Goal: Task Accomplishment & Management: Manage account settings

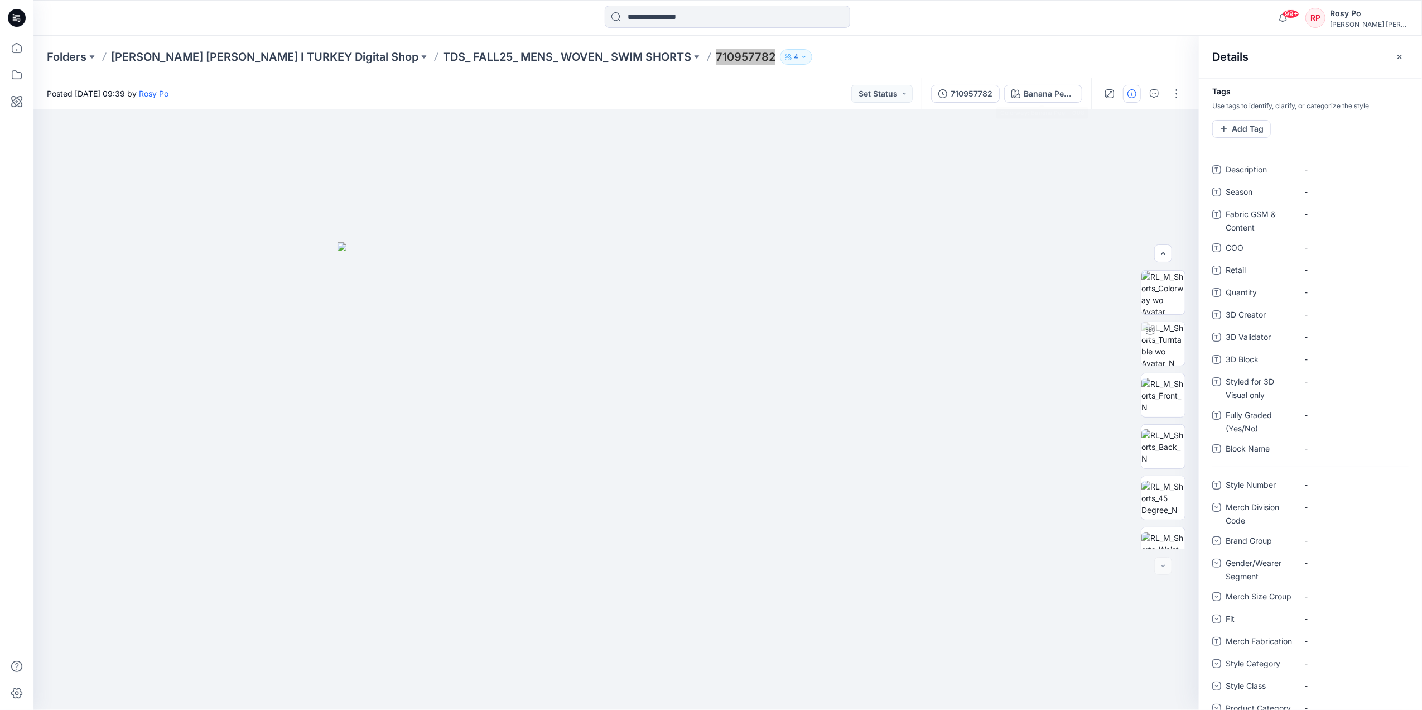
scroll to position [125, 0]
click at [443, 52] on p "TDS_ FALL25_ MENS_ WOVEN_ SWIM SHORTS" at bounding box center [567, 57] width 248 height 16
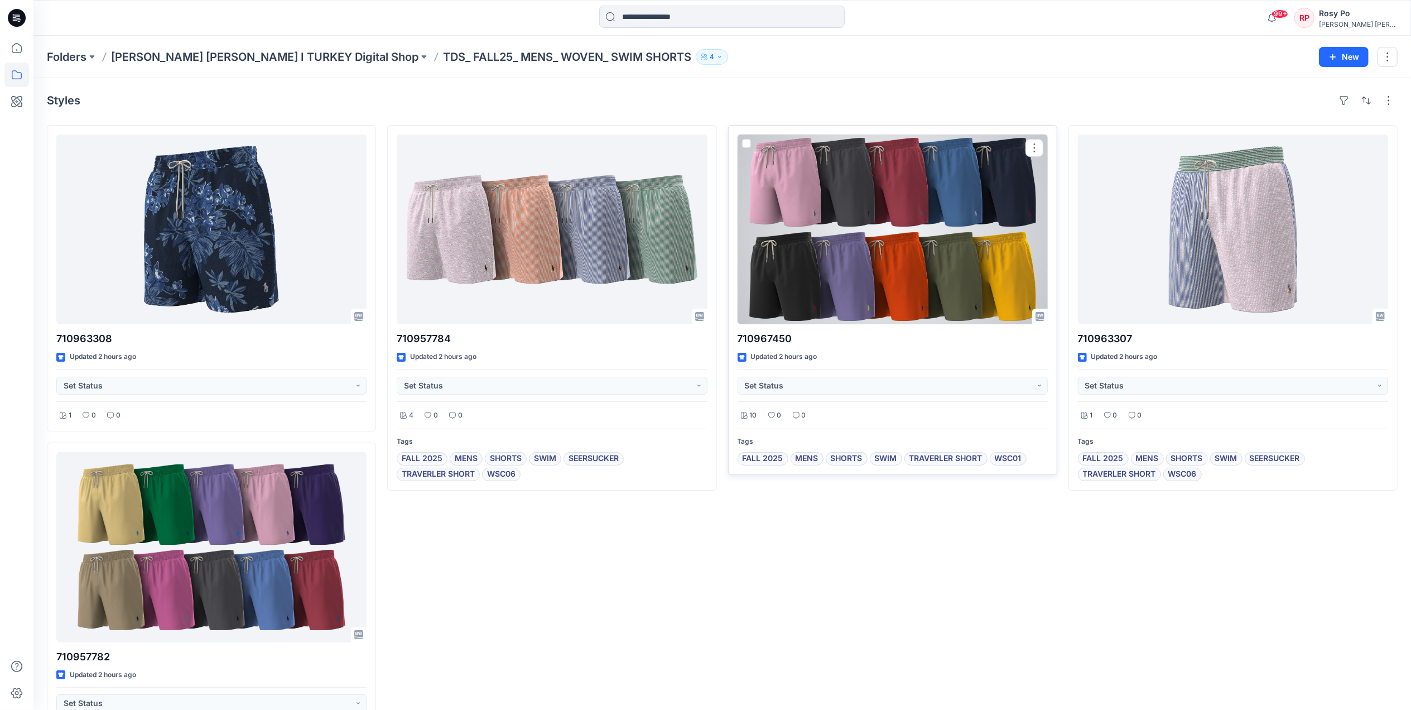
click at [789, 253] on div at bounding box center [893, 229] width 310 height 190
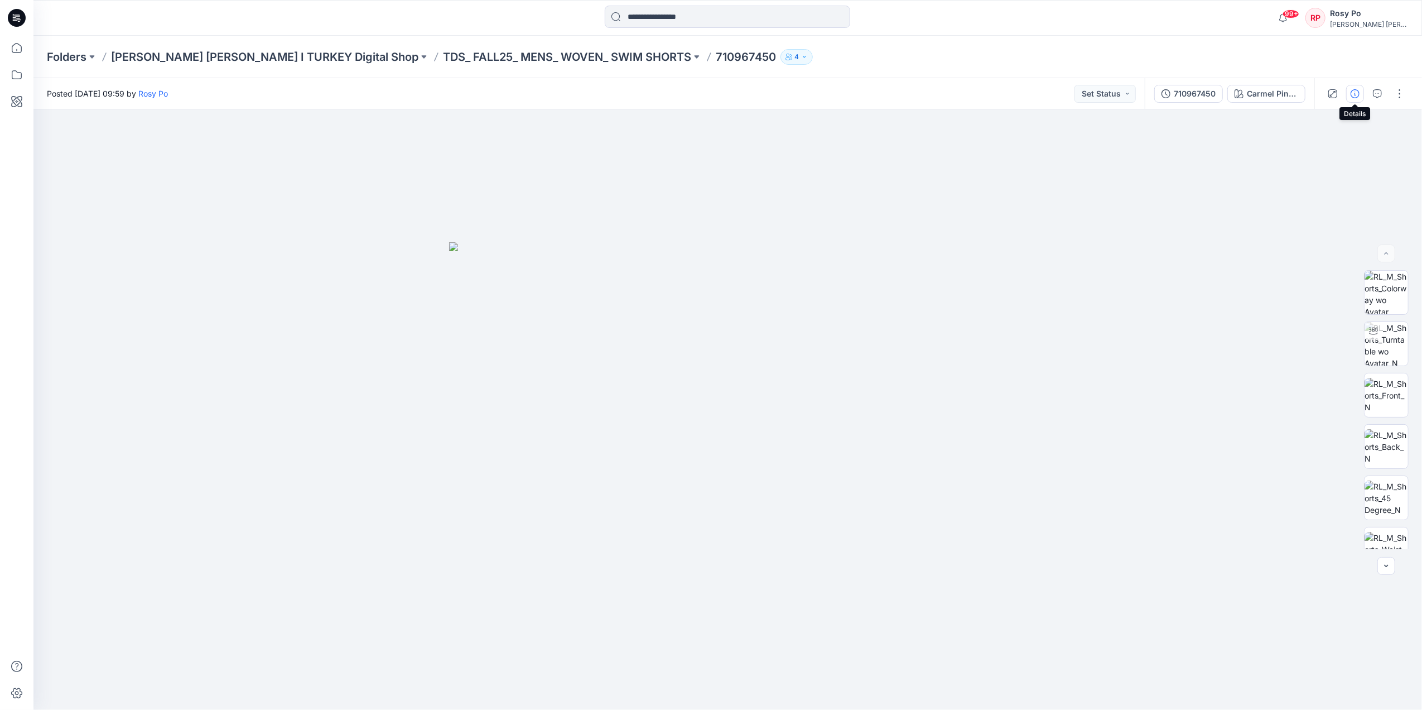
click at [1358, 93] on icon "button" at bounding box center [1355, 93] width 9 height 9
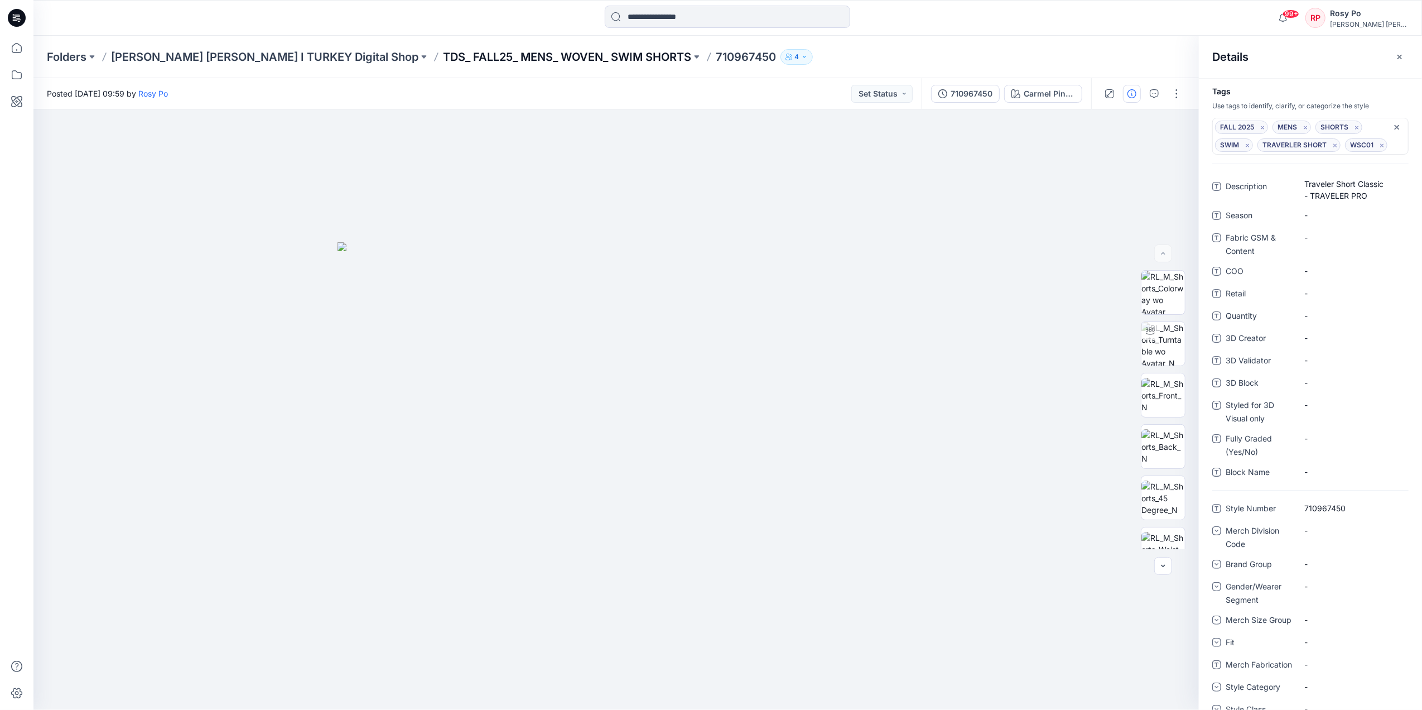
click at [443, 56] on p "TDS_ FALL25_ MENS_ WOVEN_ SWIM SHORTS" at bounding box center [567, 57] width 248 height 16
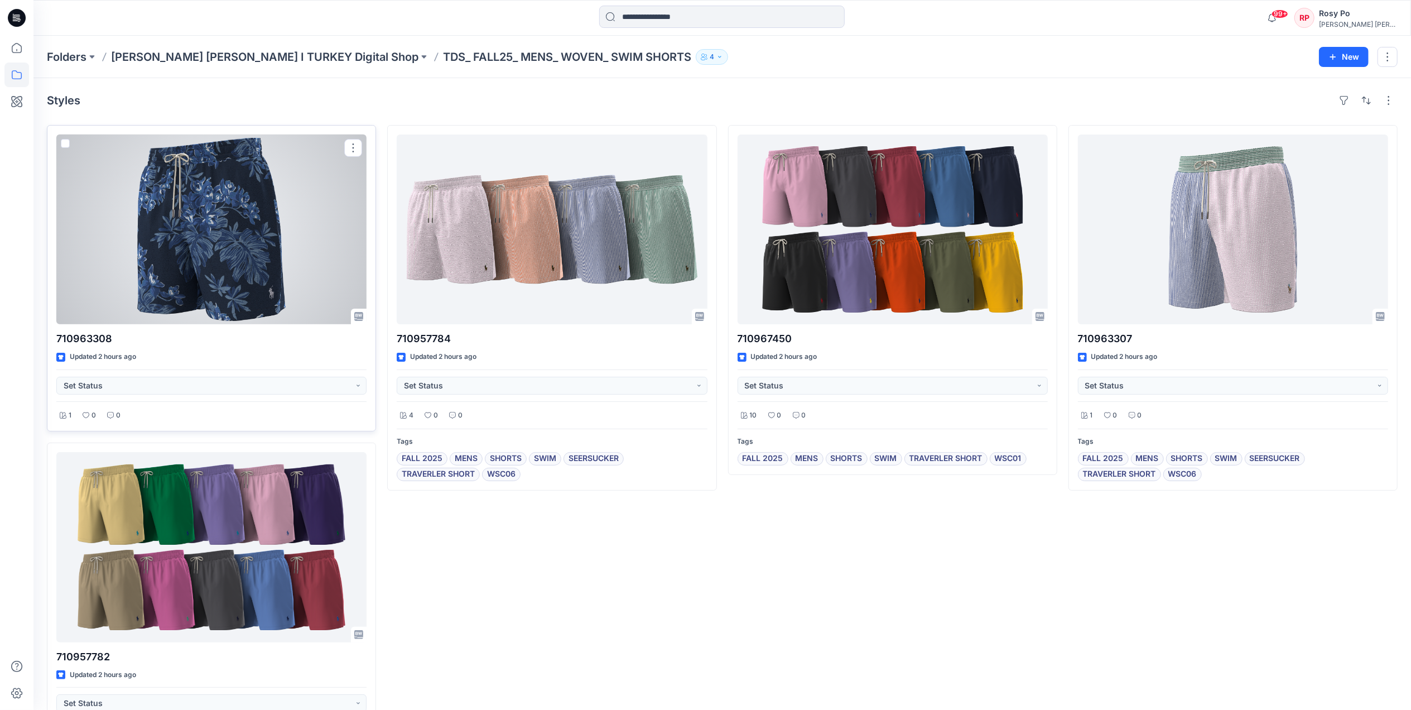
click at [296, 232] on div at bounding box center [211, 229] width 310 height 190
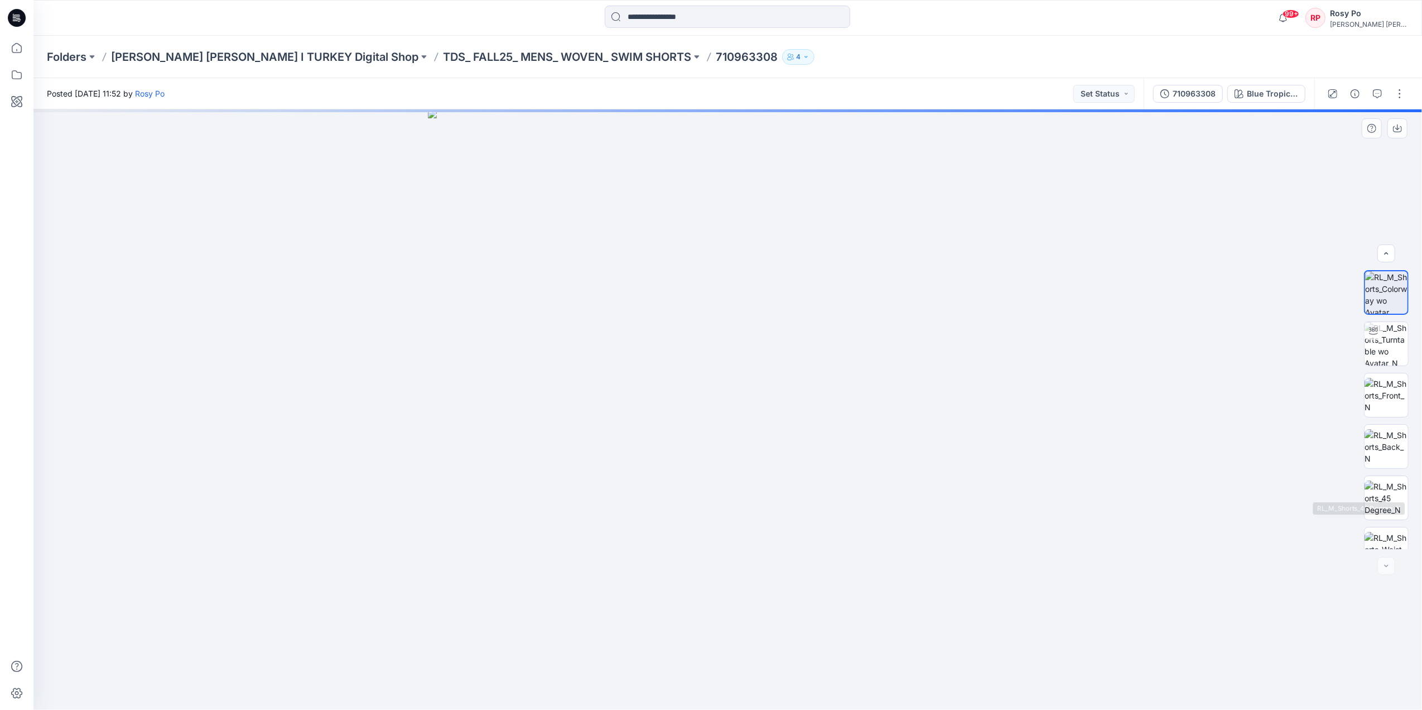
scroll to position [22, 0]
click at [1398, 90] on button "button" at bounding box center [1400, 94] width 18 height 18
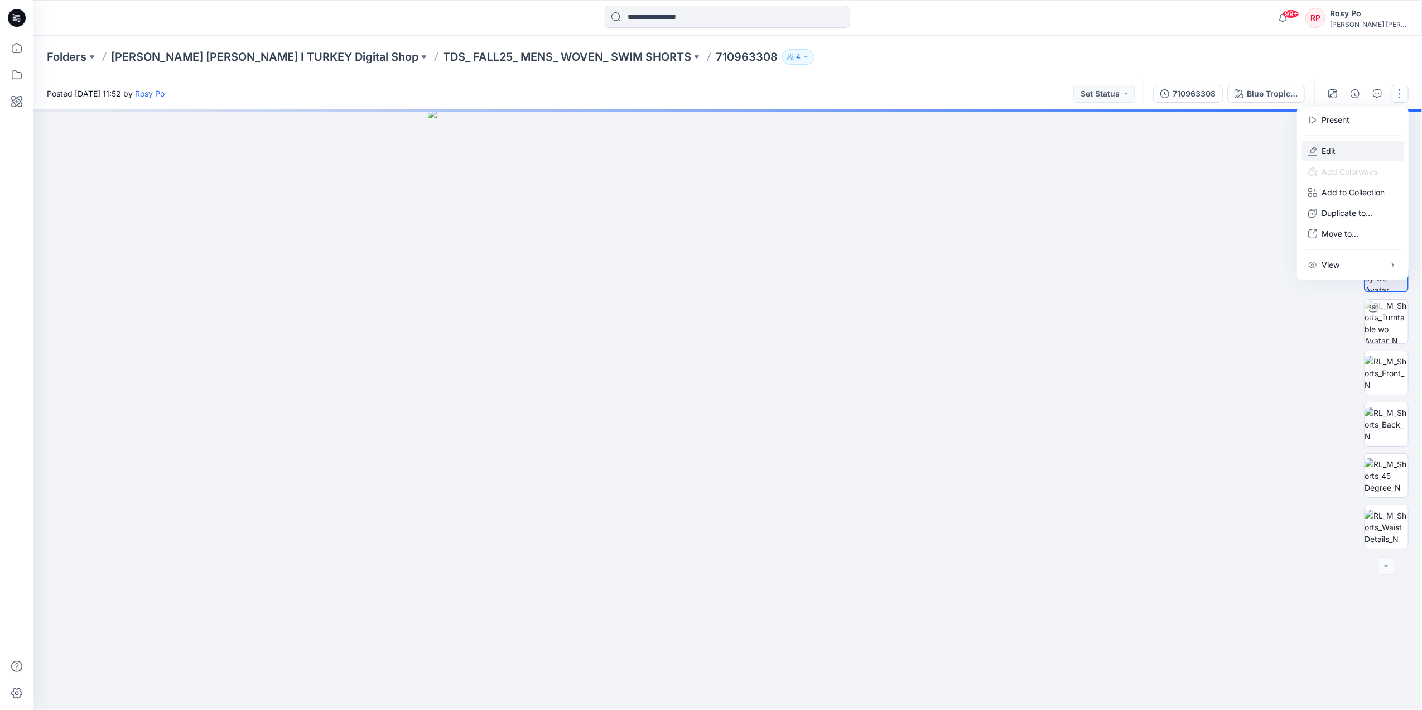
click at [1340, 147] on button "Edit" at bounding box center [1353, 151] width 103 height 21
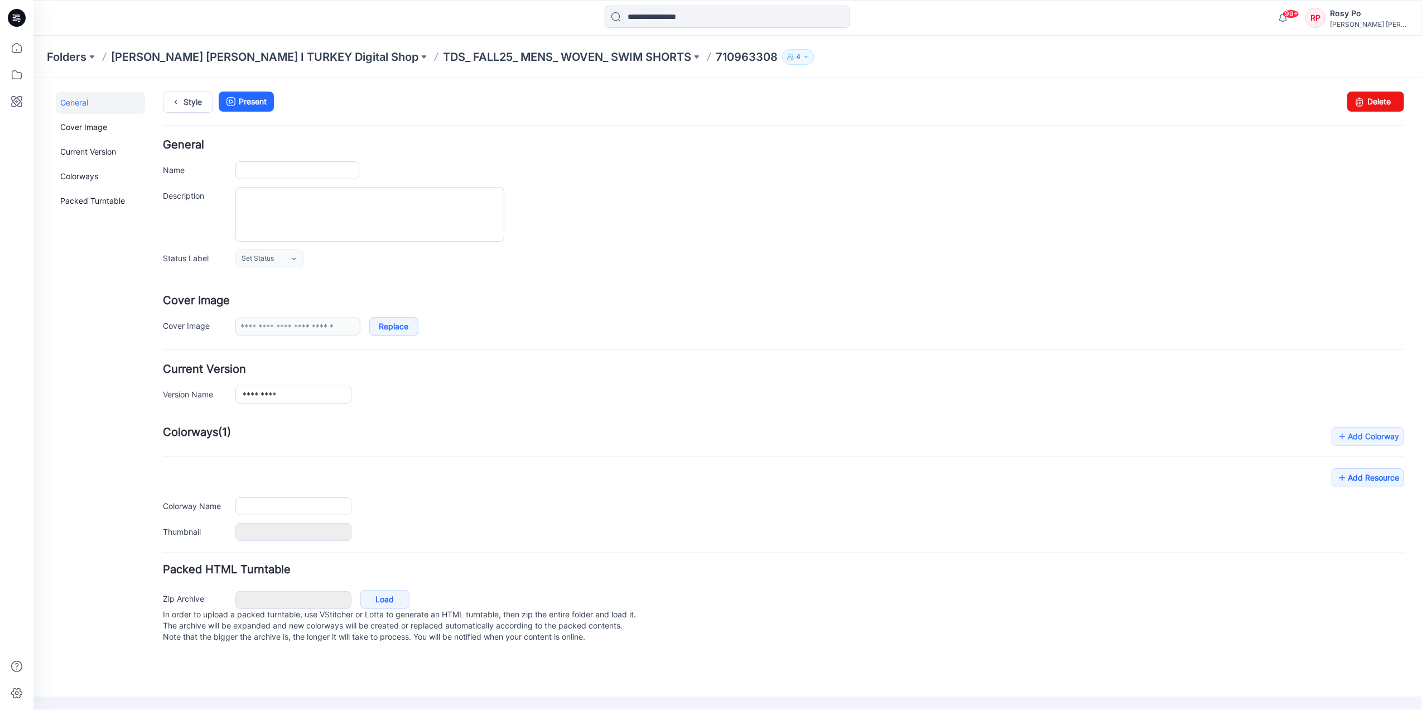
type input "*********"
type input "**********"
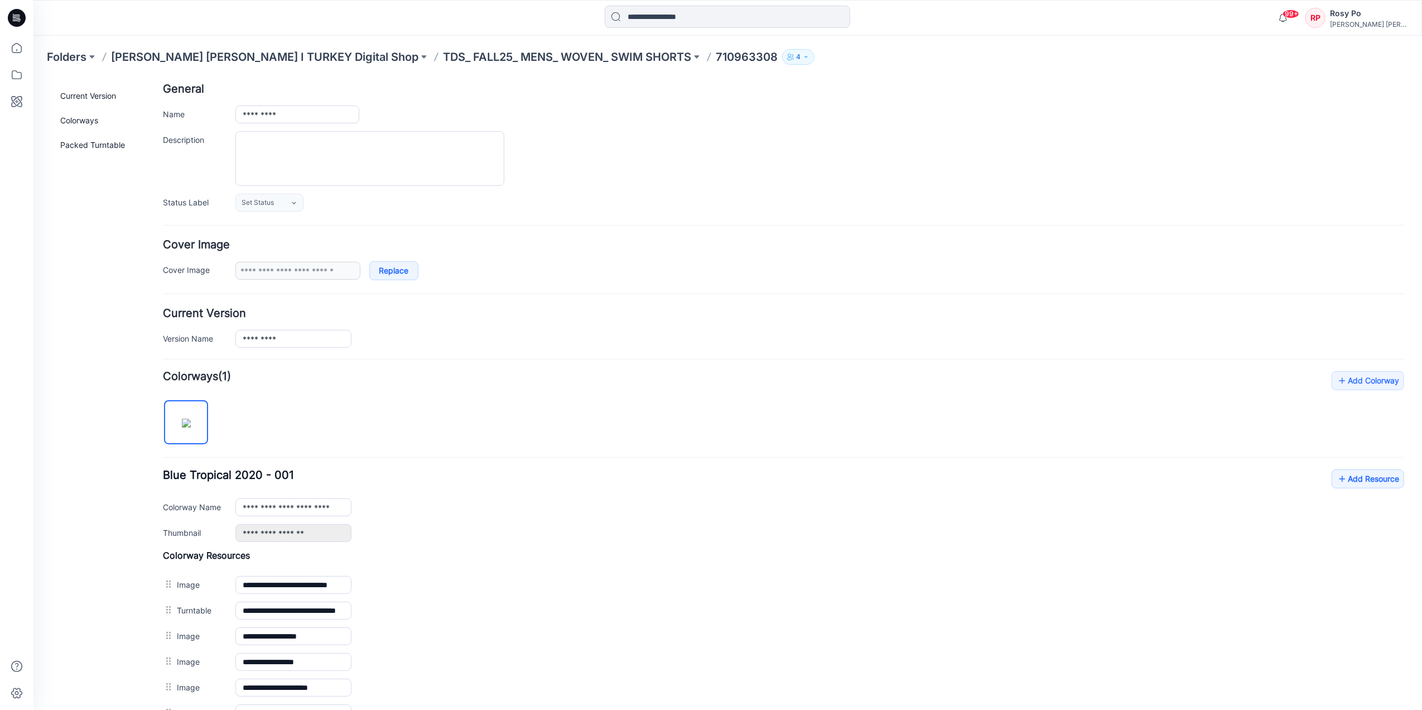
scroll to position [206, 0]
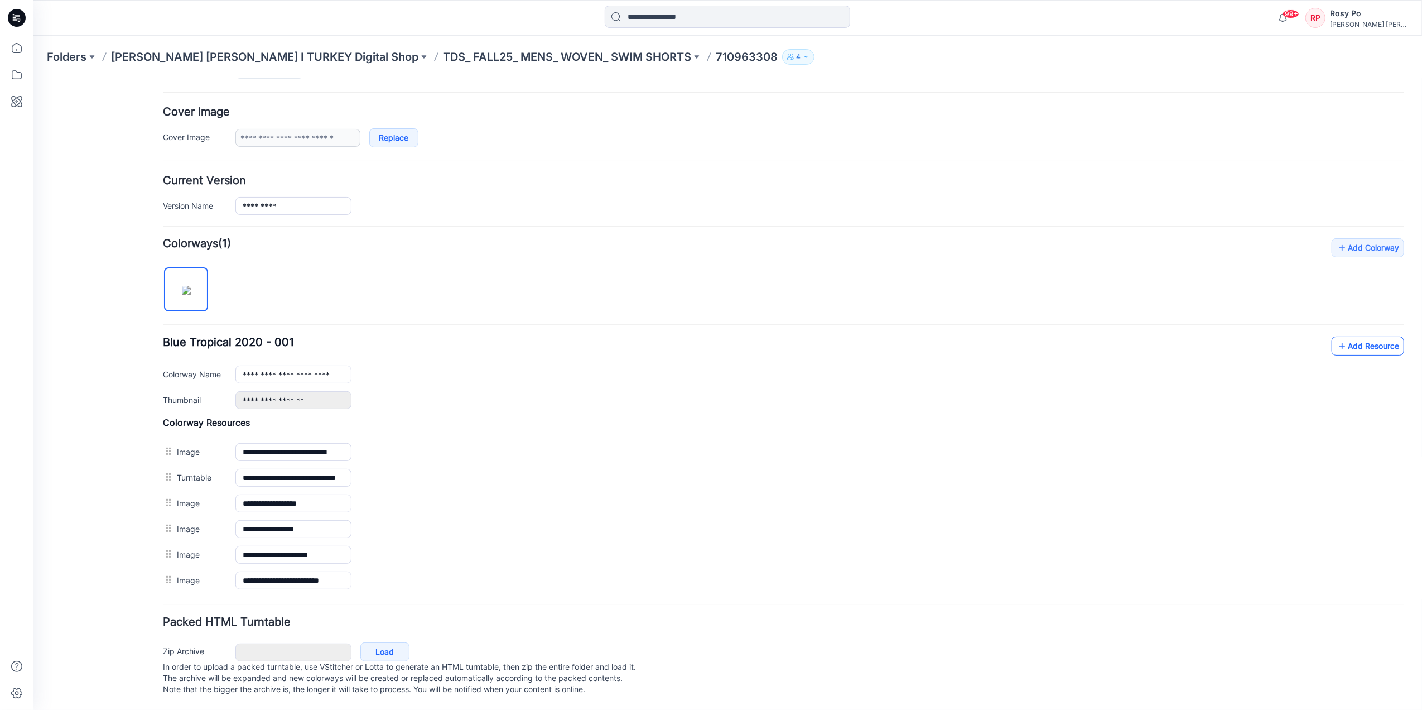
click at [1341, 336] on link "Add Resource" at bounding box center [1367, 345] width 73 height 19
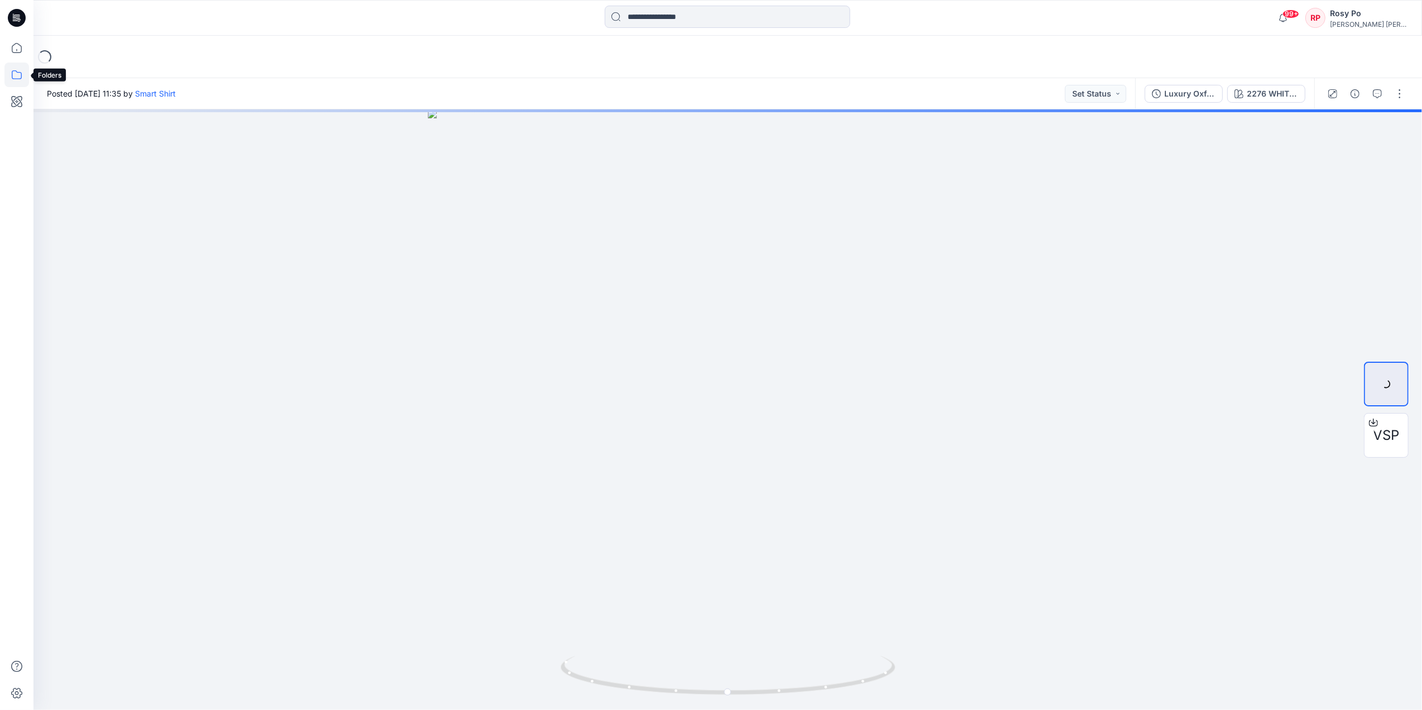
click at [22, 74] on icon at bounding box center [16, 74] width 25 height 25
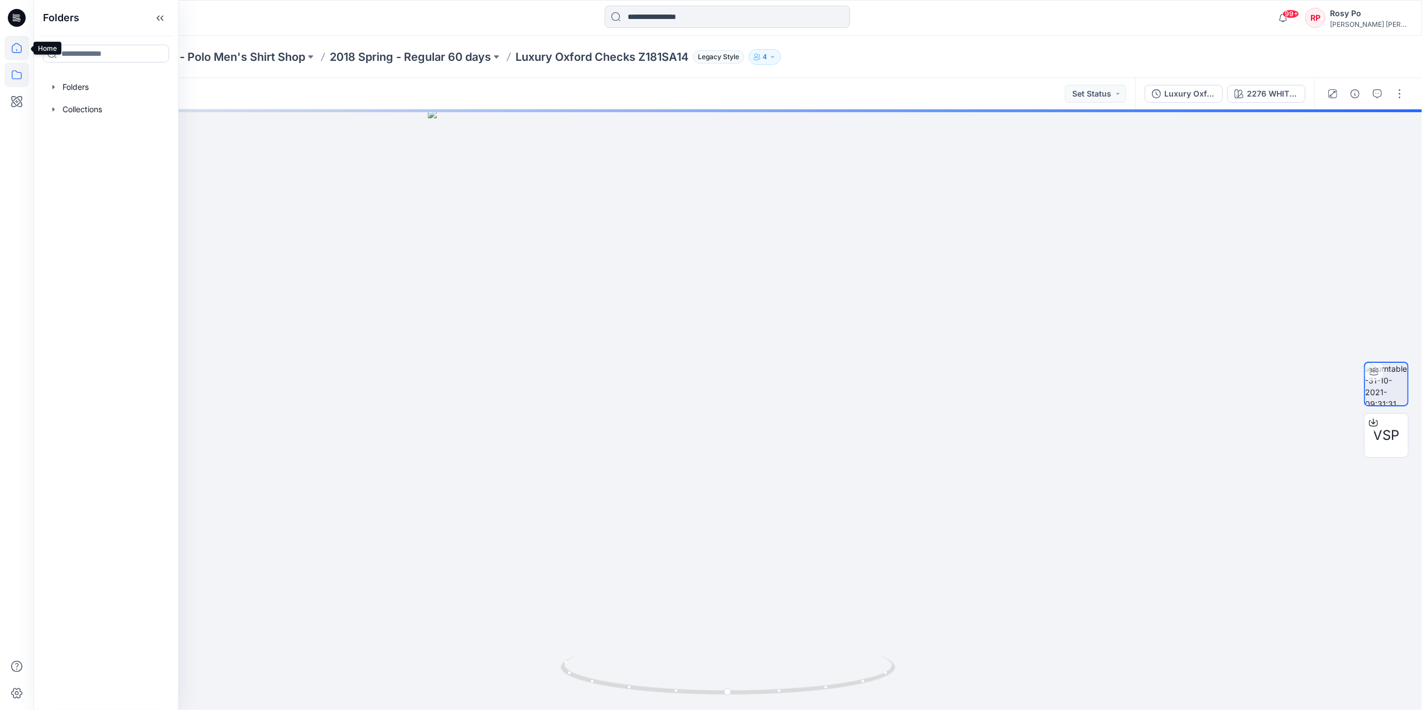
click at [12, 46] on icon at bounding box center [17, 48] width 10 height 10
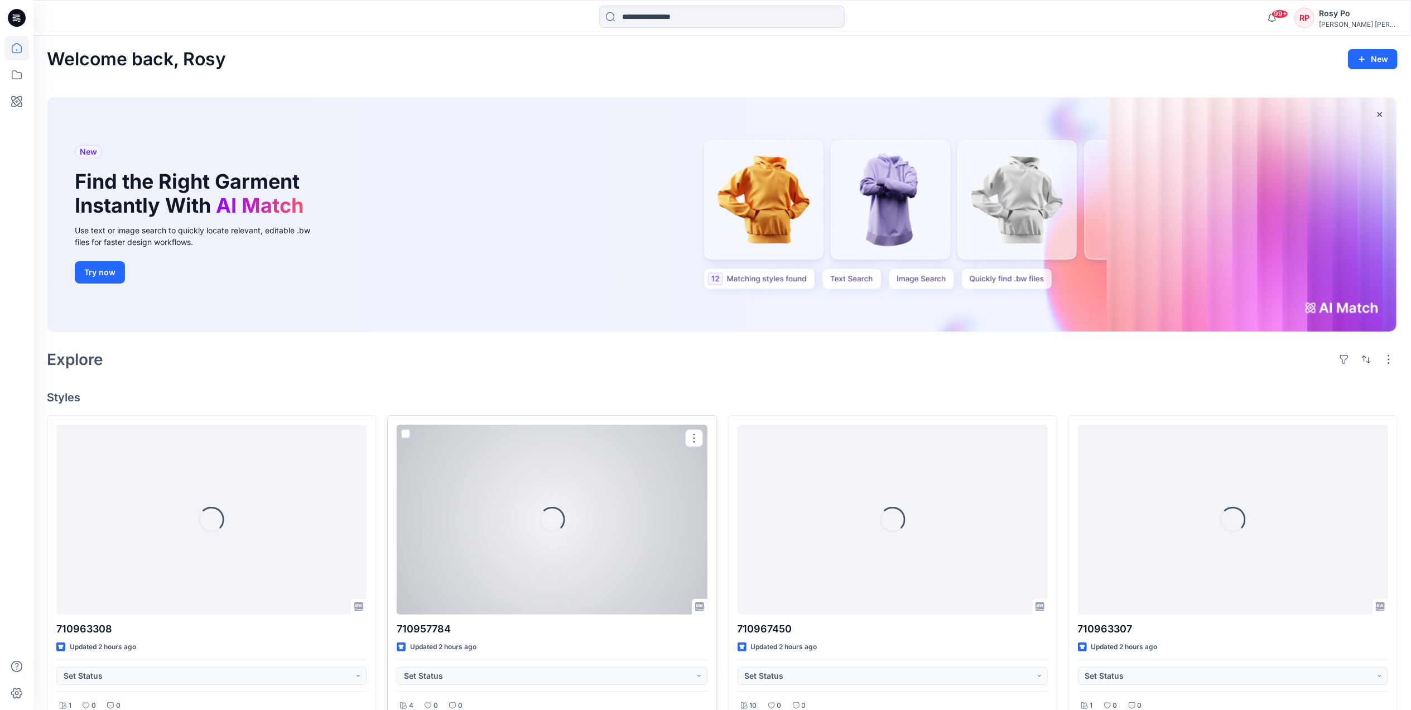
click at [601, 526] on div at bounding box center [552, 520] width 310 height 190
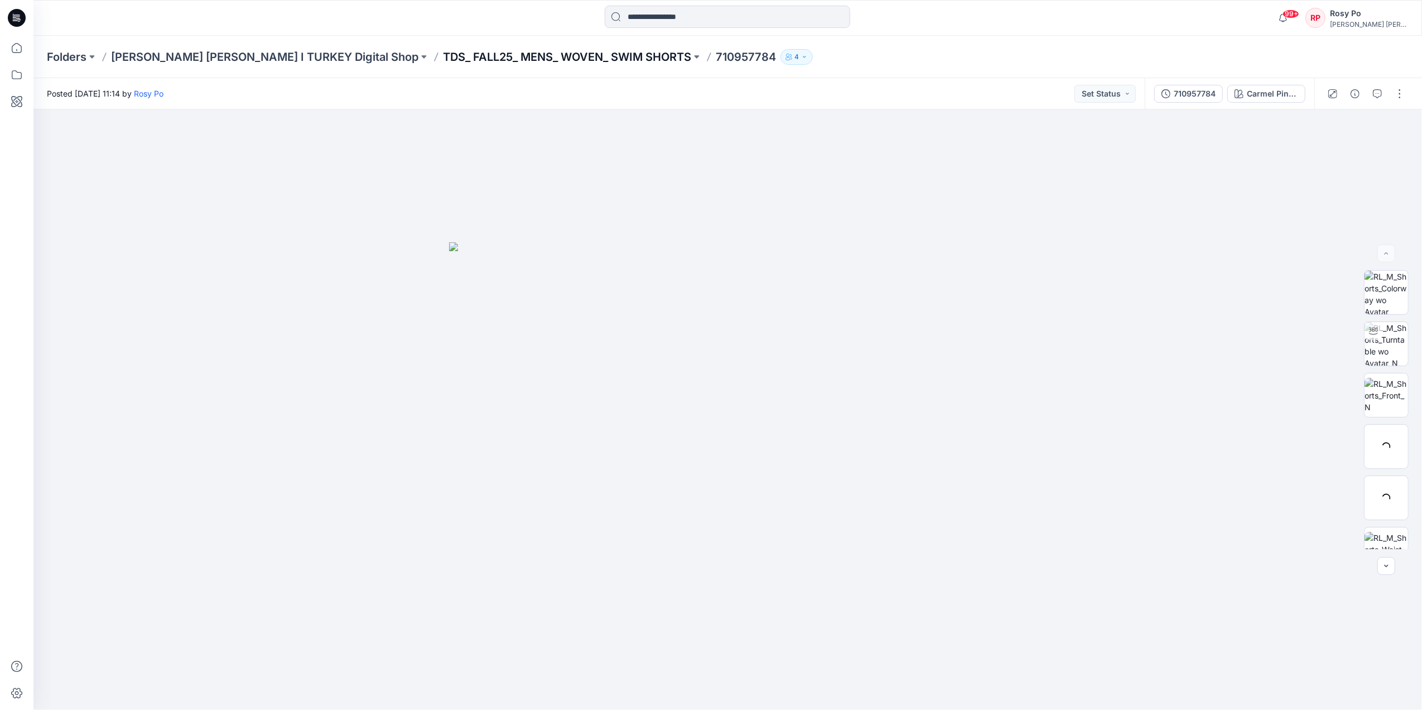
click at [443, 64] on p "TDS_ FALL25_ MENS_ WOVEN_ SWIM SHORTS" at bounding box center [567, 57] width 248 height 16
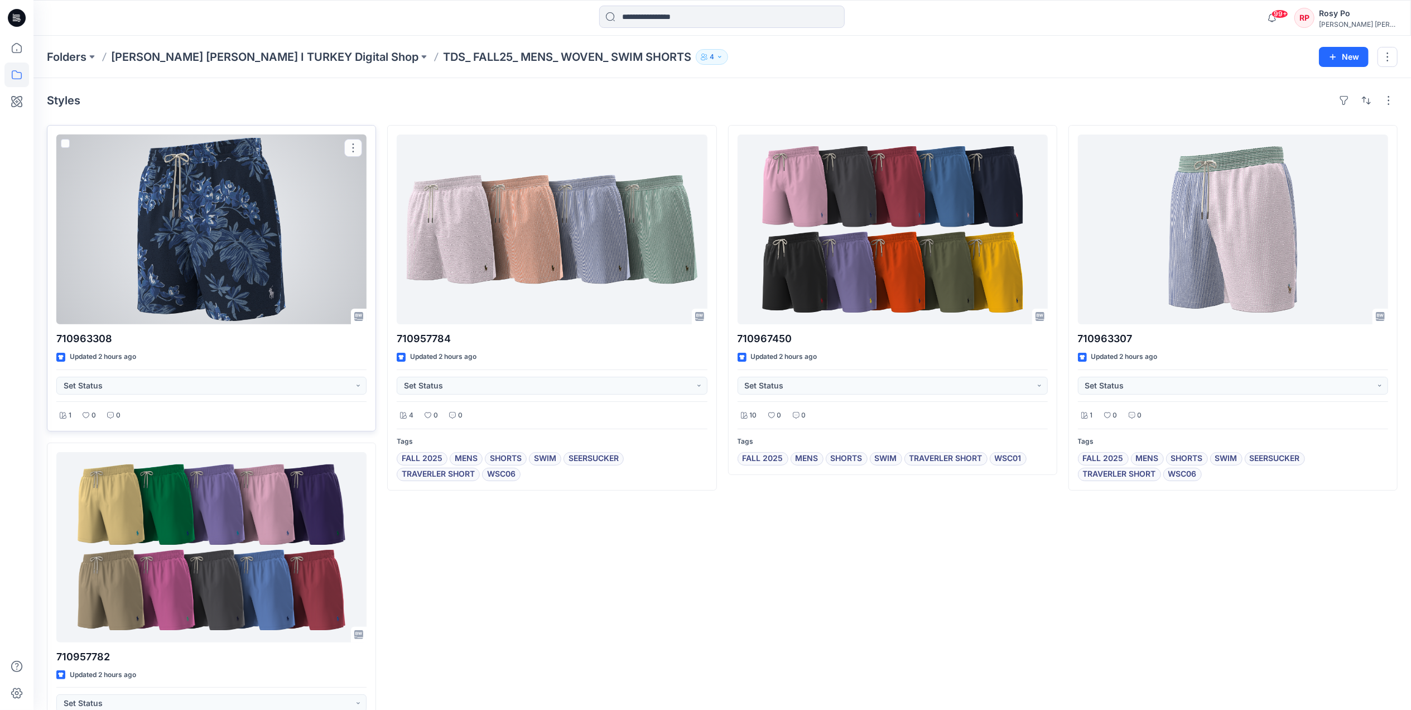
click at [234, 263] on div at bounding box center [211, 229] width 310 height 190
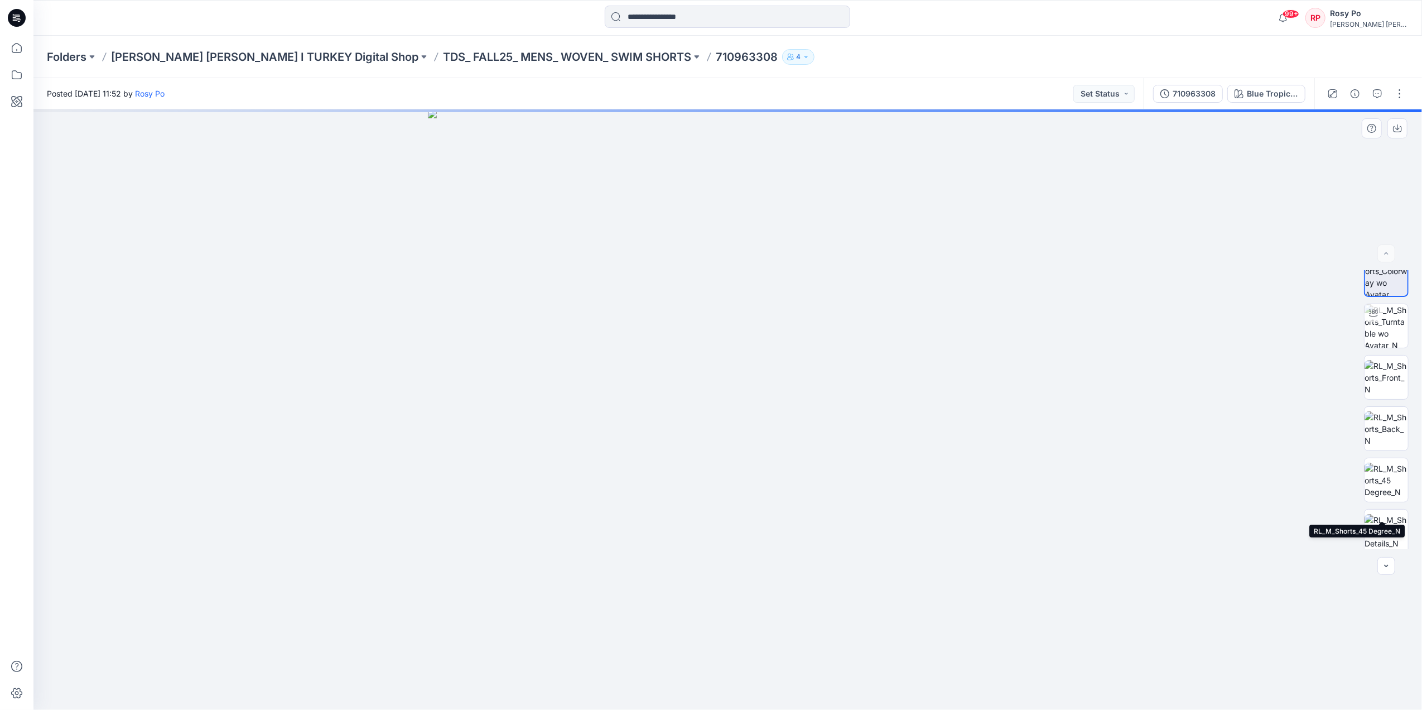
scroll to position [22, 0]
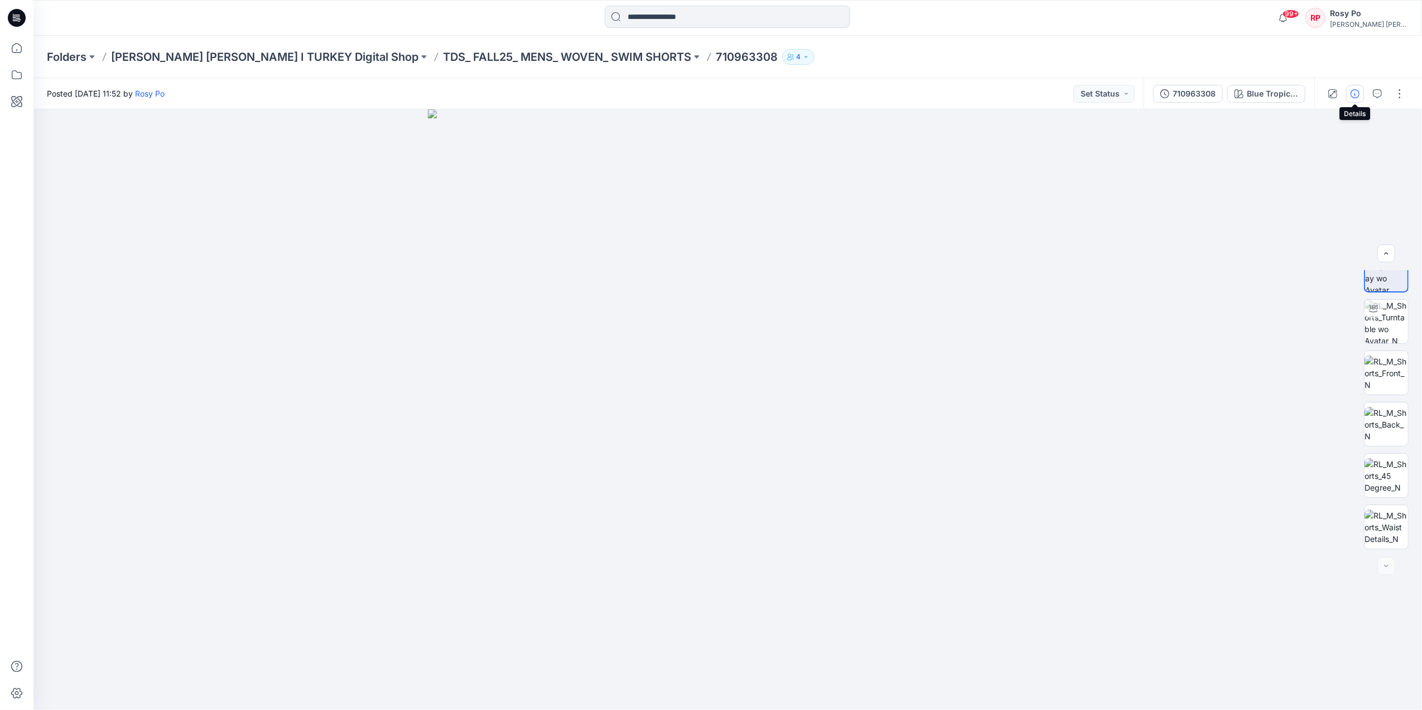
click at [1351, 96] on icon "button" at bounding box center [1355, 93] width 9 height 9
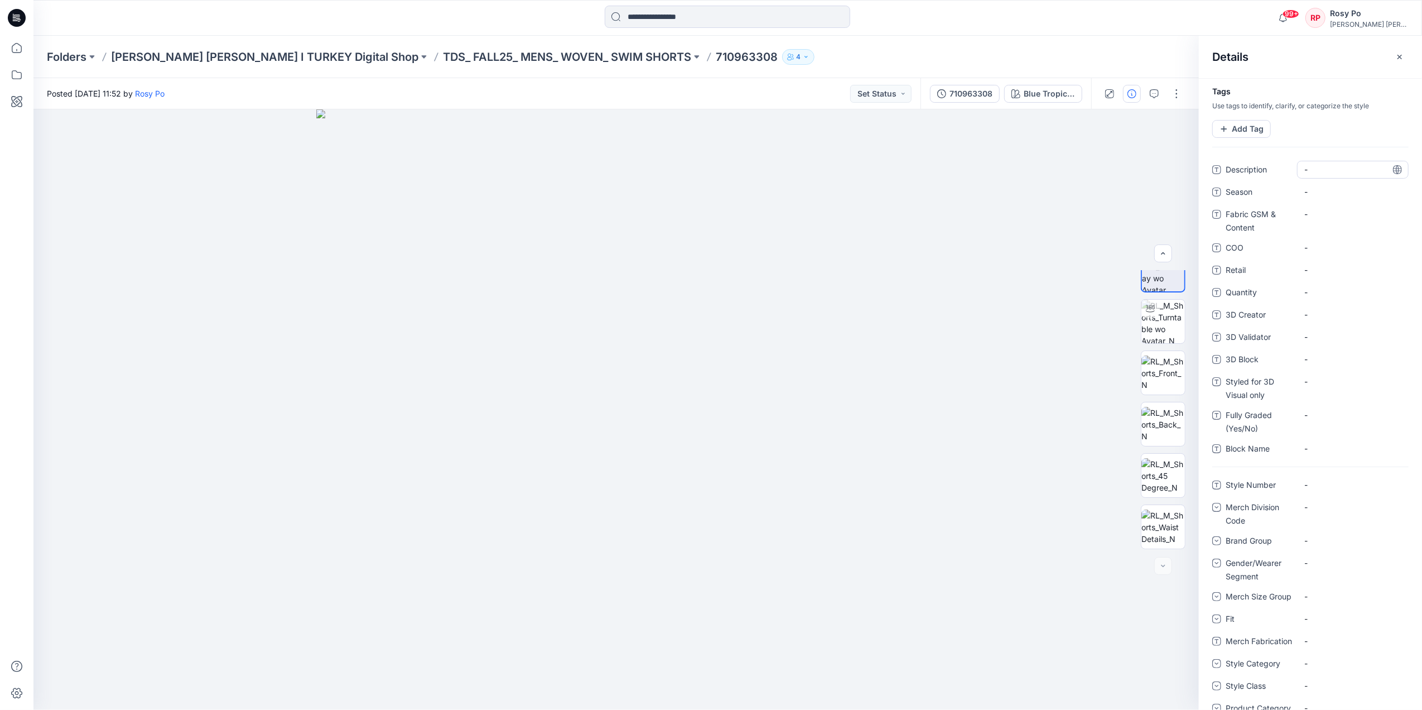
click at [1317, 170] on span "-" at bounding box center [1353, 170] width 97 height 12
drag, startPoint x: 603, startPoint y: 54, endPoint x: 671, endPoint y: 56, distance: 67.6
click at [671, 56] on div "Folders Ralph Lauren I TURKEY Digital Shop TDS_ FALL25_ MENS_ WOVEN_ SWIM SHORT…" at bounding box center [684, 57] width 1275 height 16
copy div "710963308 4"
click at [1310, 489] on Number "-" at bounding box center [1353, 485] width 97 height 12
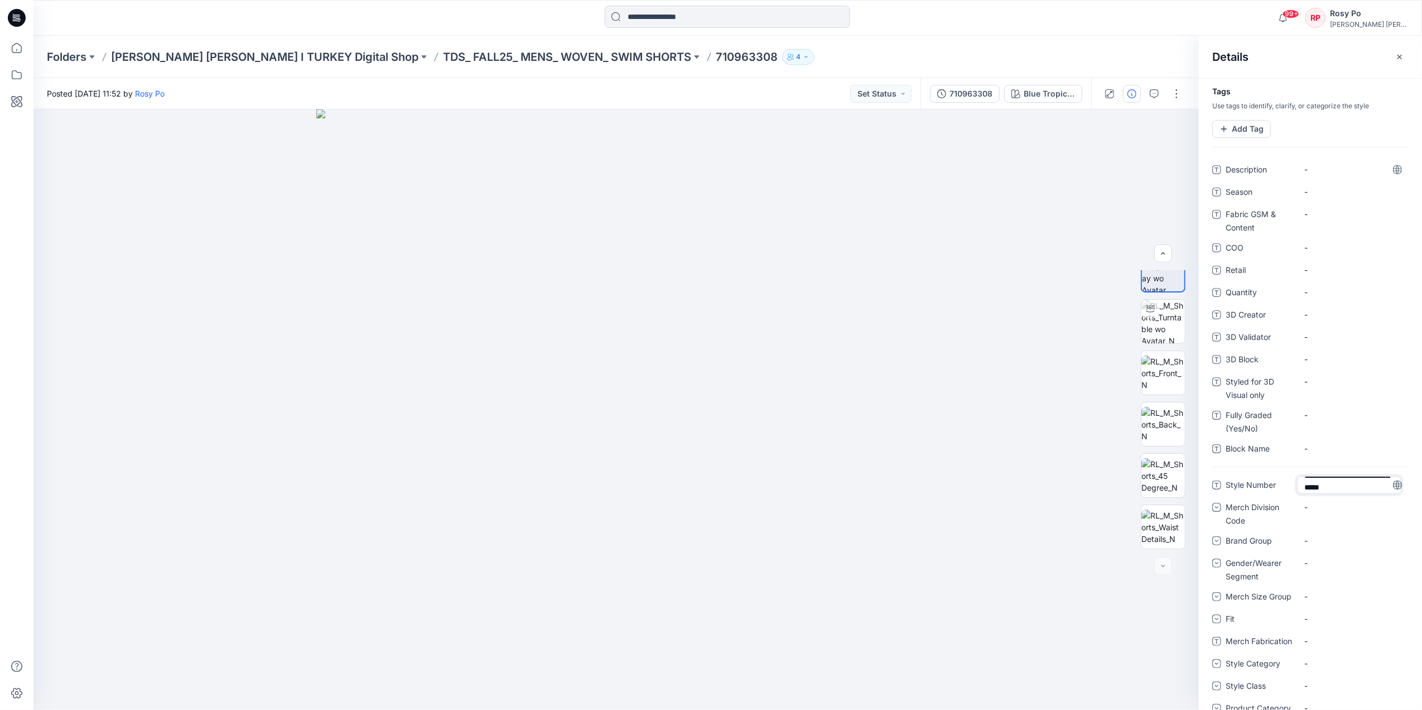
scroll to position [0, 0]
drag, startPoint x: 1376, startPoint y: 490, endPoint x: 1292, endPoint y: 489, distance: 83.2
click at [1292, 489] on div "**********" at bounding box center [1311, 485] width 196 height 18
click at [1309, 485] on textarea "**********" at bounding box center [1349, 485] width 104 height 18
drag, startPoint x: 1311, startPoint y: 485, endPoint x: 1202, endPoint y: 475, distance: 109.8
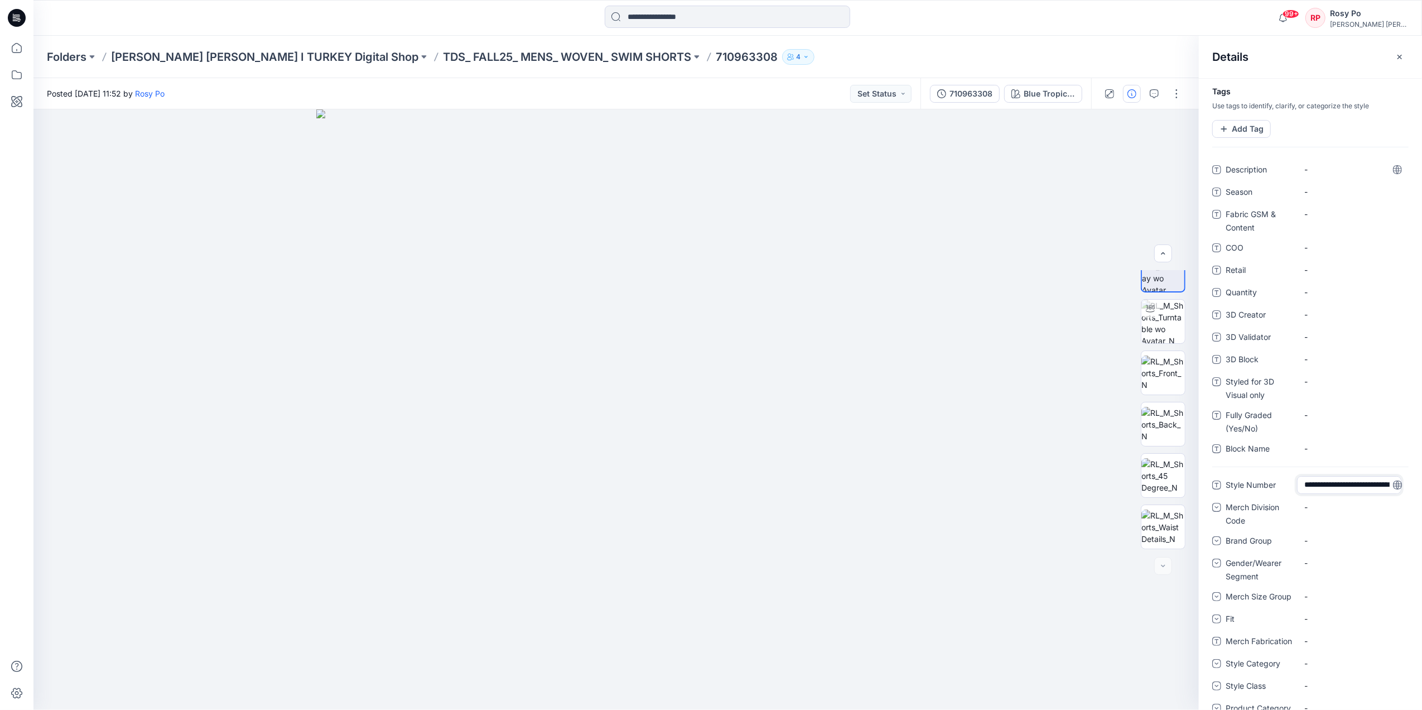
click at [1201, 475] on div "**********" at bounding box center [1310, 394] width 223 height 632
drag, startPoint x: 1362, startPoint y: 489, endPoint x: 1384, endPoint y: 592, distance: 105.6
click at [1384, 592] on div "**********" at bounding box center [1311, 715] width 196 height 478
type textarea "*********"
click at [1360, 485] on textarea "*********" at bounding box center [1349, 485] width 104 height 18
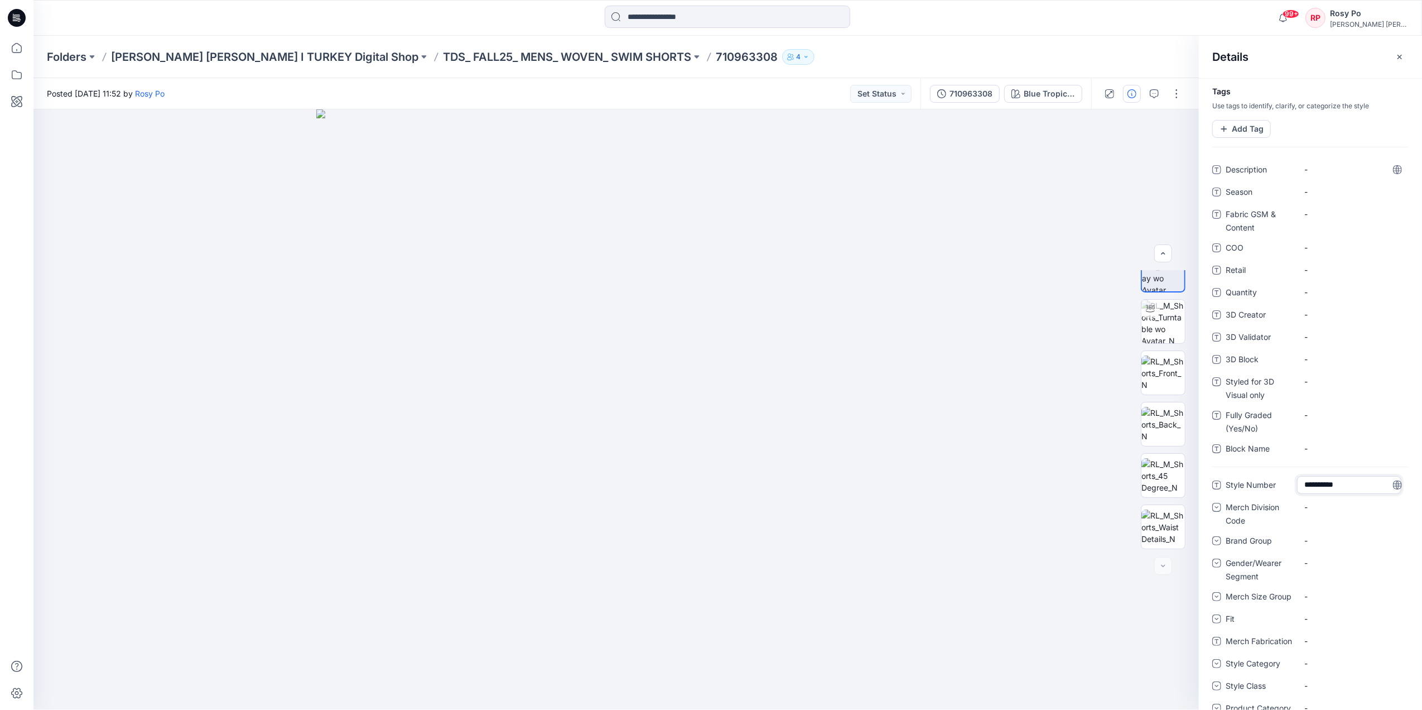
click at [1335, 157] on div "Tags Use tags to identify, clarify, or categorize the style Add Tag Description…" at bounding box center [1310, 394] width 223 height 632
click at [1335, 169] on span "-" at bounding box center [1353, 170] width 97 height 12
drag, startPoint x: 1352, startPoint y: 166, endPoint x: 1257, endPoint y: 161, distance: 95.0
click at [1257, 161] on div "**********" at bounding box center [1311, 170] width 196 height 18
click at [1355, 166] on textarea "**********" at bounding box center [1349, 170] width 104 height 18
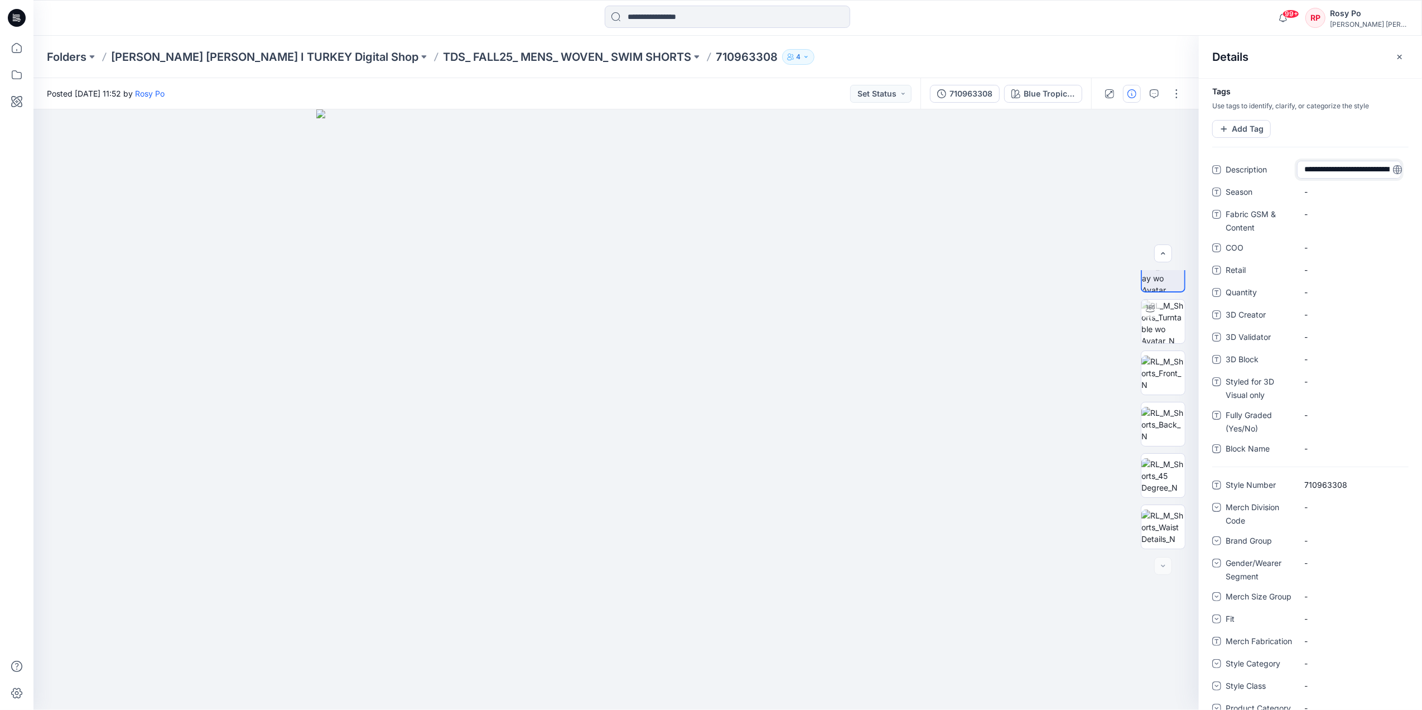
drag, startPoint x: 1360, startPoint y: 170, endPoint x: 1269, endPoint y: 170, distance: 91.5
click at [1269, 170] on div "**********" at bounding box center [1311, 170] width 196 height 18
drag, startPoint x: 1348, startPoint y: 170, endPoint x: 1255, endPoint y: 169, distance: 93.2
click at [1255, 169] on div "**********" at bounding box center [1311, 170] width 196 height 18
type textarea "**********"
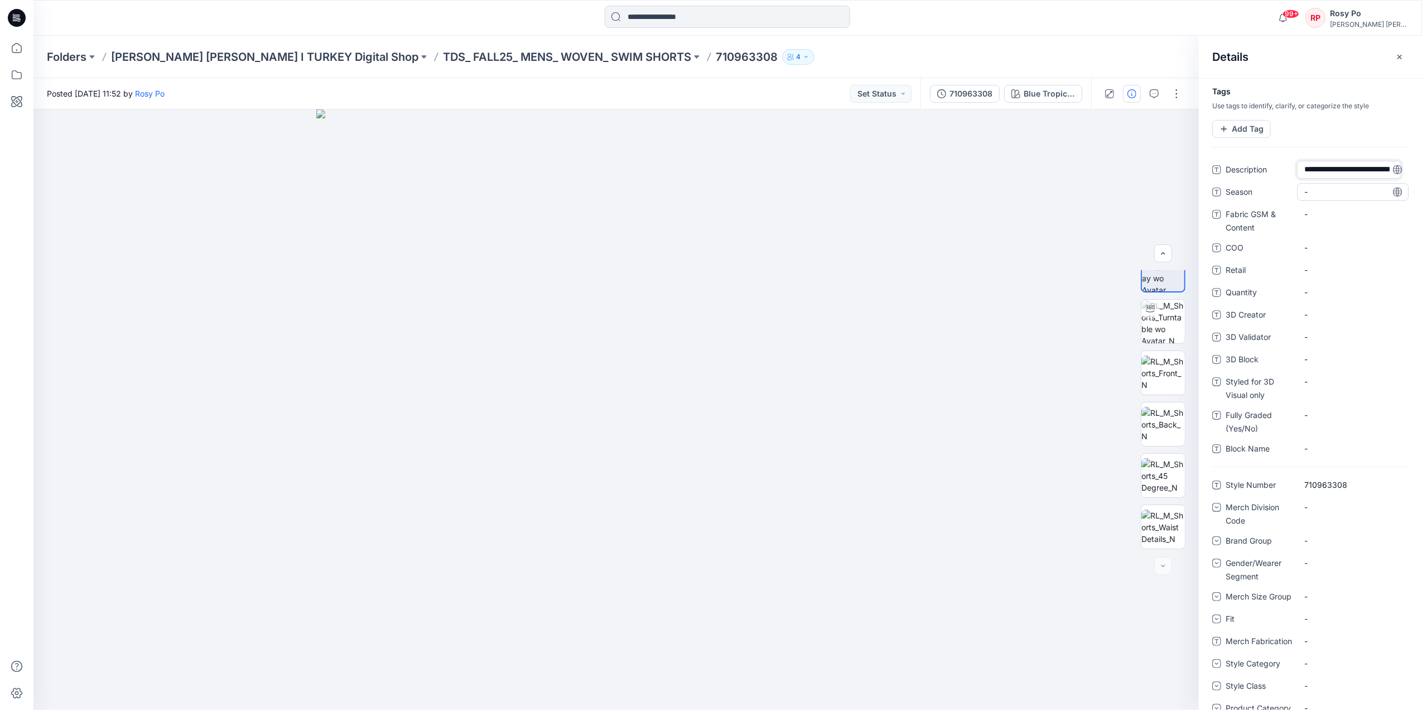
click at [1358, 197] on div "**********" at bounding box center [1311, 314] width 196 height 306
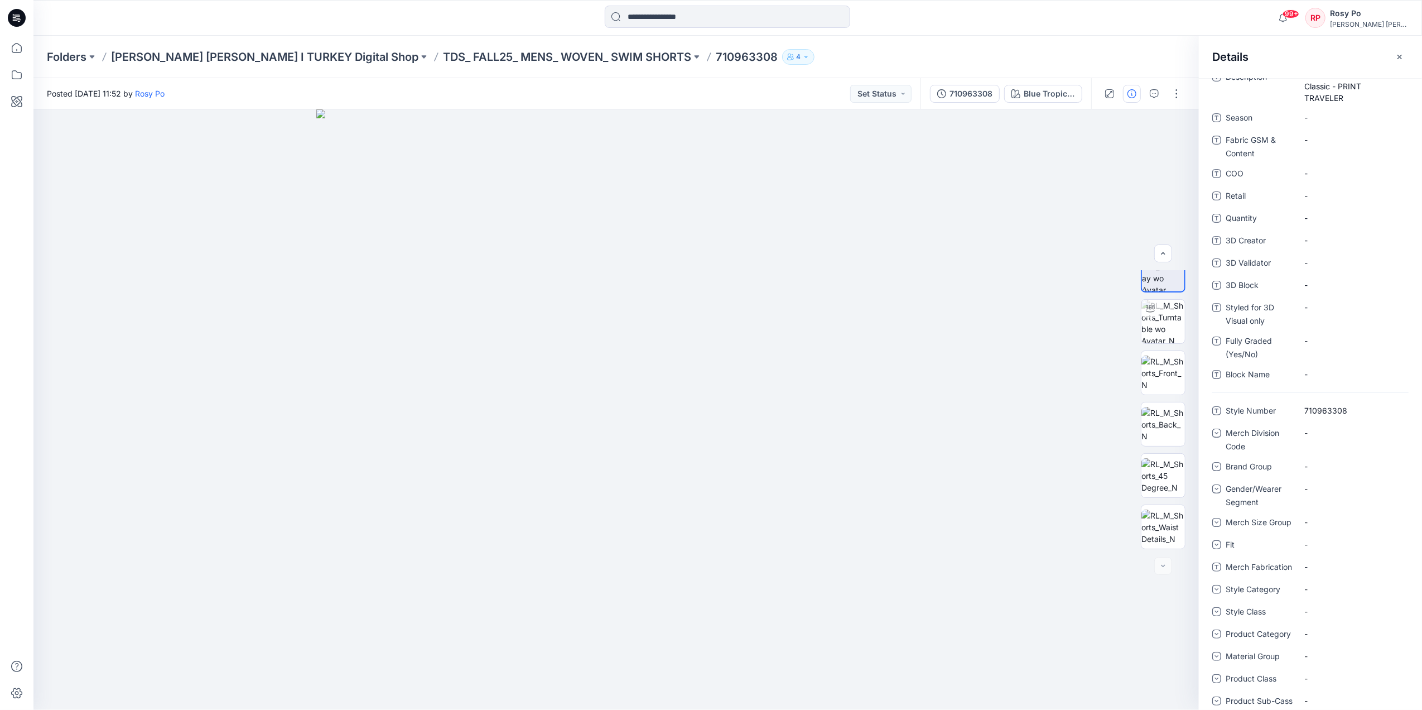
scroll to position [275, 0]
click at [1327, 661] on \ "-" at bounding box center [1353, 665] width 97 height 12
type textarea "********"
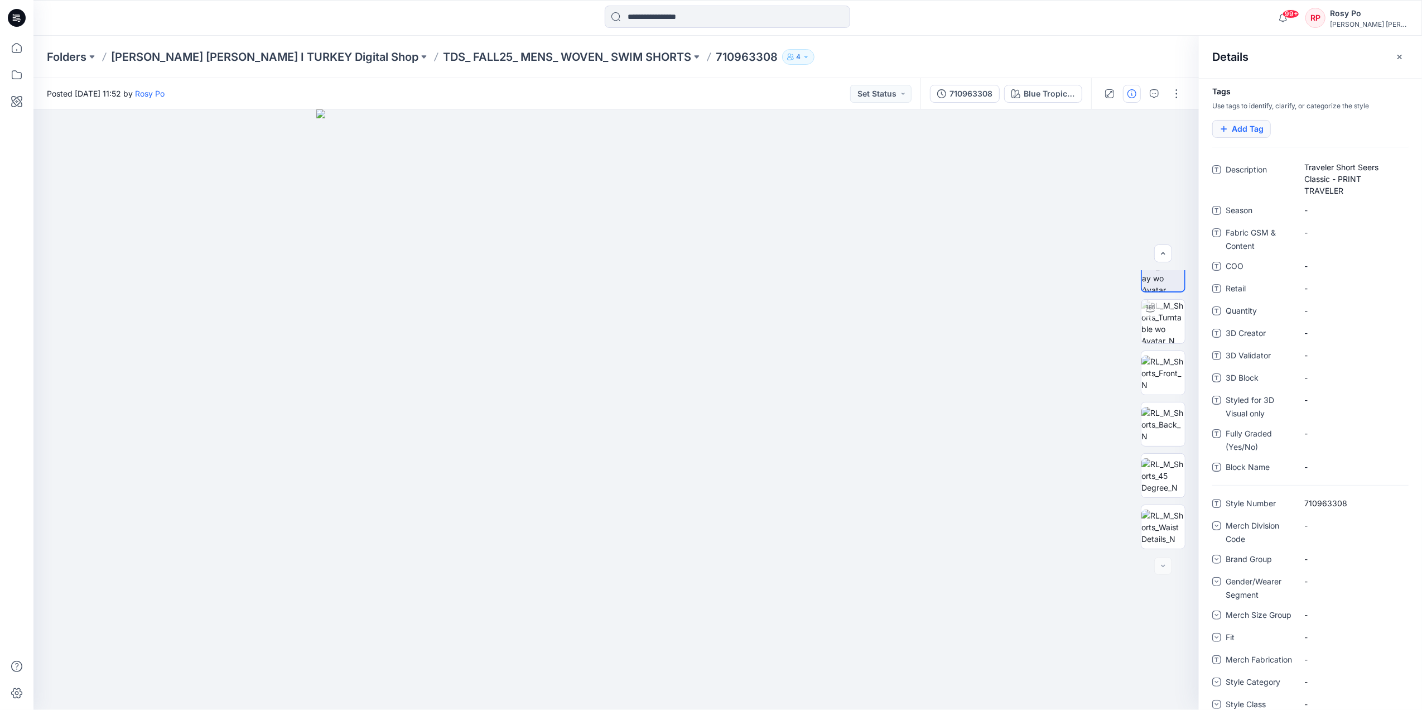
click at [1250, 132] on button "Add Tag" at bounding box center [1242, 129] width 59 height 18
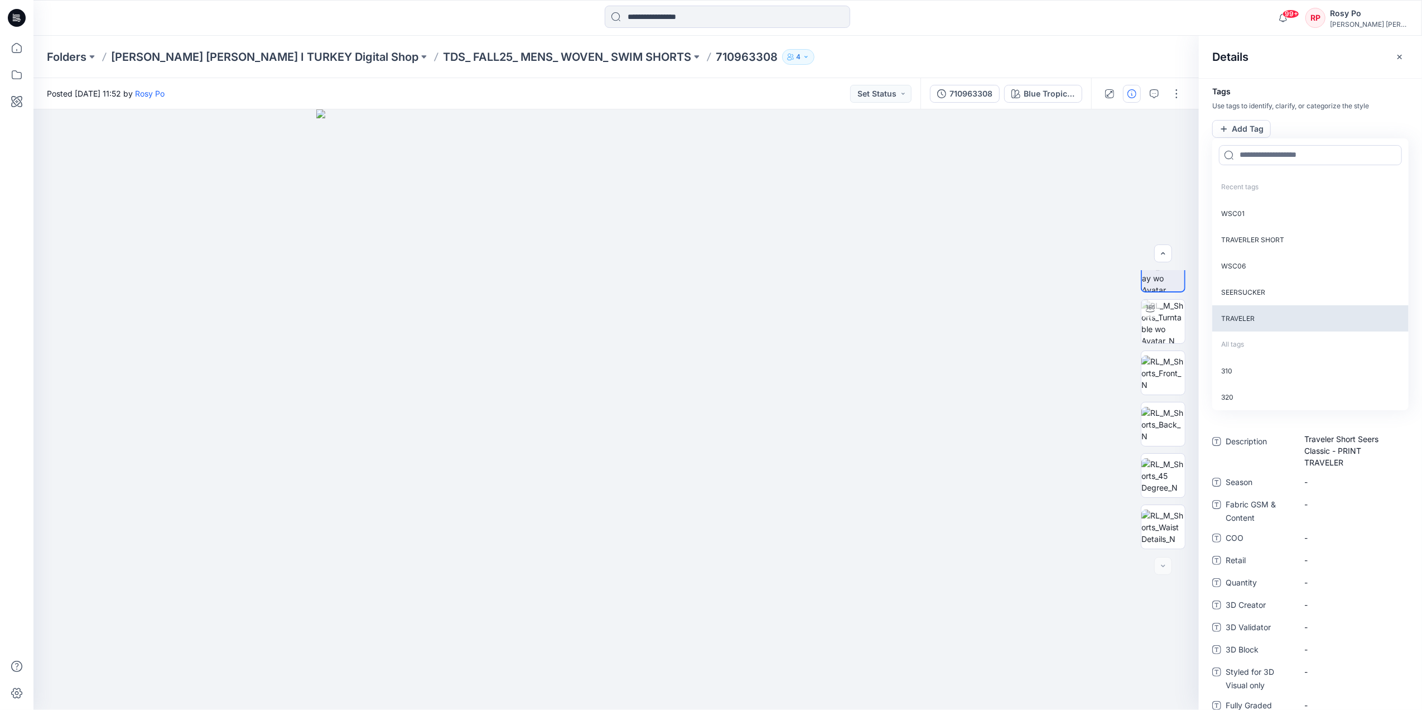
click at [1256, 324] on p "TRAVELER" at bounding box center [1311, 318] width 196 height 26
click at [1266, 292] on p "SEERSUCKER" at bounding box center [1311, 291] width 196 height 26
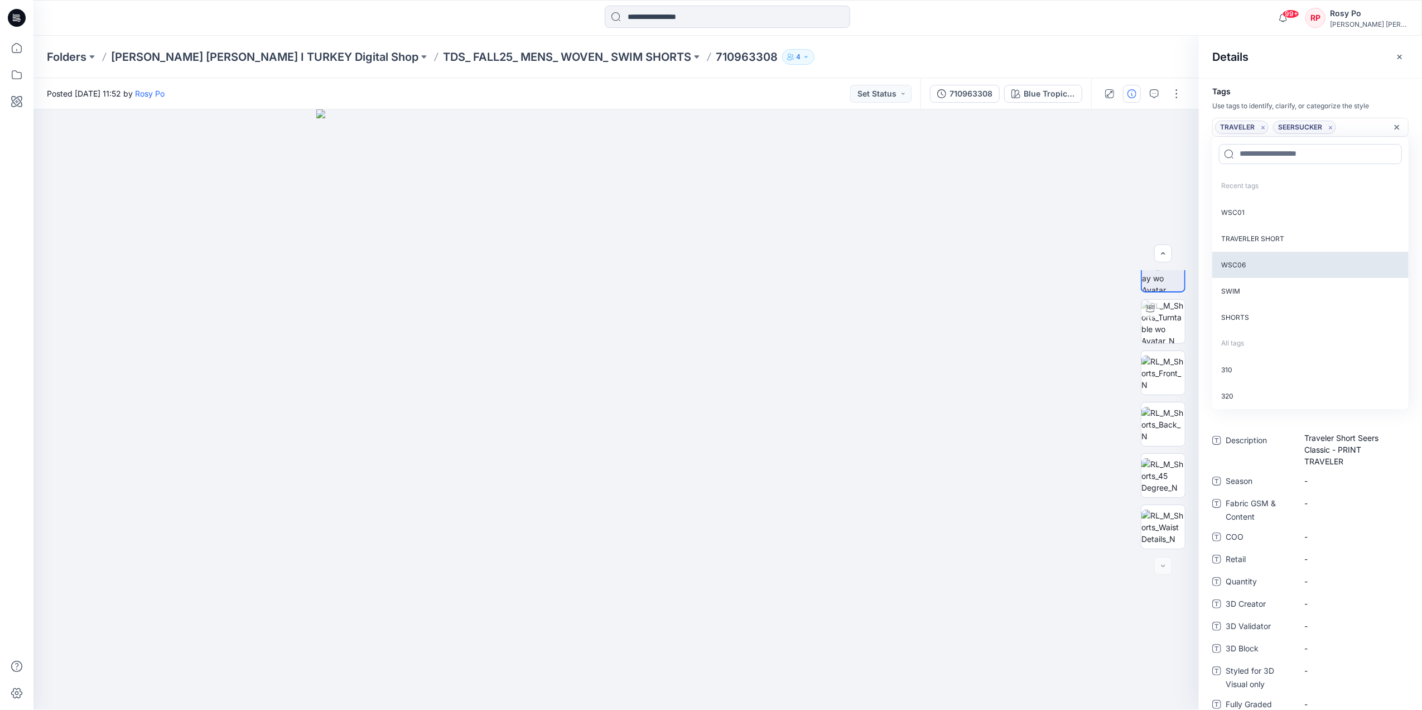
click at [1261, 263] on p "WSC06" at bounding box center [1311, 265] width 196 height 26
click at [1267, 242] on p "TRAVERLER SHORT" at bounding box center [1311, 238] width 196 height 26
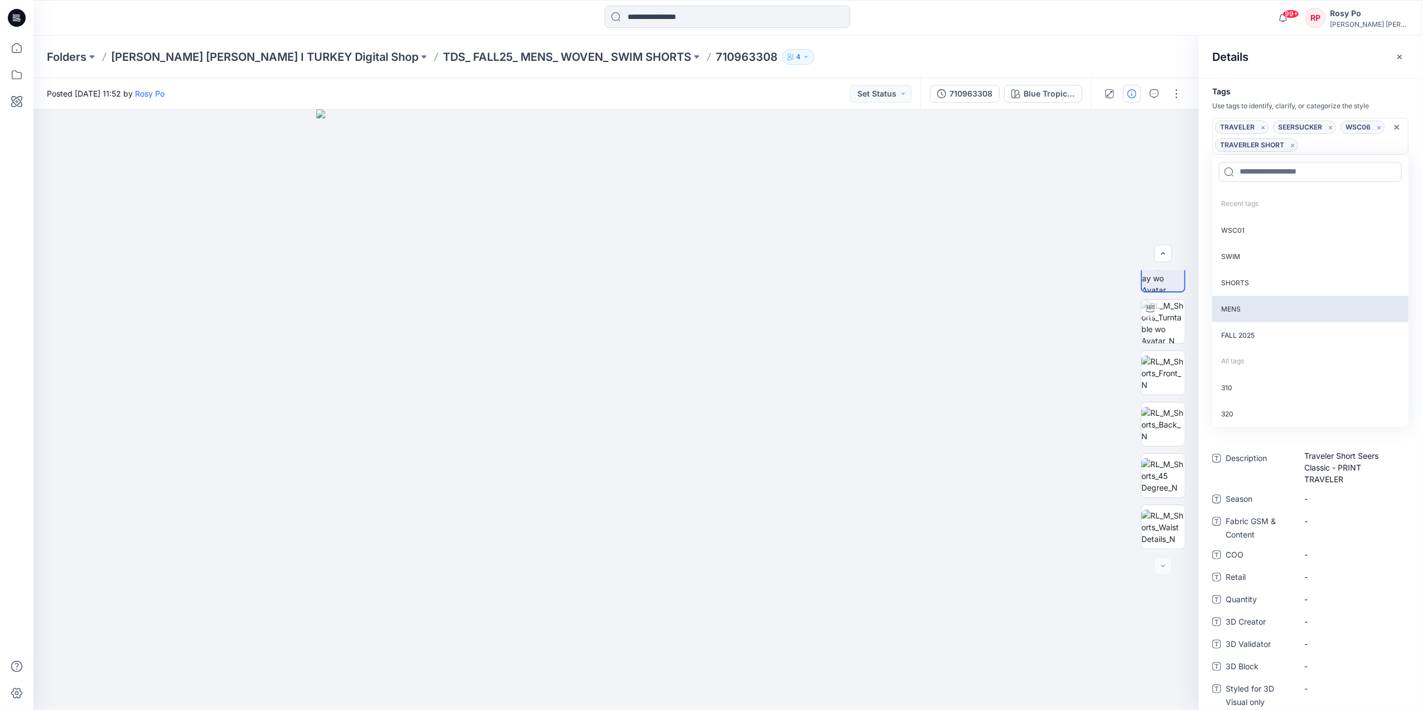
click at [1248, 314] on p "MENS" at bounding box center [1311, 309] width 196 height 26
click at [1253, 315] on p "FALL 2025" at bounding box center [1311, 309] width 196 height 26
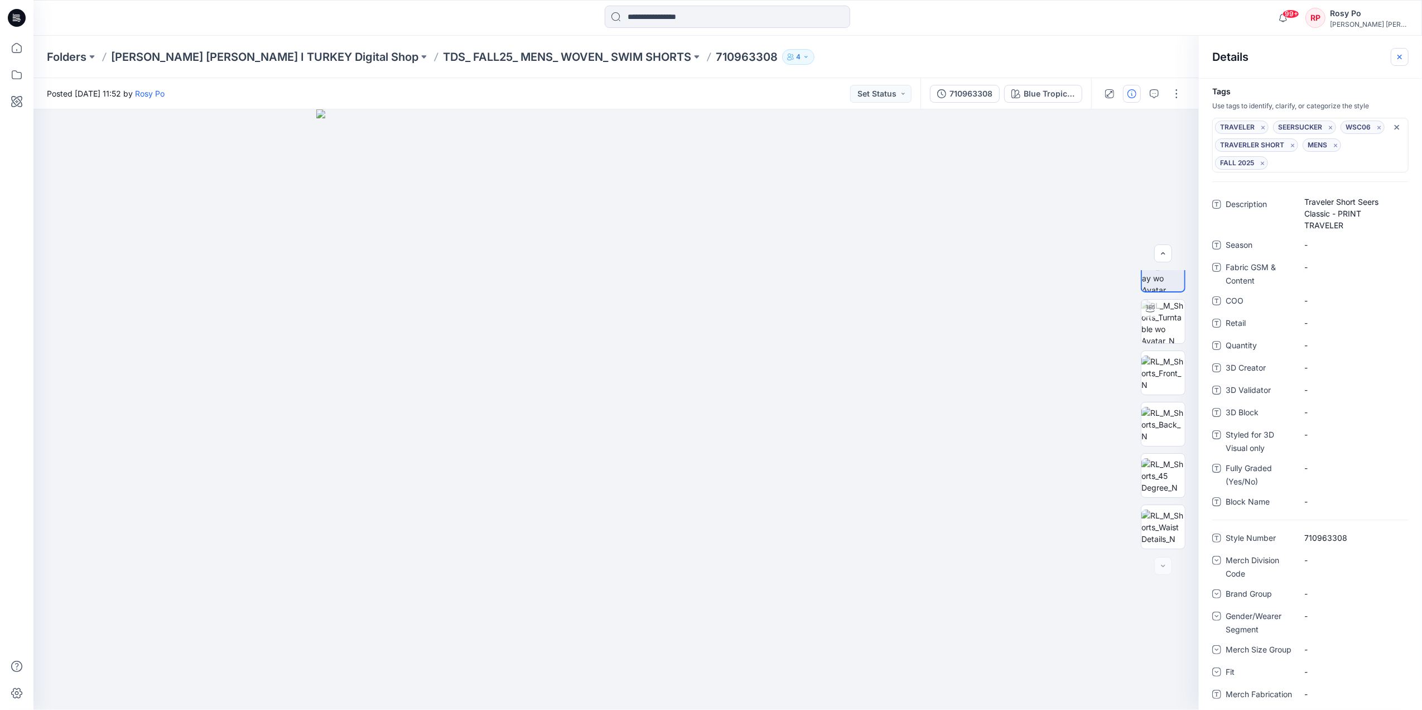
click at [1402, 59] on icon "button" at bounding box center [1400, 56] width 9 height 9
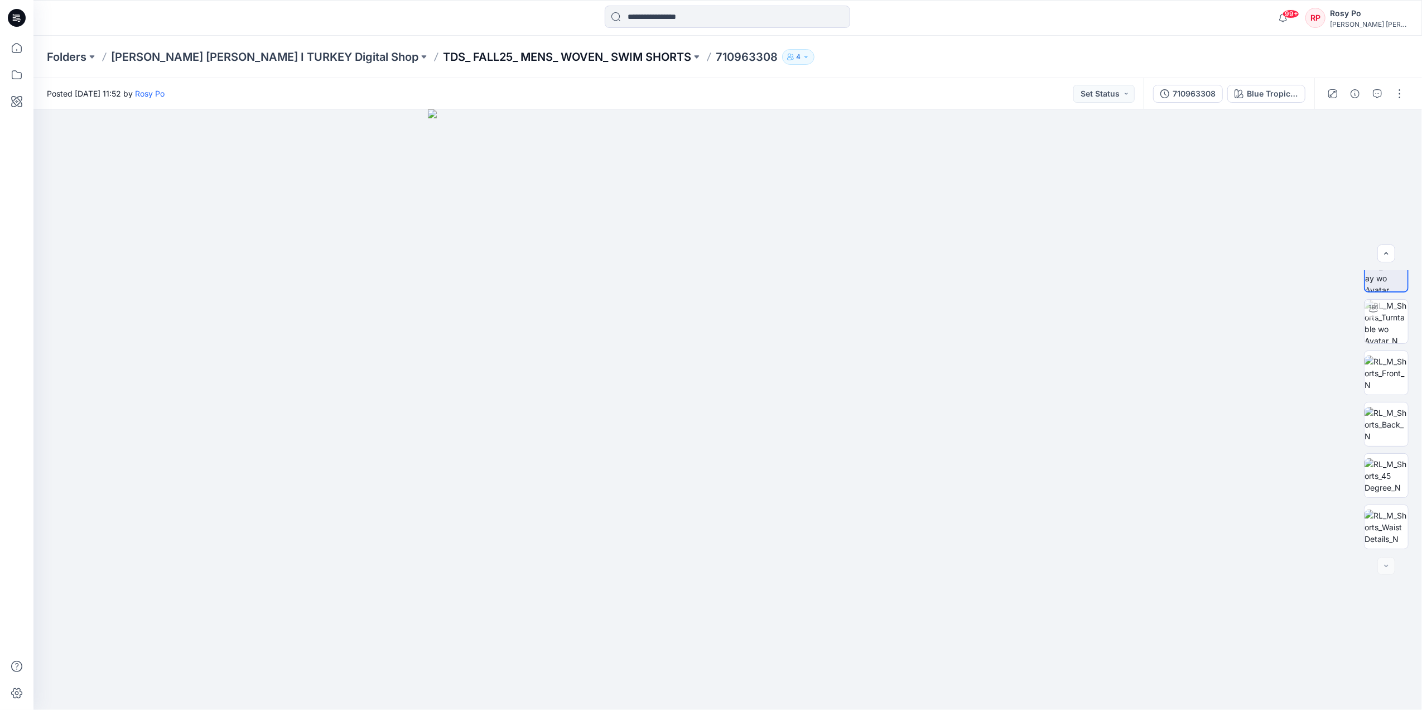
click at [443, 57] on p "TDS_ FALL25_ MENS_ WOVEN_ SWIM SHORTS" at bounding box center [567, 57] width 248 height 16
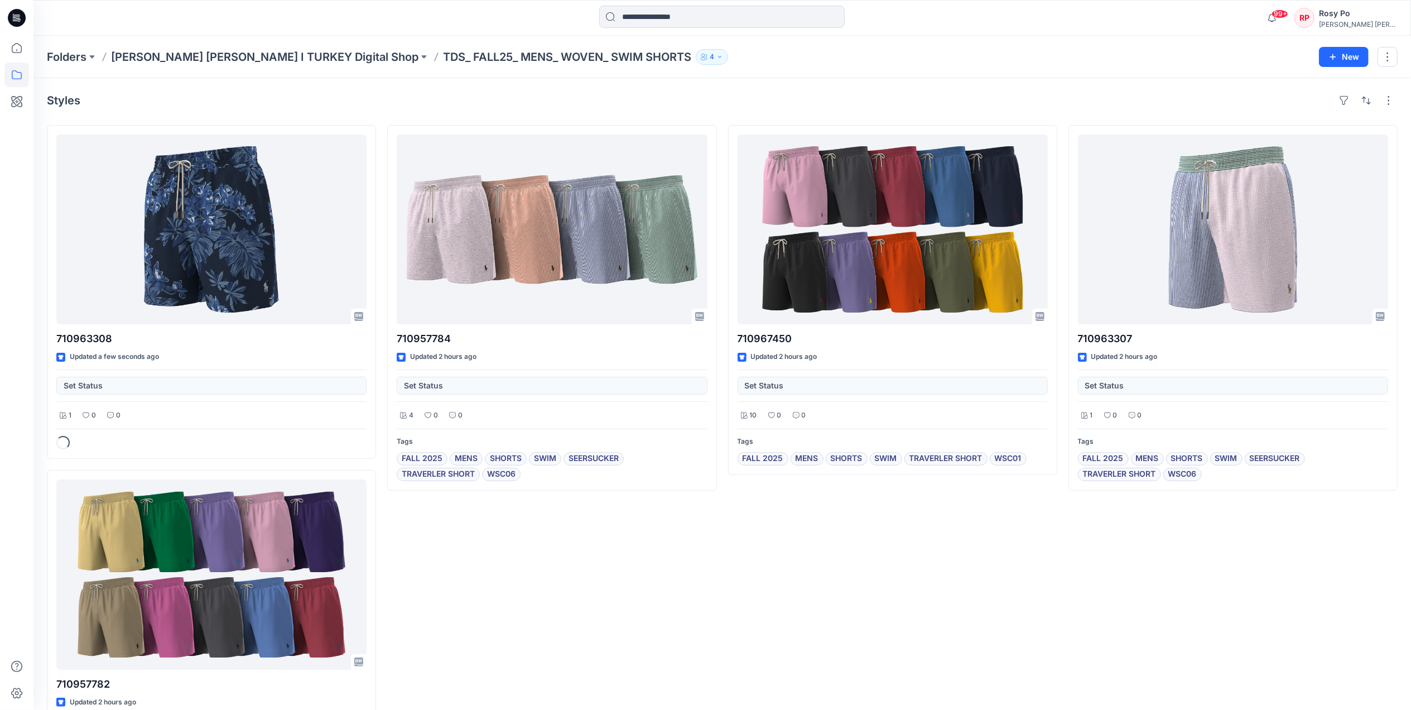
click at [1023, 77] on div "Folders Ralph Lauren I TURKEY Digital Shop TDS_ FALL25_ MENS_ WOVEN_ SWIM SHORT…" at bounding box center [722, 57] width 1378 height 42
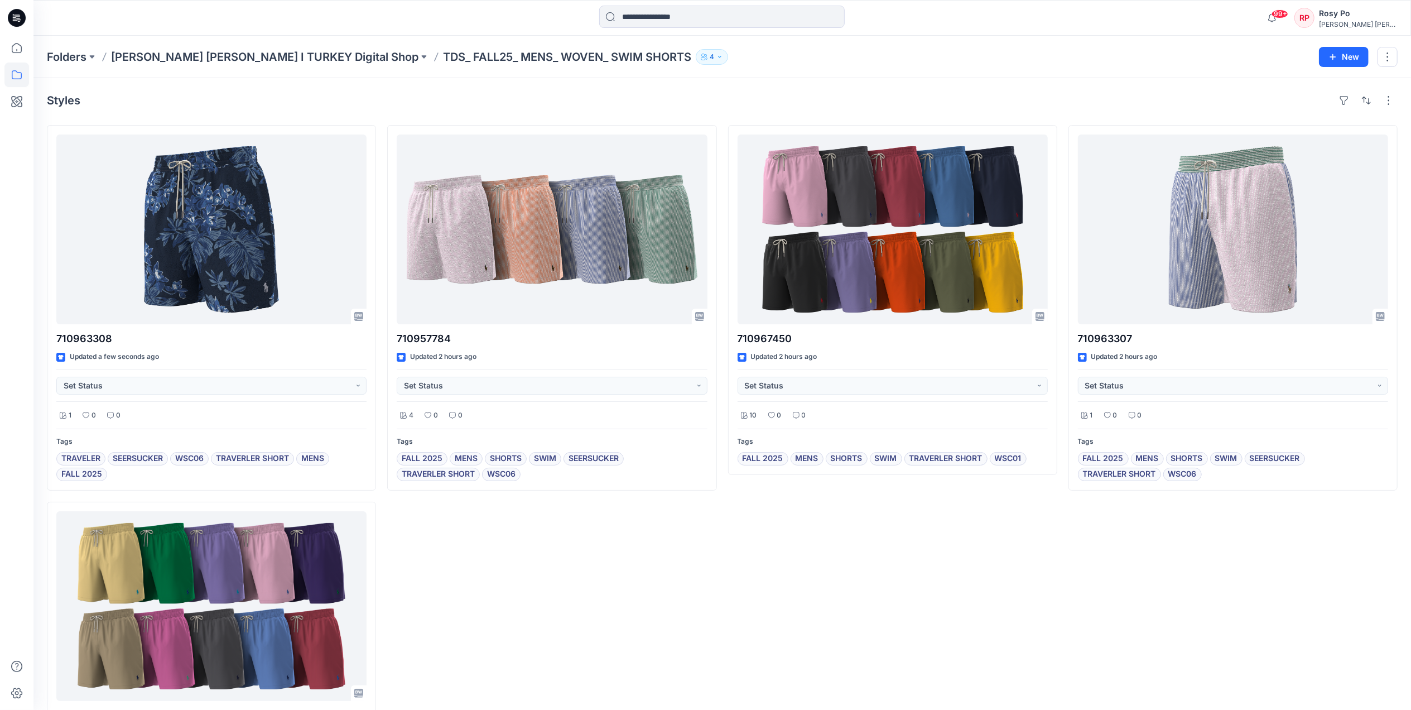
drag, startPoint x: 731, startPoint y: 560, endPoint x: 734, endPoint y: 554, distance: 7.5
click at [734, 554] on div "710967450 Updated 2 hours ago Set Status 10 0 0 Tags FALL 2025 MENS SHORTS SWIM…" at bounding box center [892, 488] width 329 height 727
click at [737, 550] on div "710967450 Updated 2 hours ago Set Status 10 0 0 Tags FALL 2025 MENS SHORTS SWIM…" at bounding box center [892, 488] width 329 height 727
click at [739, 541] on div "710967450 Updated 2 hours ago Set Status 10 0 0 Tags FALL 2025 MENS SHORTS SWIM…" at bounding box center [892, 488] width 329 height 727
click at [195, 59] on p "[PERSON_NAME] [PERSON_NAME] I TURKEY Digital Shop" at bounding box center [264, 57] width 307 height 16
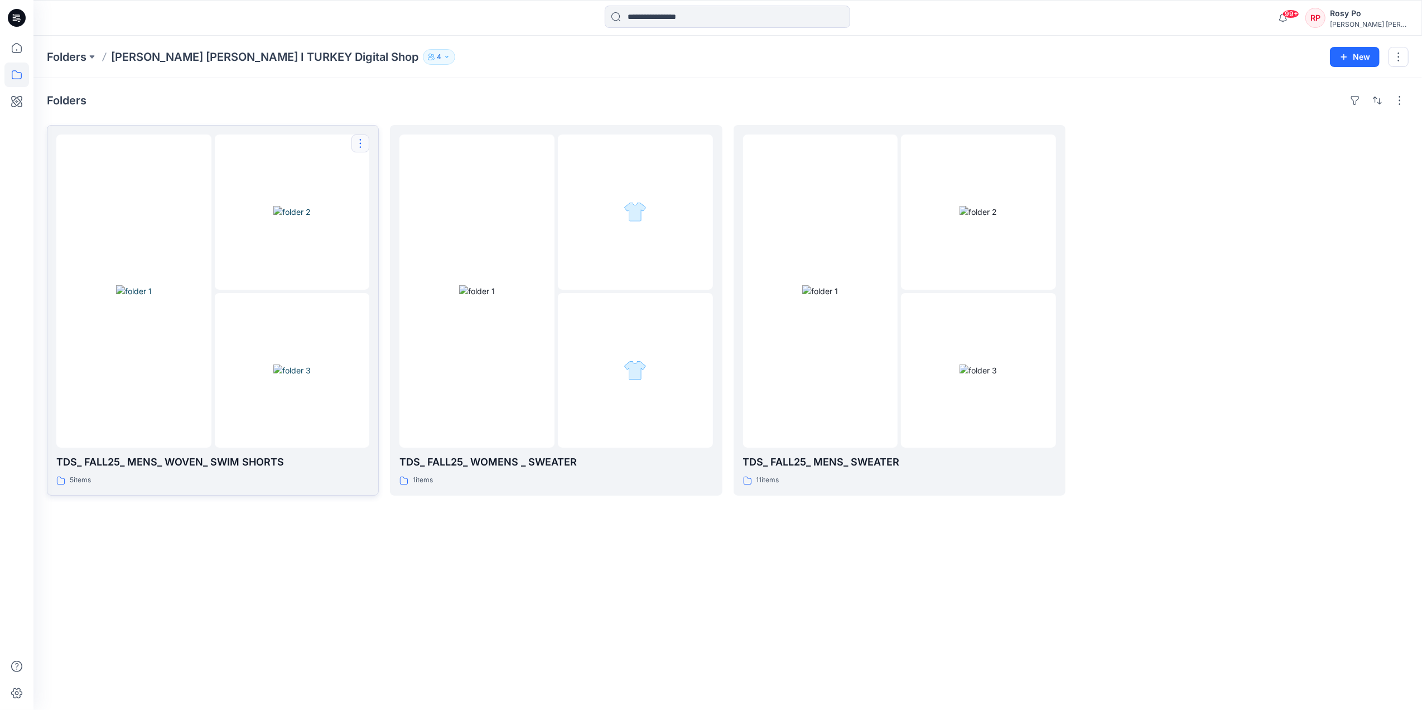
click at [365, 140] on button "button" at bounding box center [361, 143] width 18 height 18
click at [434, 172] on button "Edit" at bounding box center [414, 170] width 121 height 21
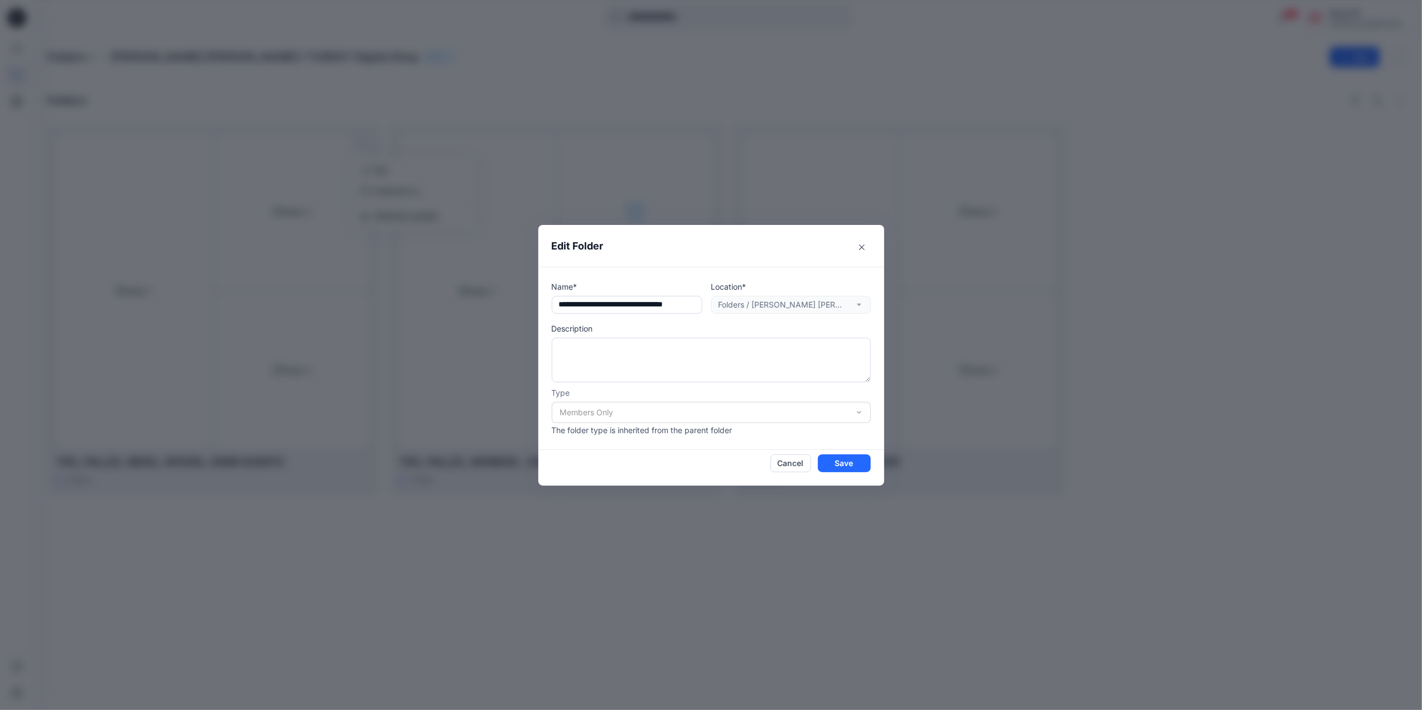
drag, startPoint x: 581, startPoint y: 306, endPoint x: 248, endPoint y: 290, distance: 333.5
click at [248, 290] on div "**********" at bounding box center [711, 355] width 1422 height 710
type input "**********"
click at [851, 464] on button "Save" at bounding box center [844, 463] width 53 height 18
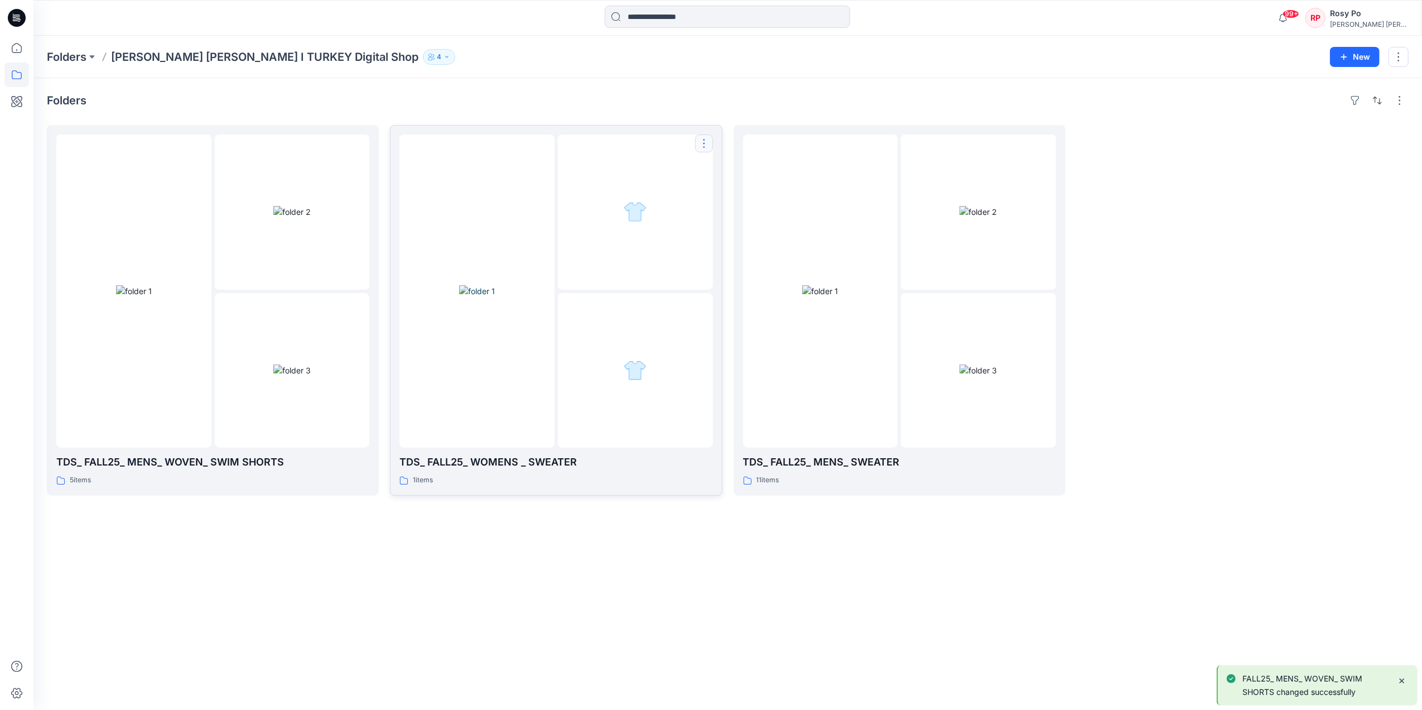
click at [697, 145] on button "button" at bounding box center [704, 143] width 18 height 18
click at [733, 169] on button "Edit" at bounding box center [758, 170] width 121 height 21
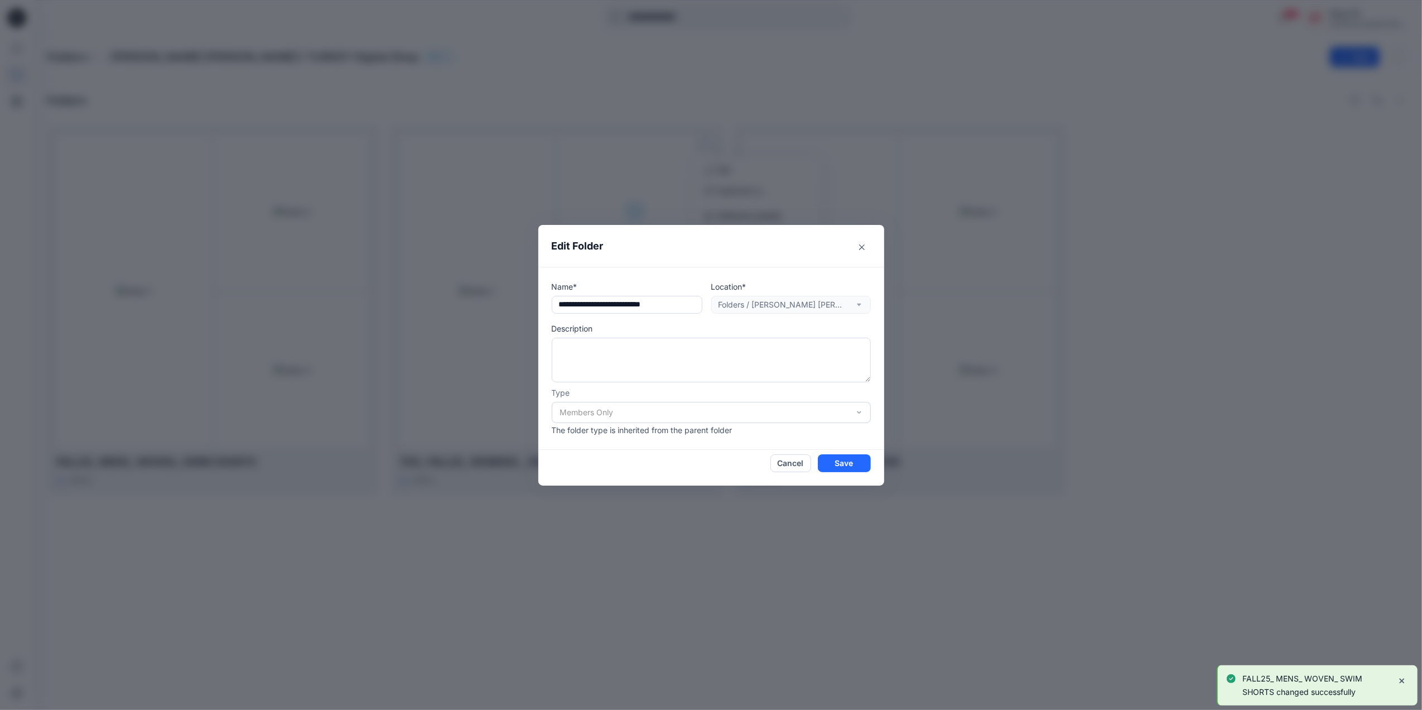
drag, startPoint x: 579, startPoint y: 302, endPoint x: 159, endPoint y: 289, distance: 420.4
click at [199, 289] on div "Edit Folder Name* Location* Folders / Ralph Lauren I TURKEY Digital Shop Descri…" at bounding box center [711, 355] width 1422 height 710
click at [632, 302] on input "**********" at bounding box center [627, 305] width 151 height 18
type input "**********"
click at [858, 465] on button "Save" at bounding box center [844, 463] width 53 height 18
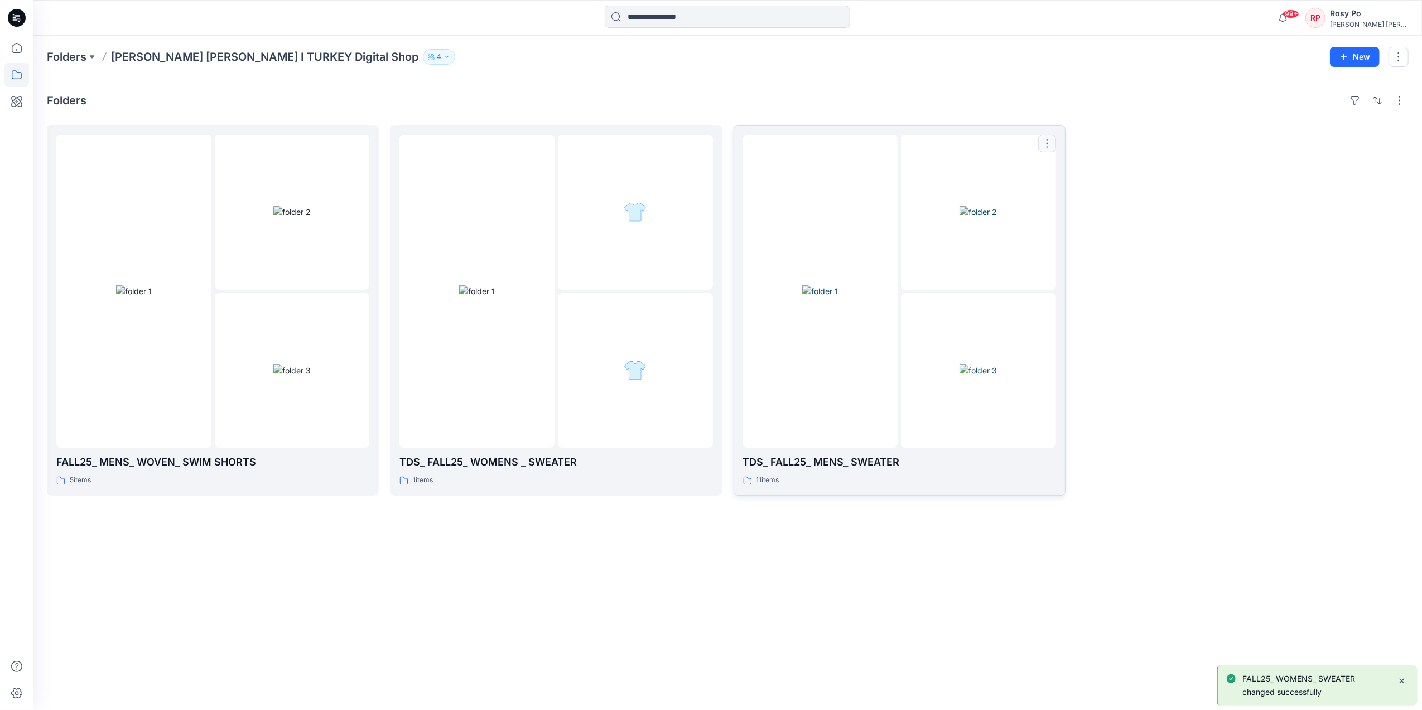
click at [1050, 137] on button "button" at bounding box center [1048, 143] width 18 height 18
click at [1074, 174] on p "Edit" at bounding box center [1068, 170] width 14 height 12
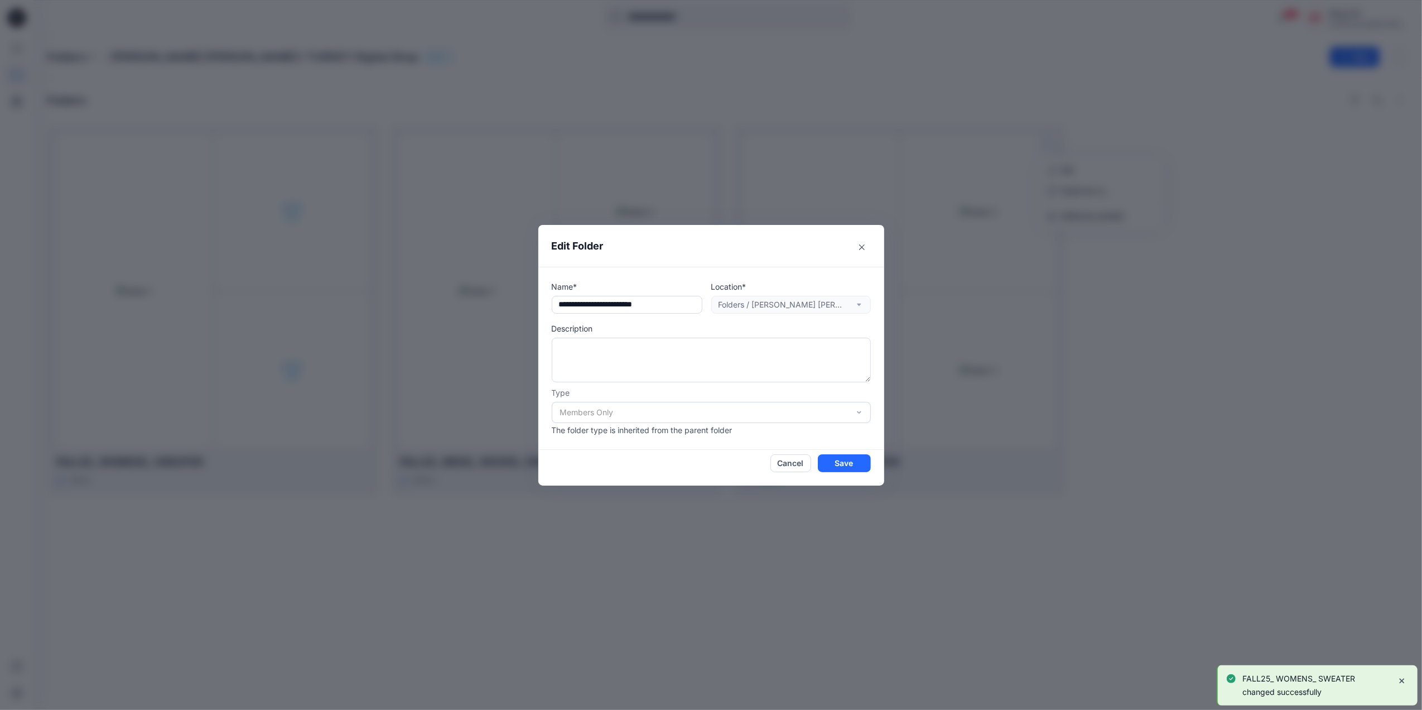
drag, startPoint x: 581, startPoint y: 304, endPoint x: 346, endPoint y: 299, distance: 235.5
click at [346, 299] on div "Edit Folder Name* Location* Folders / Ralph Lauren I TURKEY Digital Shop Descri…" at bounding box center [711, 355] width 1422 height 710
type input "**********"
click at [838, 463] on button "Save" at bounding box center [844, 463] width 53 height 18
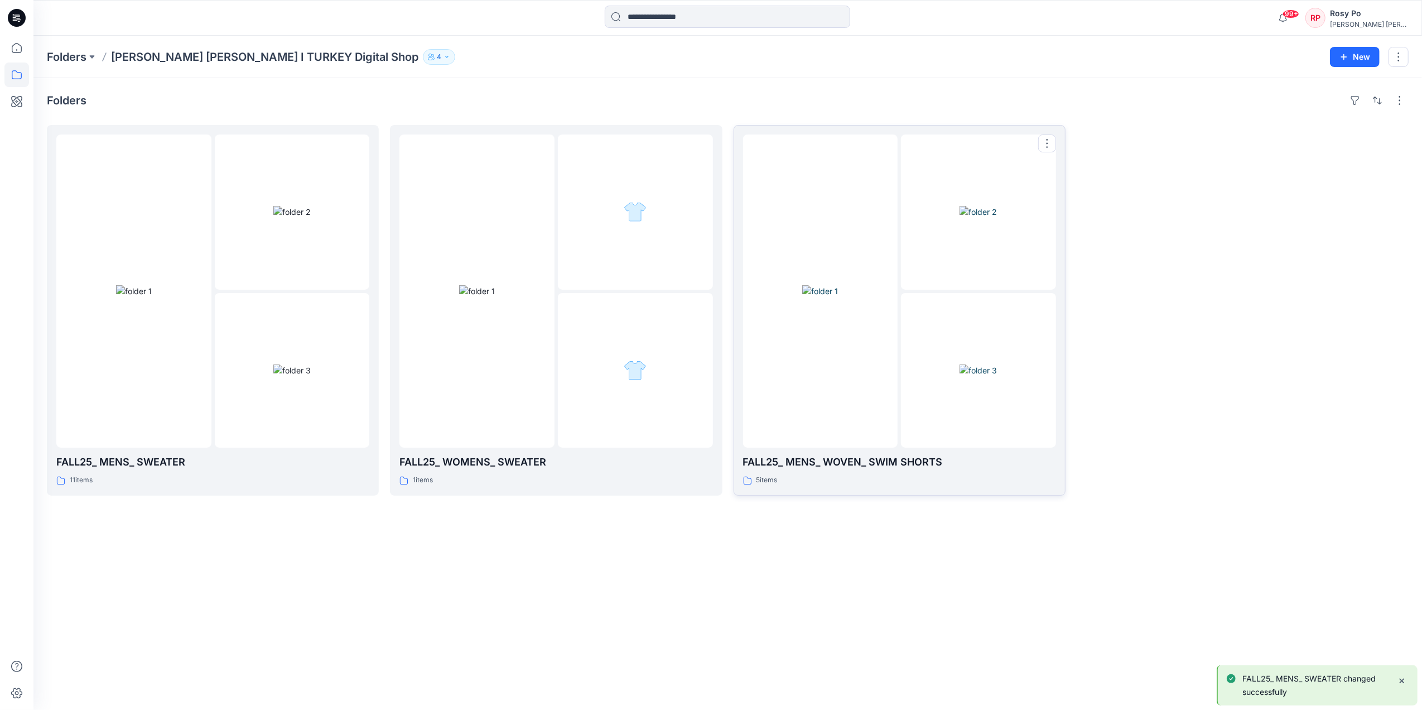
click at [867, 198] on div at bounding box center [820, 290] width 155 height 313
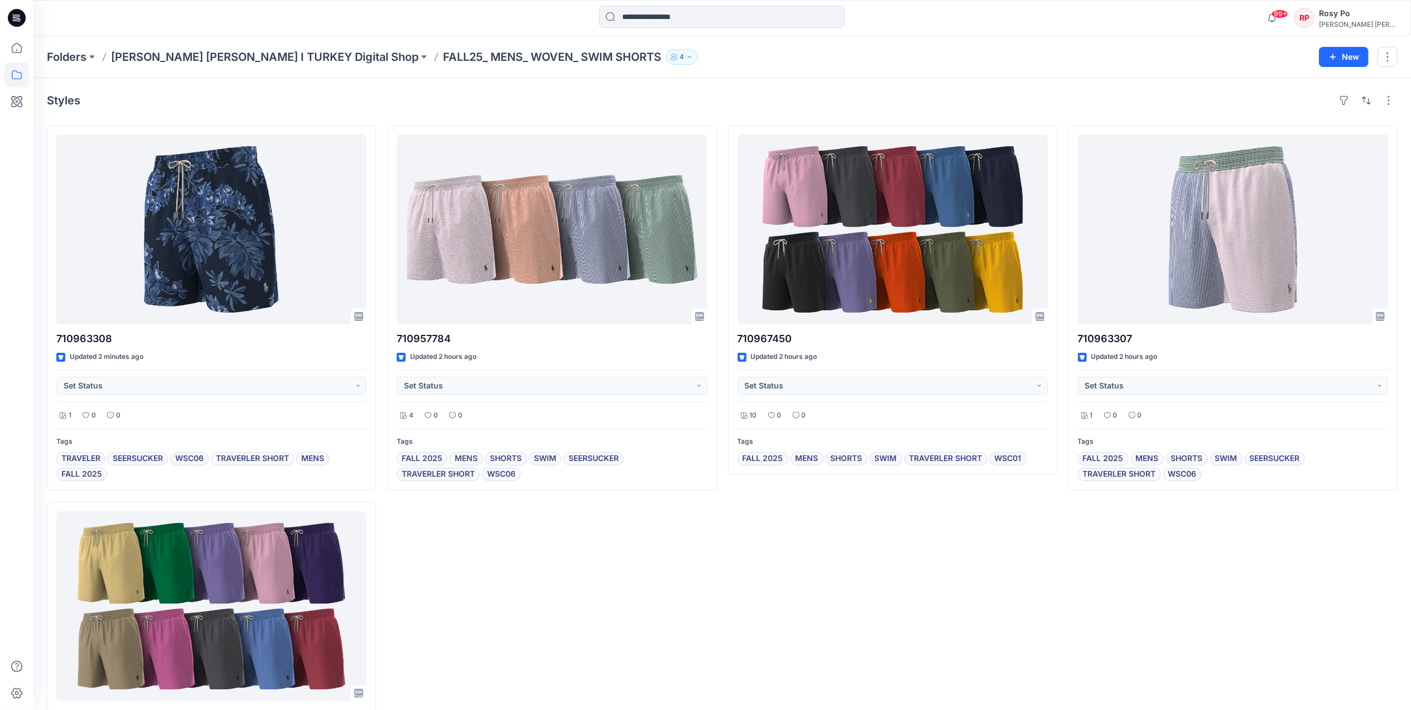
click at [804, 84] on div "Styles 710963308 Updated 2 minutes ago Set Status 1 0 0 Tags TRAVELER SEERSUCKE…" at bounding box center [722, 471] width 1378 height 787
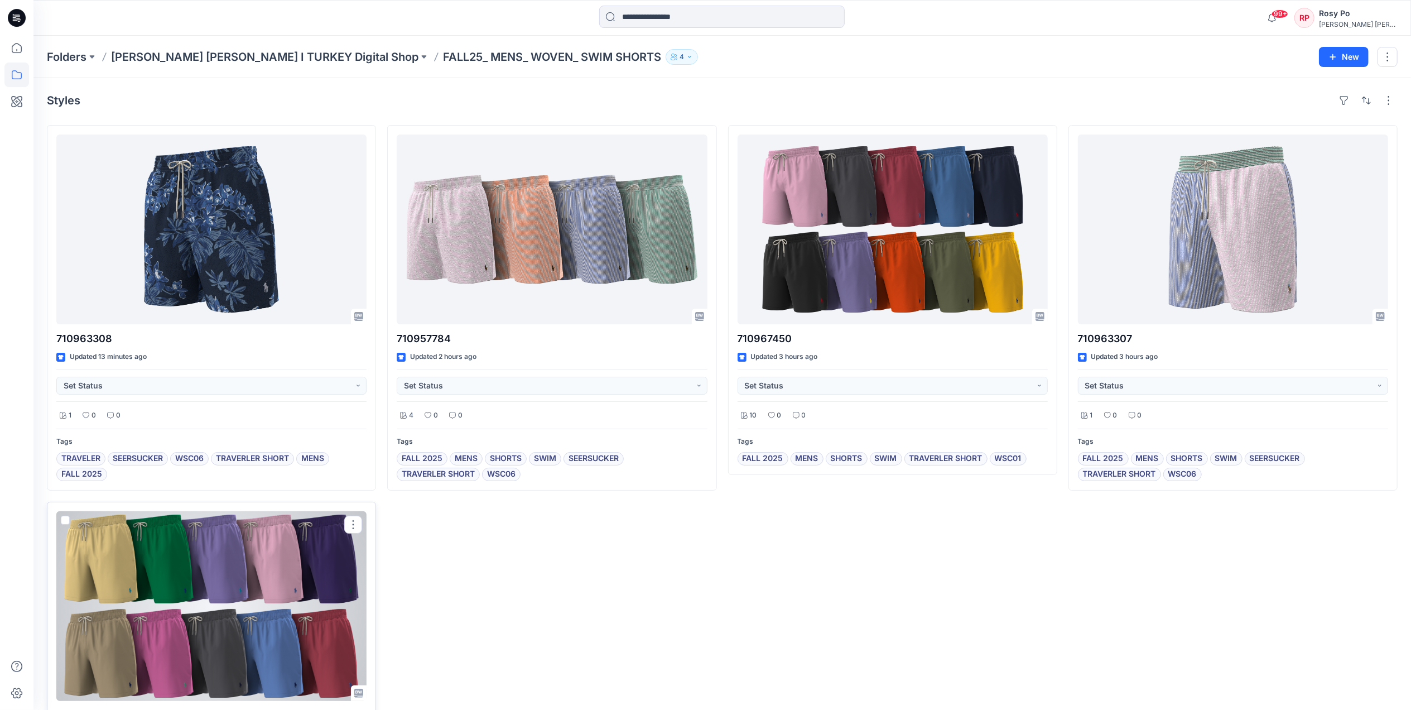
click at [302, 631] on div at bounding box center [211, 606] width 310 height 190
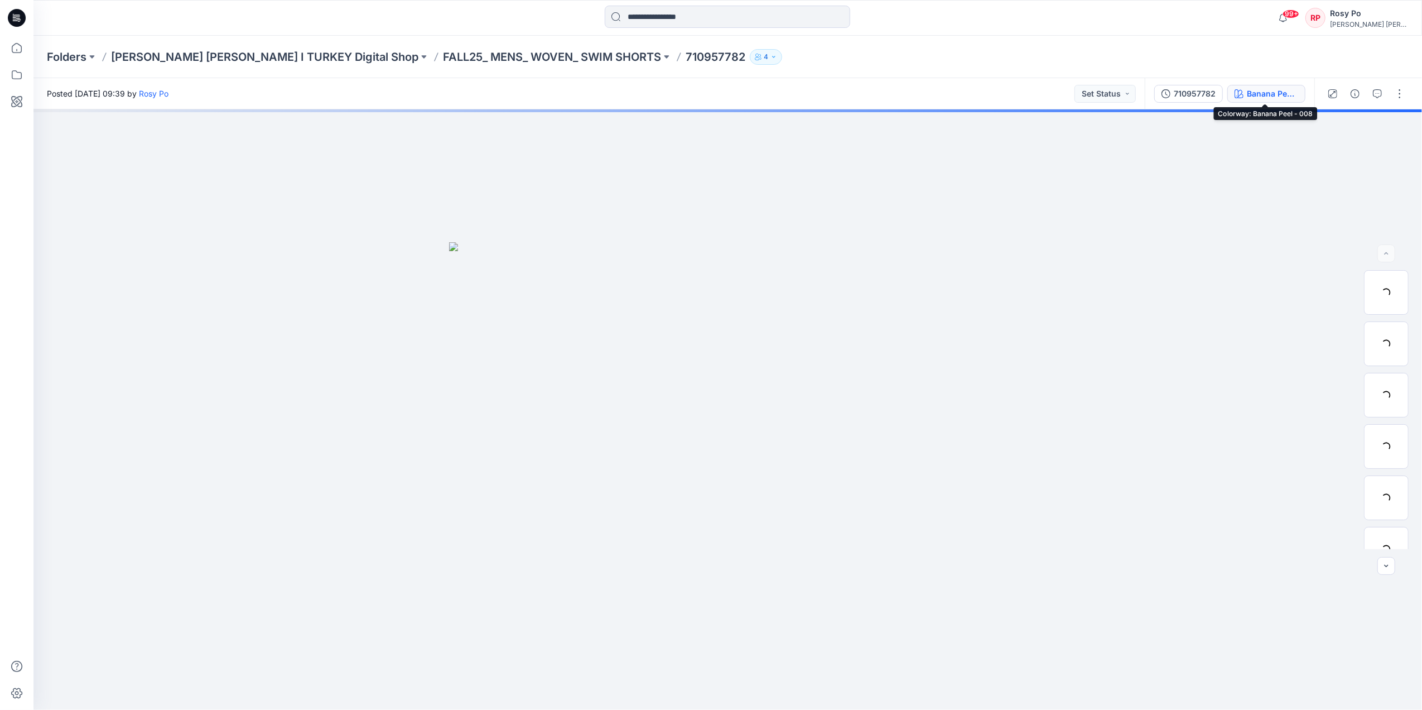
click at [1247, 90] on div "Banana Peel - 008" at bounding box center [1272, 94] width 51 height 12
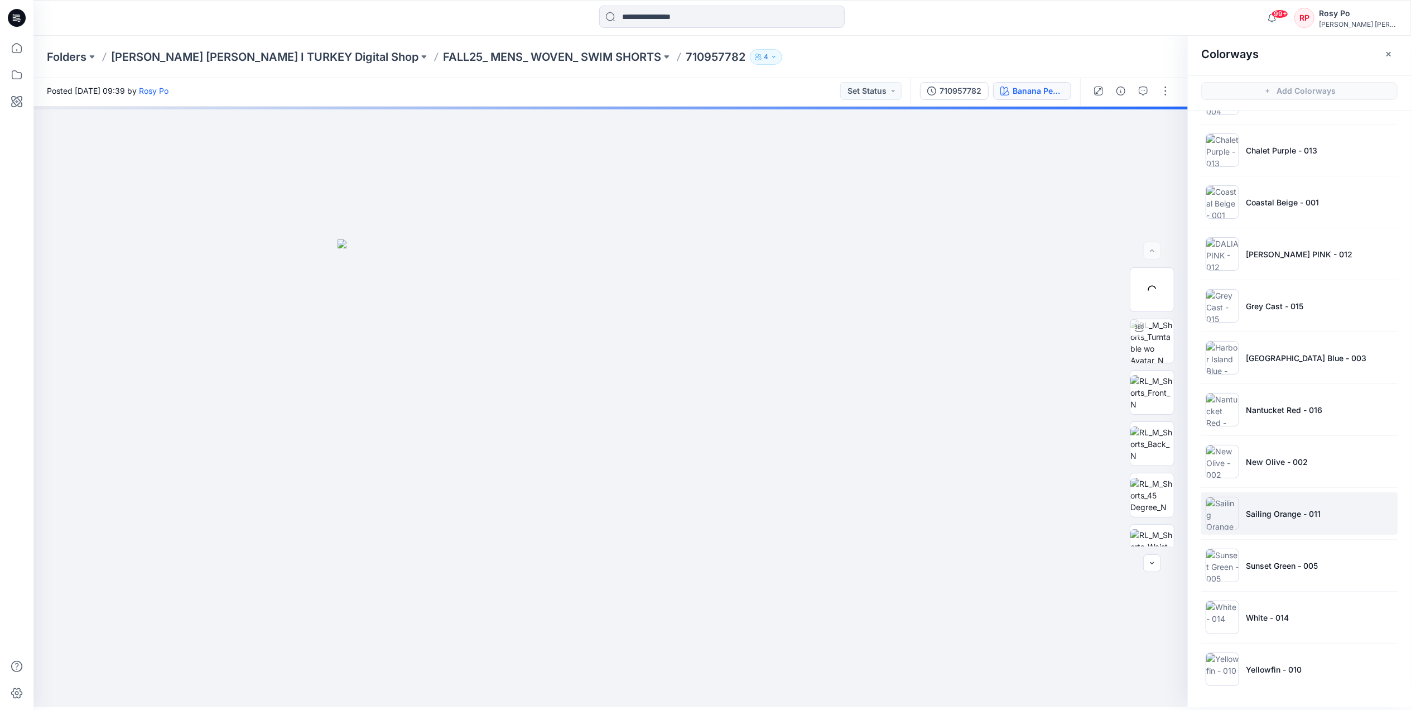
scroll to position [3, 0]
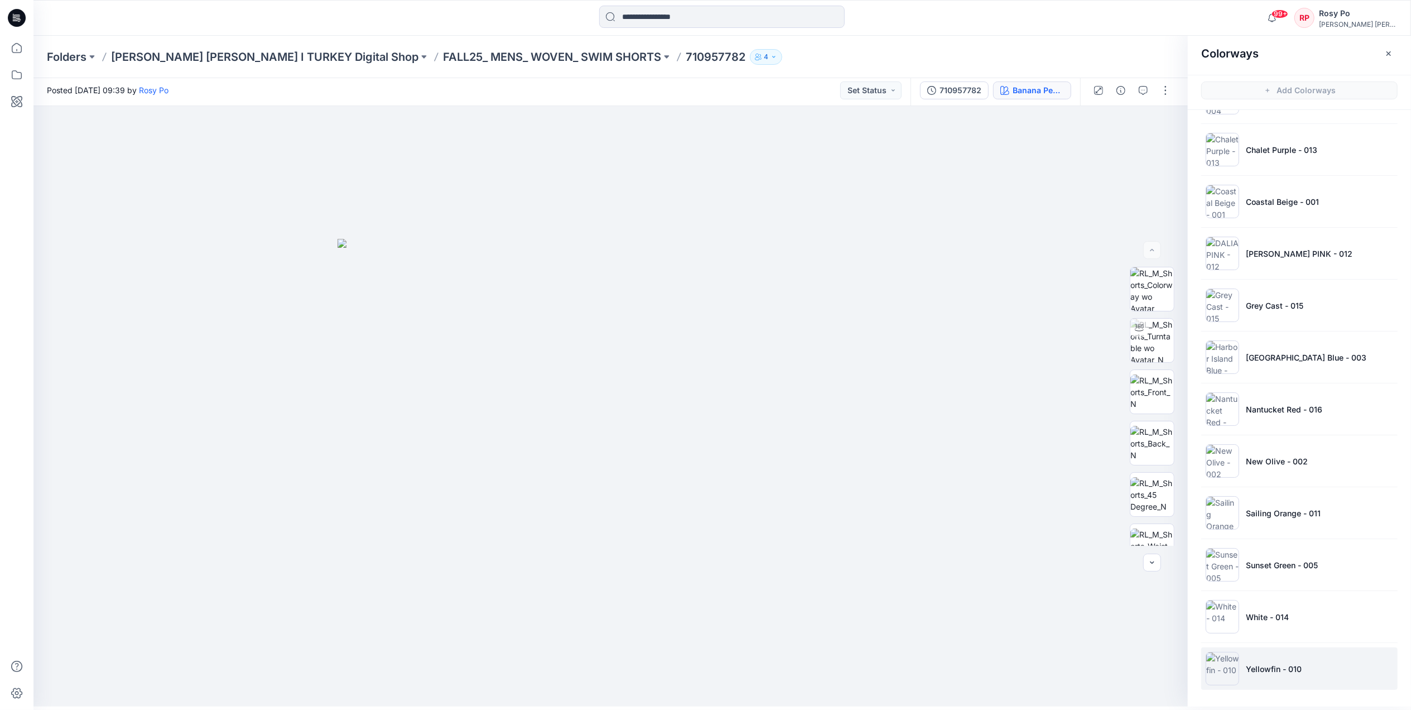
click at [1305, 681] on li "Yellowfin - 010" at bounding box center [1299, 668] width 196 height 42
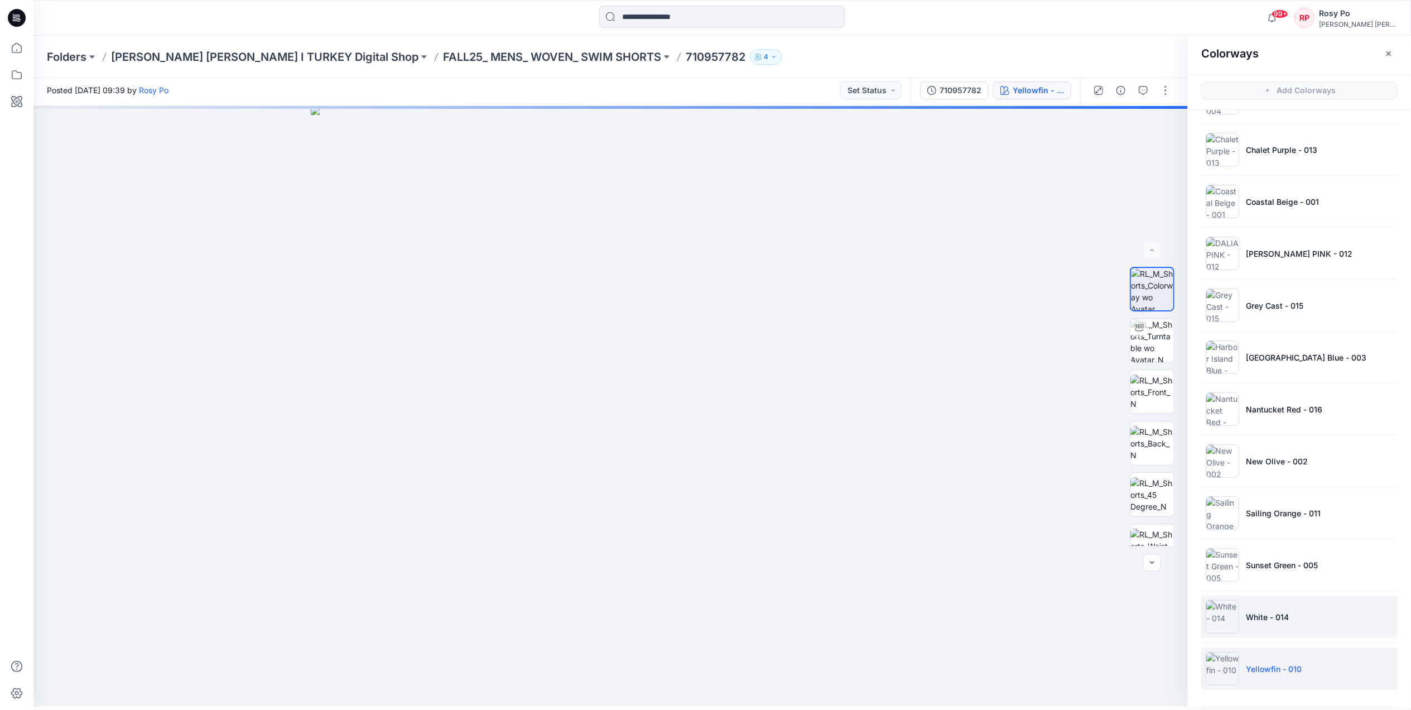
click at [1273, 614] on p "White - 014" at bounding box center [1267, 617] width 43 height 12
click at [1286, 525] on li "Sailing Orange - 011" at bounding box center [1299, 513] width 196 height 42
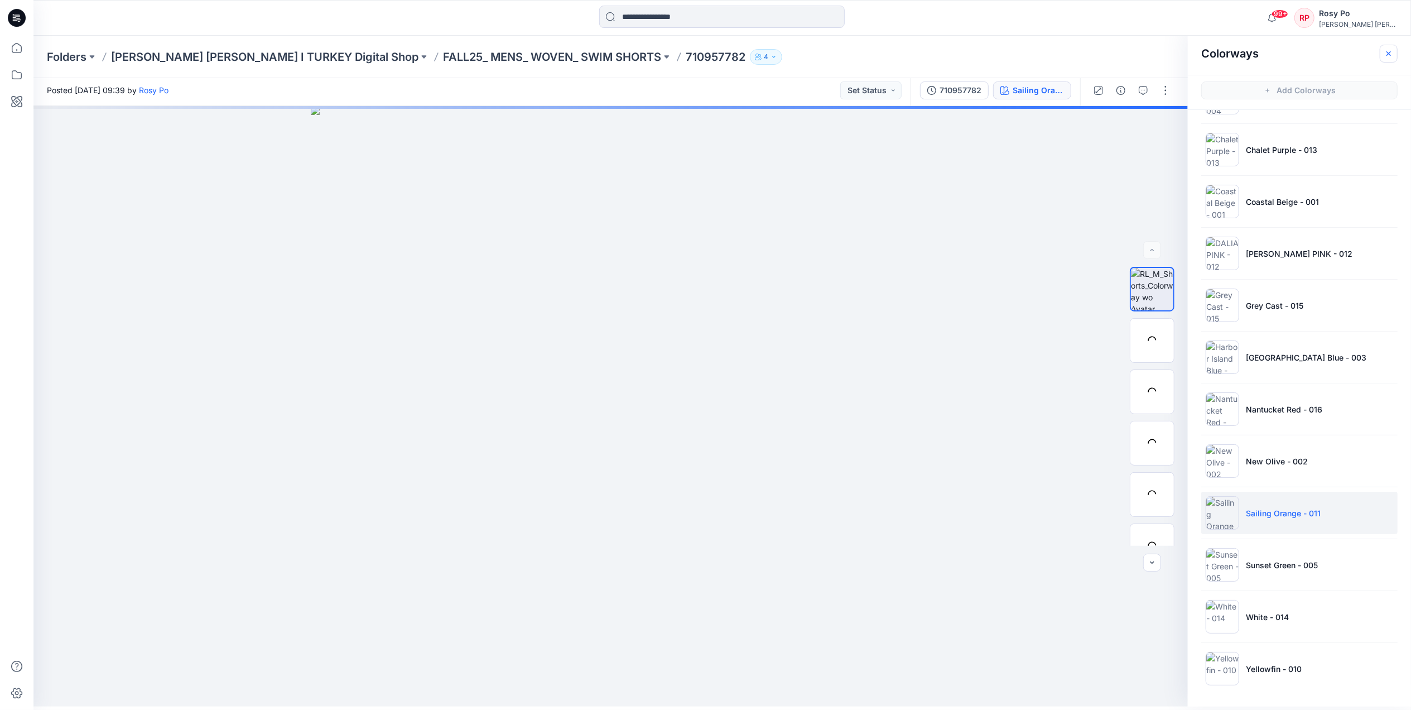
click at [1393, 46] on button "button" at bounding box center [1389, 54] width 18 height 18
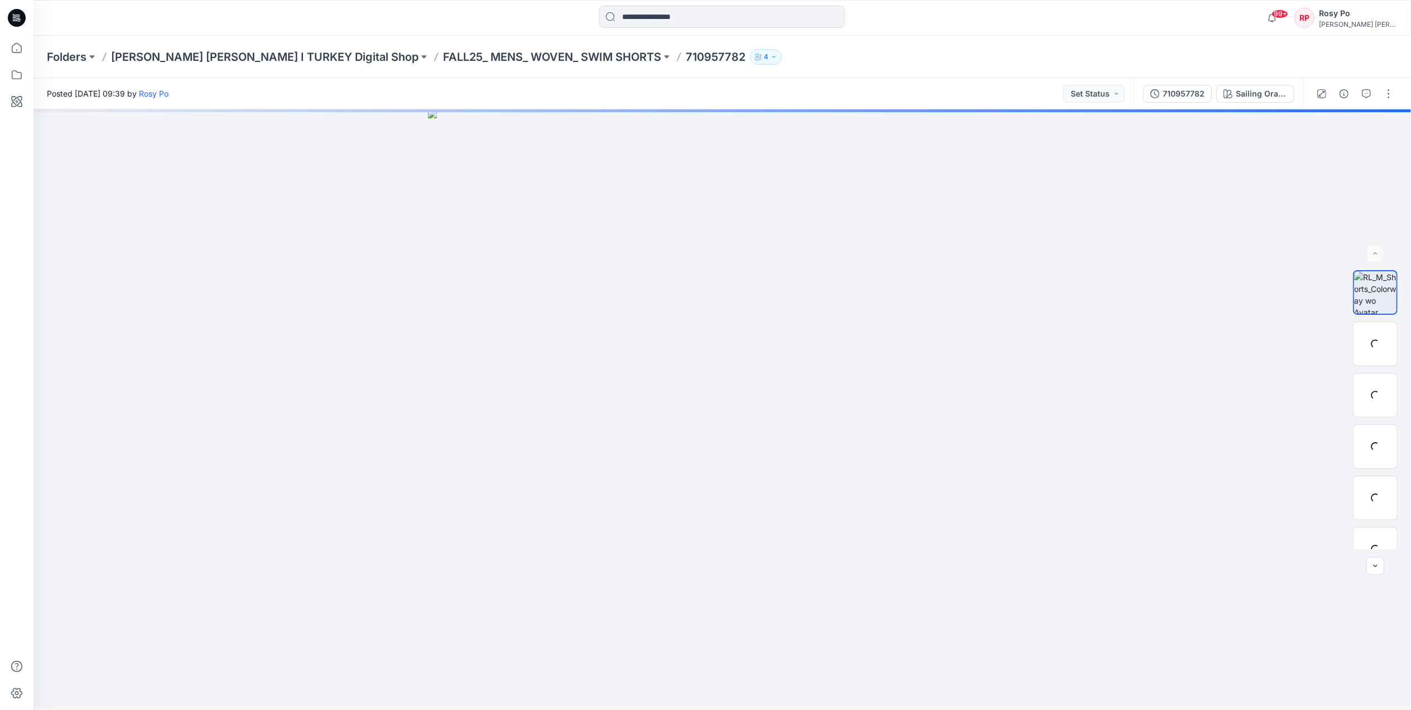
scroll to position [0, 0]
click at [1254, 94] on div "Sailing Orange - 011" at bounding box center [1272, 94] width 51 height 12
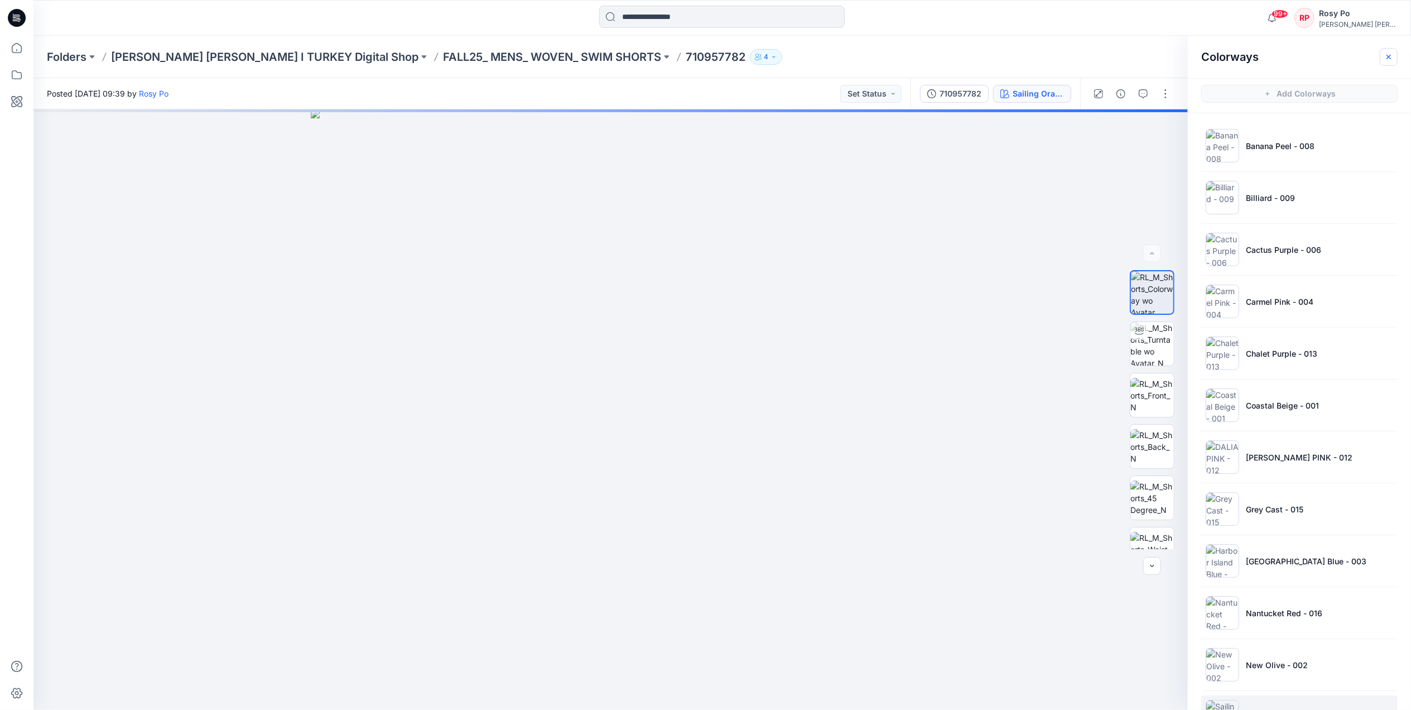
click at [1387, 54] on icon "button" at bounding box center [1388, 56] width 9 height 9
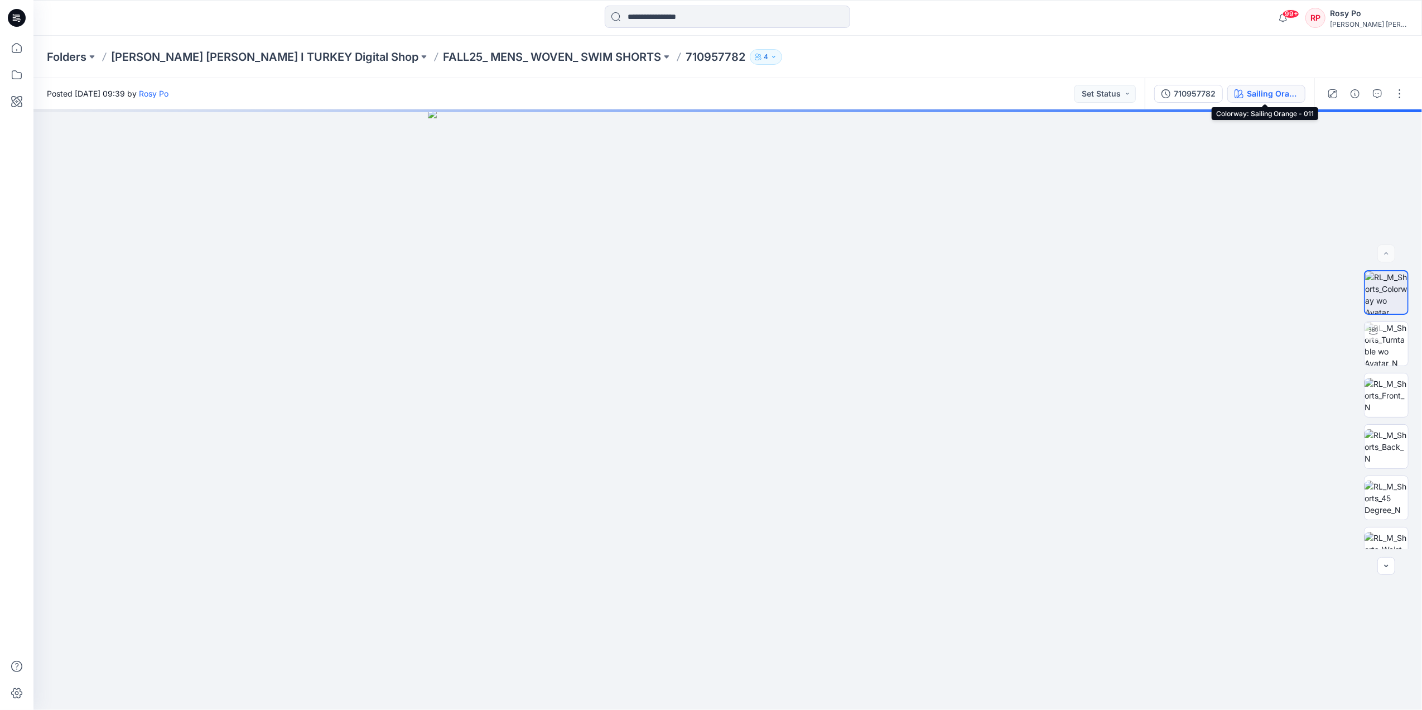
click at [1280, 93] on div "Sailing Orange - 011" at bounding box center [1272, 94] width 51 height 12
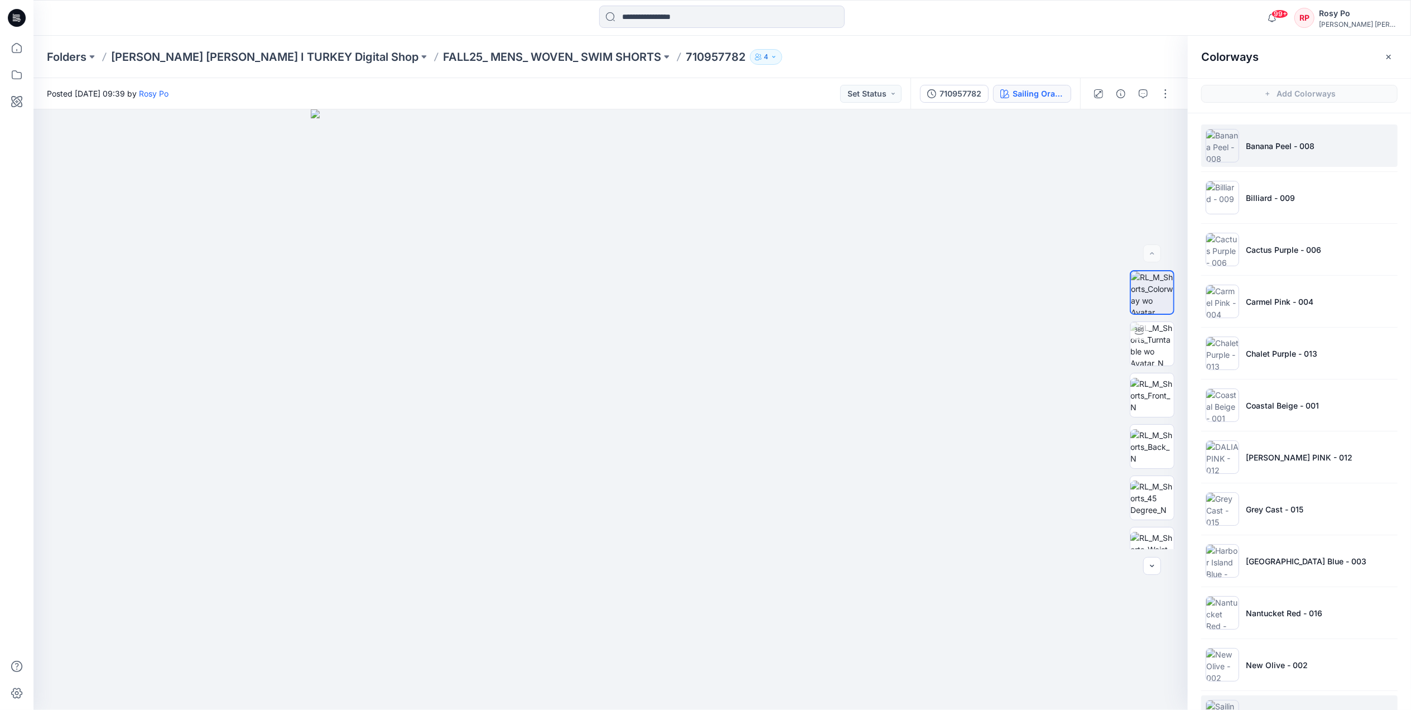
click at [1309, 134] on li "Banana Peel - 008" at bounding box center [1299, 145] width 196 height 42
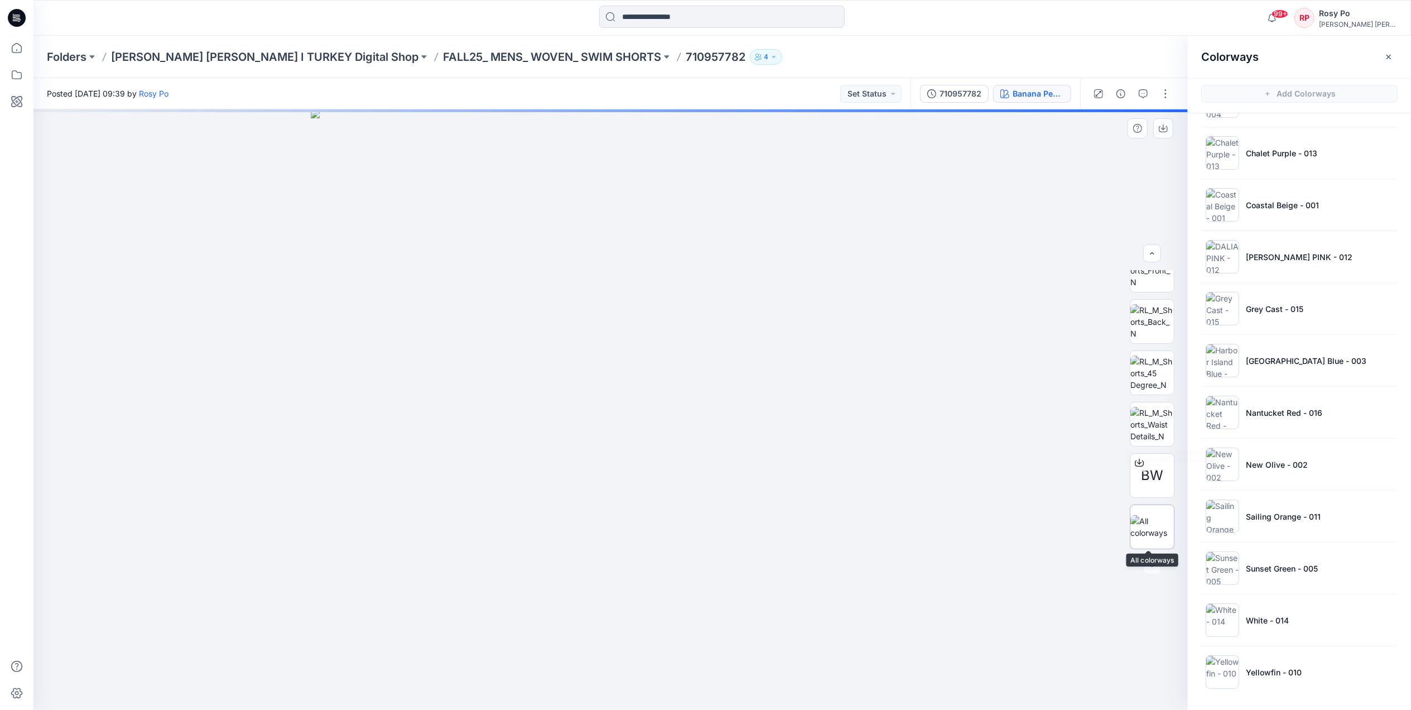
scroll to position [3, 0]
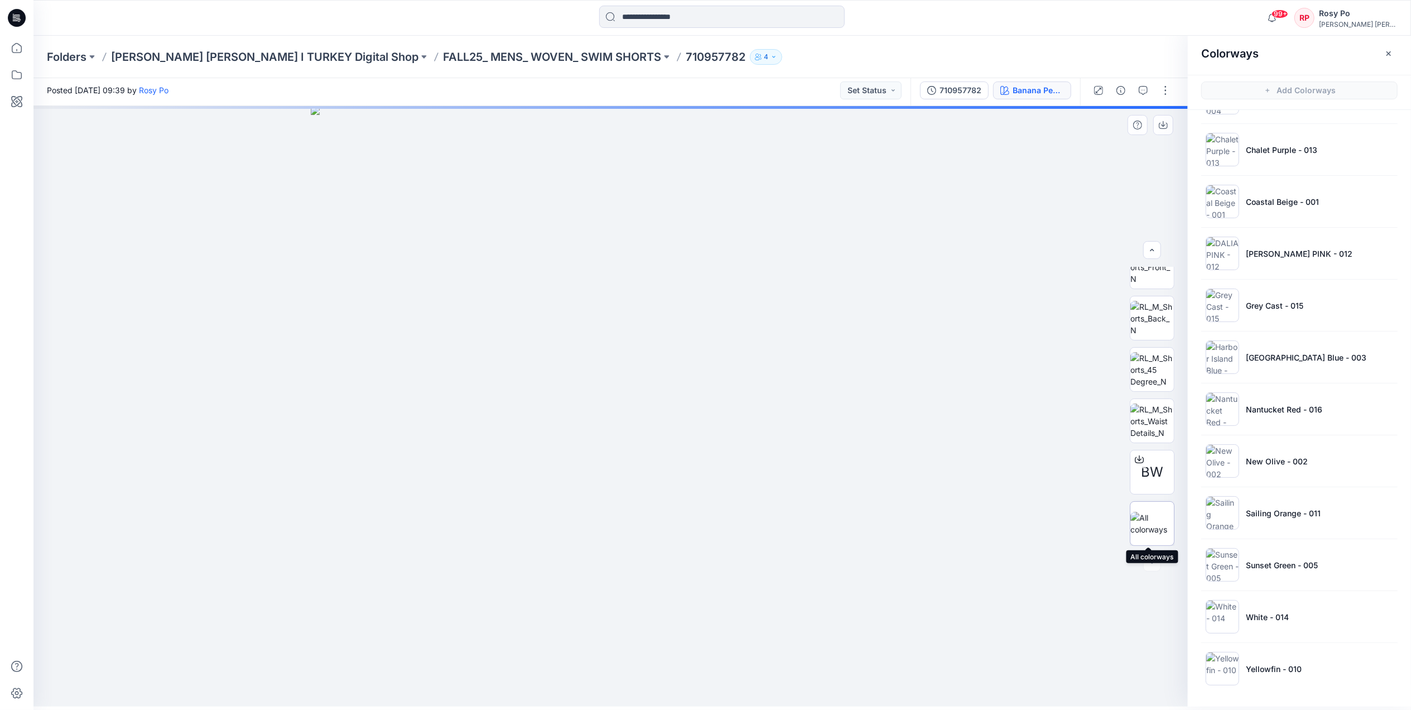
click at [1154, 529] on img at bounding box center [1153, 523] width 44 height 23
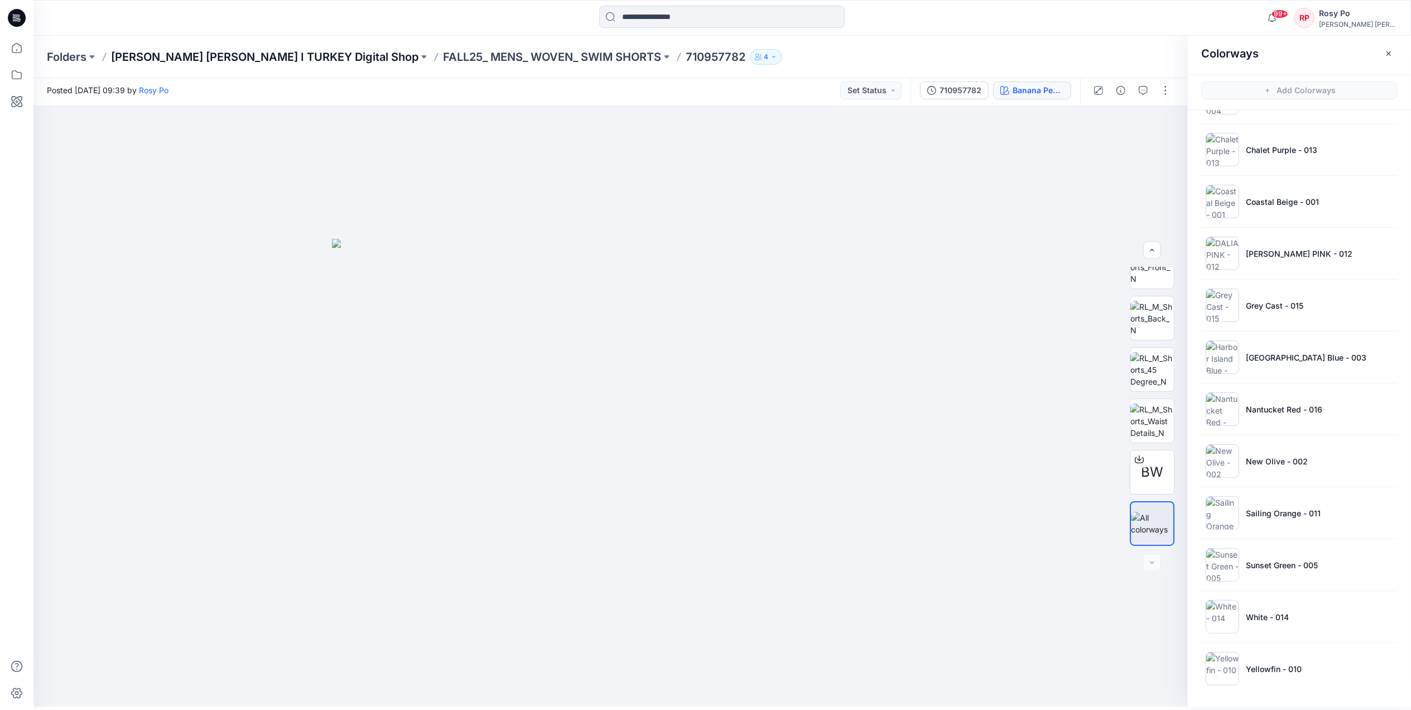
click at [232, 55] on p "[PERSON_NAME] [PERSON_NAME] I TURKEY Digital Shop" at bounding box center [264, 57] width 307 height 16
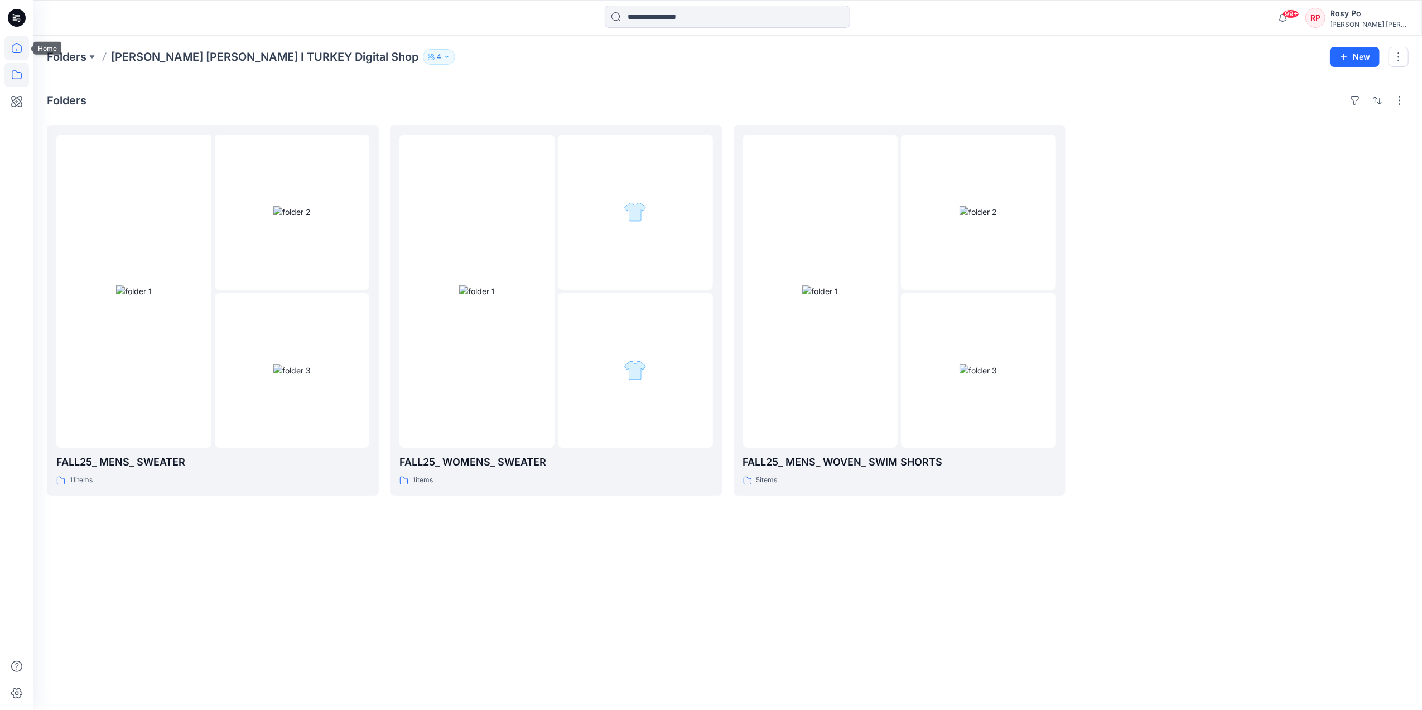
click at [15, 47] on icon at bounding box center [16, 48] width 25 height 25
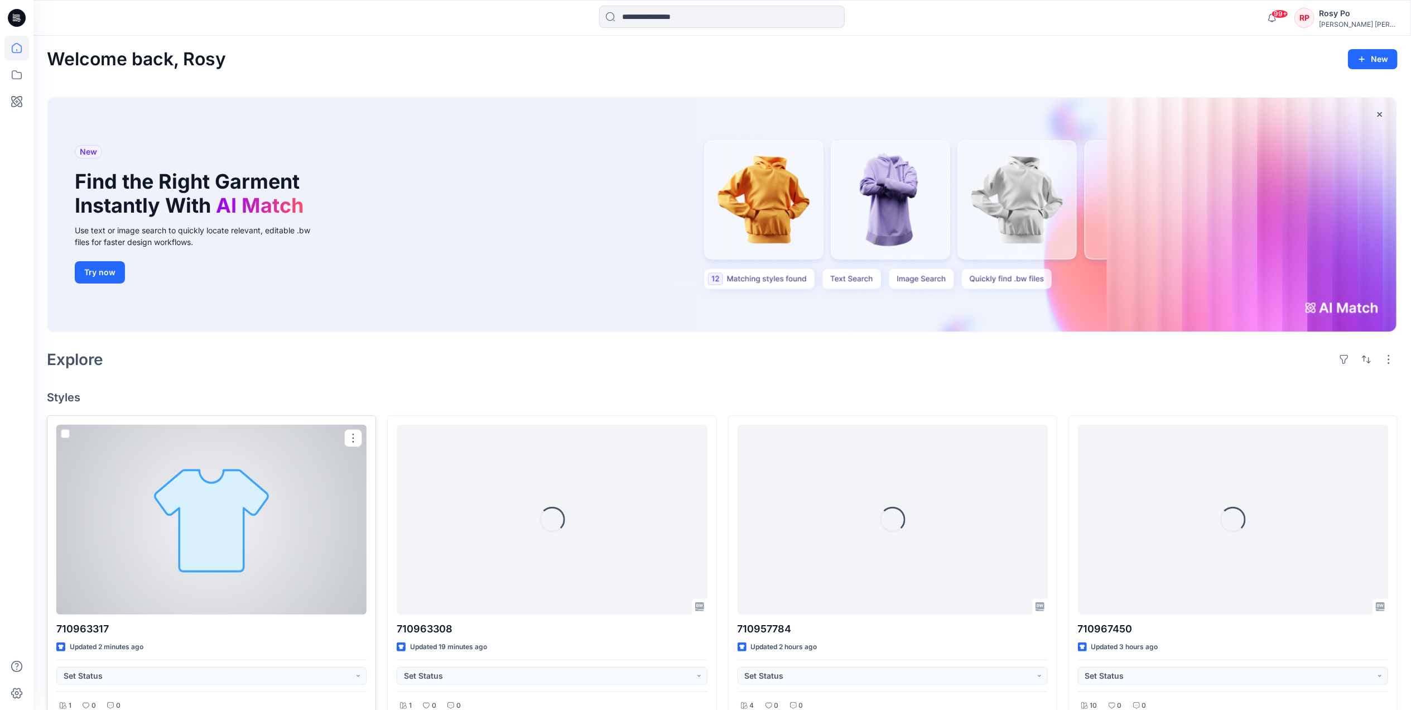
click at [339, 468] on div at bounding box center [211, 520] width 310 height 190
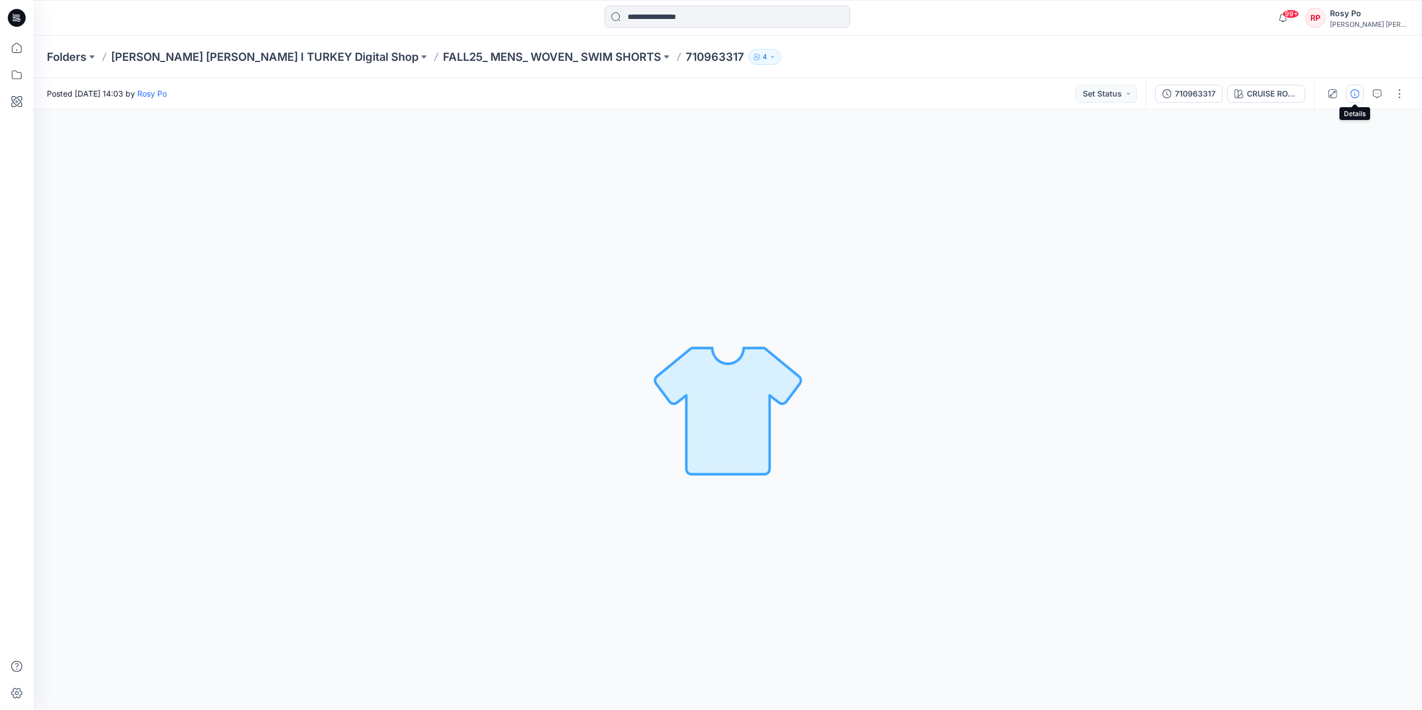
click at [1357, 95] on icon "button" at bounding box center [1355, 93] width 9 height 9
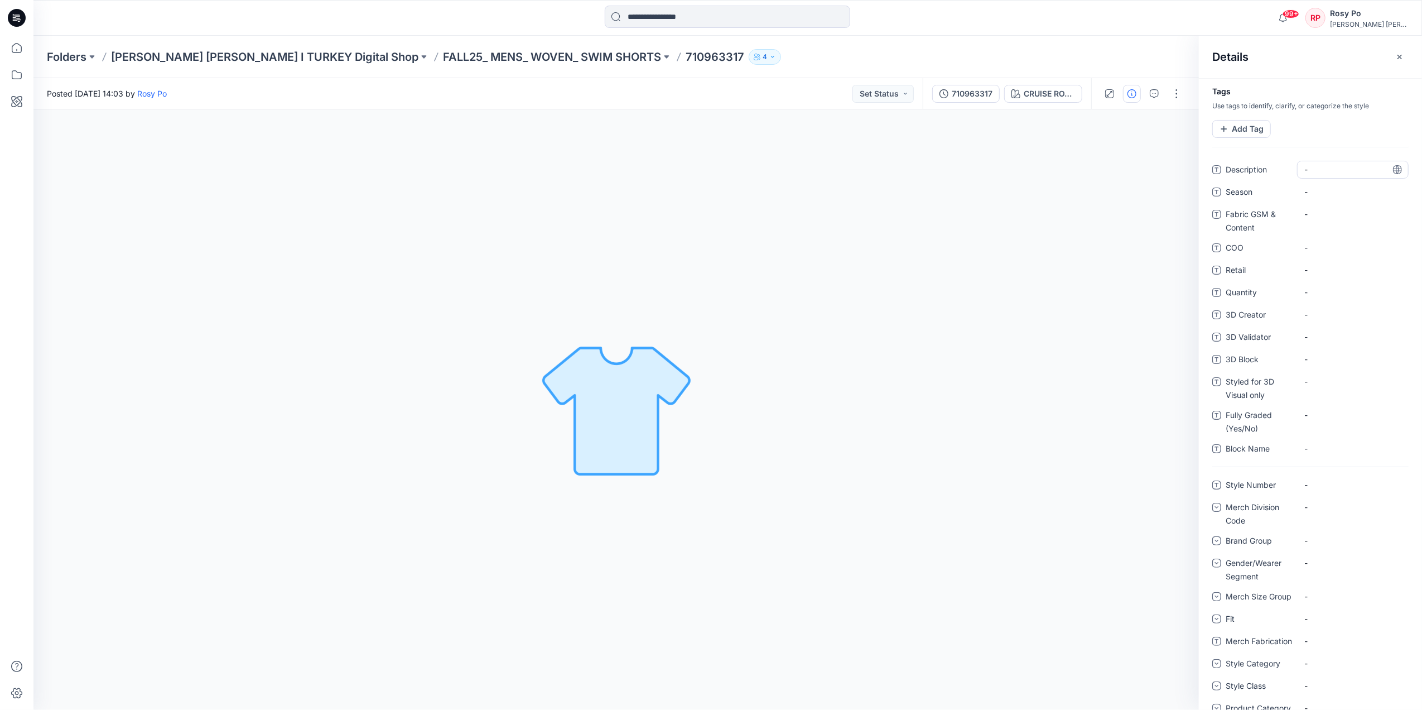
click at [1309, 172] on span "-" at bounding box center [1353, 170] width 97 height 12
drag, startPoint x: 1372, startPoint y: 175, endPoint x: 1296, endPoint y: 172, distance: 75.9
click at [1296, 172] on div "**********" at bounding box center [1311, 170] width 196 height 18
click at [1323, 166] on textarea "**********" at bounding box center [1349, 170] width 104 height 18
drag, startPoint x: 1335, startPoint y: 166, endPoint x: 1182, endPoint y: 141, distance: 155.6
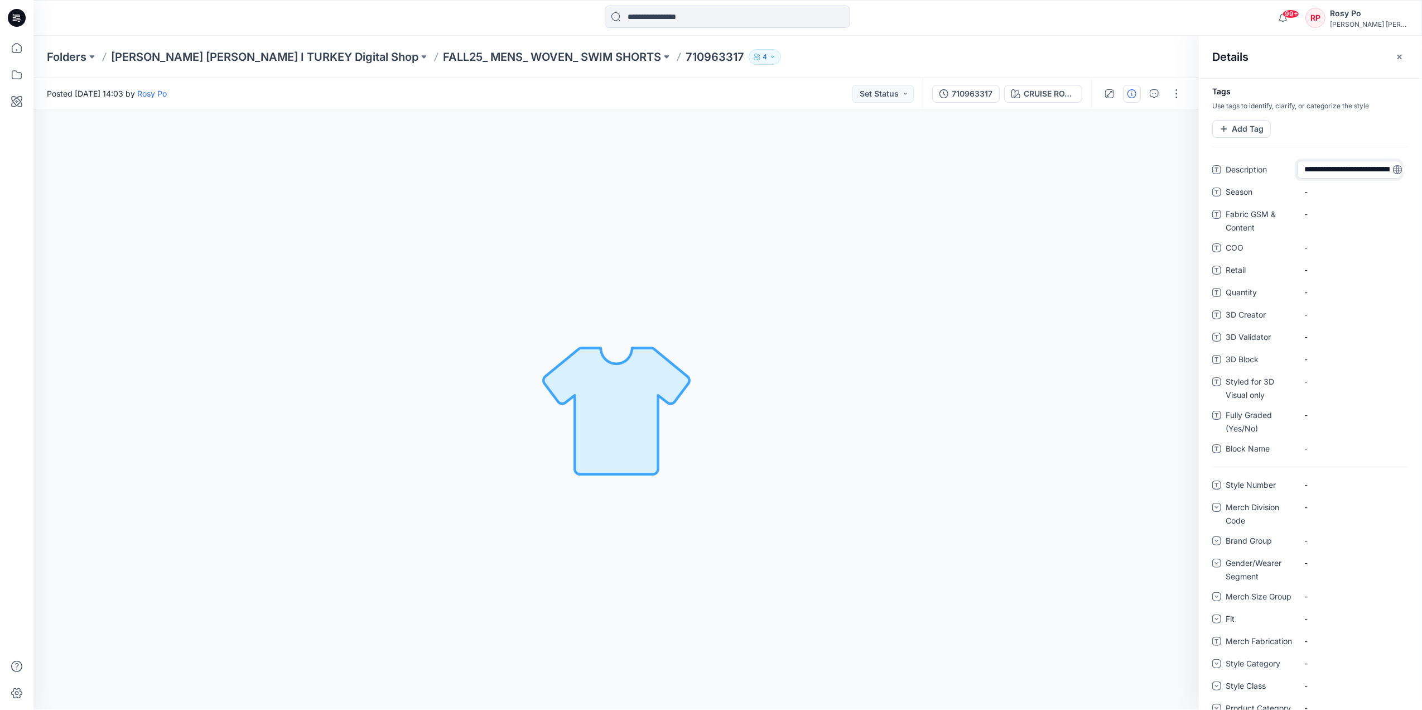
click at [1182, 141] on div "**********" at bounding box center [727, 409] width 1389 height 600
type textarea "**********"
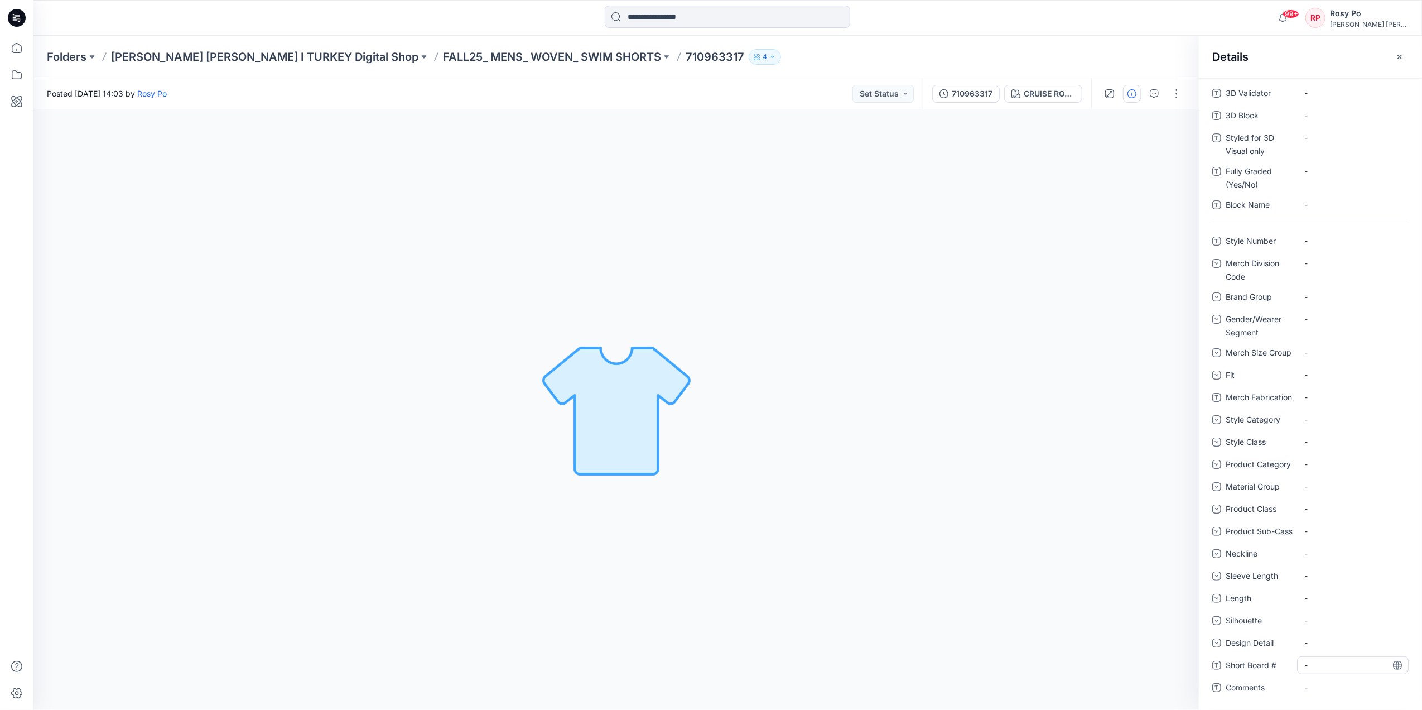
click at [1324, 662] on \ "-" at bounding box center [1353, 665] width 97 height 12
type textarea "********"
click at [1346, 594] on div "-" at bounding box center [1353, 598] width 112 height 18
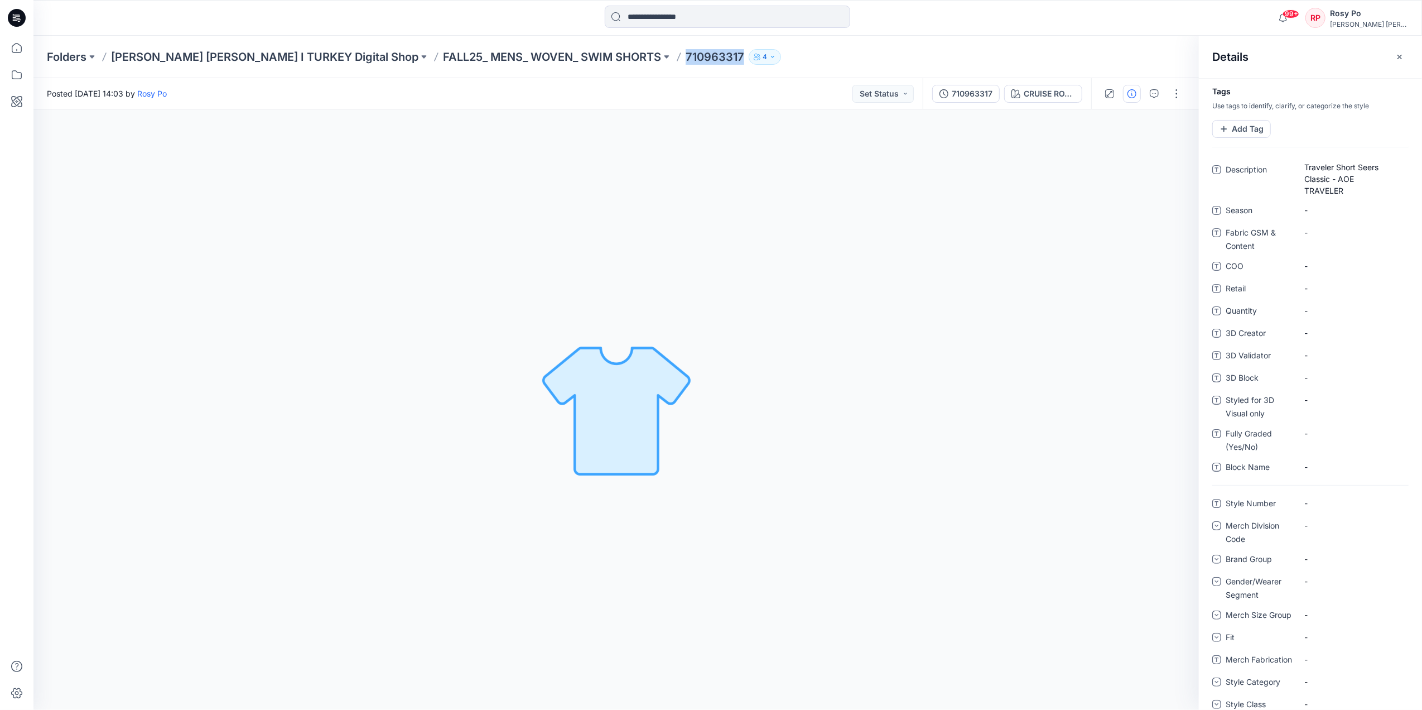
drag, startPoint x: 594, startPoint y: 54, endPoint x: 635, endPoint y: 55, distance: 40.7
click at [635, 55] on div "Folders Ralph Lauren I TURKEY Digital Shop FALL25_ MENS_ WOVEN_ SWIM SHORTS 710…" at bounding box center [684, 57] width 1275 height 16
copy div "710963317 4"
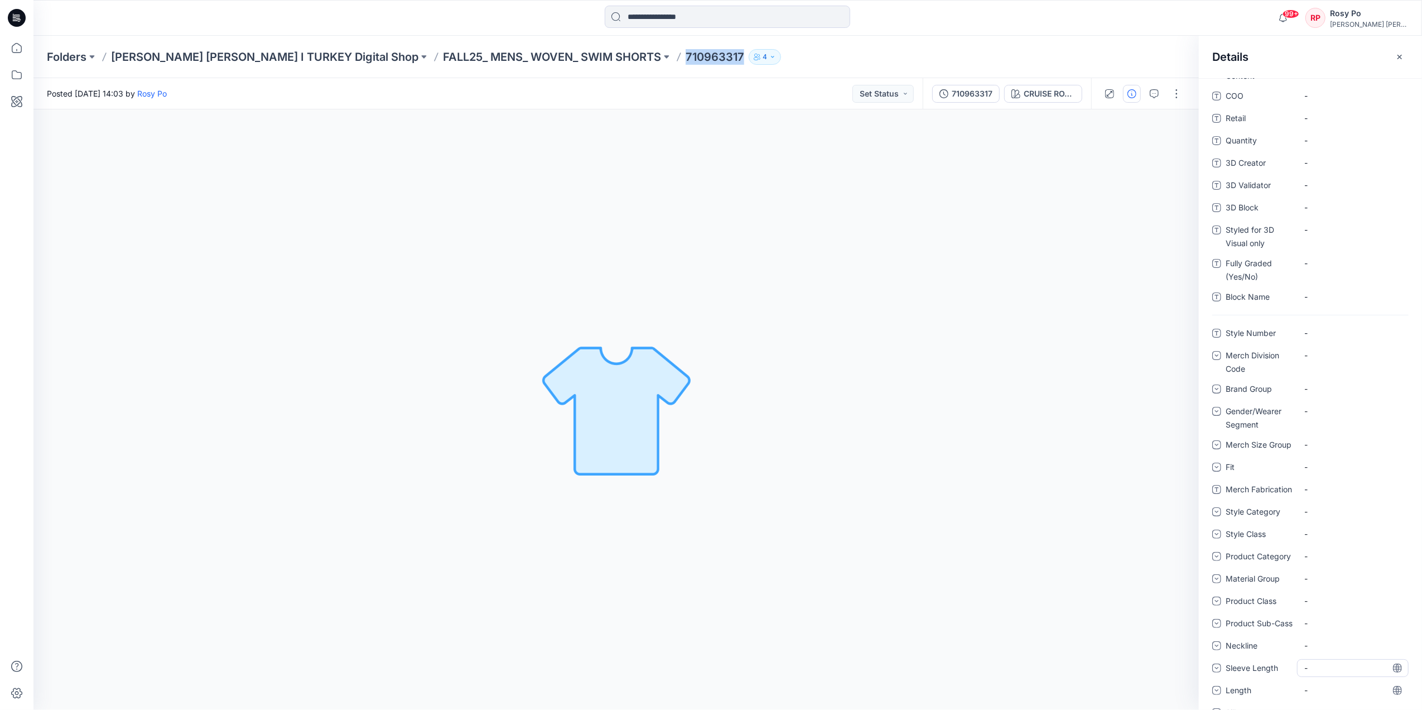
scroll to position [275, 0]
click at [1322, 235] on Number "-" at bounding box center [1353, 241] width 97 height 12
type textarea "*********"
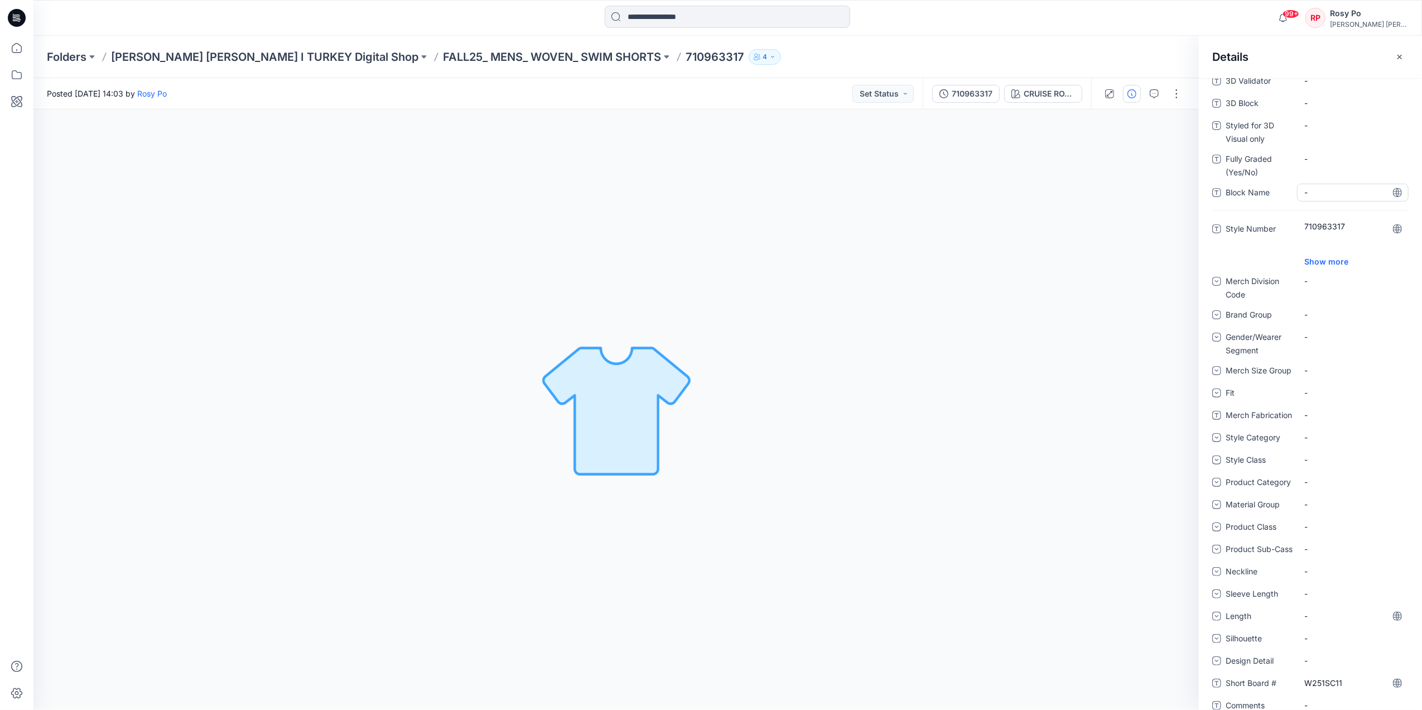
click at [1334, 185] on div "-" at bounding box center [1353, 193] width 112 height 18
click at [1331, 239] on Number "710963317" at bounding box center [1353, 237] width 97 height 35
click at [1326, 247] on textarea "*********" at bounding box center [1349, 237] width 104 height 35
click at [1354, 246] on textarea "*********" at bounding box center [1349, 237] width 104 height 35
click at [1360, 247] on textarea "*********" at bounding box center [1349, 237] width 104 height 35
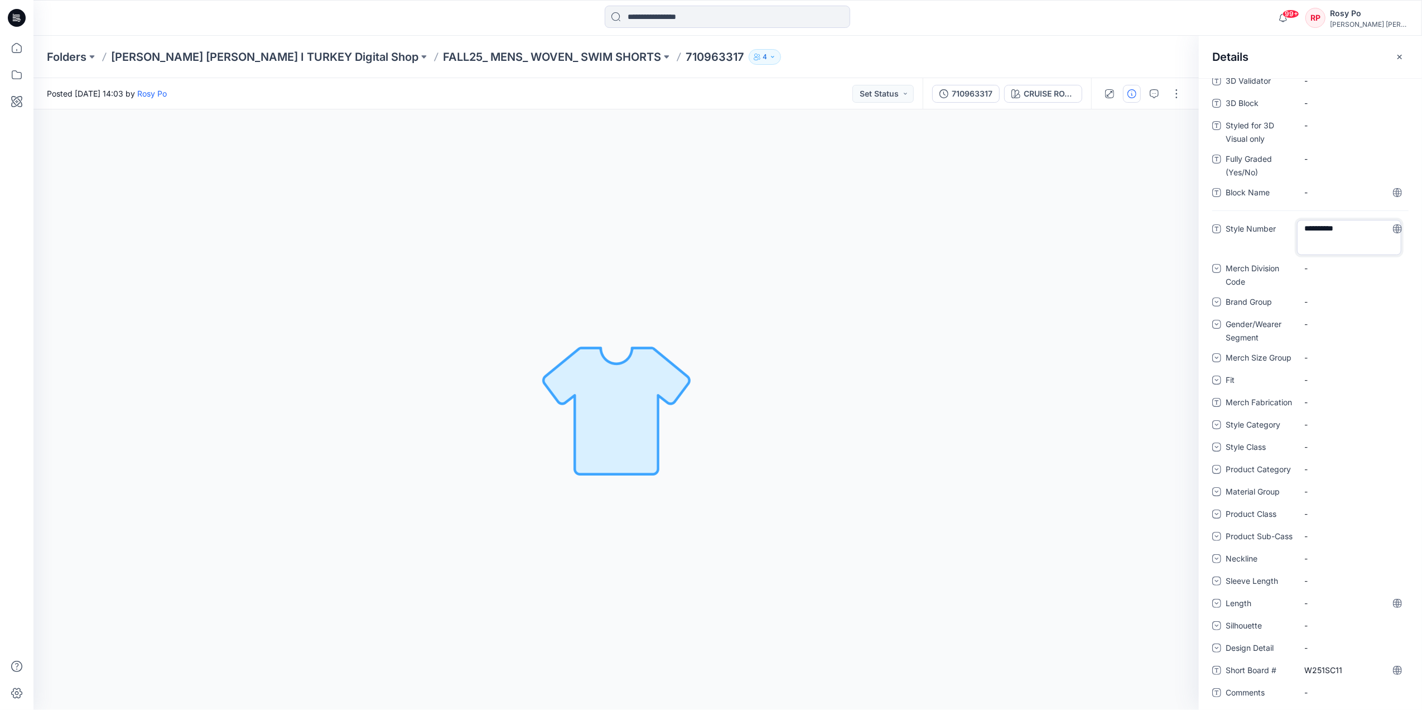
type textarea "*********"
click at [1354, 251] on textarea "*********" at bounding box center [1349, 237] width 104 height 35
click at [1367, 179] on div "-" at bounding box center [1353, 164] width 112 height 29
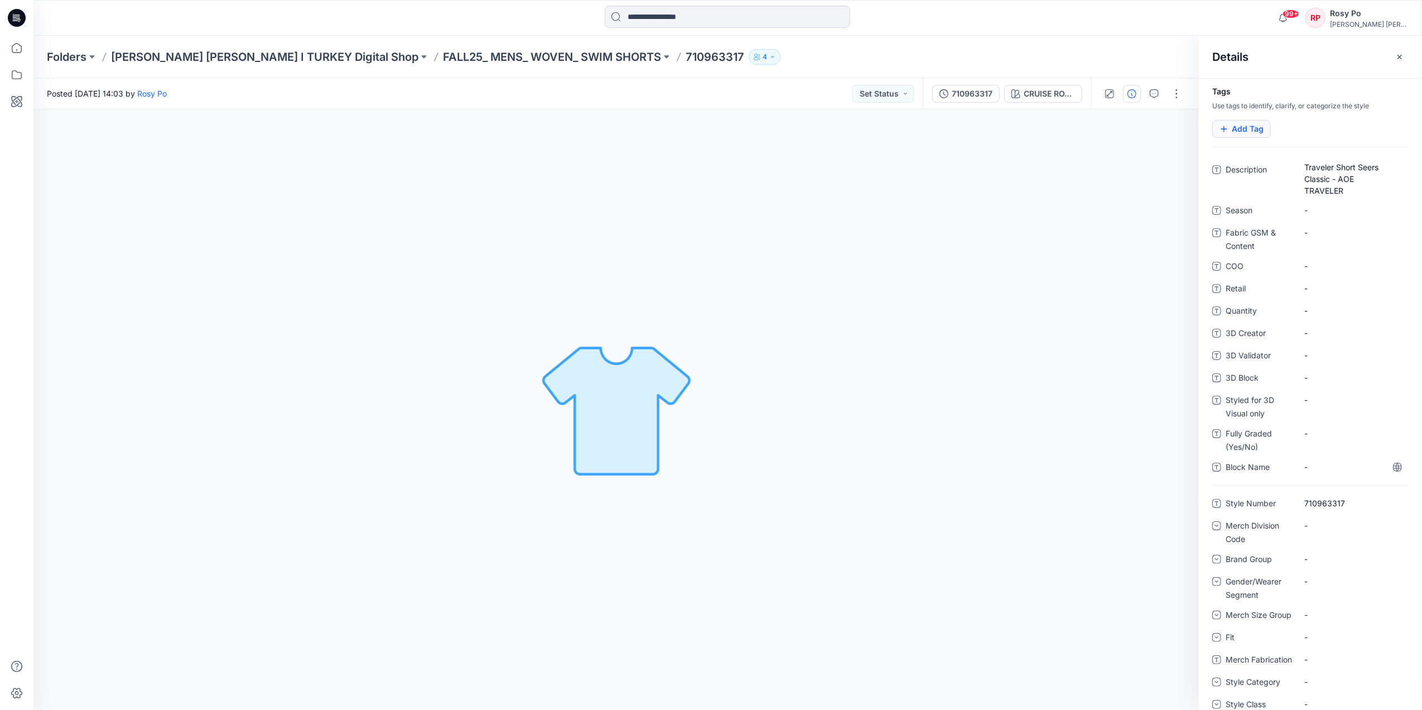
click at [1266, 129] on button "Add Tag" at bounding box center [1242, 129] width 59 height 18
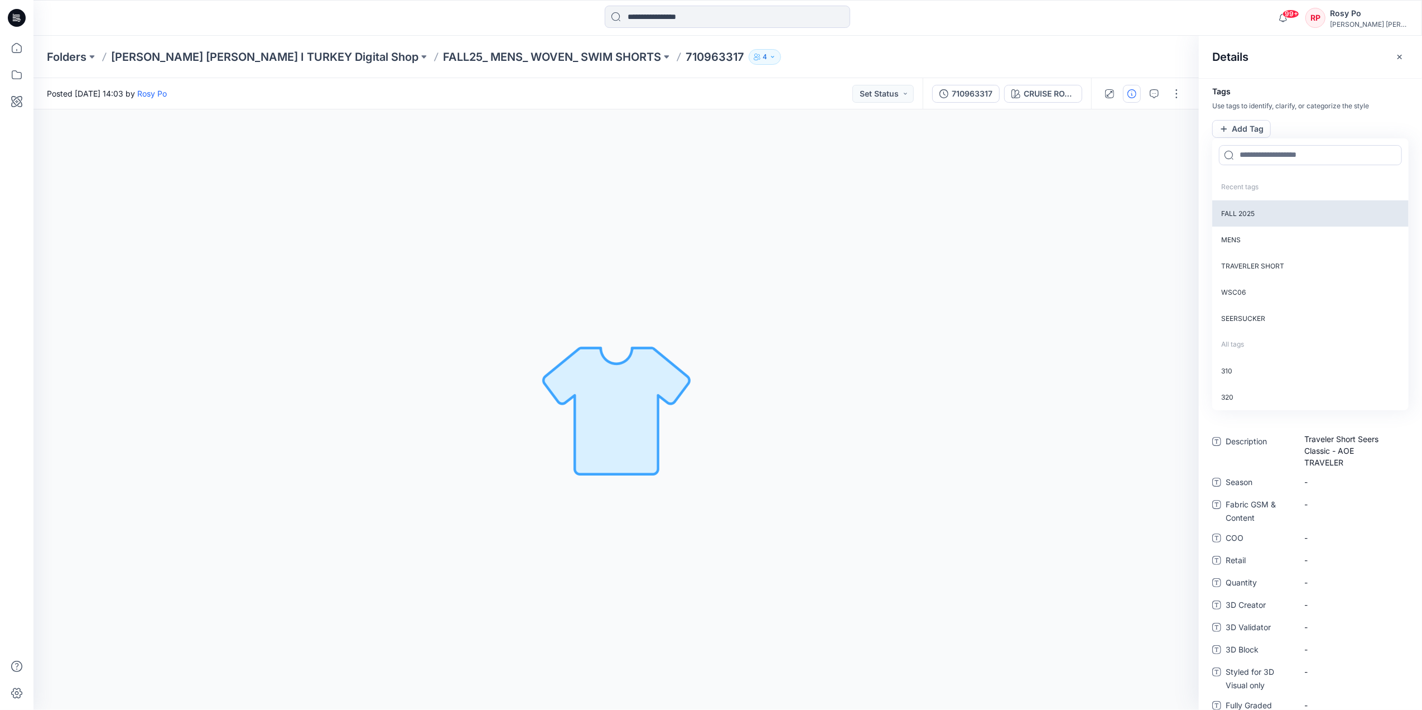
click at [1277, 213] on p "FALL 2025" at bounding box center [1311, 213] width 196 height 26
click at [1242, 210] on p "MENS" at bounding box center [1311, 212] width 196 height 26
click at [1263, 218] on p "TRAVERLER SHORT" at bounding box center [1311, 212] width 196 height 26
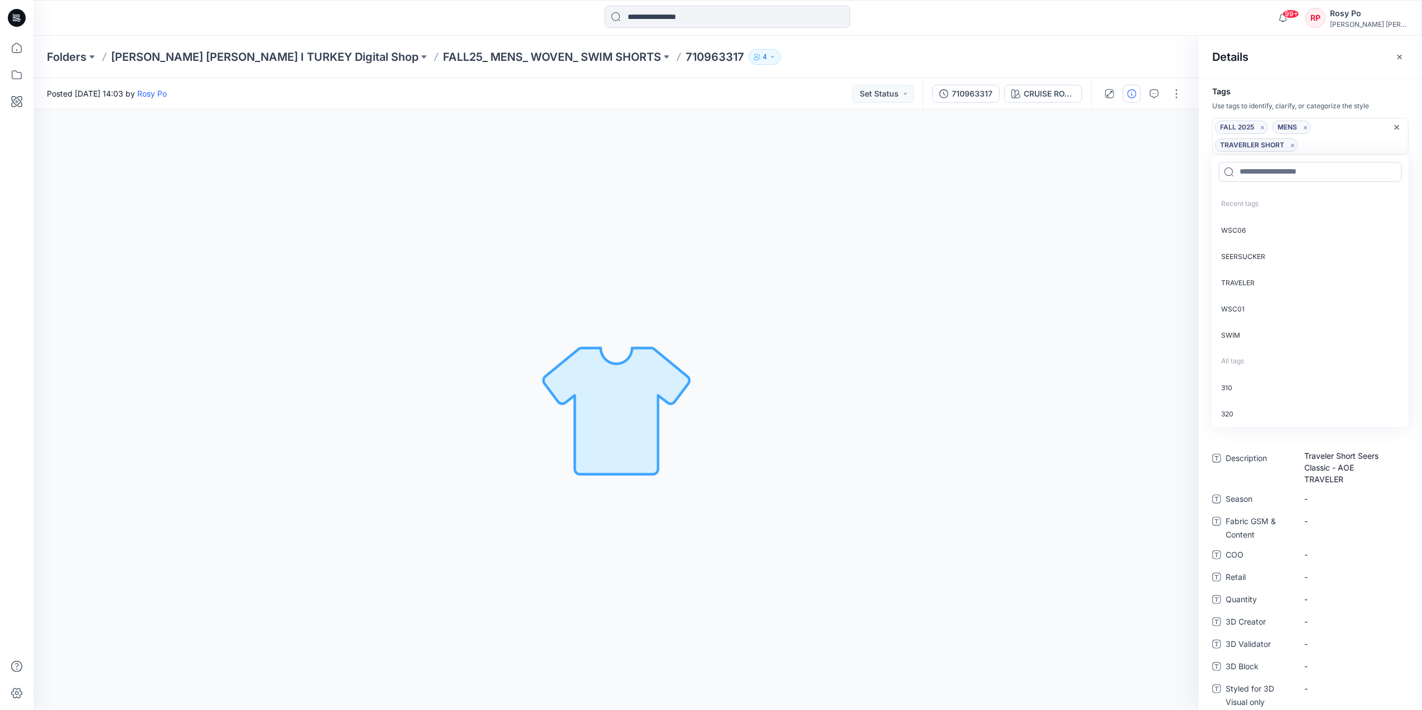
click at [1256, 203] on p "Recent tags" at bounding box center [1236, 204] width 46 height 26
click at [1322, 180] on input at bounding box center [1310, 172] width 183 height 20
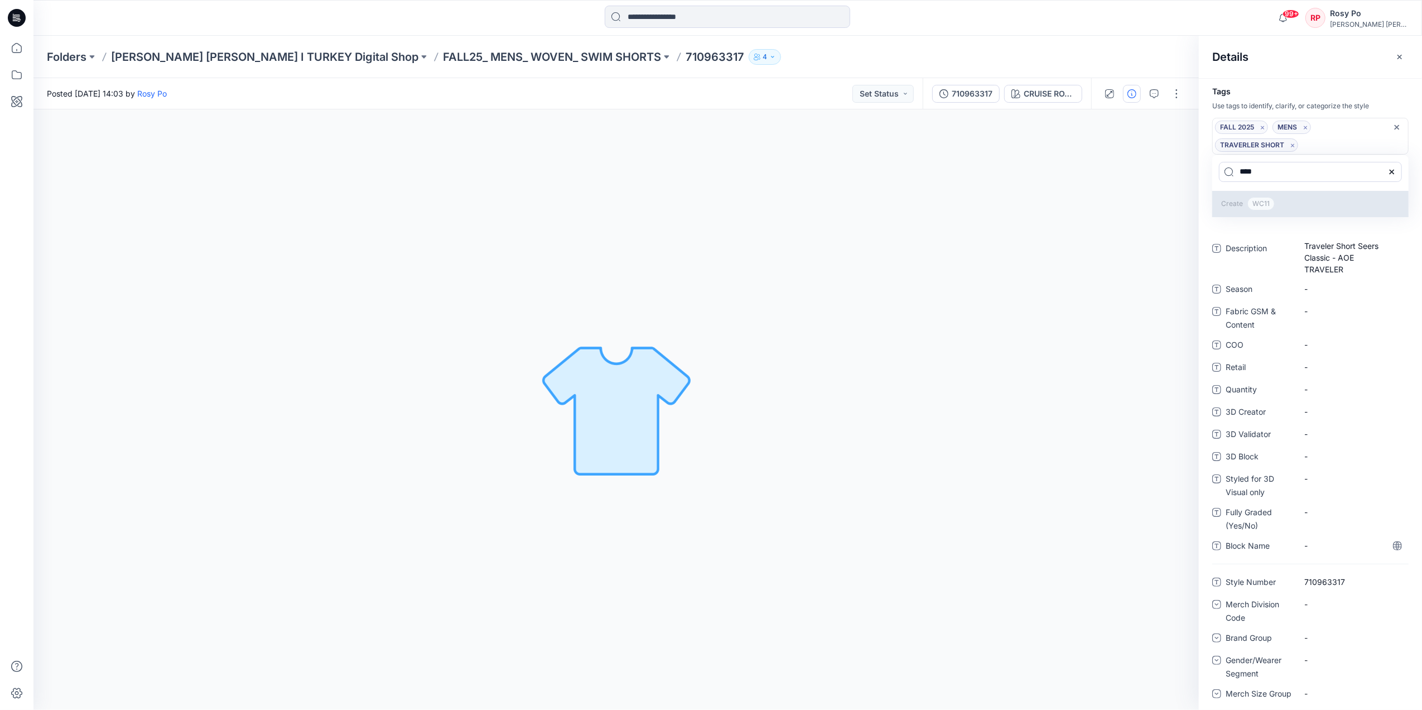
type input "****"
click at [1263, 208] on span "WC11" at bounding box center [1261, 203] width 27 height 13
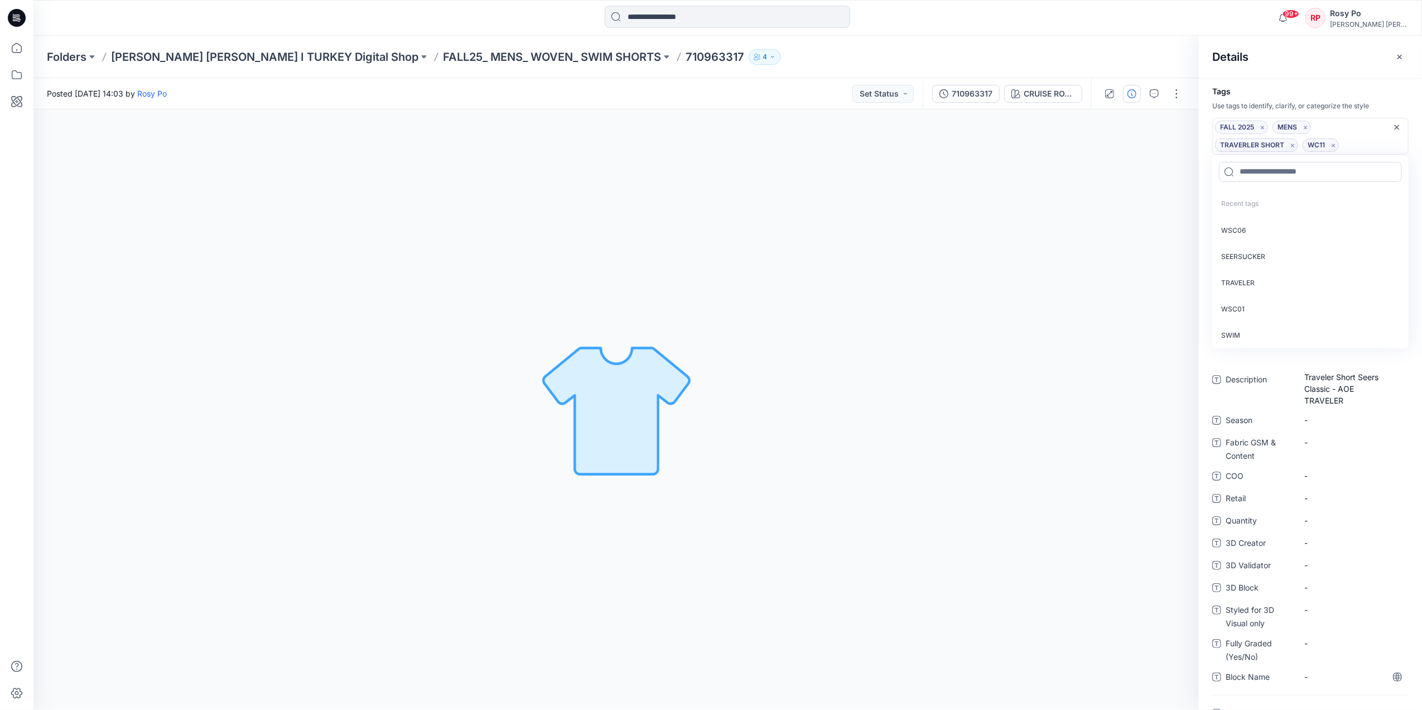
click at [1320, 144] on span "WC11" at bounding box center [1321, 144] width 26 height 13
drag, startPoint x: 1320, startPoint y: 144, endPoint x: 1331, endPoint y: 147, distance: 12.2
click at [1331, 147] on icon "Remove tag" at bounding box center [1333, 145] width 9 height 9
click at [1262, 169] on input at bounding box center [1310, 172] width 183 height 20
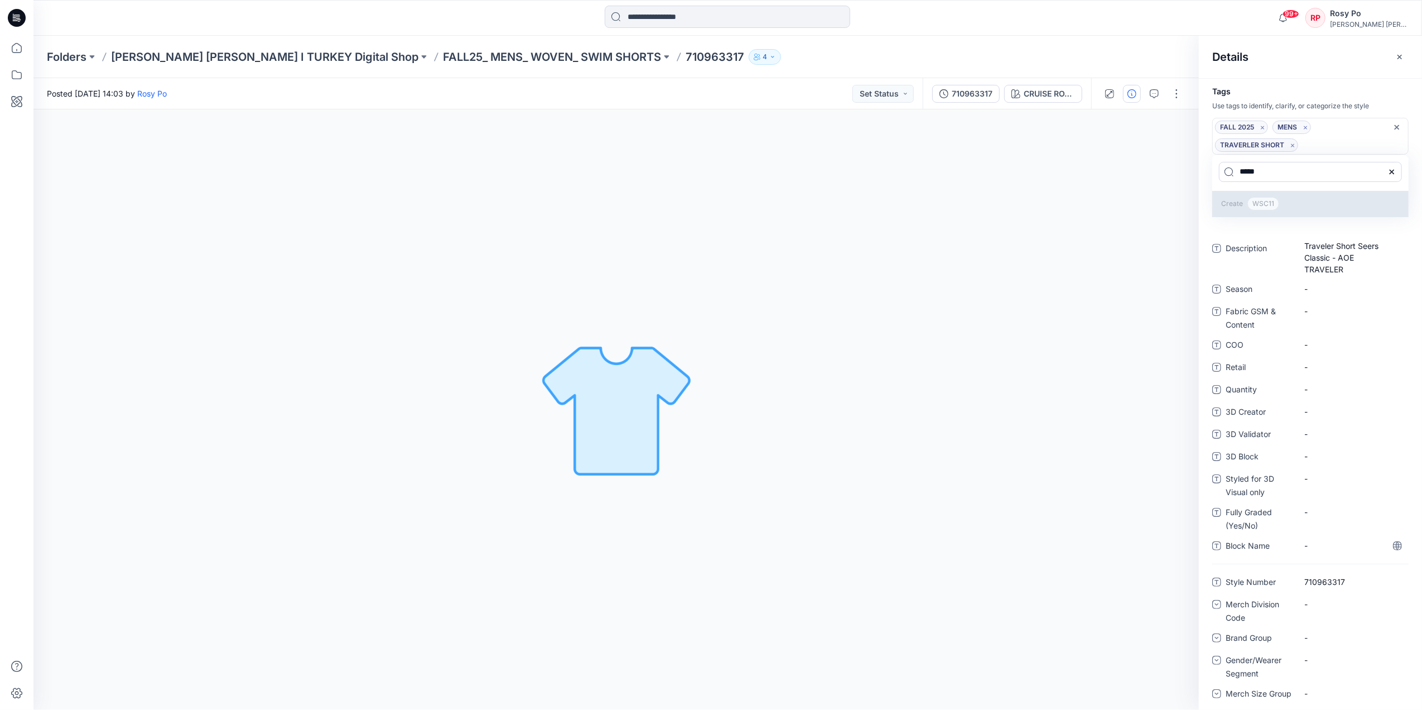
type input "*****"
click at [1265, 199] on span "WSC11" at bounding box center [1264, 203] width 32 height 13
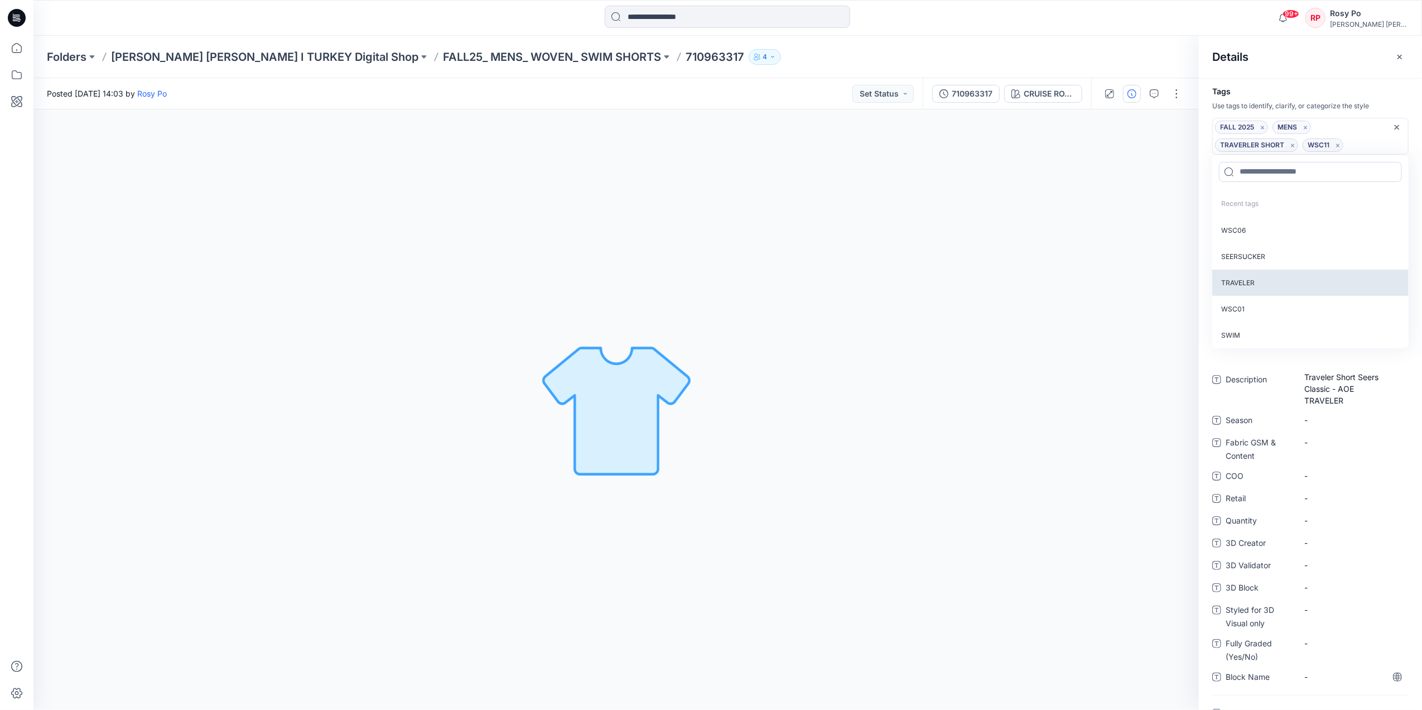
click at [1278, 281] on p "TRAVELER" at bounding box center [1311, 283] width 196 height 26
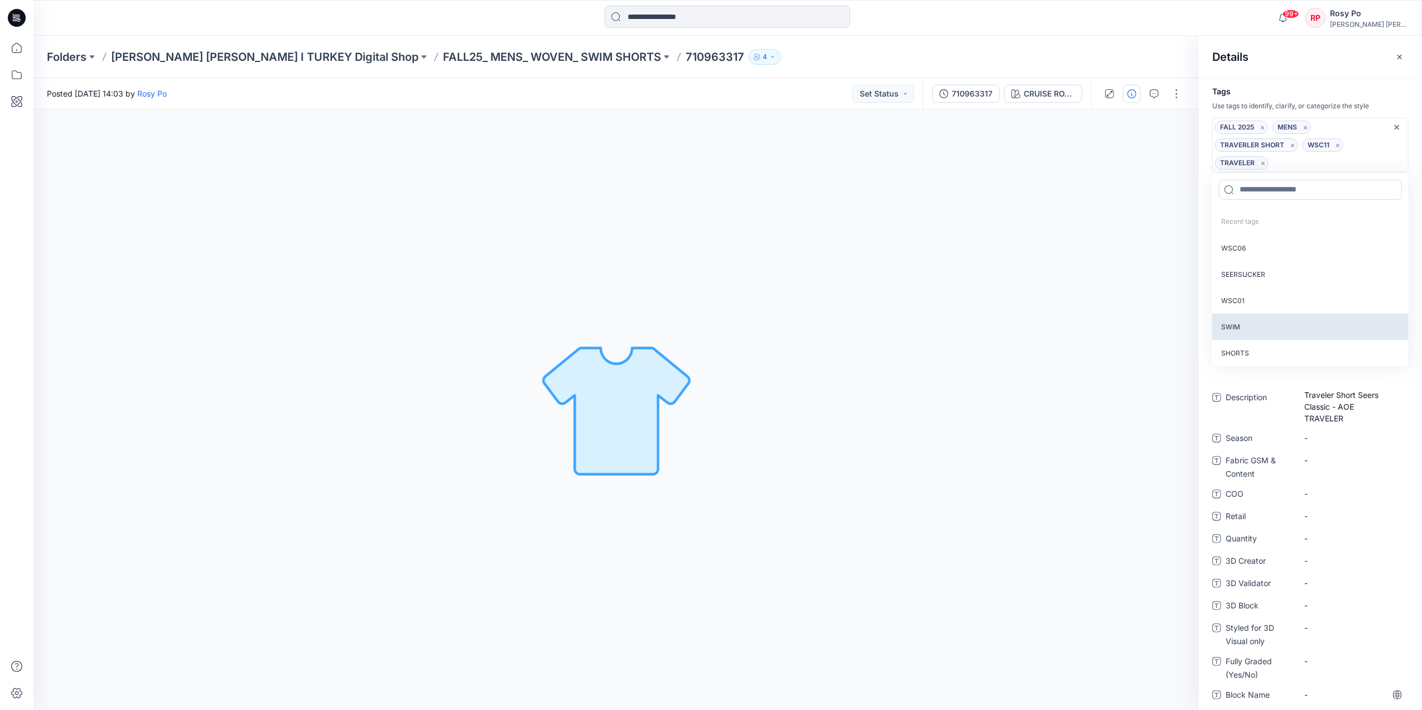
click at [1262, 320] on p "SWIM" at bounding box center [1311, 327] width 196 height 26
click at [1260, 334] on p "SHORTS" at bounding box center [1311, 327] width 196 height 26
drag, startPoint x: 1317, startPoint y: 188, endPoint x: 1277, endPoint y: 198, distance: 41.3
click at [1317, 188] on input at bounding box center [1310, 190] width 183 height 20
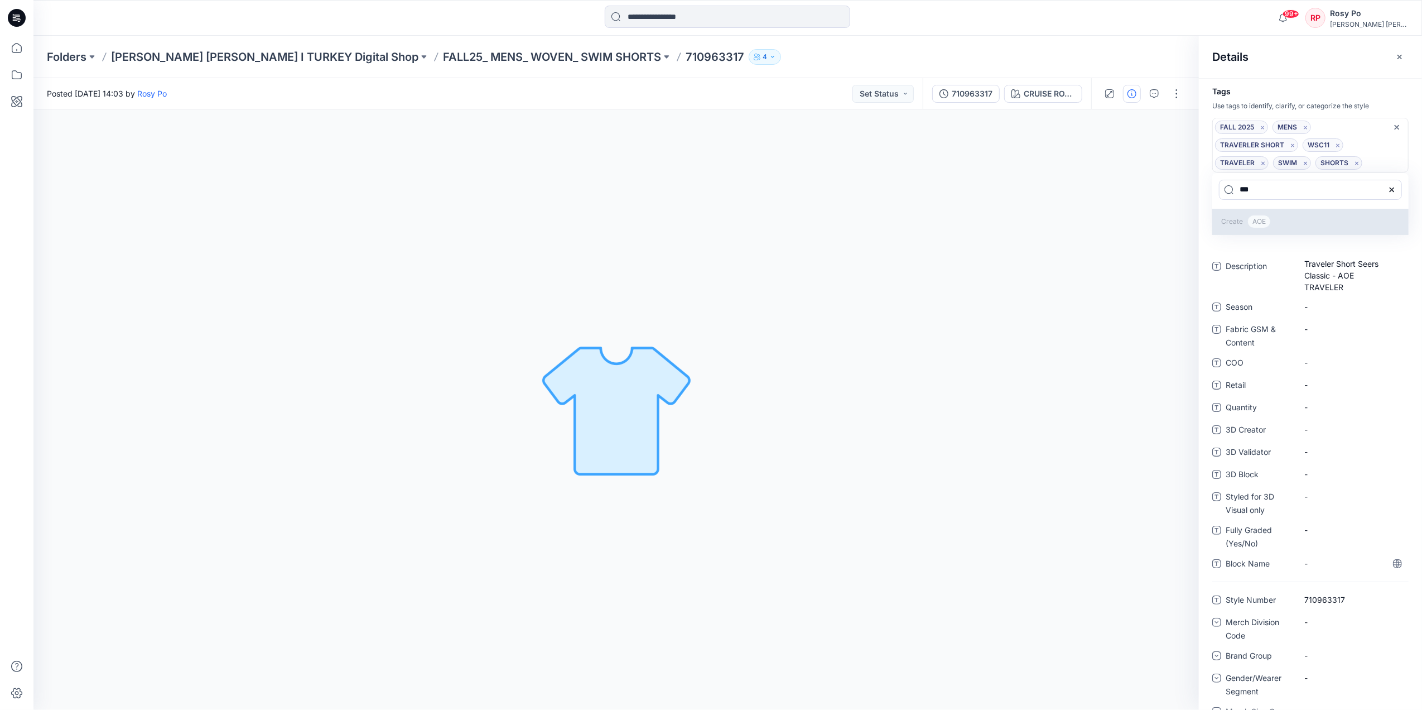
type input "***"
click at [1266, 224] on span "AOE" at bounding box center [1259, 221] width 23 height 13
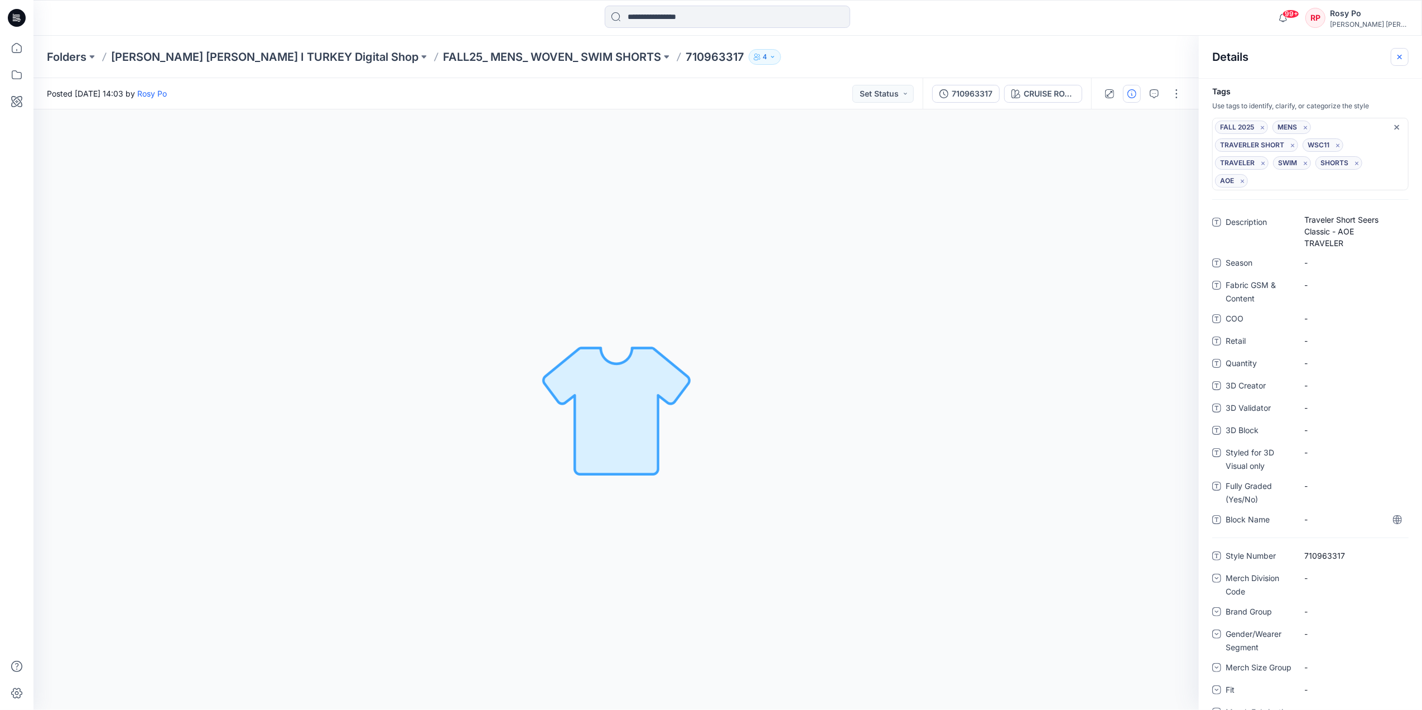
click at [1396, 55] on icon "button" at bounding box center [1400, 56] width 9 height 9
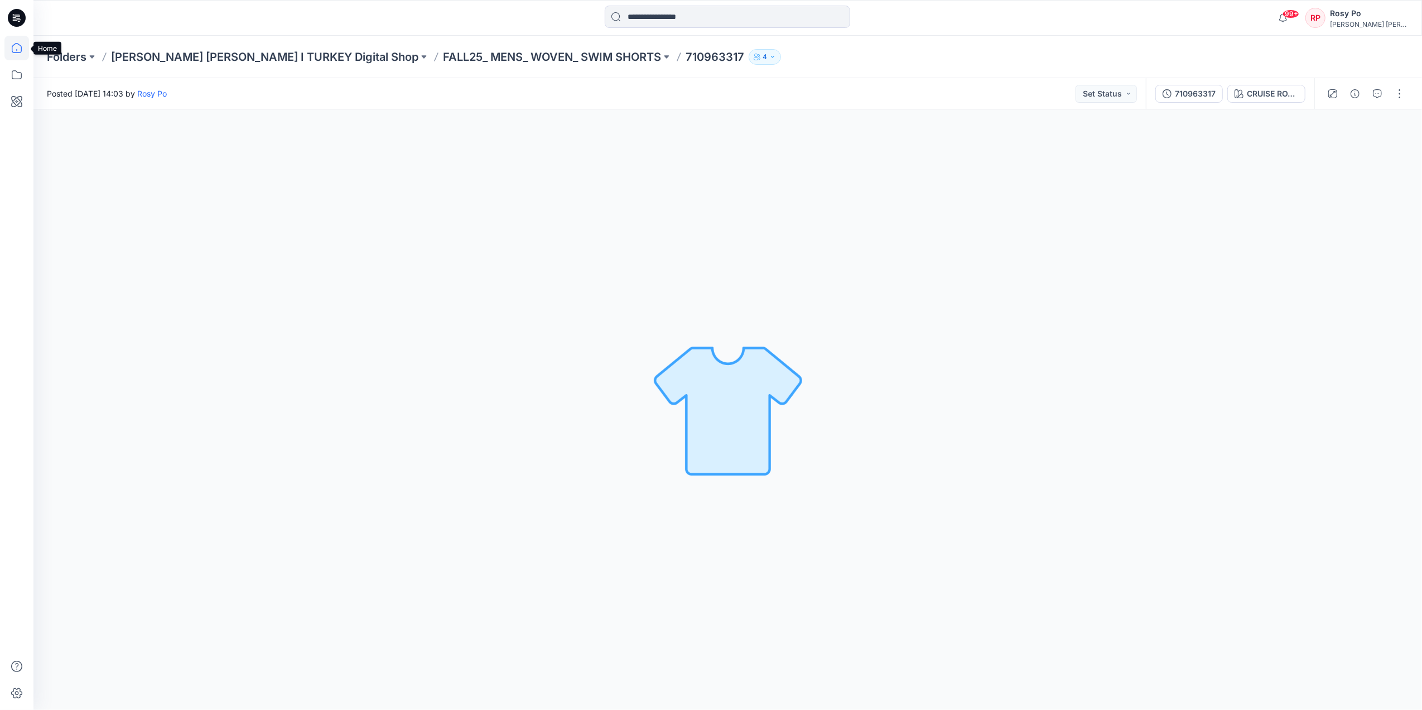
click at [18, 45] on icon at bounding box center [16, 48] width 25 height 25
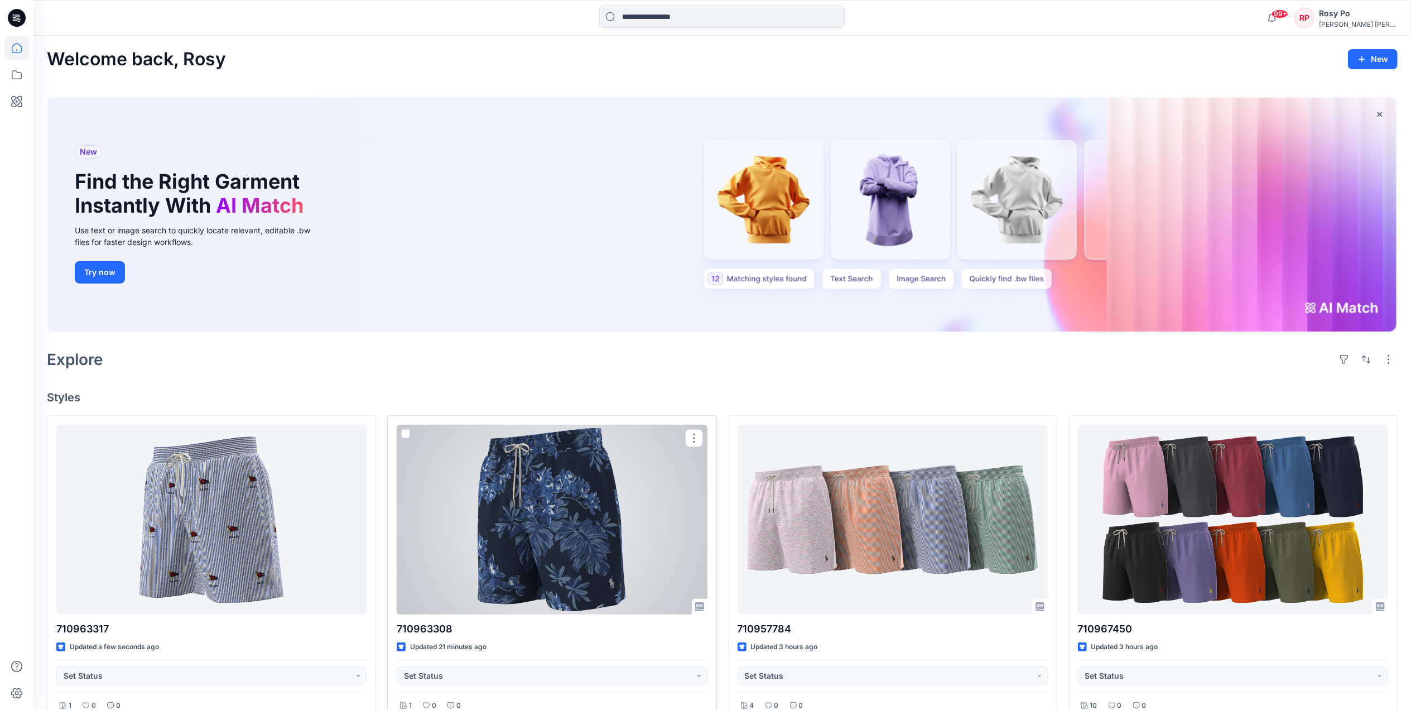
click at [583, 537] on div at bounding box center [552, 520] width 310 height 190
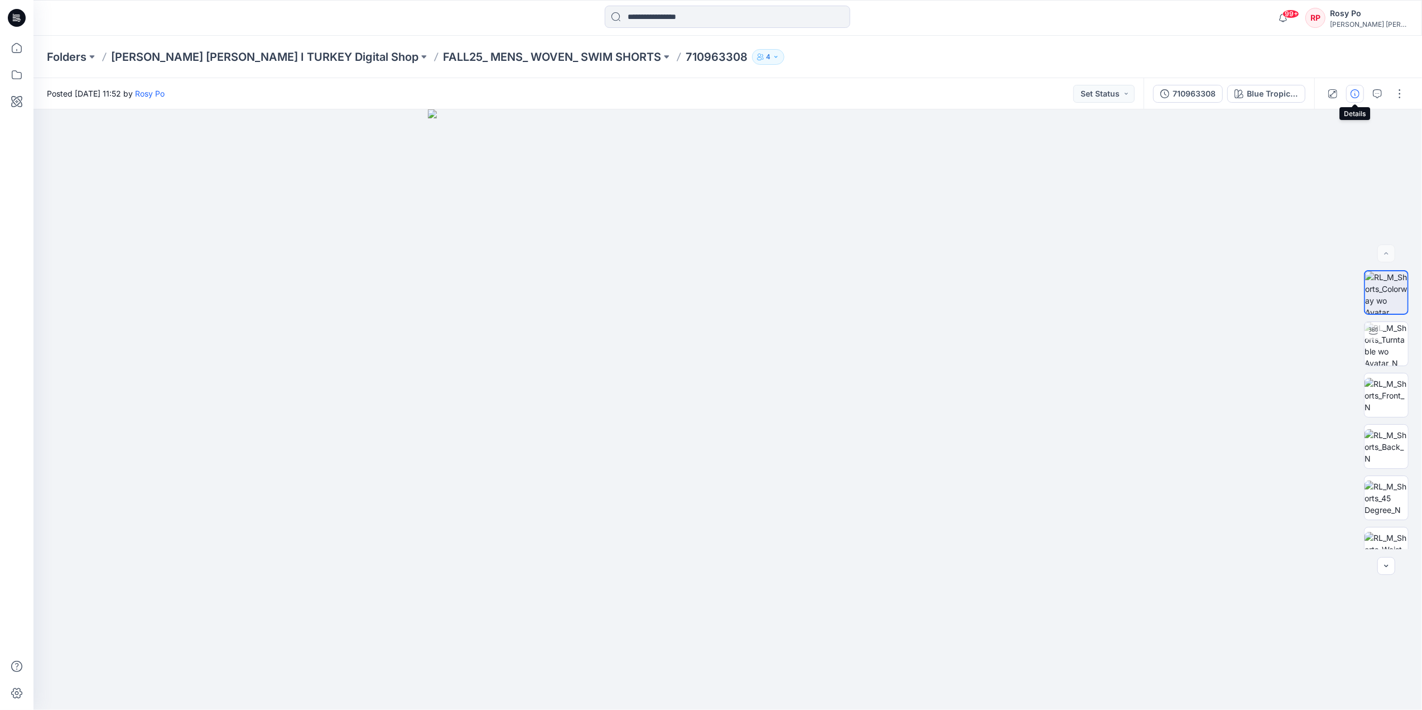
click at [1359, 93] on icon "button" at bounding box center [1355, 93] width 9 height 9
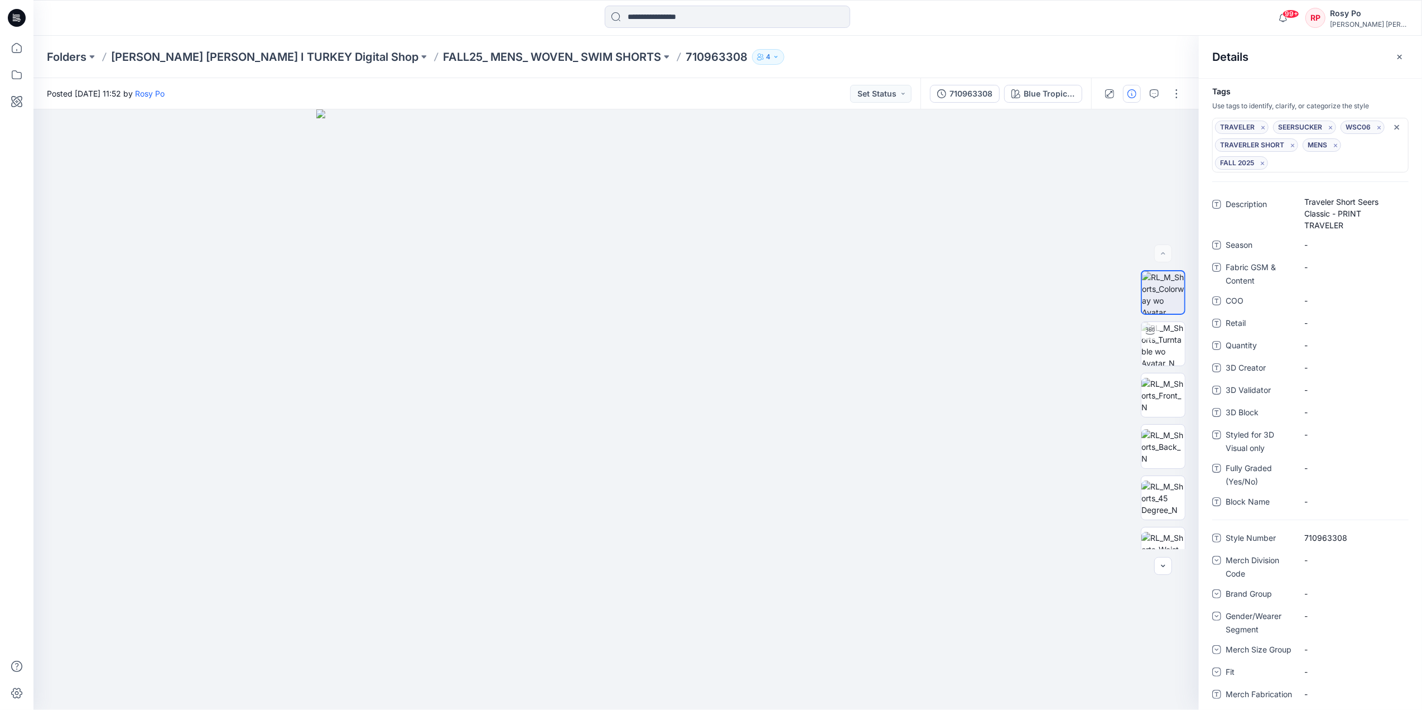
click at [1300, 166] on div "TRAVELER SEERSUCKER WSC06 TRAVERLER SHORT MENS FALL 2025" at bounding box center [1305, 145] width 180 height 49
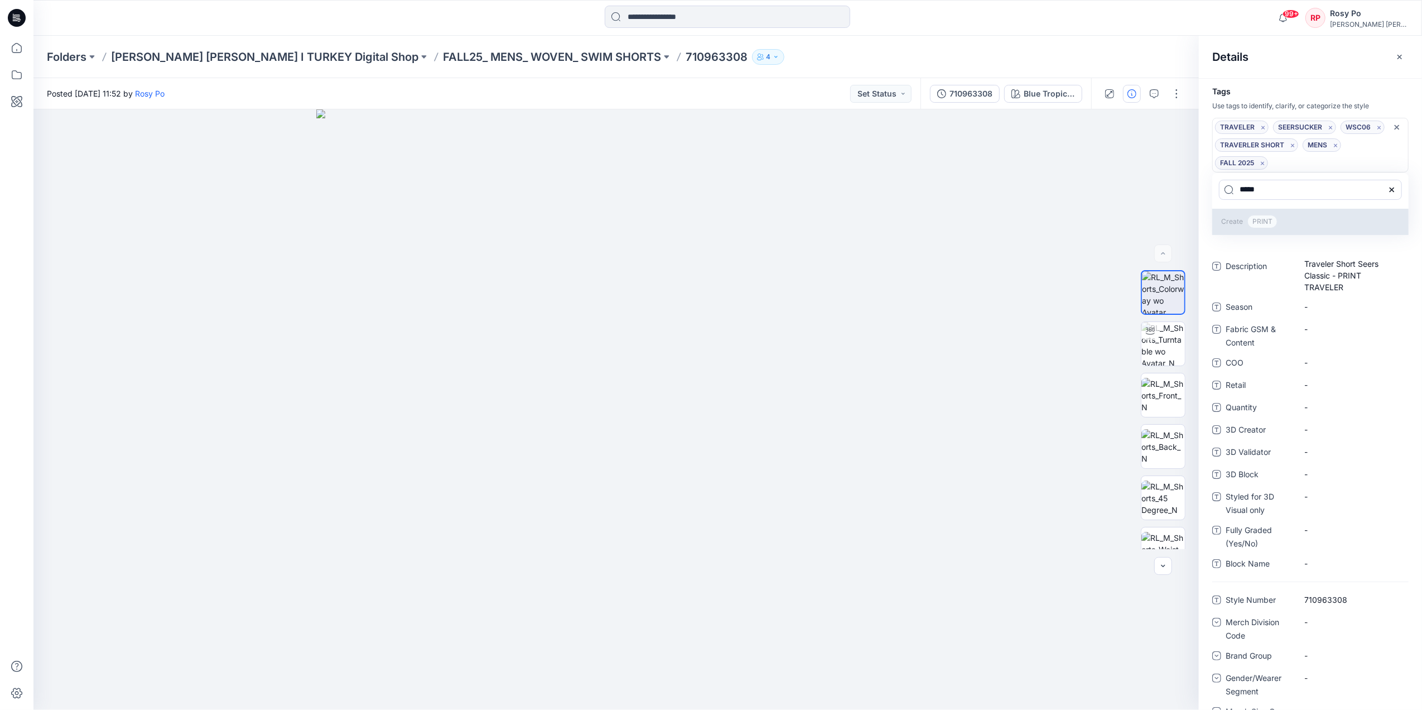
type input "*****"
click at [1258, 222] on span "PRINT" at bounding box center [1263, 221] width 30 height 13
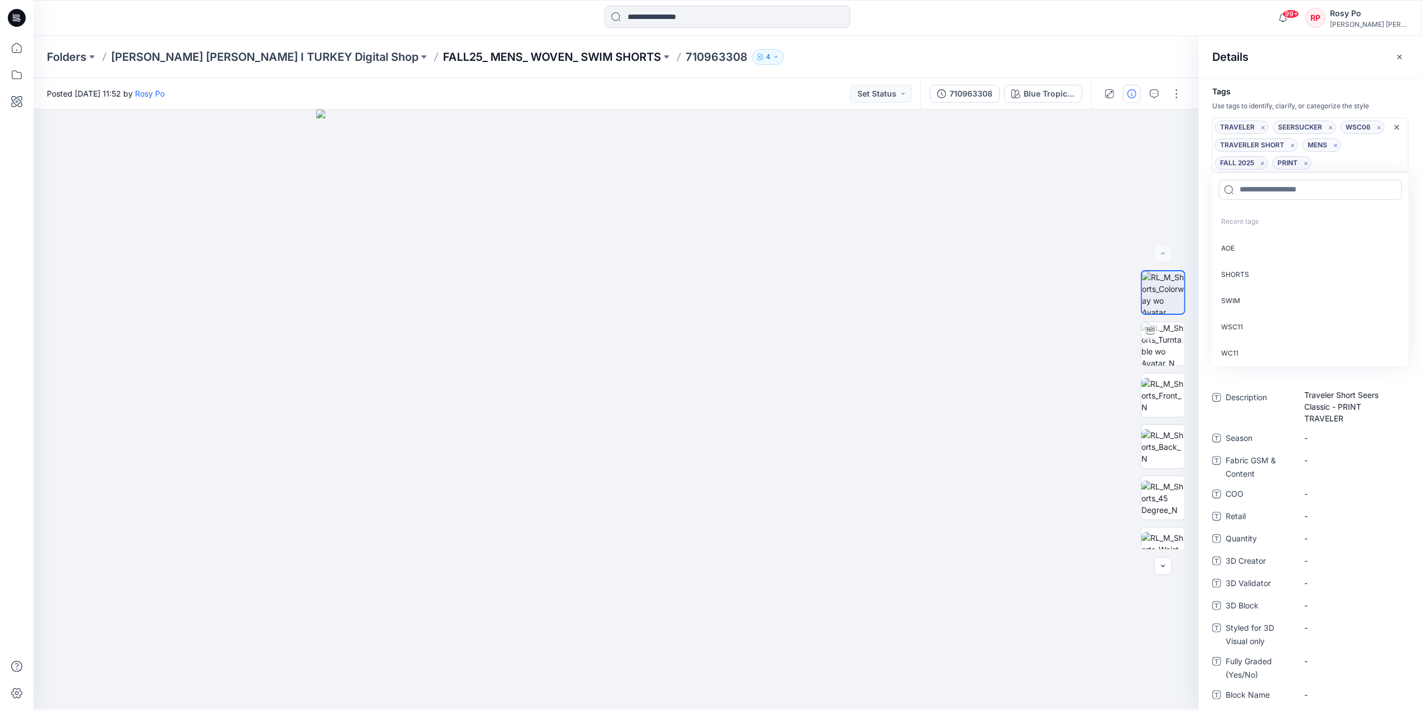
click at [443, 52] on p "FALL25_ MENS_ WOVEN_ SWIM SHORTS" at bounding box center [552, 57] width 218 height 16
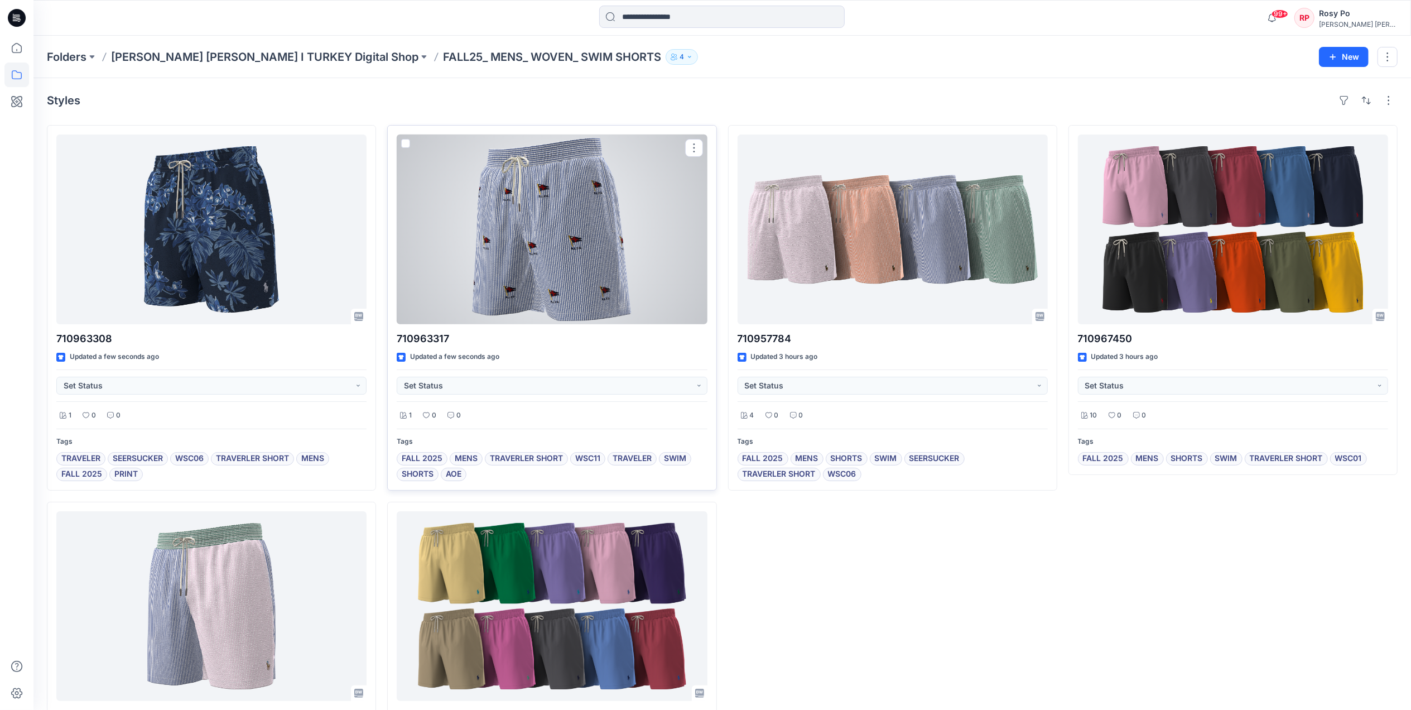
click at [648, 251] on div at bounding box center [552, 229] width 310 height 190
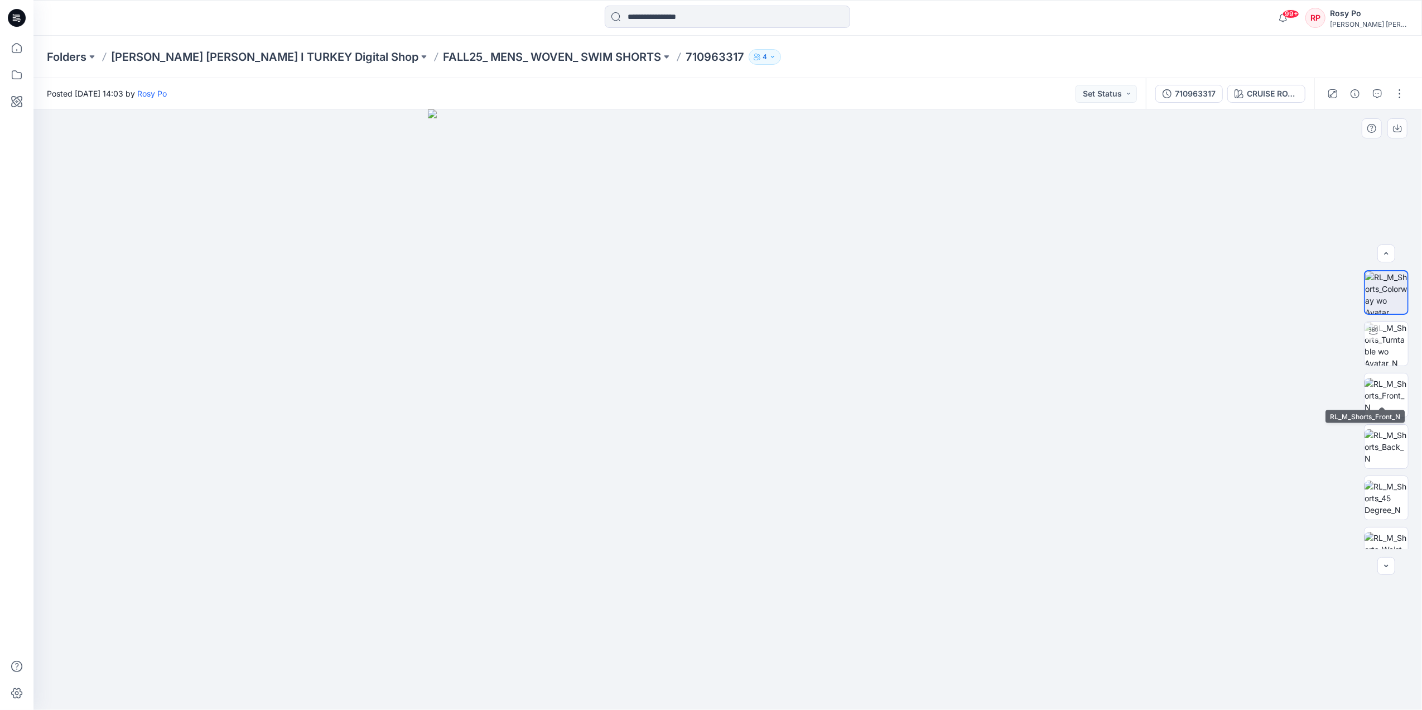
scroll to position [22, 0]
click at [1398, 98] on button "button" at bounding box center [1400, 94] width 18 height 18
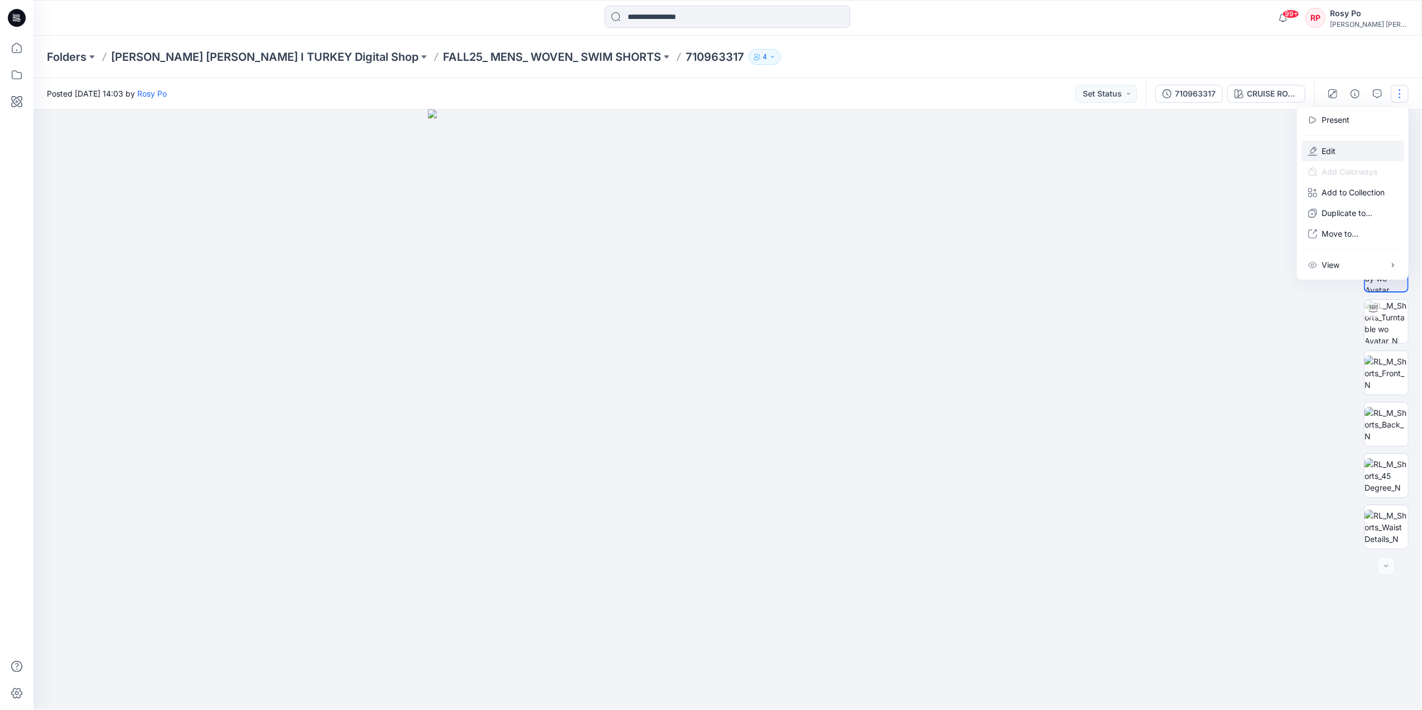
click at [1347, 150] on button "Edit" at bounding box center [1353, 151] width 103 height 21
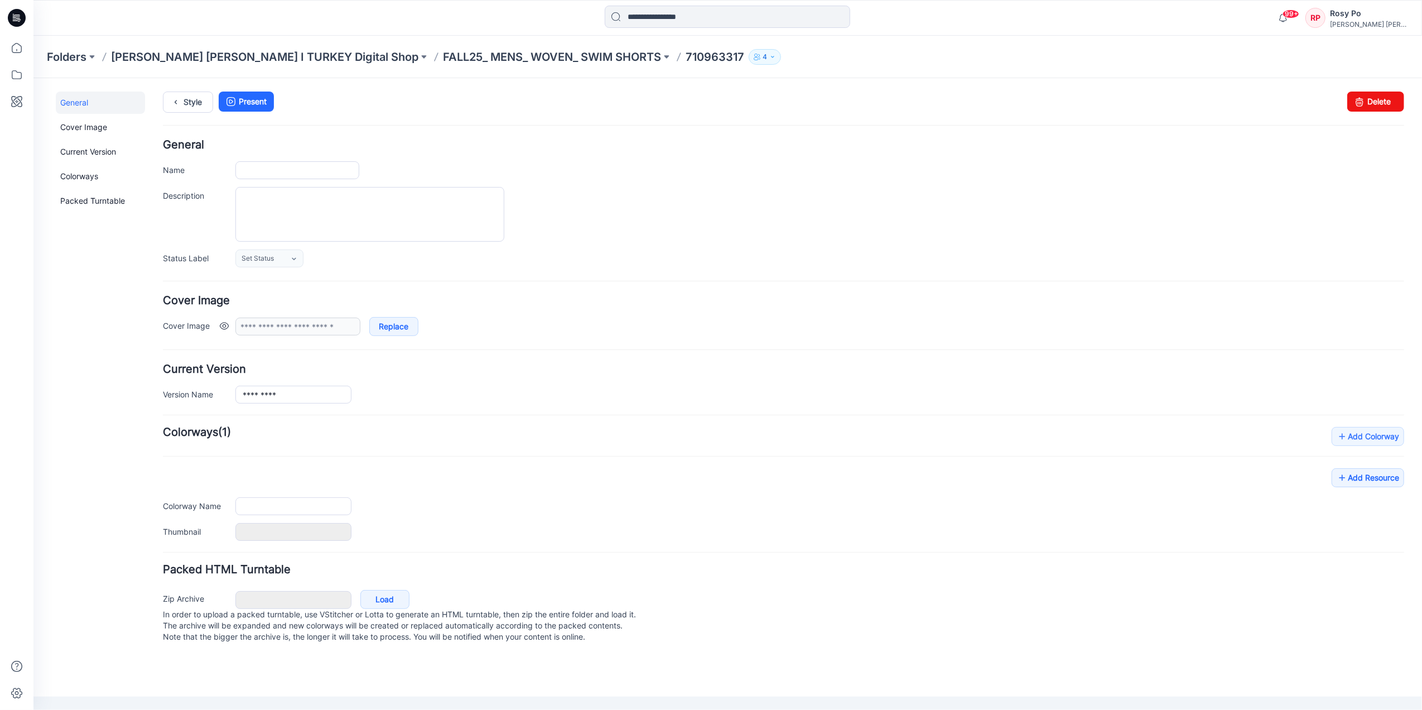
type input "*********"
type input "**********"
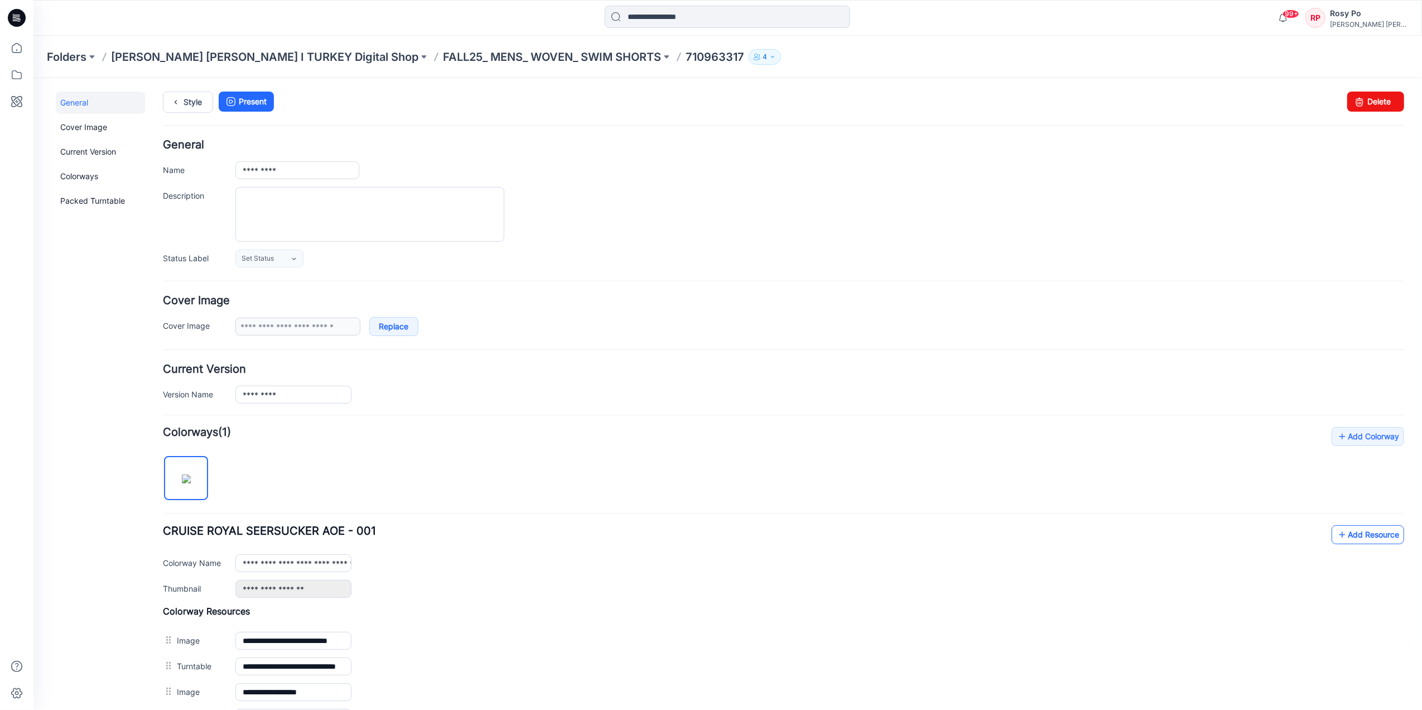
click at [1369, 533] on link "Add Resource" at bounding box center [1367, 534] width 73 height 19
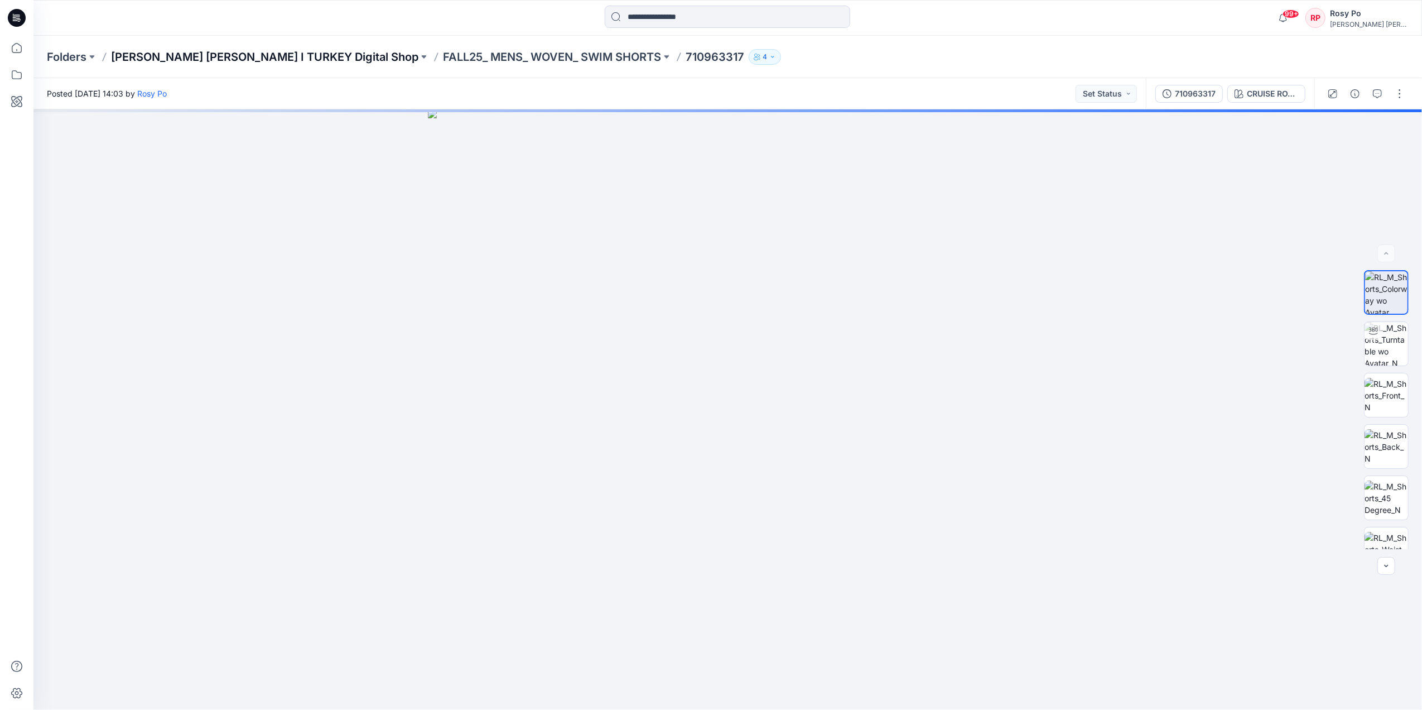
click at [264, 57] on p "[PERSON_NAME] [PERSON_NAME] I TURKEY Digital Shop" at bounding box center [264, 57] width 307 height 16
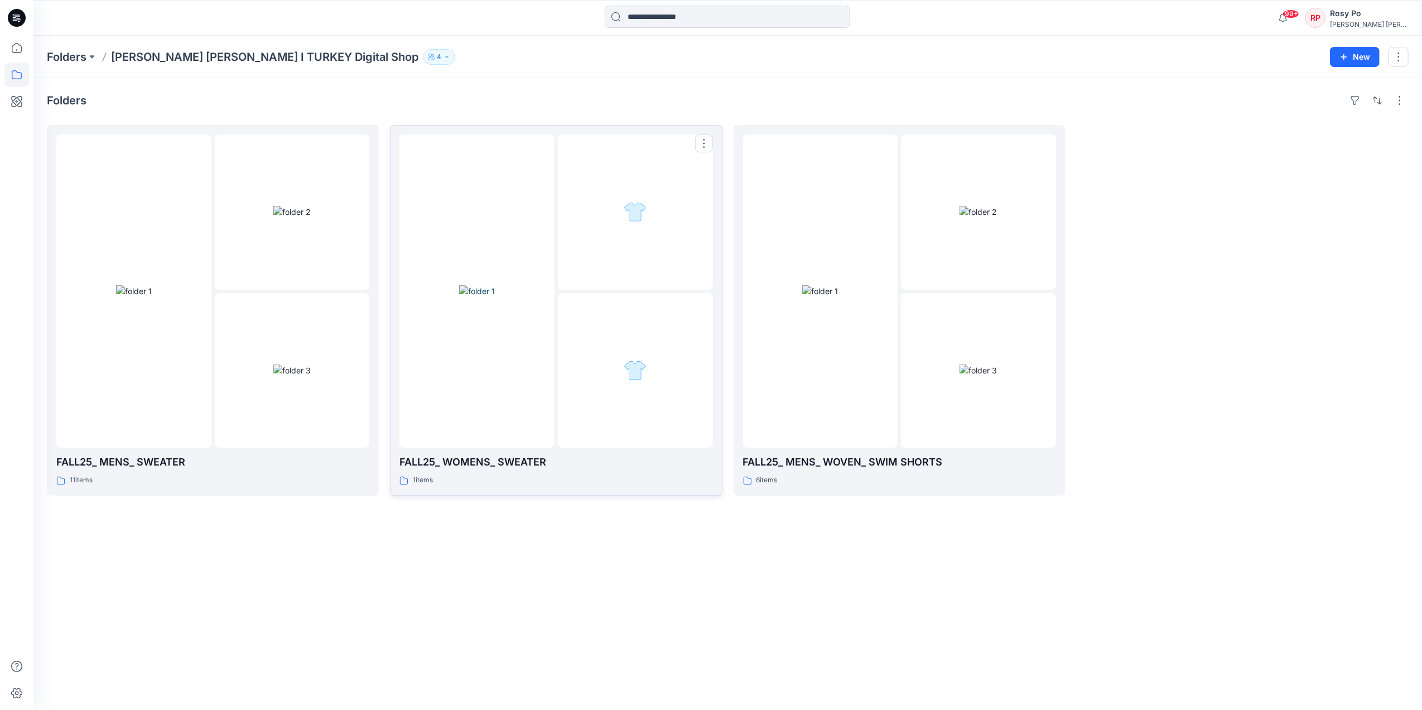
click at [495, 285] on img at bounding box center [477, 291] width 36 height 12
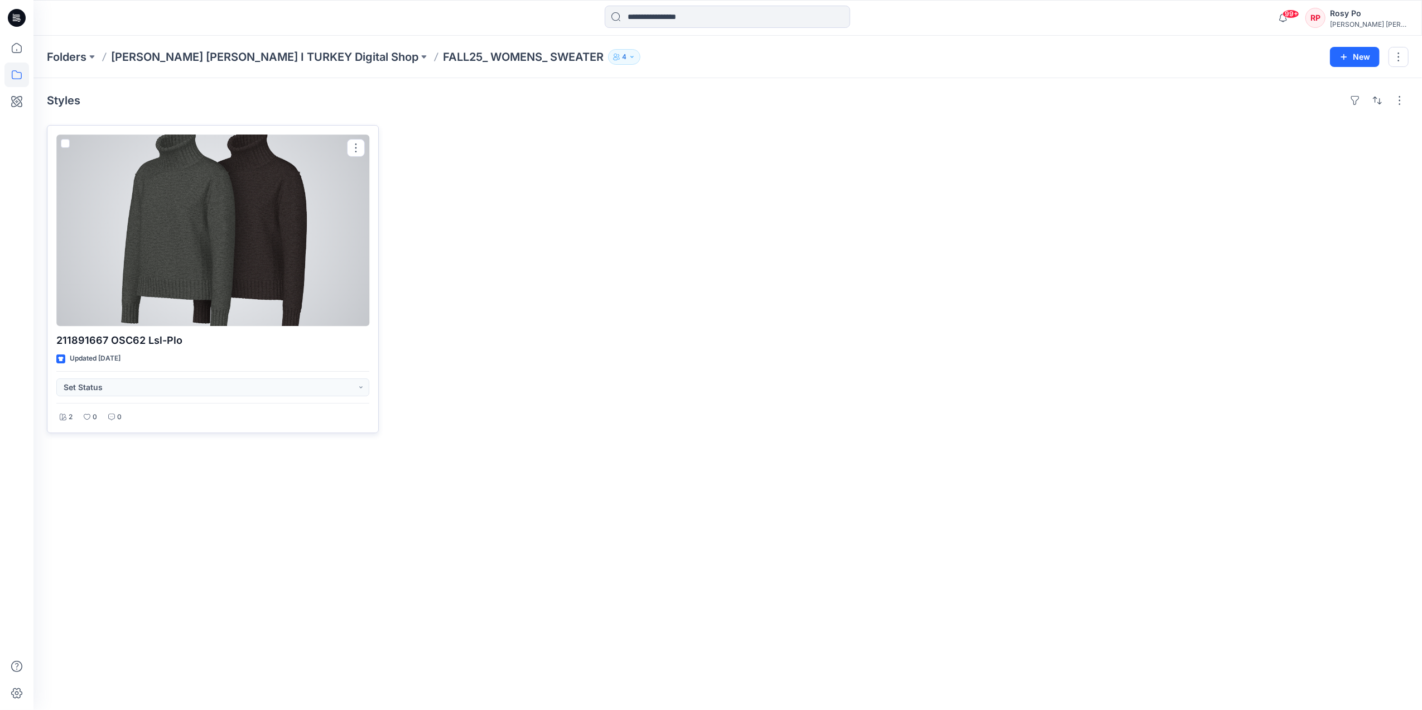
click at [271, 222] on div at bounding box center [212, 229] width 313 height 191
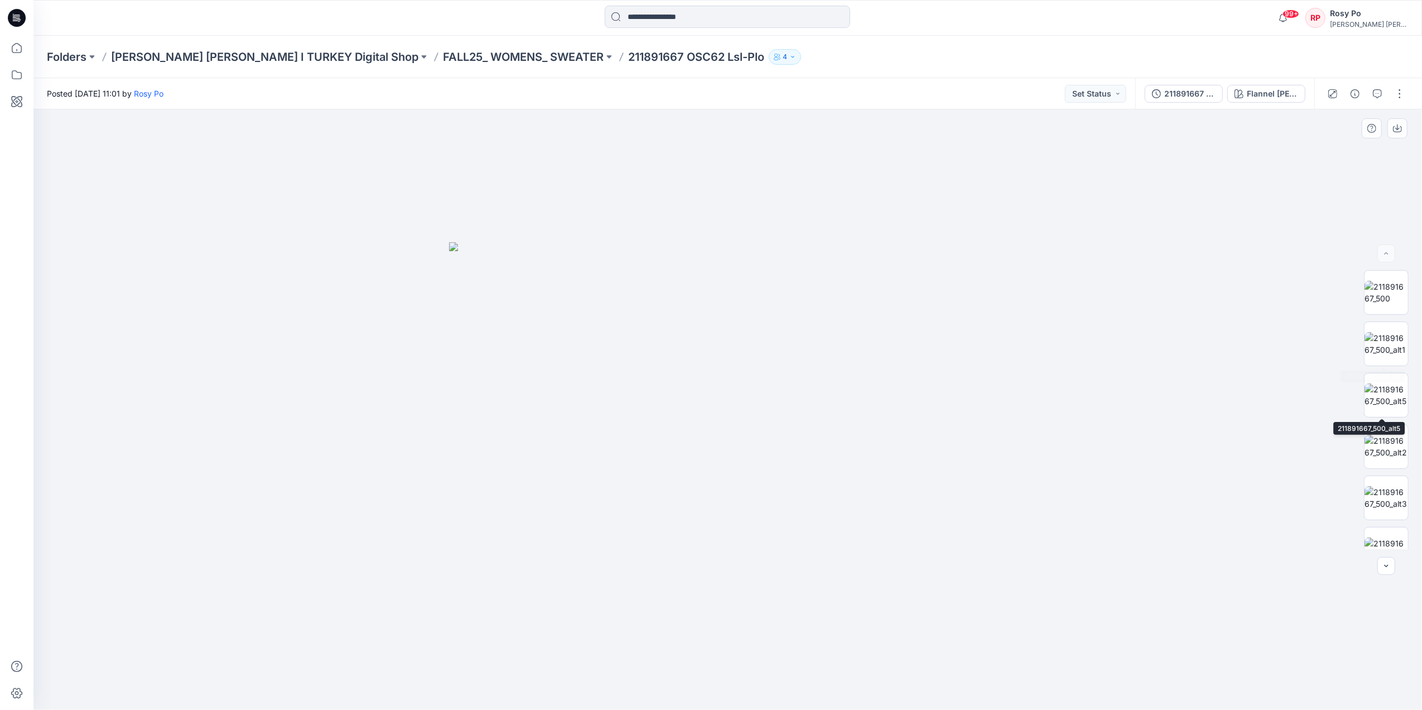
click at [1391, 355] on img at bounding box center [1387, 343] width 44 height 23
click at [1376, 406] on img at bounding box center [1387, 394] width 44 height 23
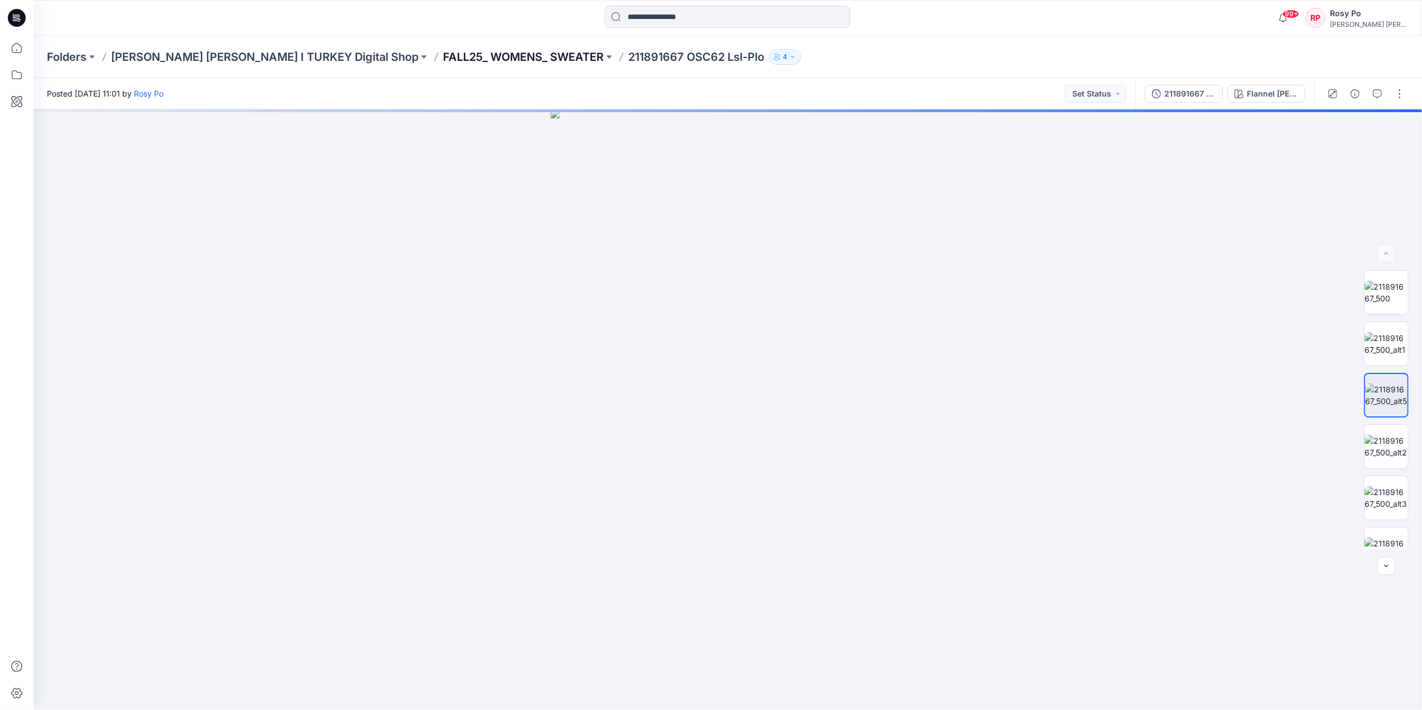
click at [443, 52] on p "FALL25_ WOMENS_ SWEATER" at bounding box center [523, 57] width 161 height 16
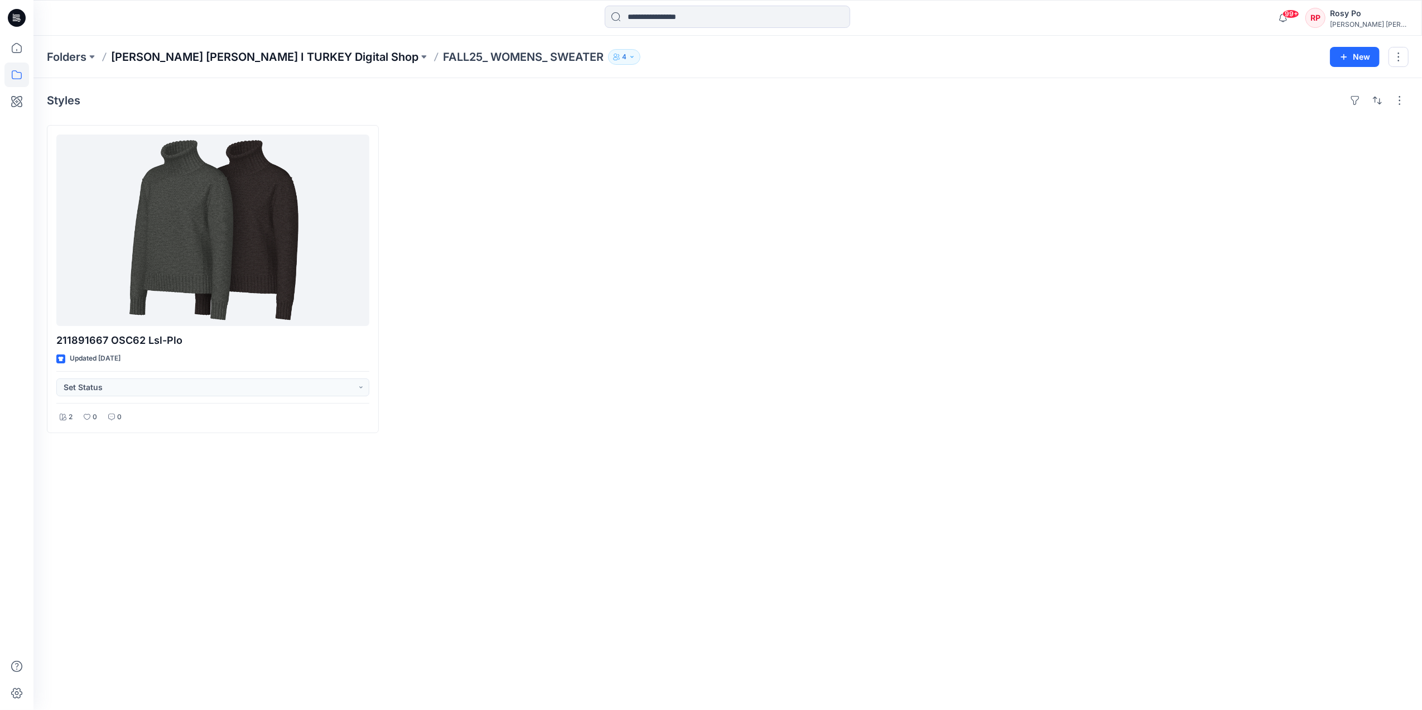
click at [193, 49] on p "[PERSON_NAME] [PERSON_NAME] I TURKEY Digital Shop" at bounding box center [264, 57] width 307 height 16
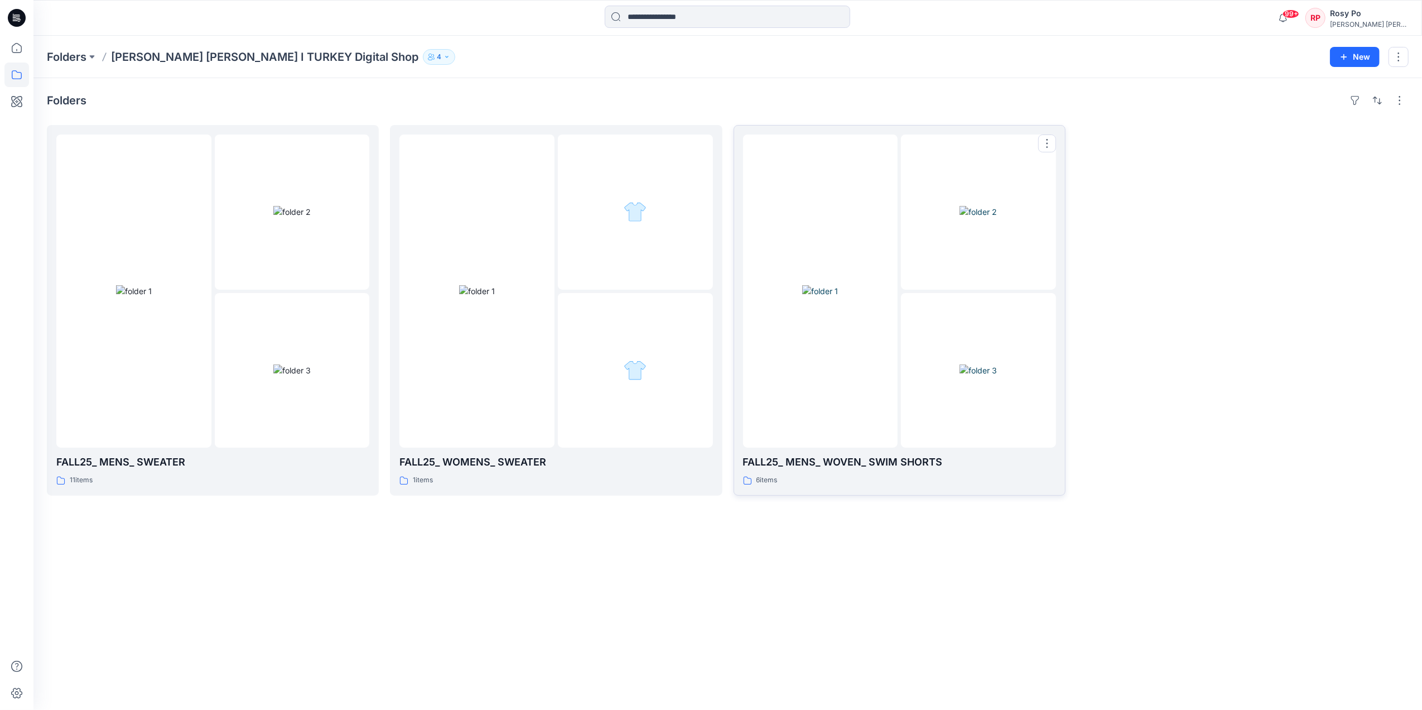
click at [838, 285] on img at bounding box center [820, 291] width 36 height 12
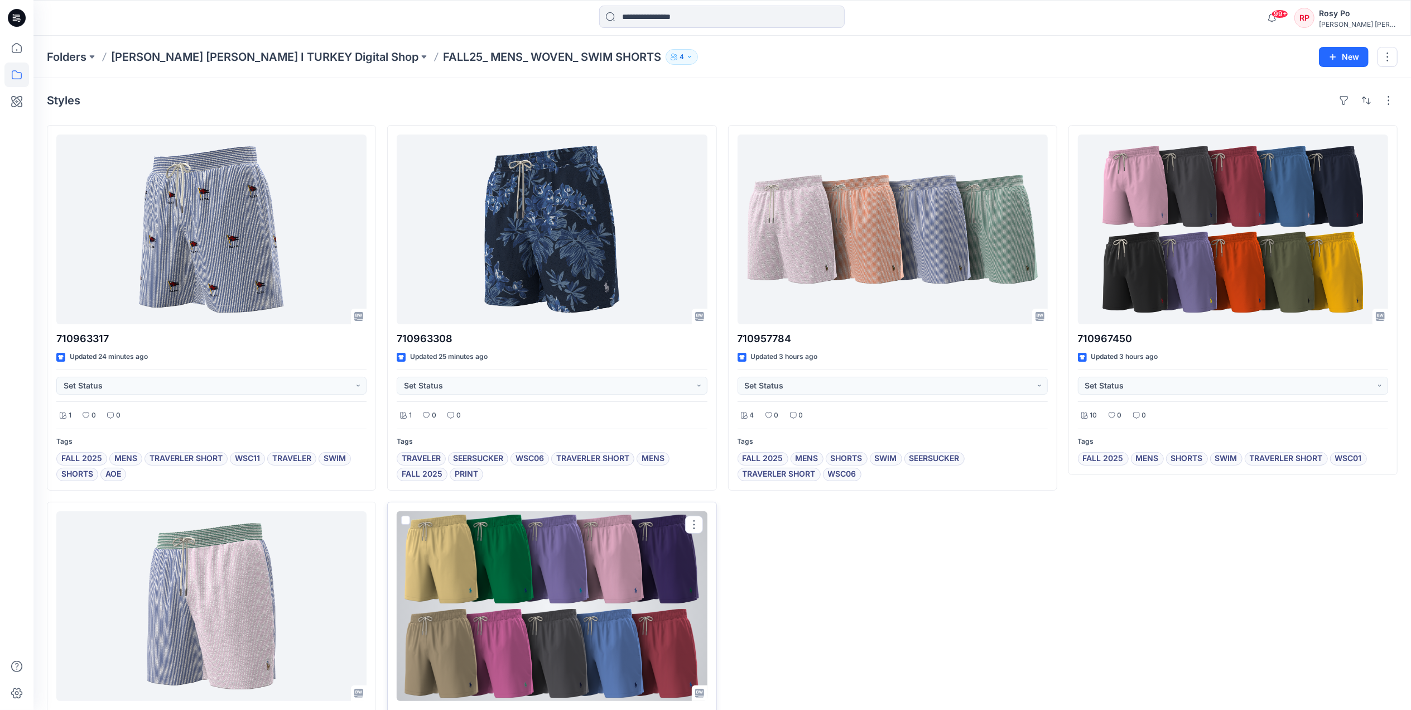
click at [556, 597] on div at bounding box center [552, 606] width 310 height 190
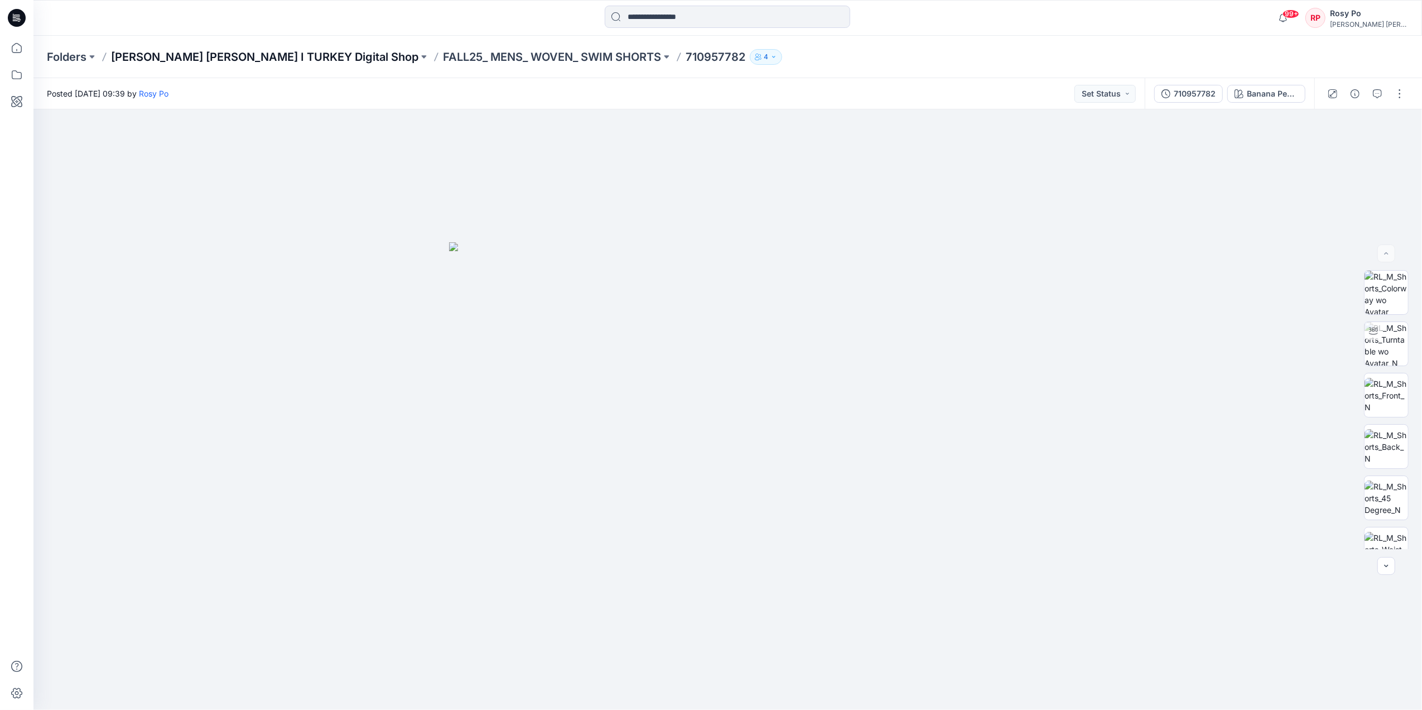
click at [276, 61] on p "[PERSON_NAME] [PERSON_NAME] I TURKEY Digital Shop" at bounding box center [264, 57] width 307 height 16
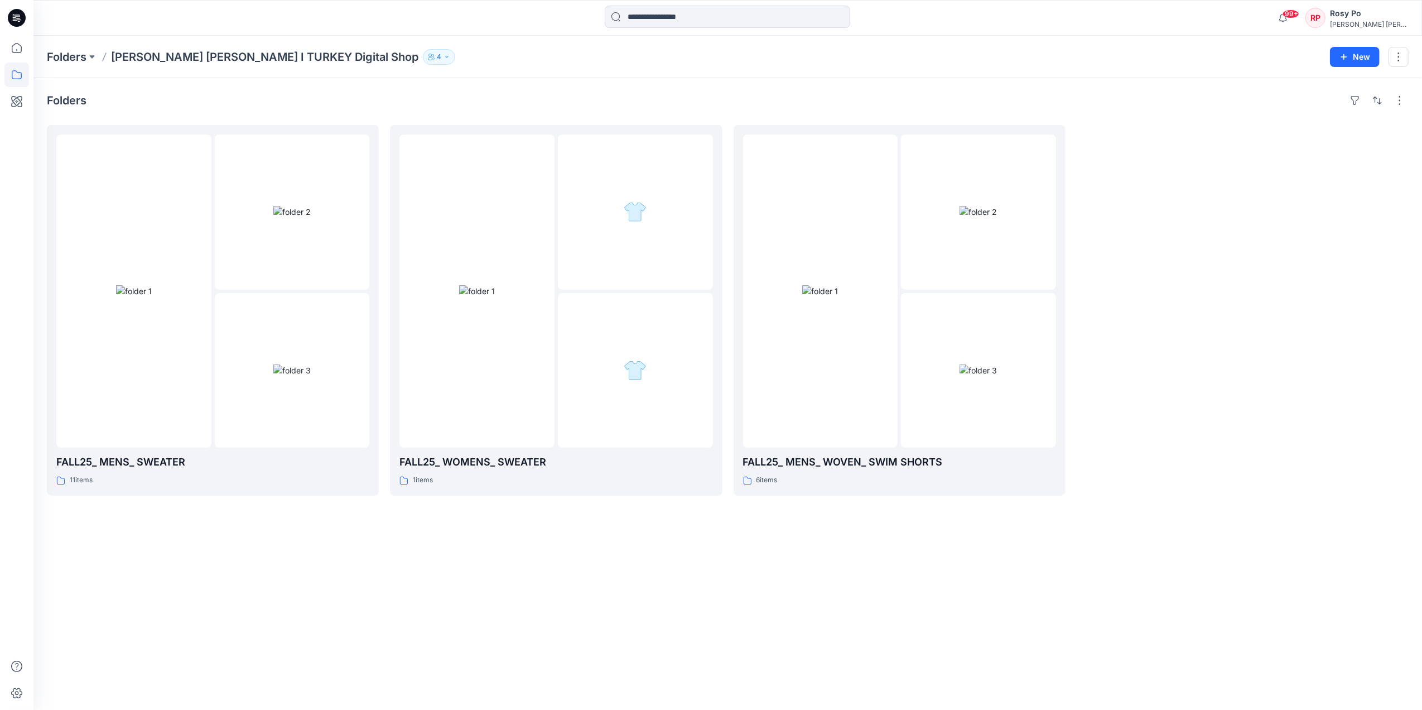
click at [574, 626] on div "Folders FALL25_ MENS_ SWEATER 11 items FALL25_ WOMENS_ SWEATER 1 items FALL25_ …" at bounding box center [727, 394] width 1389 height 632
click at [152, 297] on img at bounding box center [134, 291] width 36 height 12
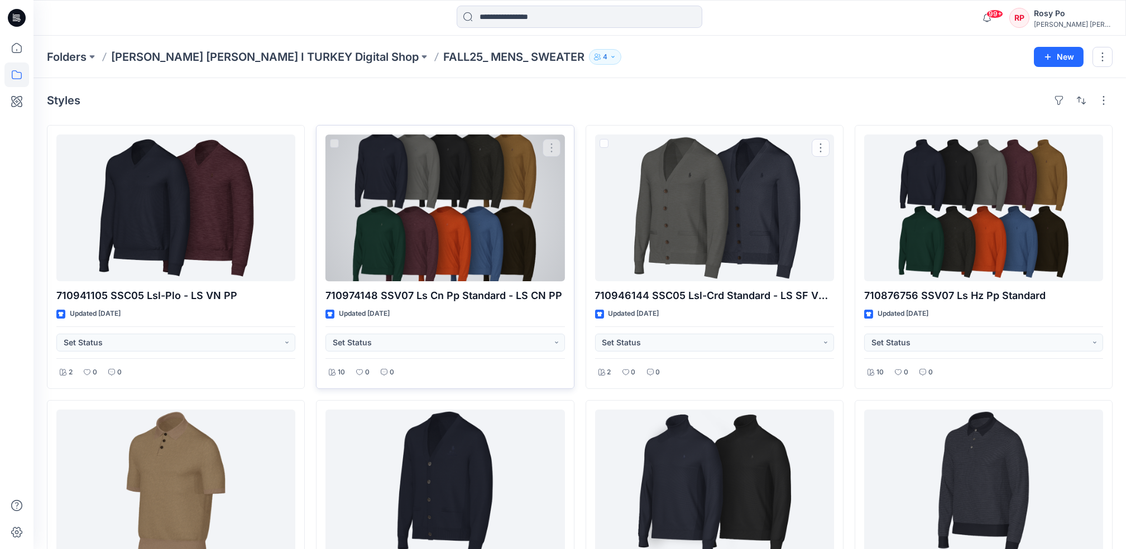
click at [444, 223] on div at bounding box center [444, 207] width 239 height 147
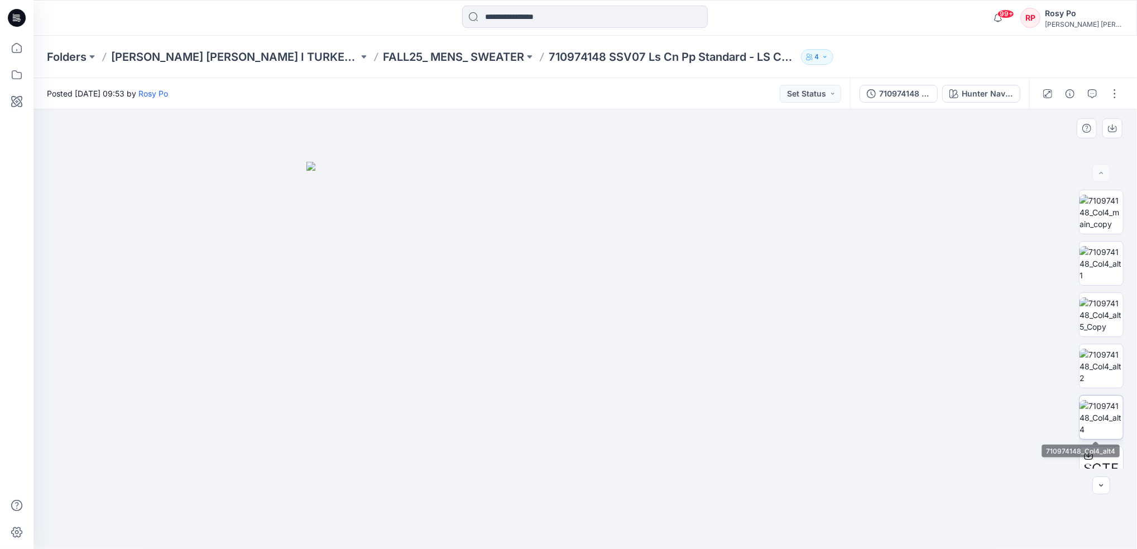
click at [1106, 406] on img at bounding box center [1101, 417] width 44 height 35
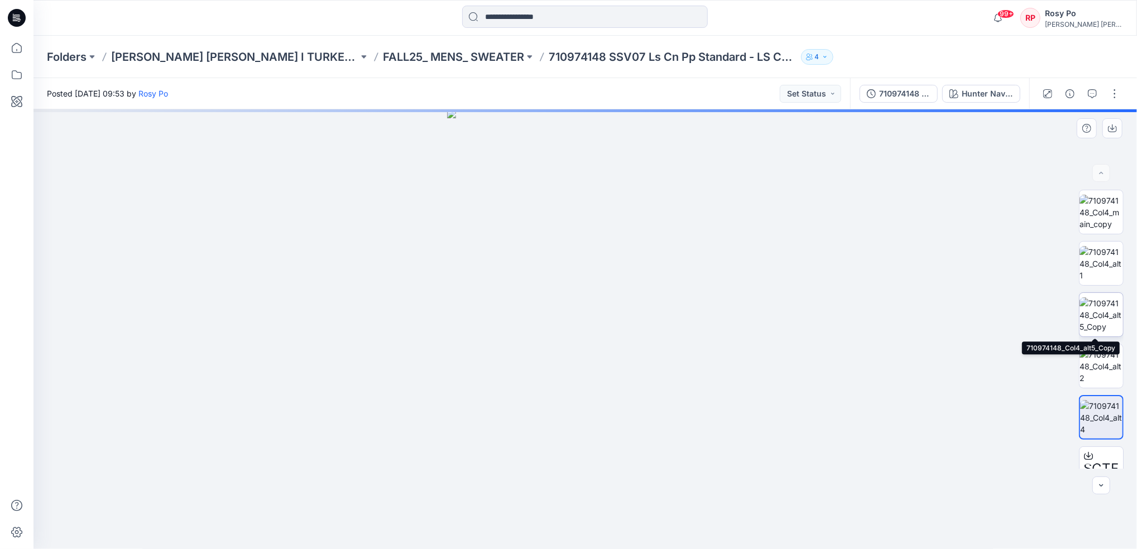
click at [1097, 319] on img at bounding box center [1101, 314] width 44 height 35
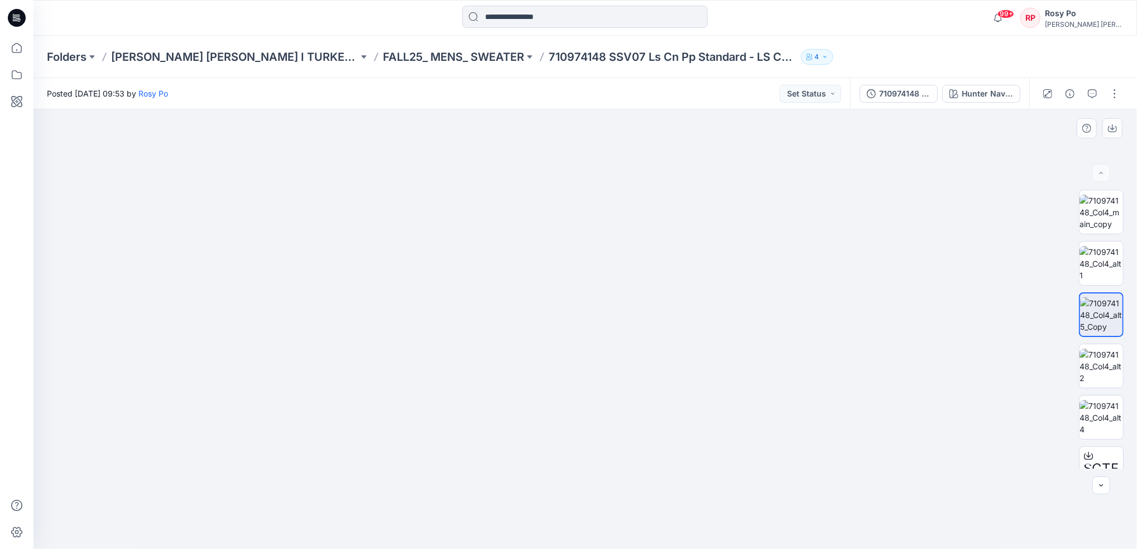
drag, startPoint x: 613, startPoint y: 282, endPoint x: 631, endPoint y: 452, distance: 171.1
click at [631, 452] on img at bounding box center [585, 320] width 597 height 457
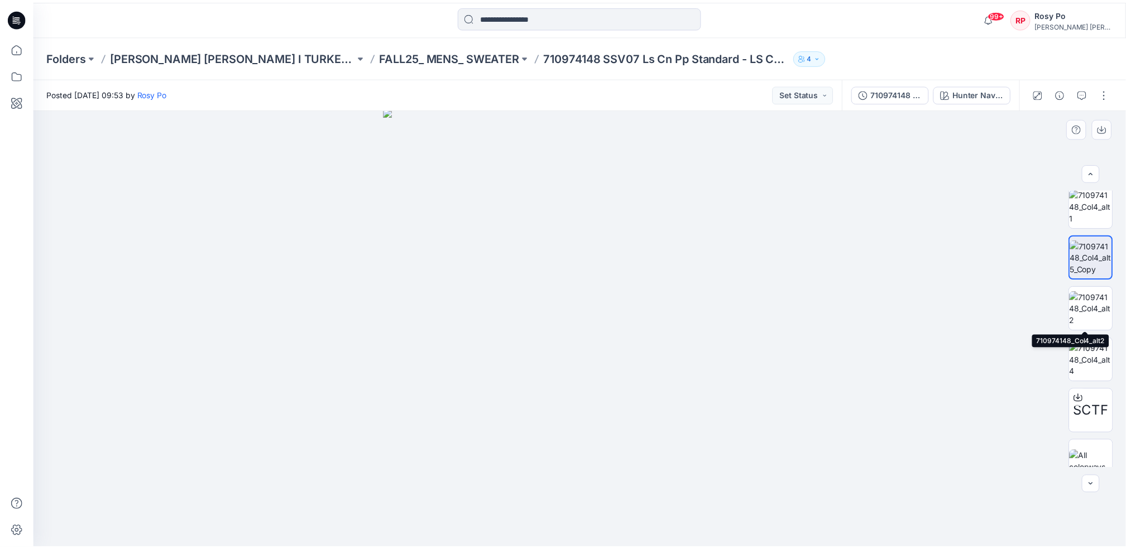
scroll to position [73, 0]
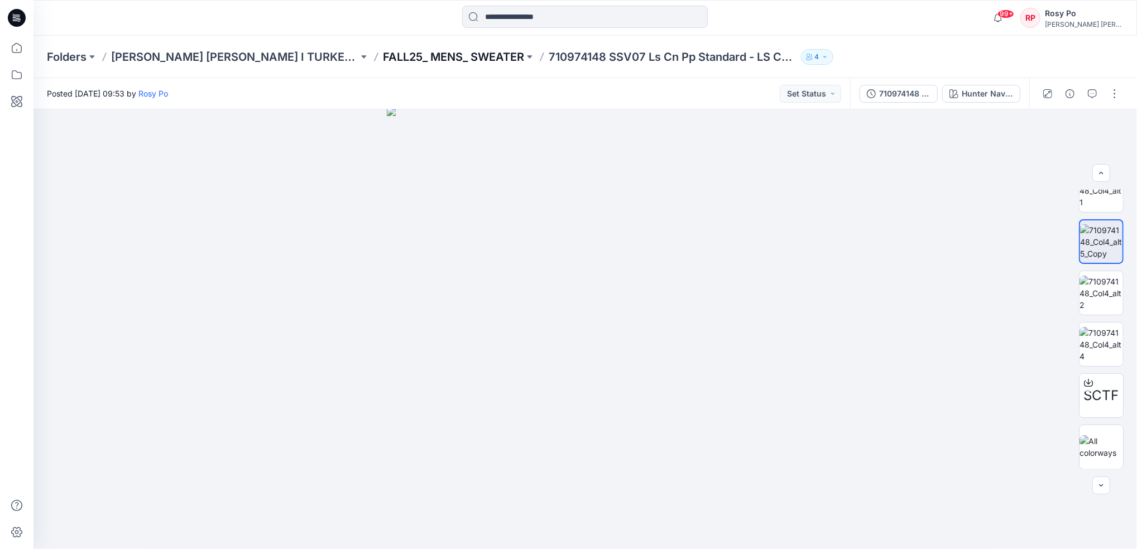
click at [443, 52] on p "FALL25_ MENS_ SWEATER" at bounding box center [453, 57] width 141 height 16
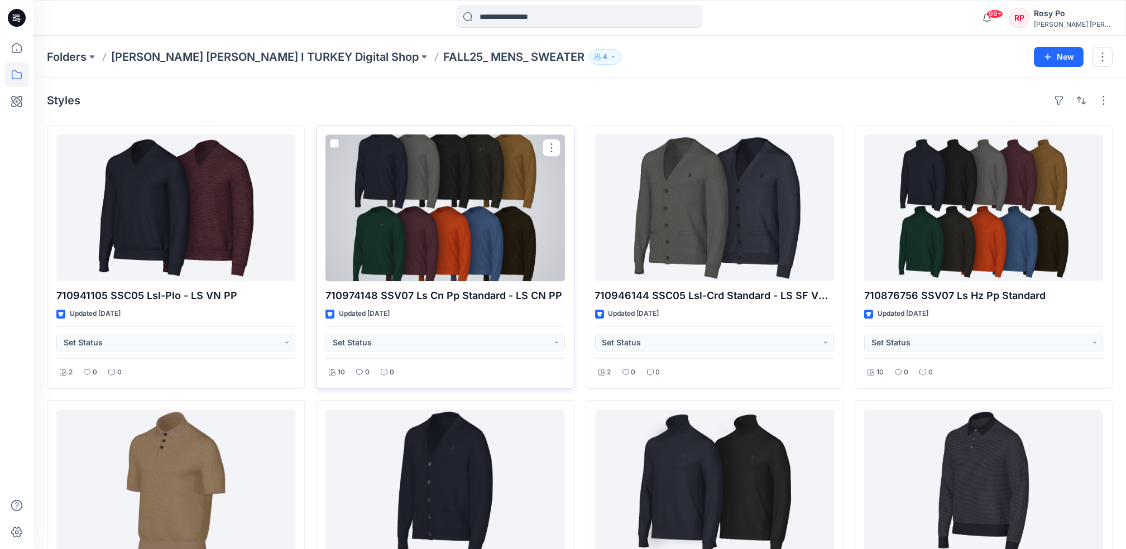
click at [477, 251] on div at bounding box center [444, 207] width 239 height 147
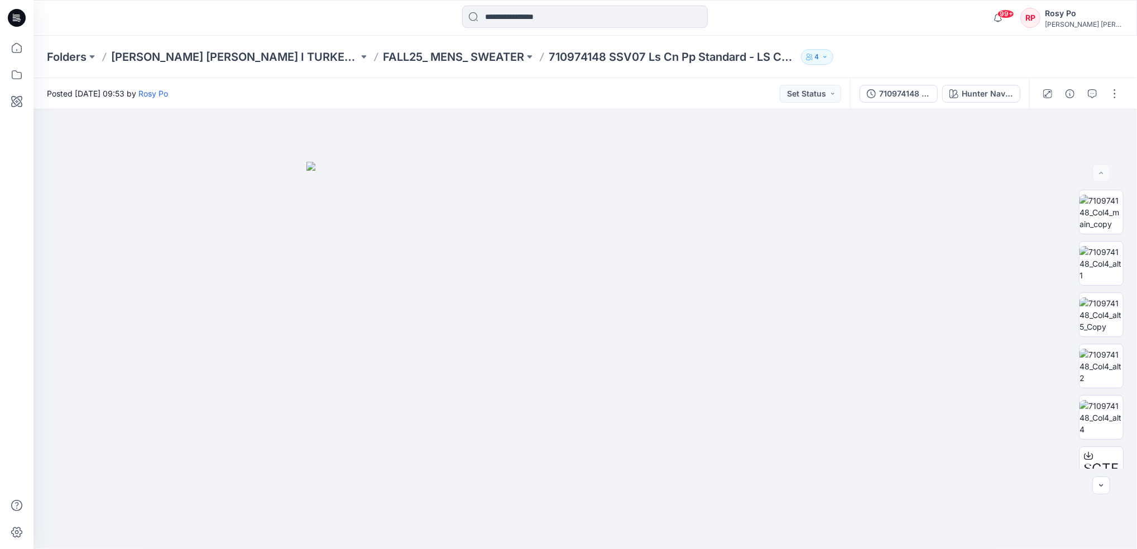
click at [425, 64] on div "Folders Ralph Lauren I TURKEY Digital Shop FALL25_ MENS_ SWEATER 710974148 SSV0…" at bounding box center [584, 57] width 1103 height 42
click at [425, 54] on p "FALL25_ MENS_ SWEATER" at bounding box center [453, 57] width 141 height 16
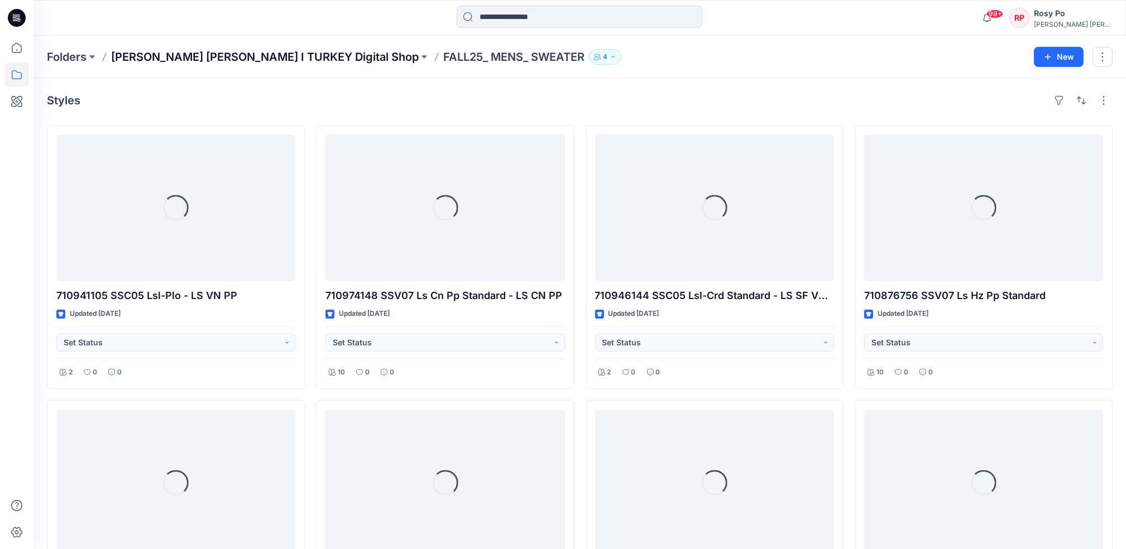
click at [248, 59] on p "[PERSON_NAME] [PERSON_NAME] I TURKEY Digital Shop" at bounding box center [264, 57] width 307 height 16
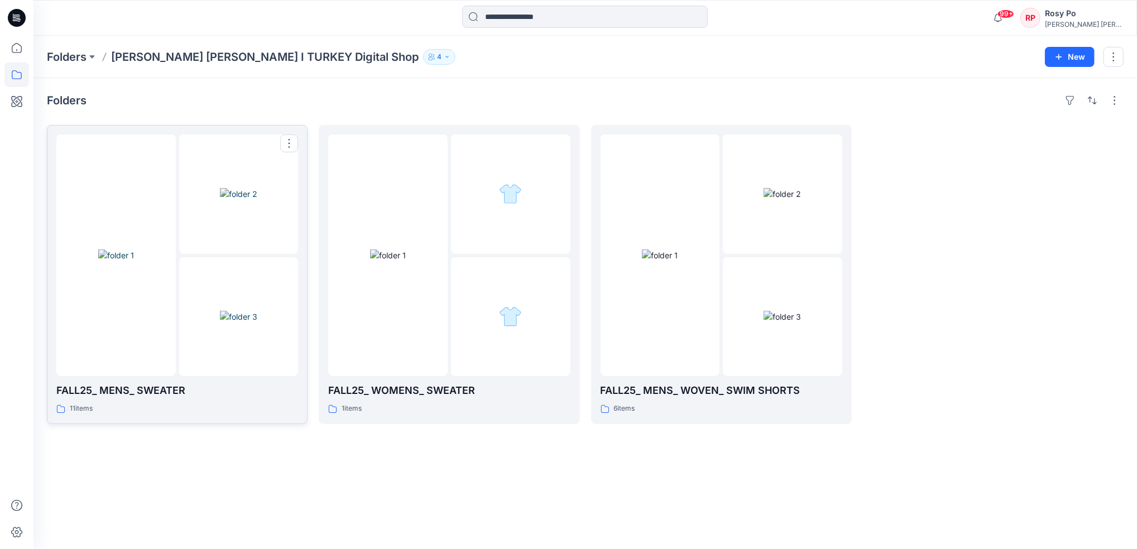
click at [220, 323] on img at bounding box center [238, 317] width 37 height 12
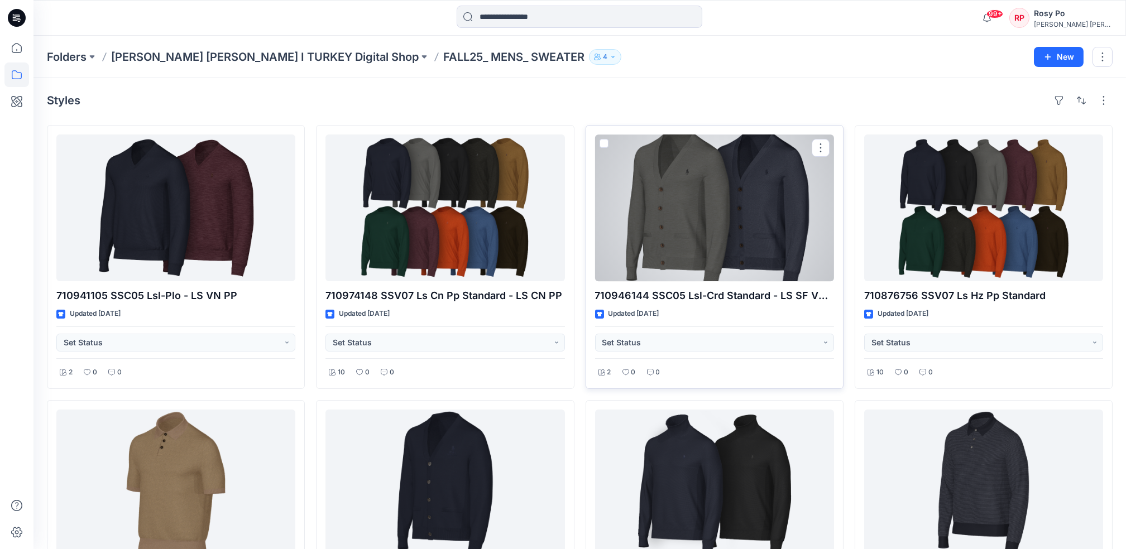
click at [681, 195] on div at bounding box center [714, 207] width 239 height 147
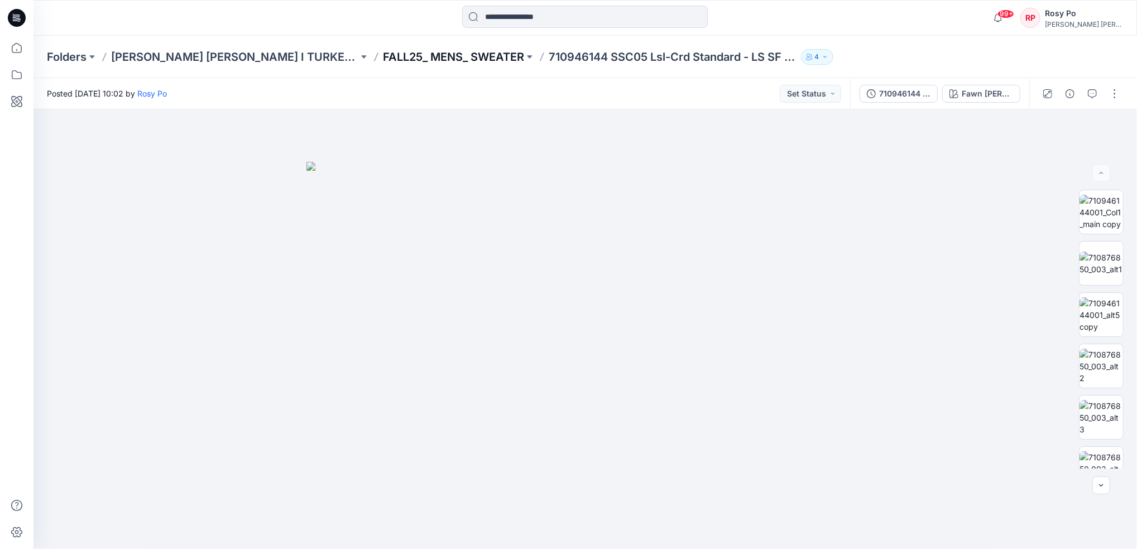
click at [383, 56] on p "FALL25_ MENS_ SWEATER" at bounding box center [453, 57] width 141 height 16
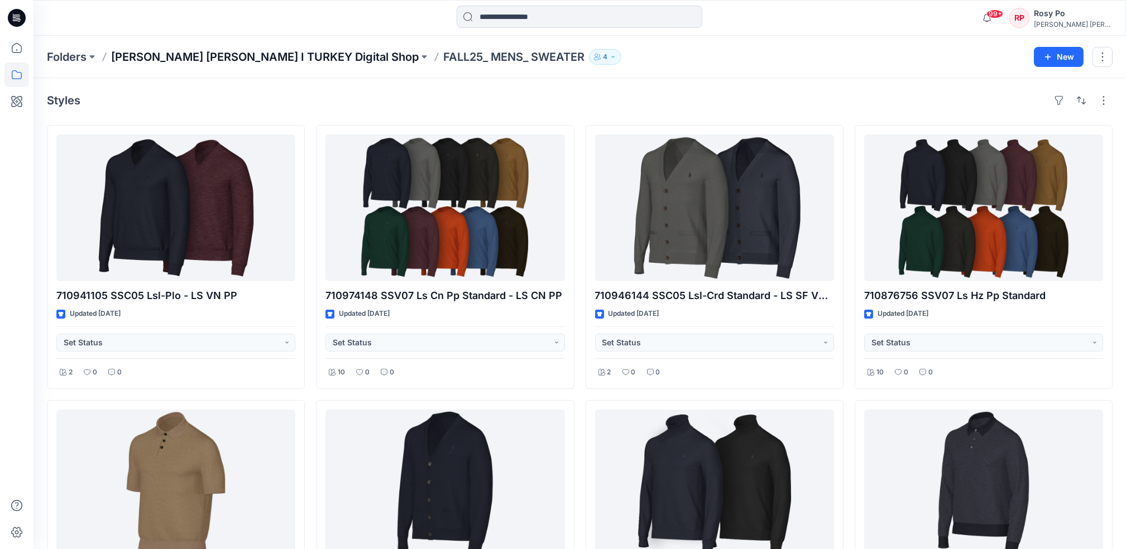
click at [296, 56] on p "[PERSON_NAME] [PERSON_NAME] I TURKEY Digital Shop" at bounding box center [264, 57] width 307 height 16
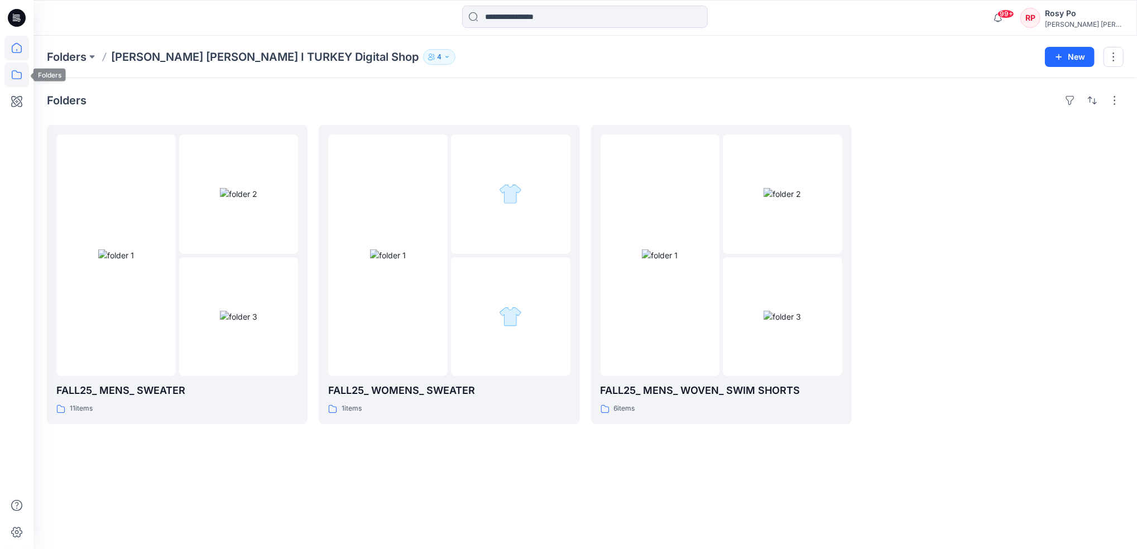
click at [15, 50] on icon at bounding box center [16, 48] width 25 height 25
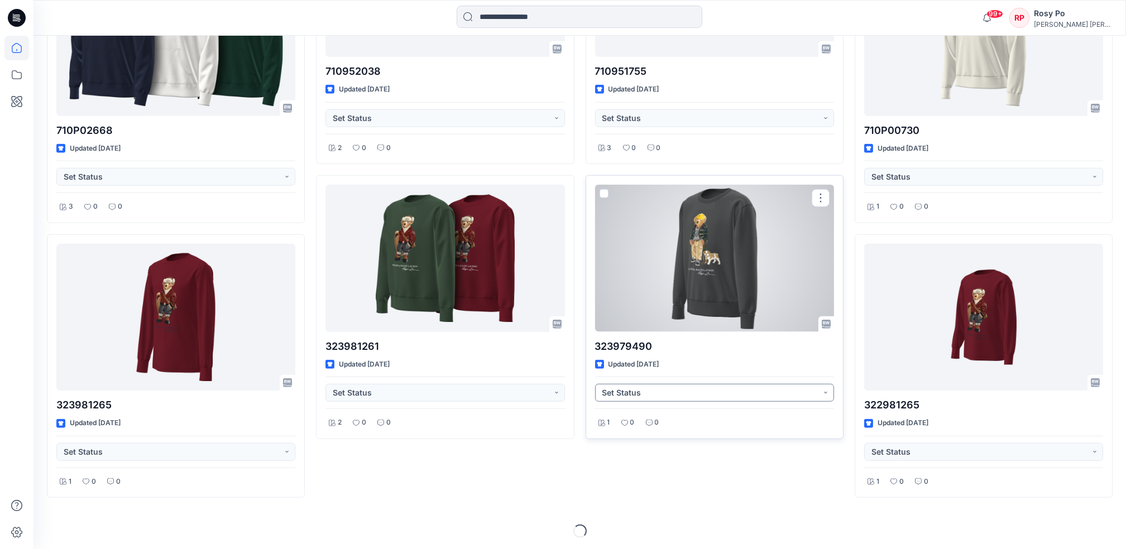
scroll to position [4100, 0]
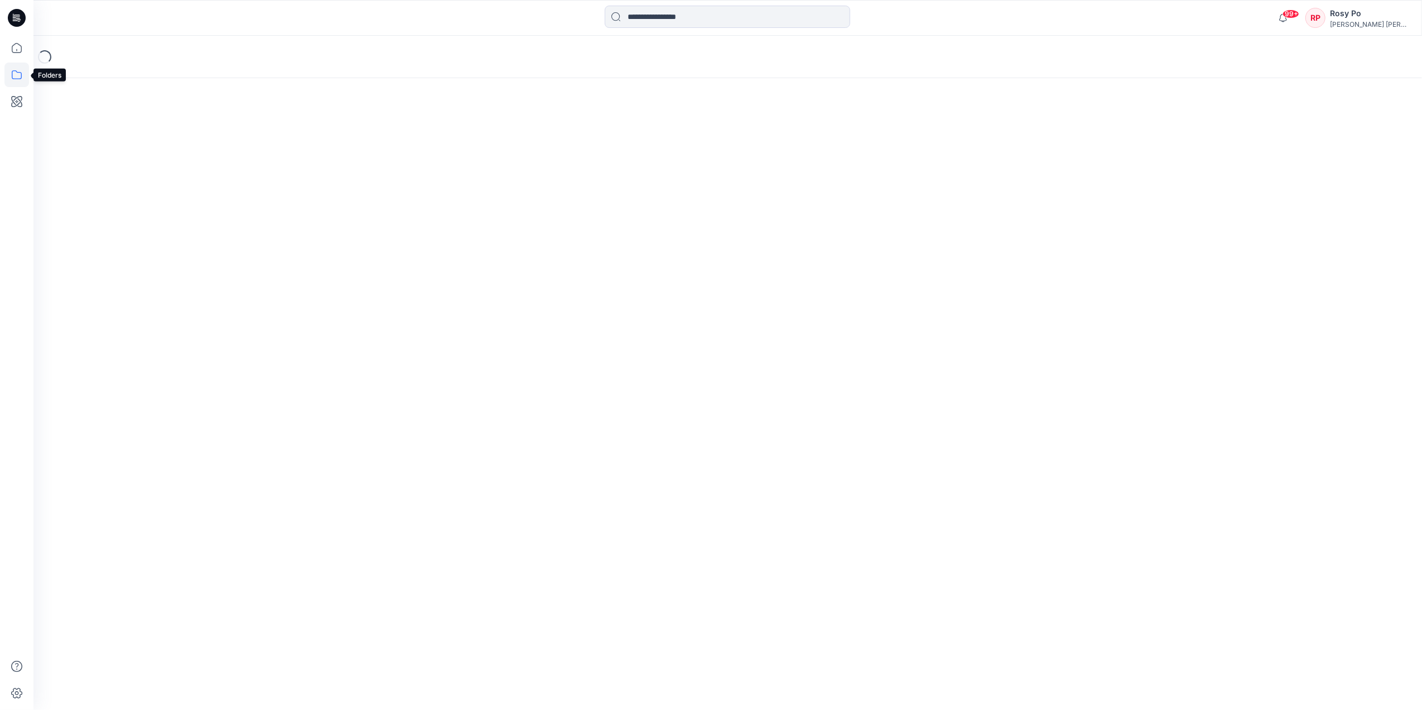
click at [19, 70] on icon at bounding box center [16, 74] width 25 height 25
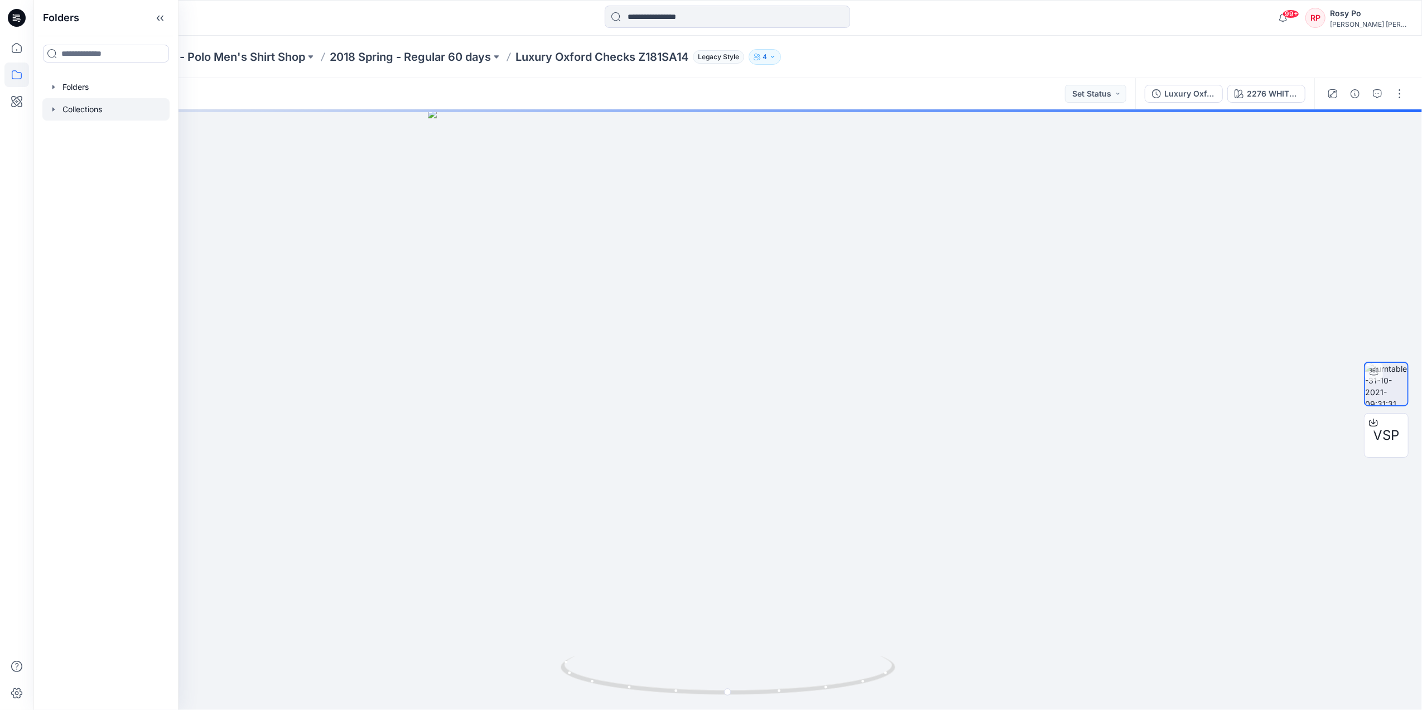
click at [69, 109] on div at bounding box center [105, 109] width 127 height 22
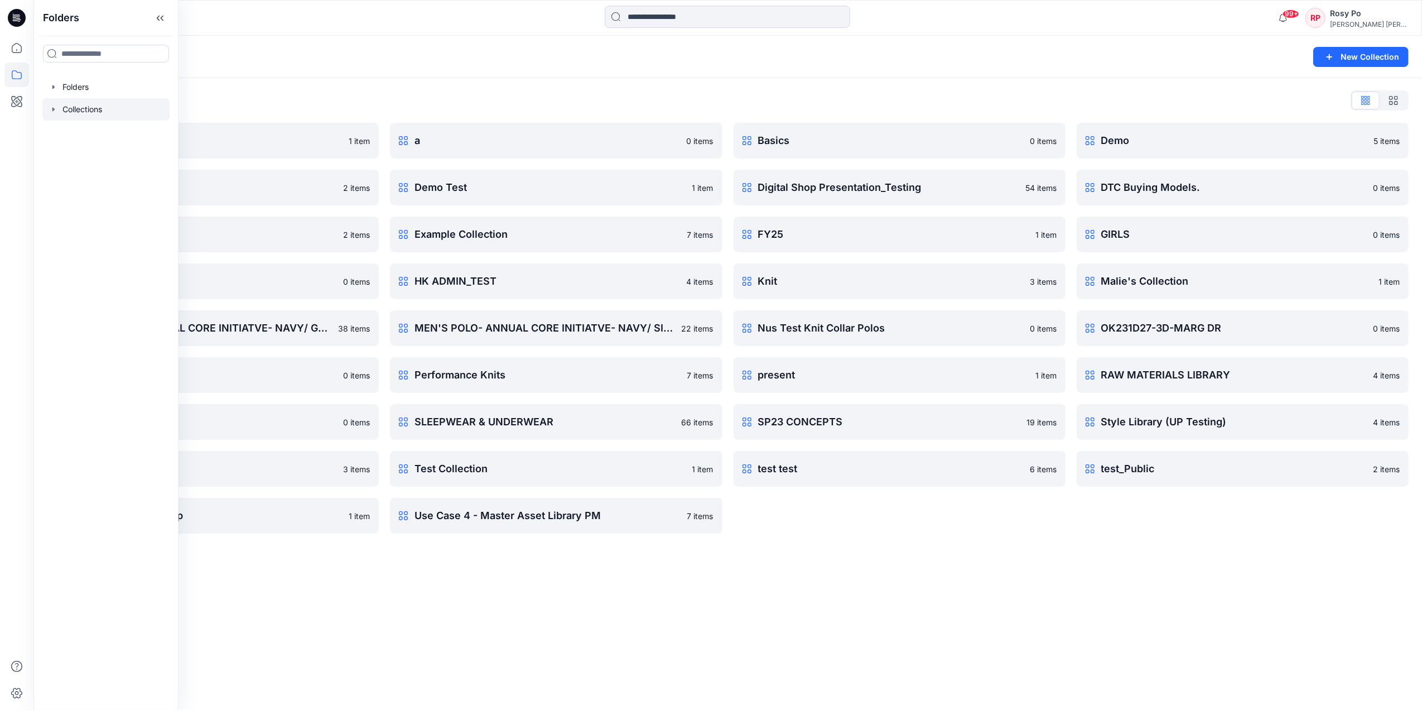
click at [701, 631] on div "Collections New Collection Collections List 3D 1 item Demo 13/3 2 items EMEA WH…" at bounding box center [727, 373] width 1389 height 674
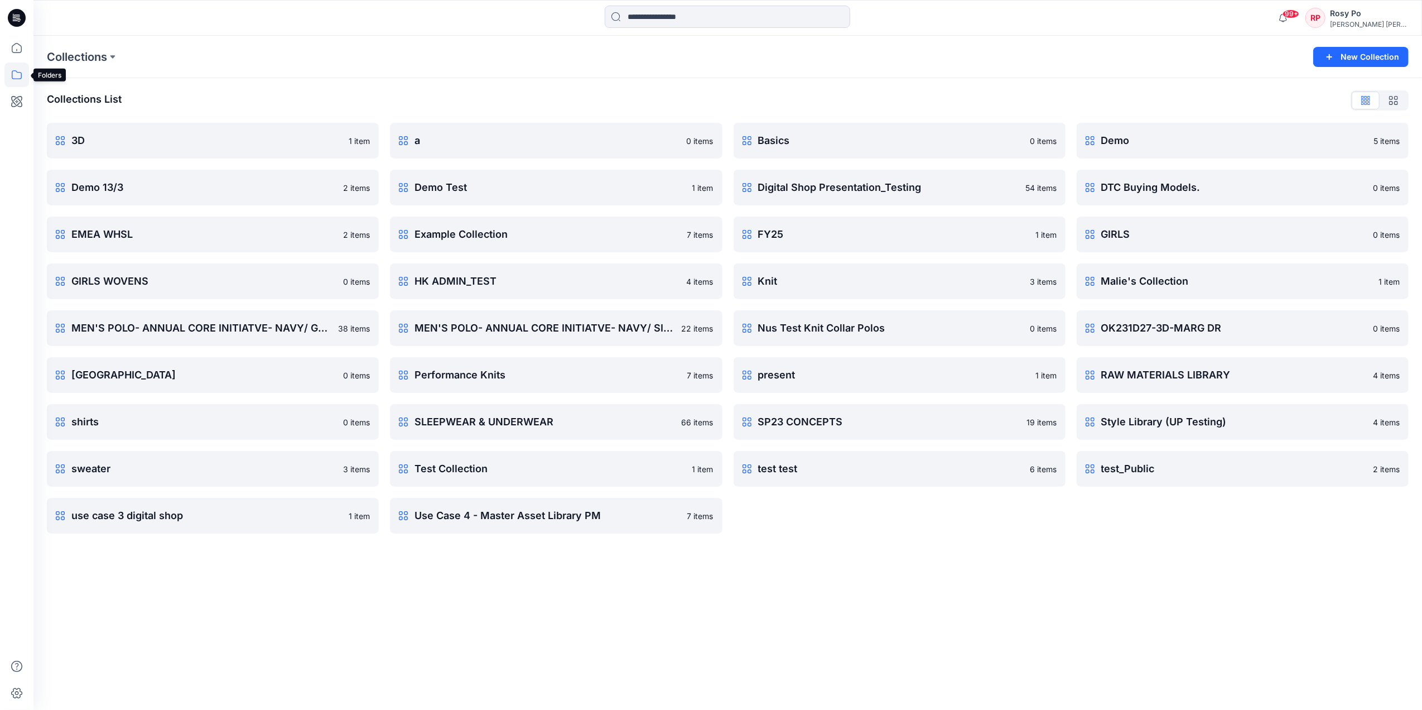
click at [22, 68] on icon at bounding box center [16, 74] width 25 height 25
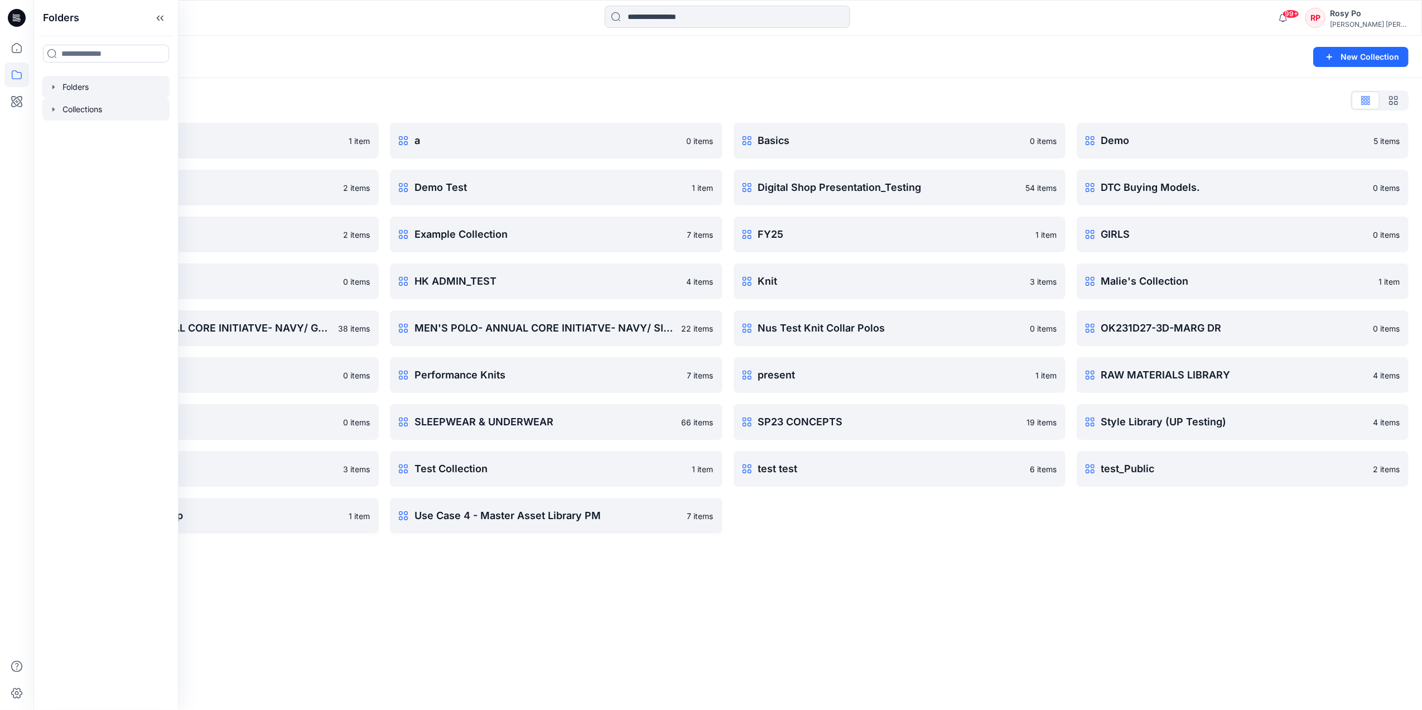
click at [70, 81] on div at bounding box center [105, 87] width 127 height 22
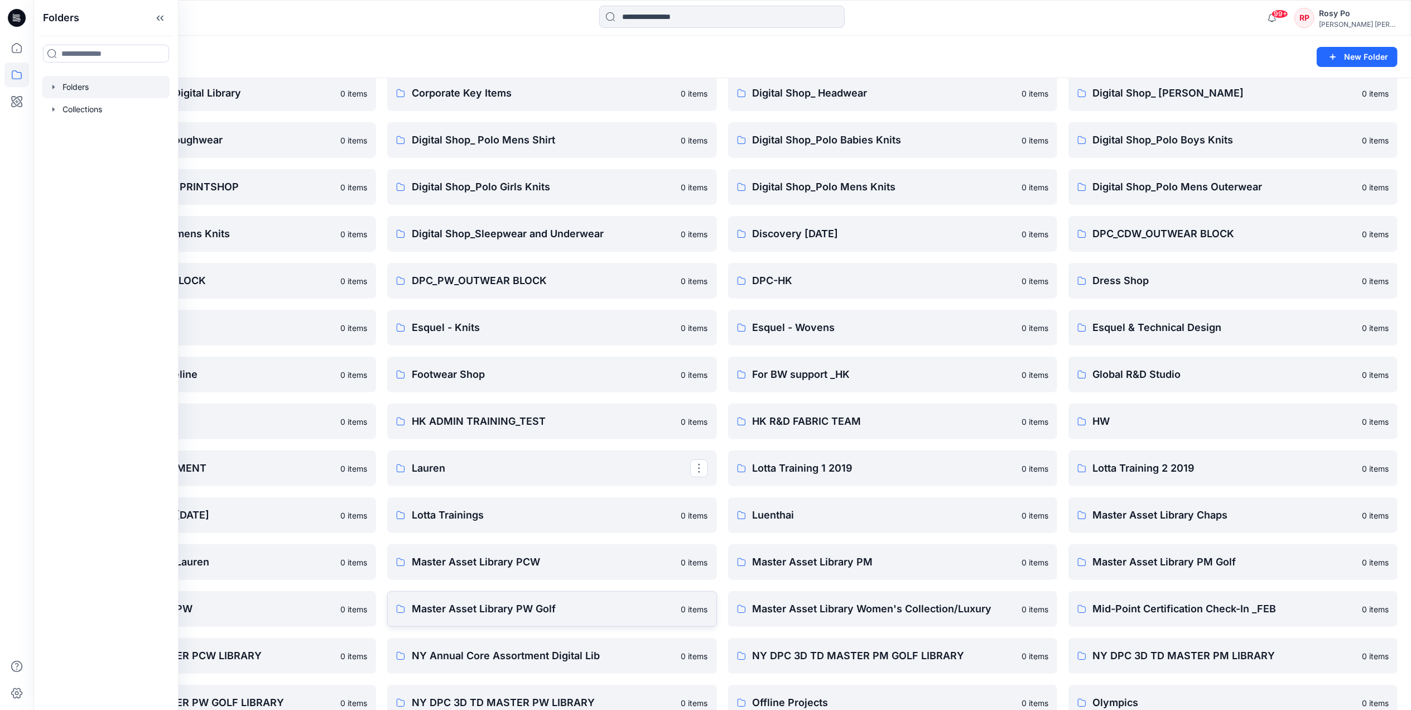
scroll to position [223, 0]
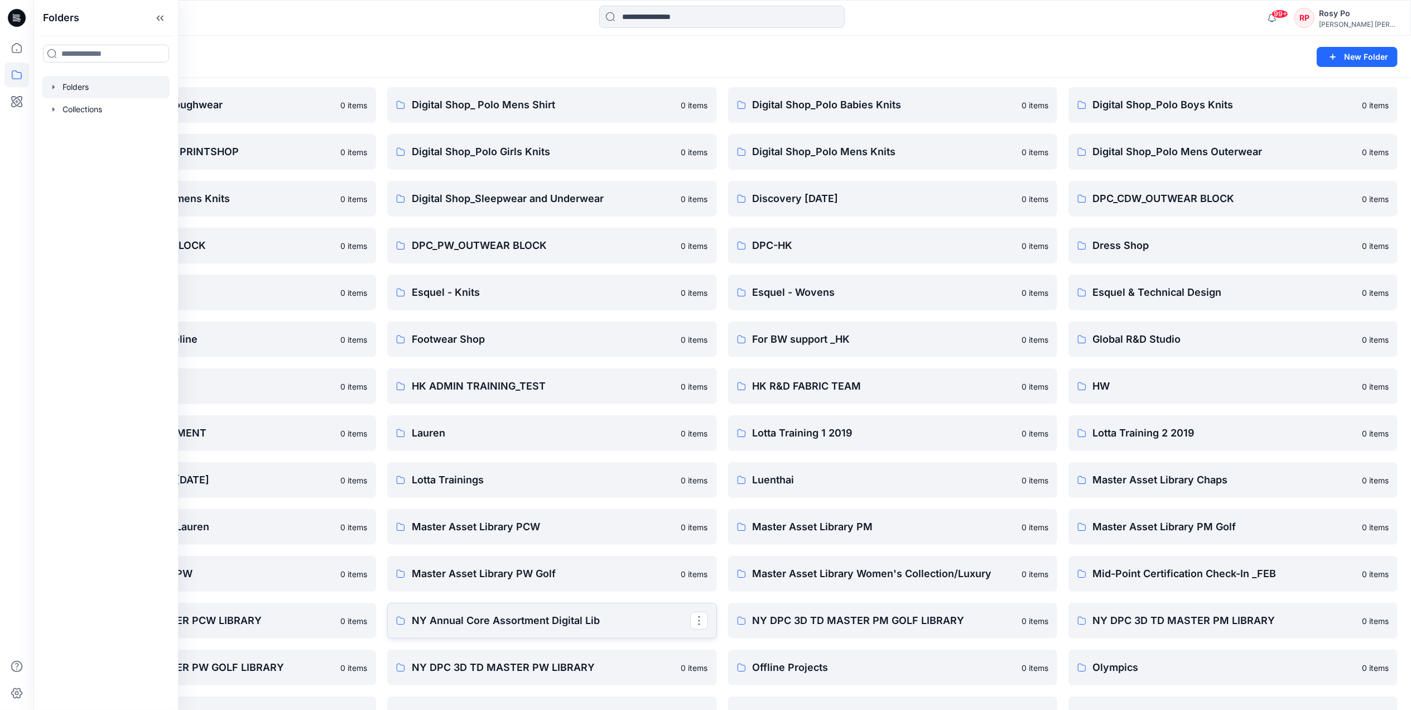
click at [567, 623] on p "NY Annual Core Assortment Digital Lib" at bounding box center [551, 621] width 278 height 16
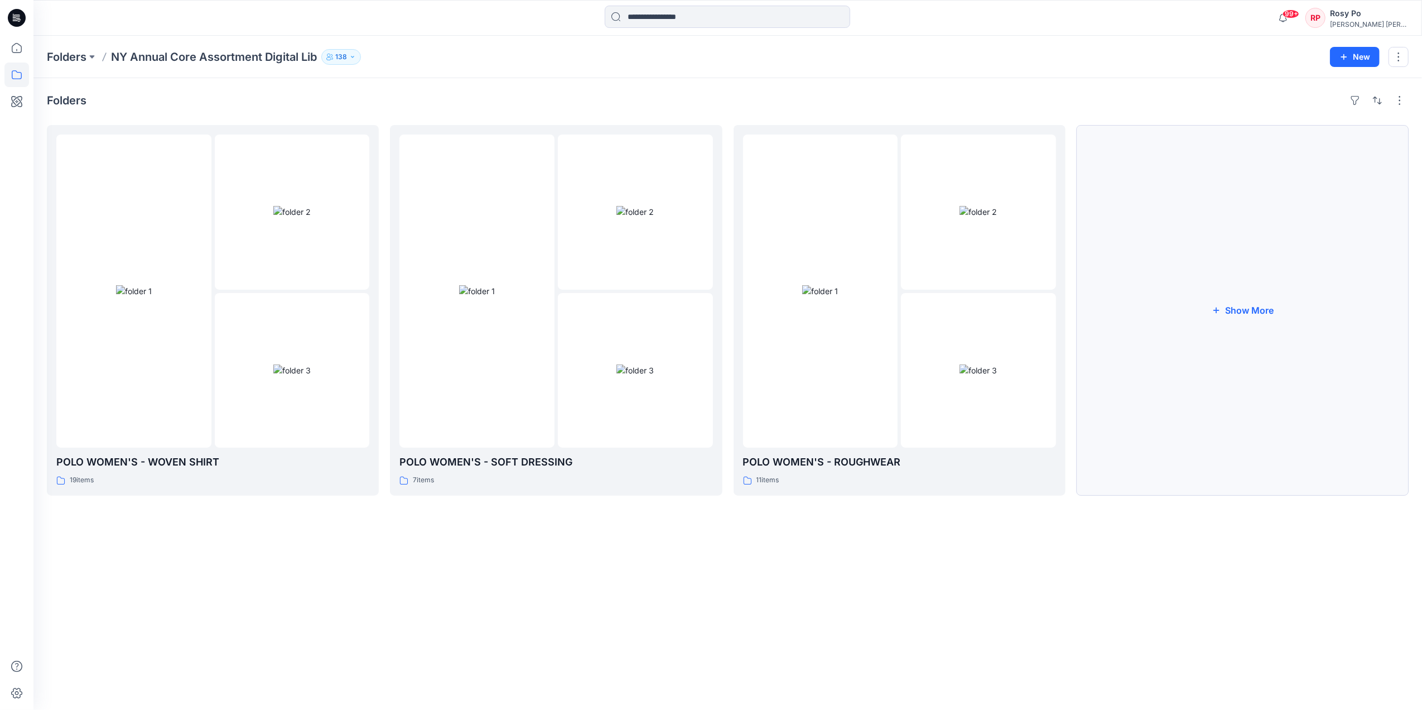
click at [1280, 322] on button "Show More" at bounding box center [1243, 310] width 332 height 371
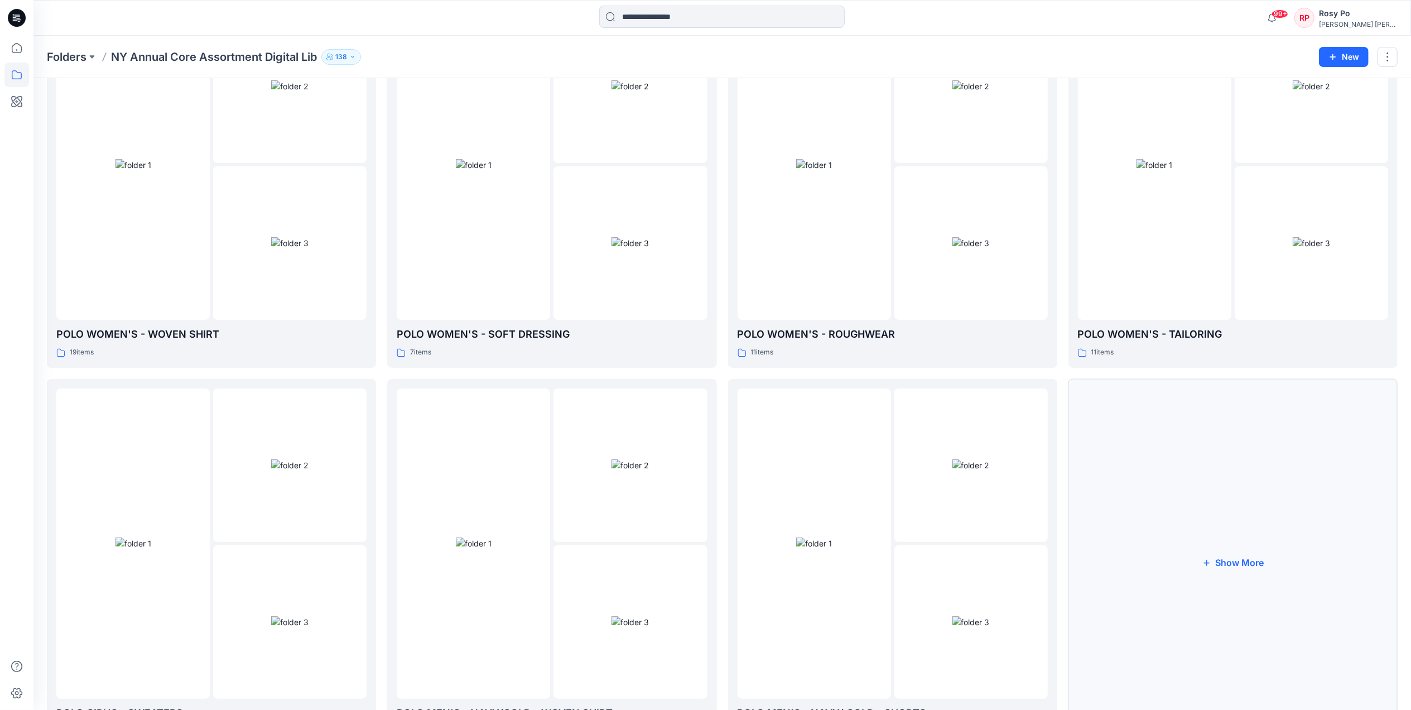
scroll to position [193, 0]
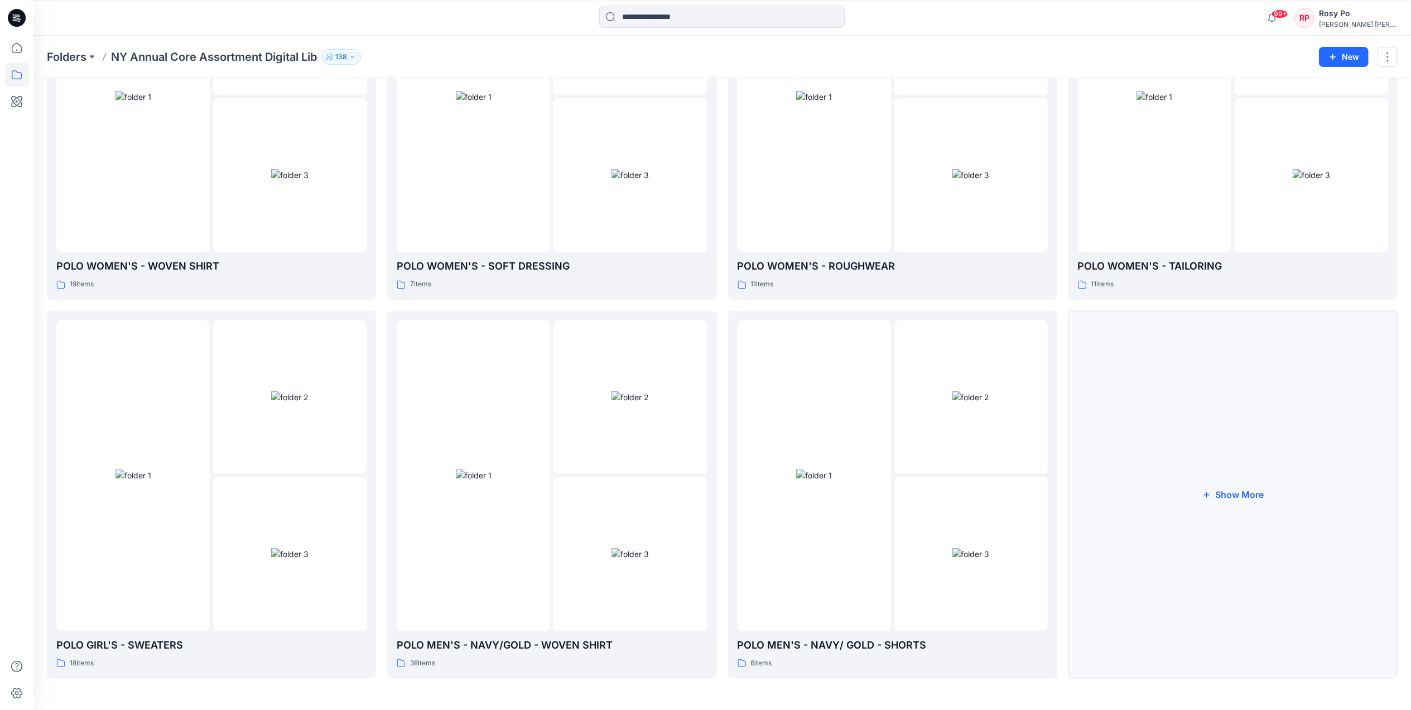
click at [1204, 525] on button "Show More" at bounding box center [1233, 495] width 329 height 368
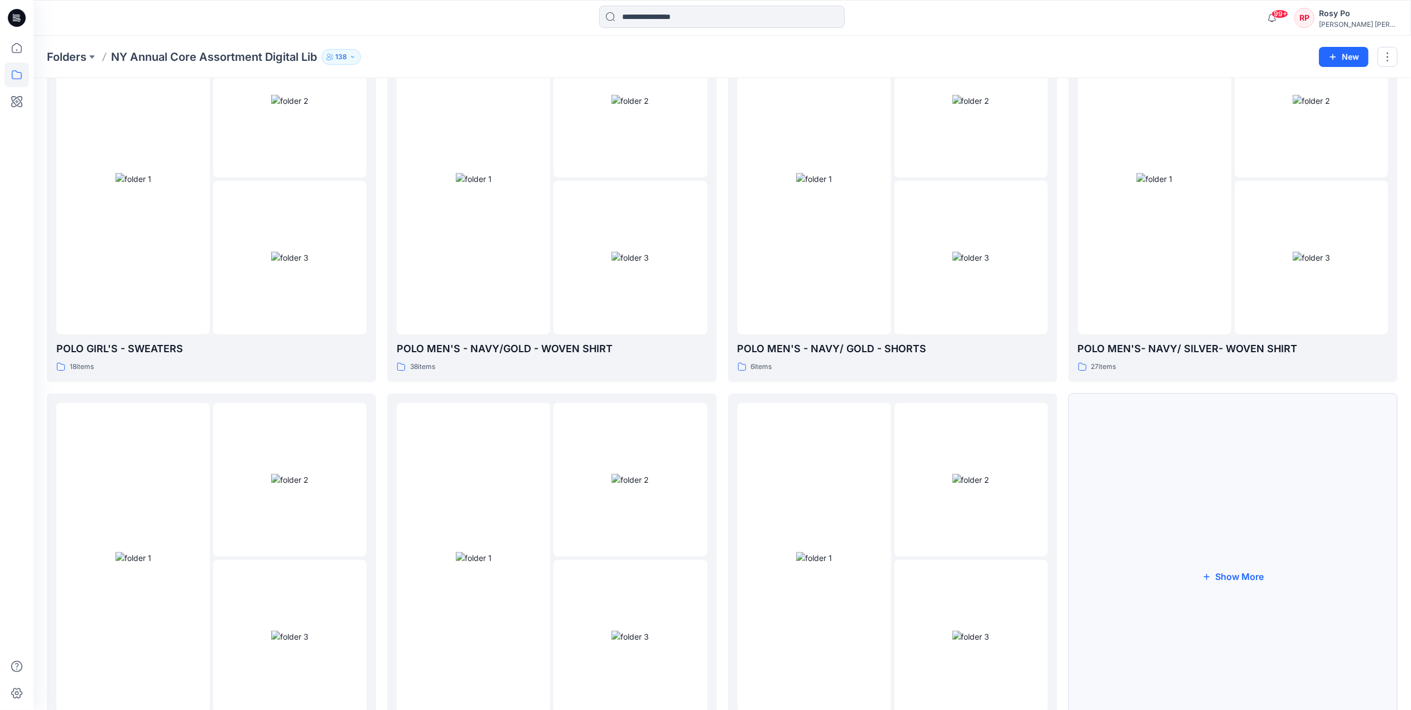
scroll to position [565, 0]
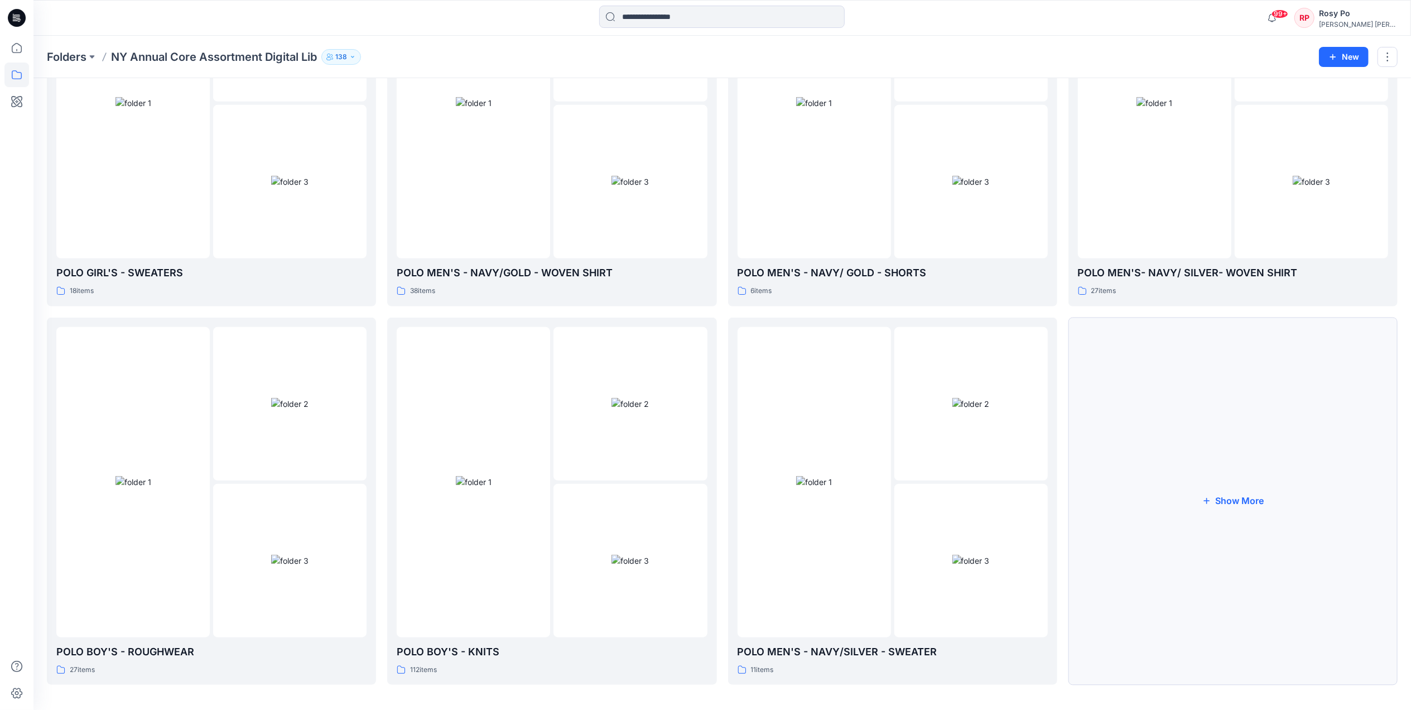
click at [1187, 545] on button "Show More" at bounding box center [1233, 502] width 329 height 368
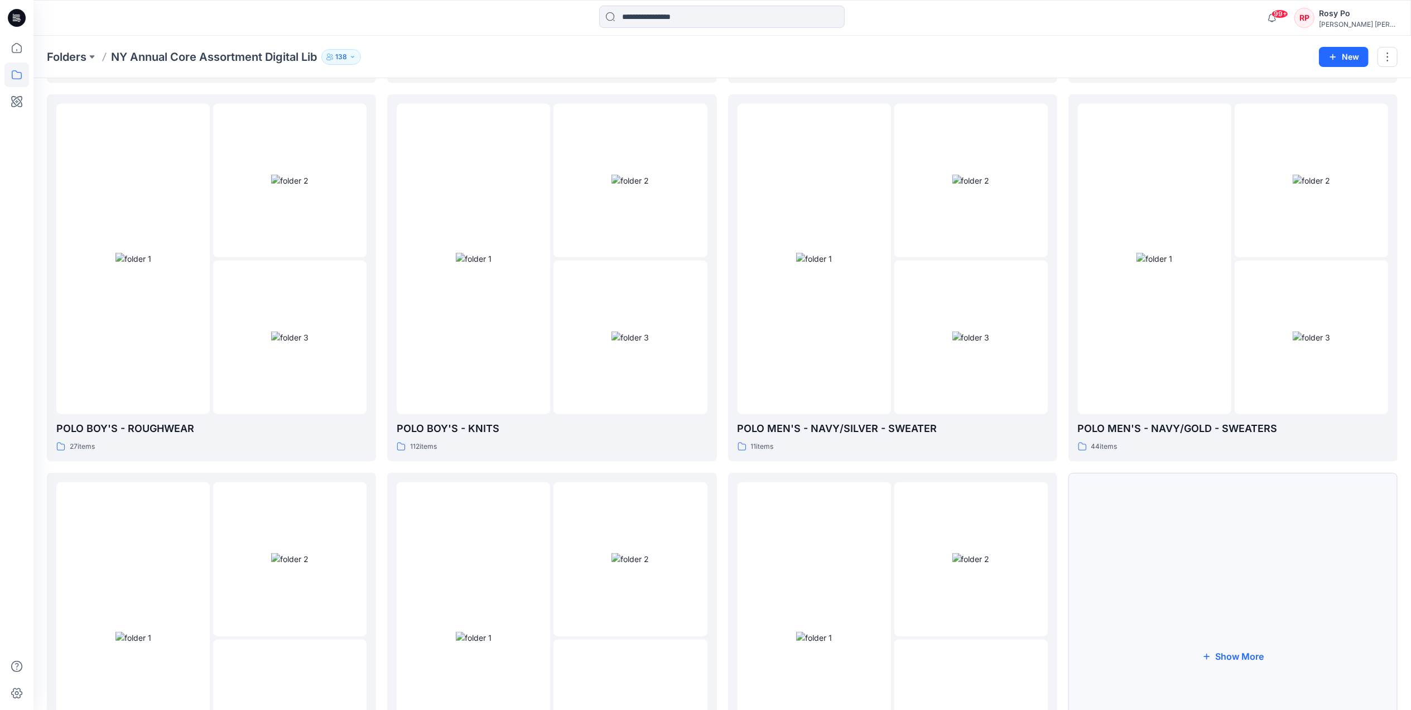
click at [1213, 584] on button "Show More" at bounding box center [1233, 657] width 329 height 368
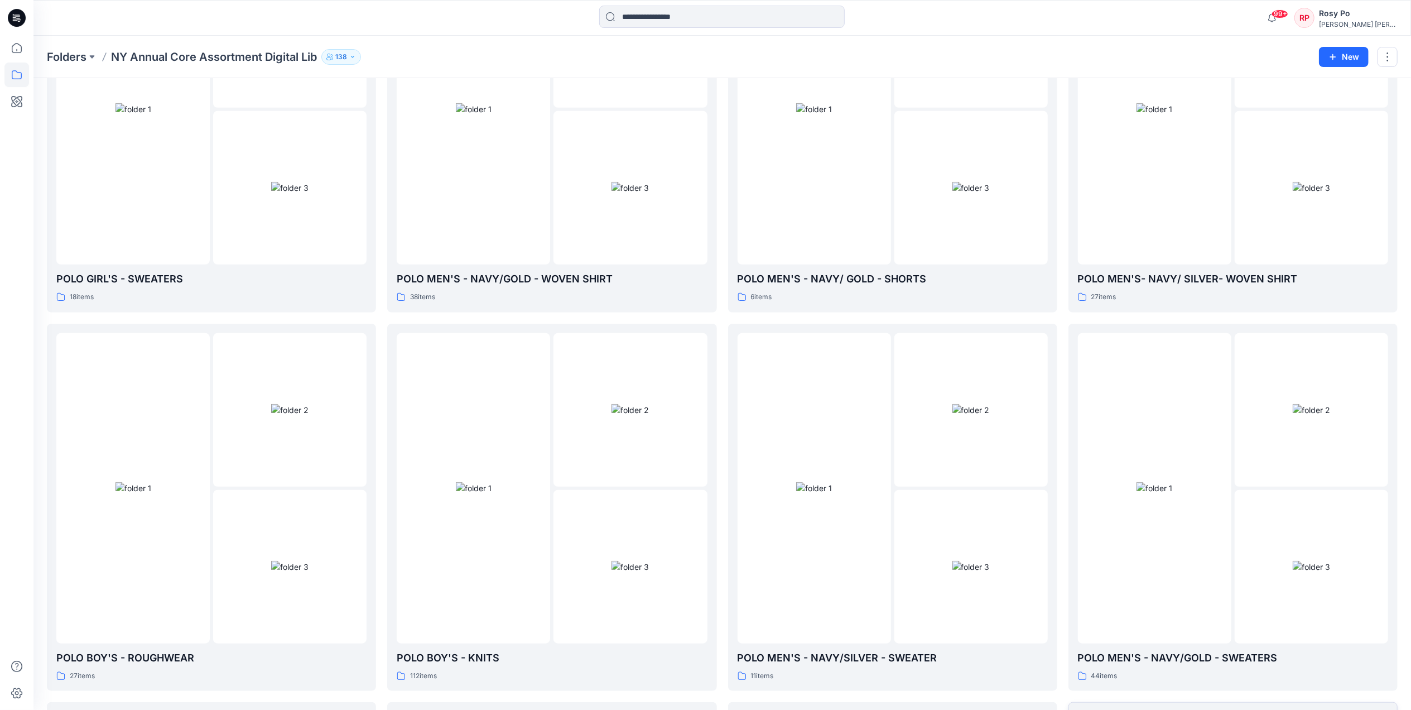
scroll to position [342, 0]
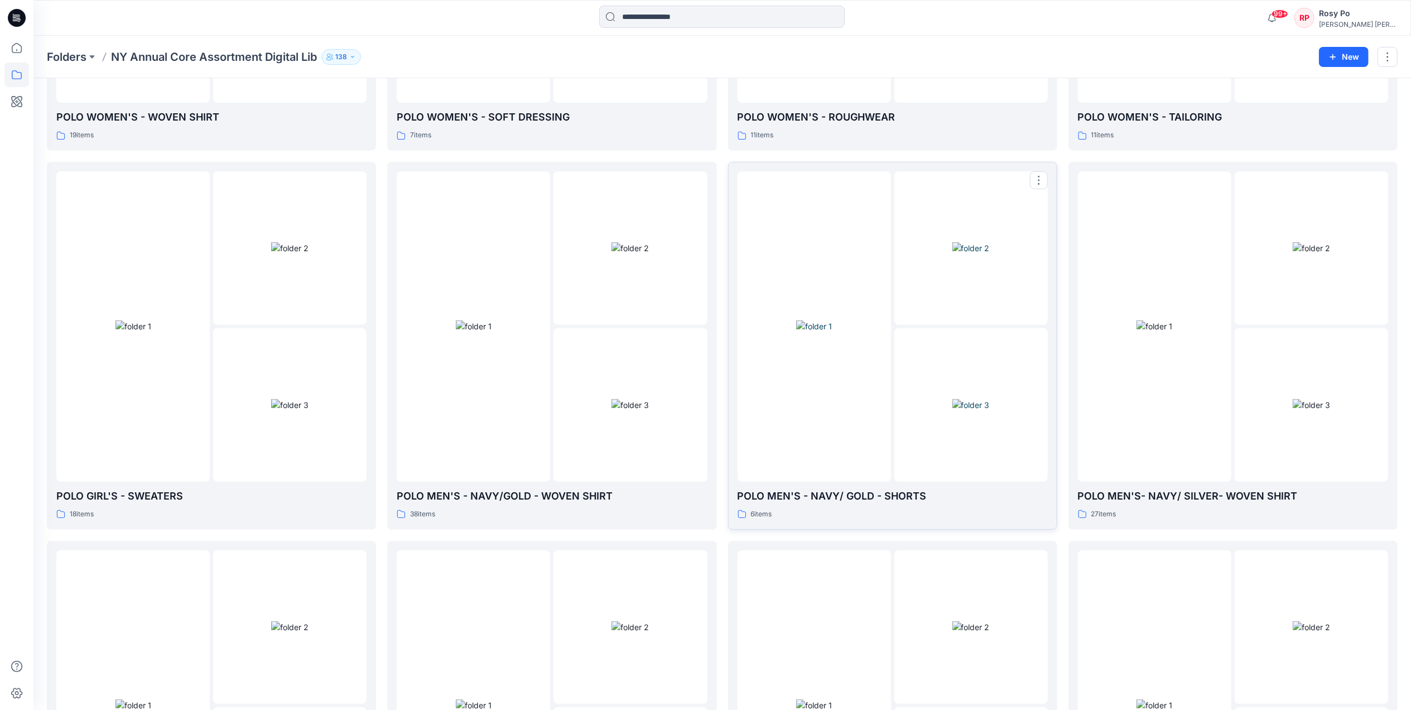
click at [858, 451] on div at bounding box center [814, 326] width 153 height 310
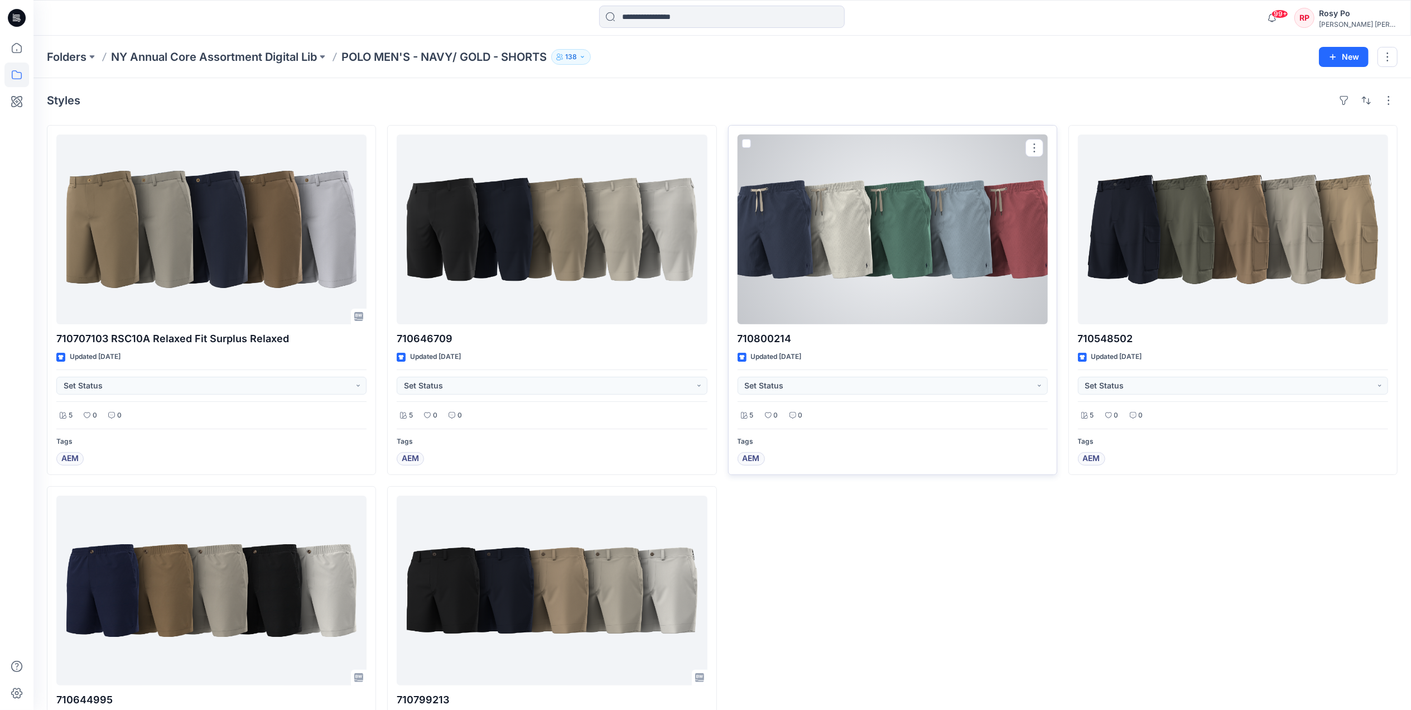
click at [845, 262] on div at bounding box center [893, 229] width 310 height 190
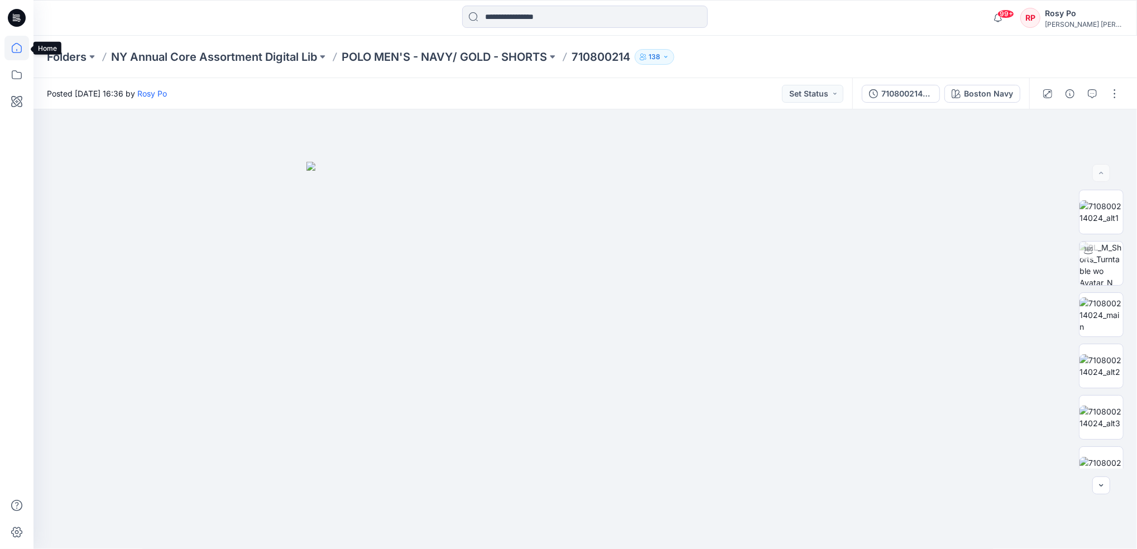
click at [16, 46] on icon at bounding box center [16, 48] width 25 height 25
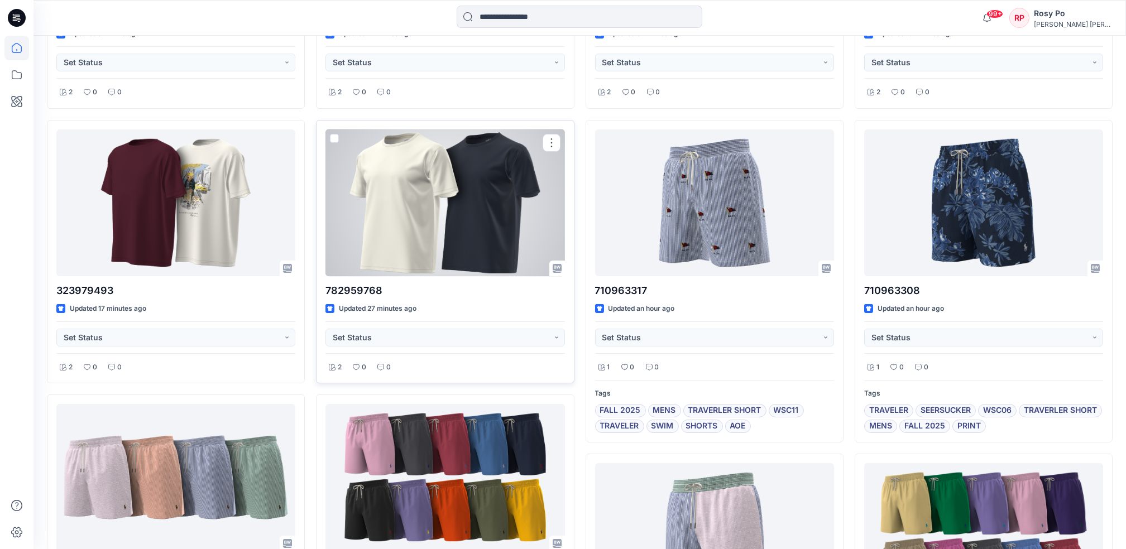
scroll to position [893, 0]
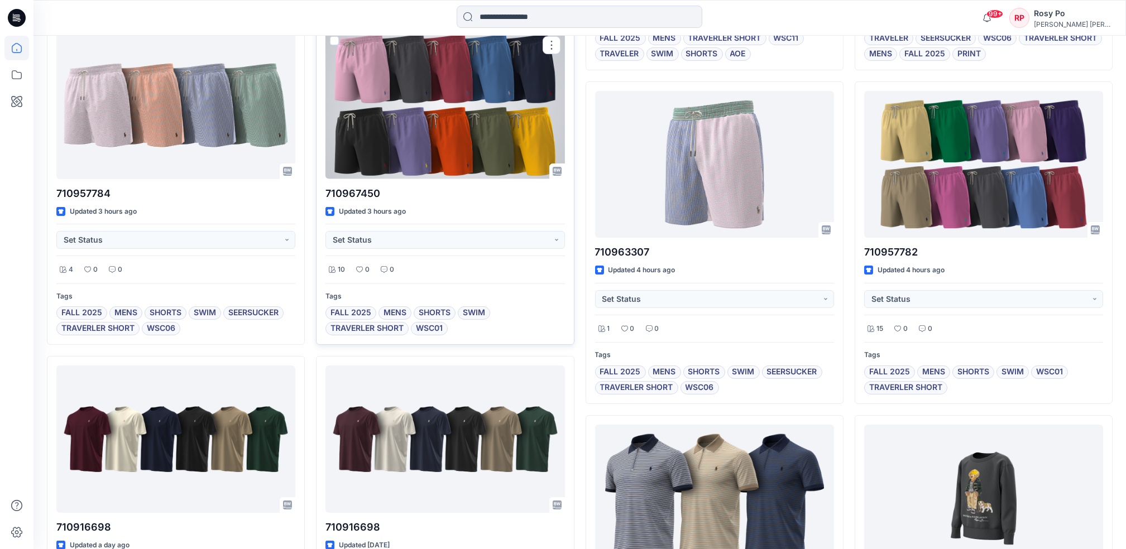
click at [450, 171] on div at bounding box center [444, 105] width 239 height 147
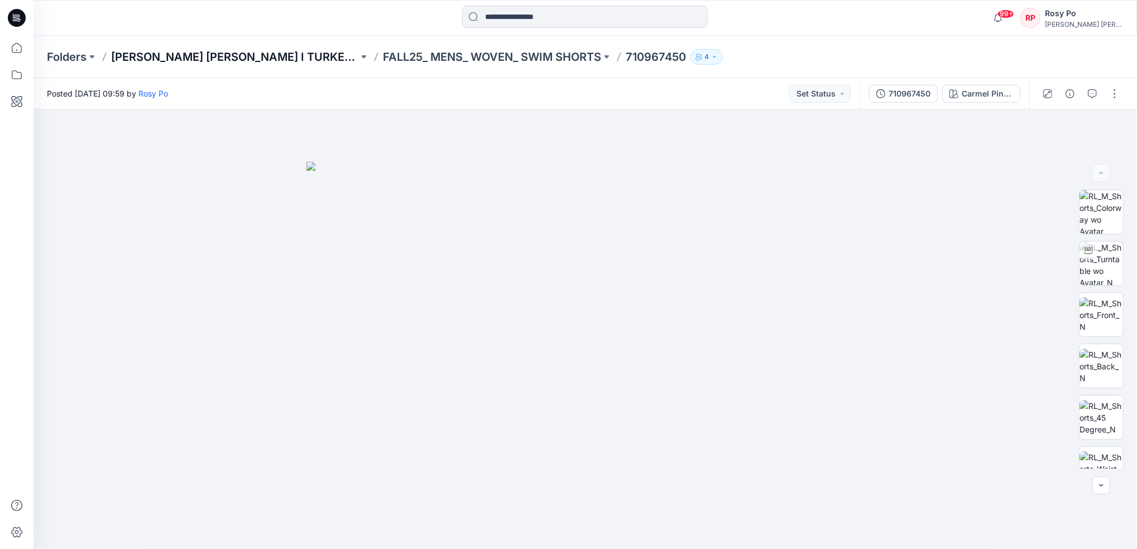
click at [281, 55] on p "[PERSON_NAME] [PERSON_NAME] I TURKEY Digital Shop" at bounding box center [234, 57] width 247 height 16
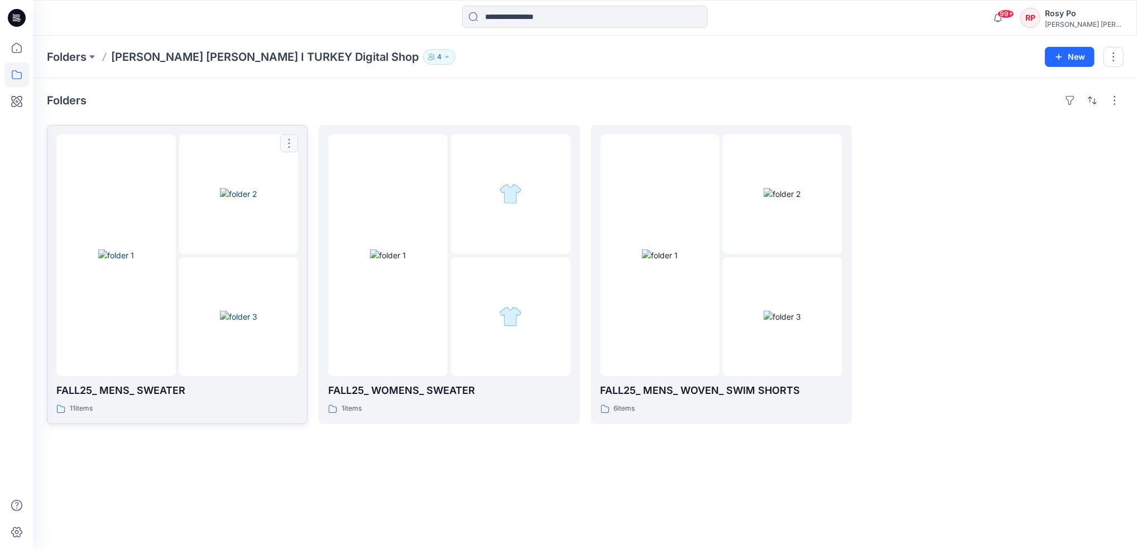
click at [287, 148] on button "button" at bounding box center [289, 143] width 18 height 18
click at [318, 190] on p "Duplicate to..." at bounding box center [327, 191] width 51 height 12
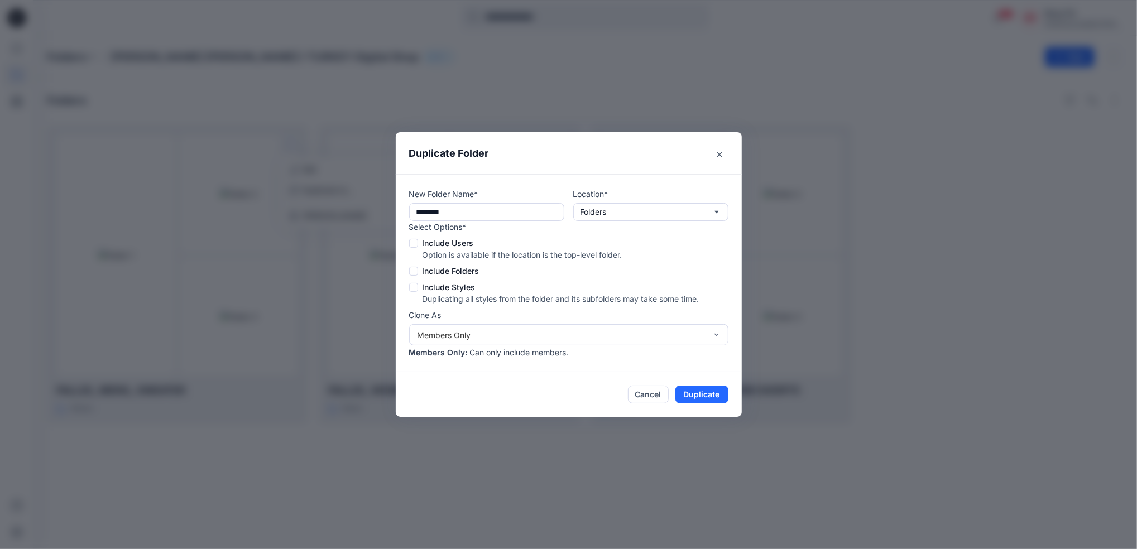
type input "**********"
click at [614, 215] on button "Folders" at bounding box center [650, 212] width 155 height 18
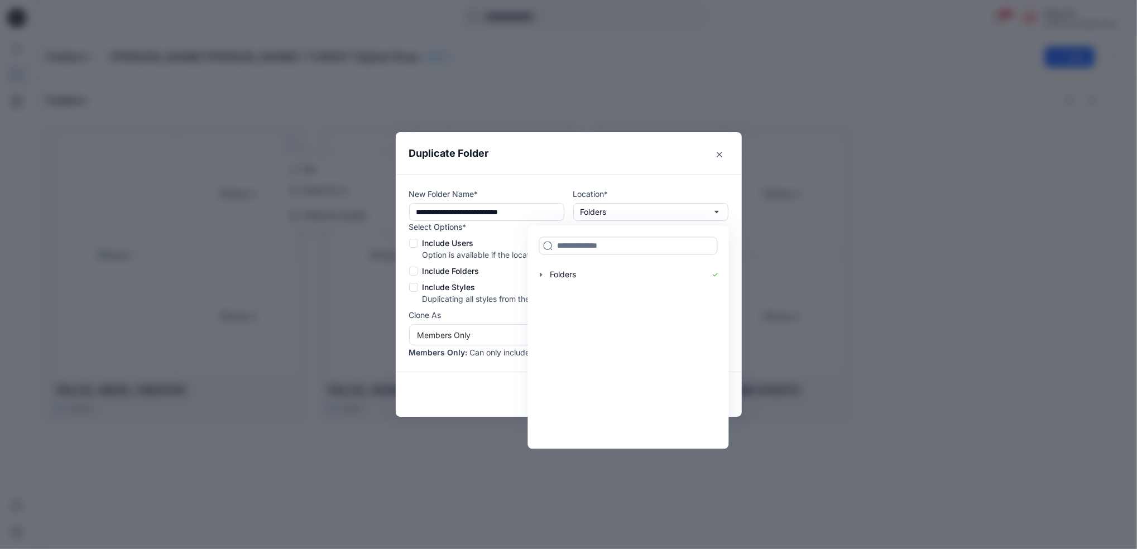
click at [589, 239] on input at bounding box center [628, 246] width 179 height 18
type input "*"
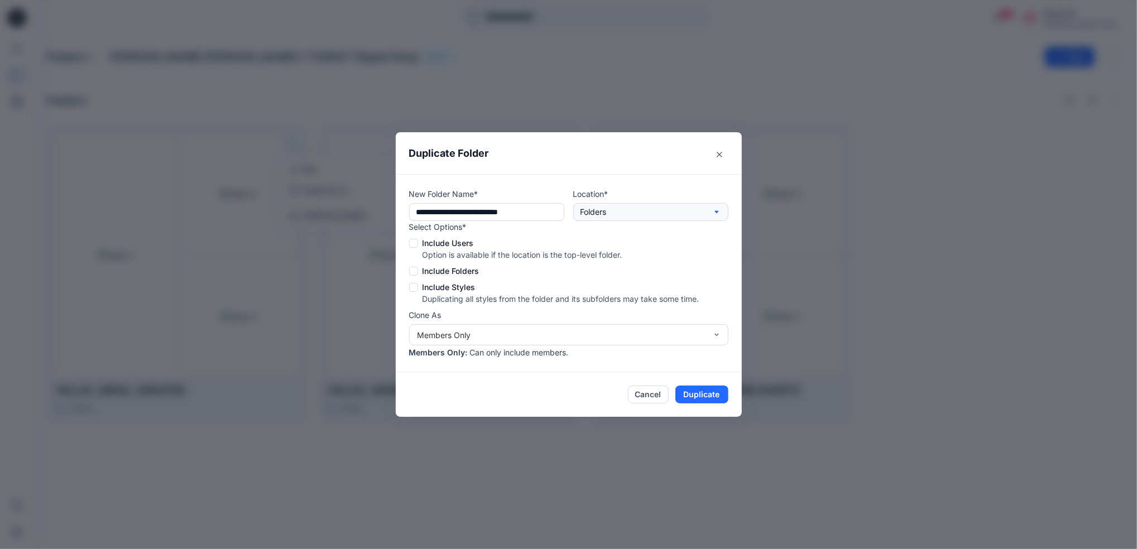
click at [611, 215] on button "Folders" at bounding box center [650, 212] width 155 height 18
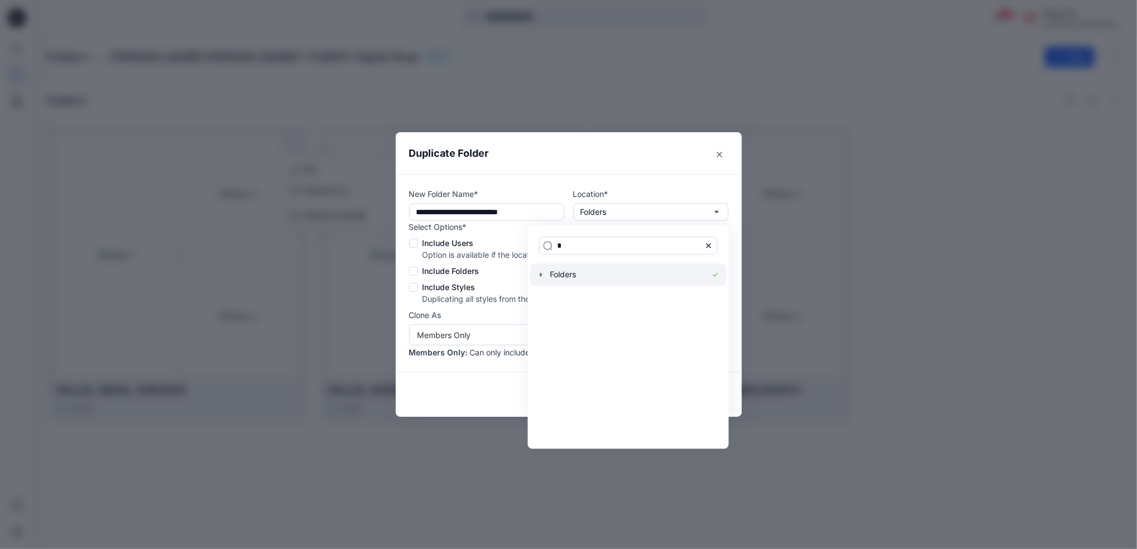
click at [540, 275] on icon "button" at bounding box center [541, 275] width 2 height 4
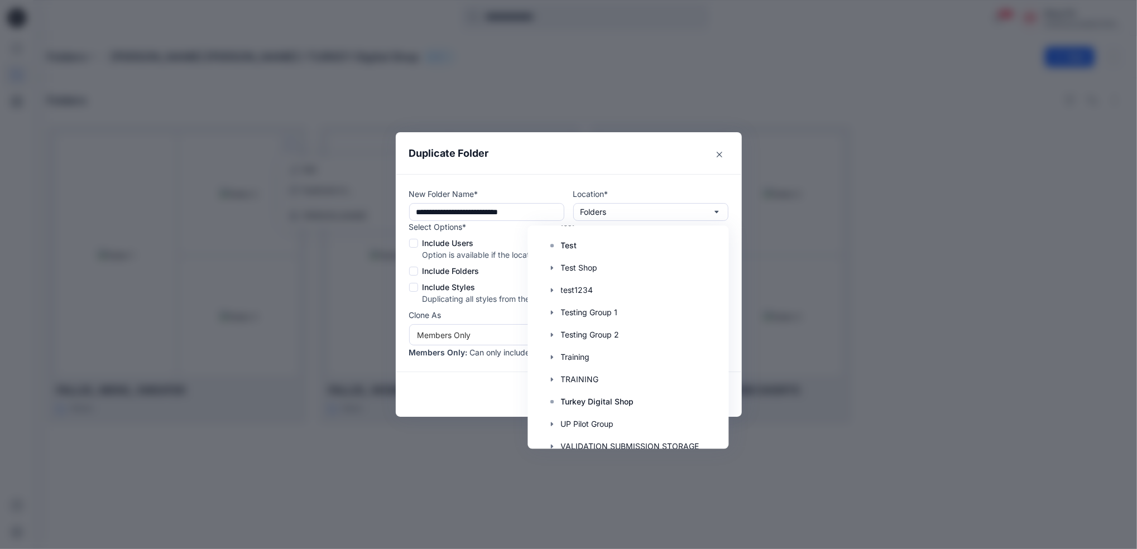
scroll to position [2939, 0]
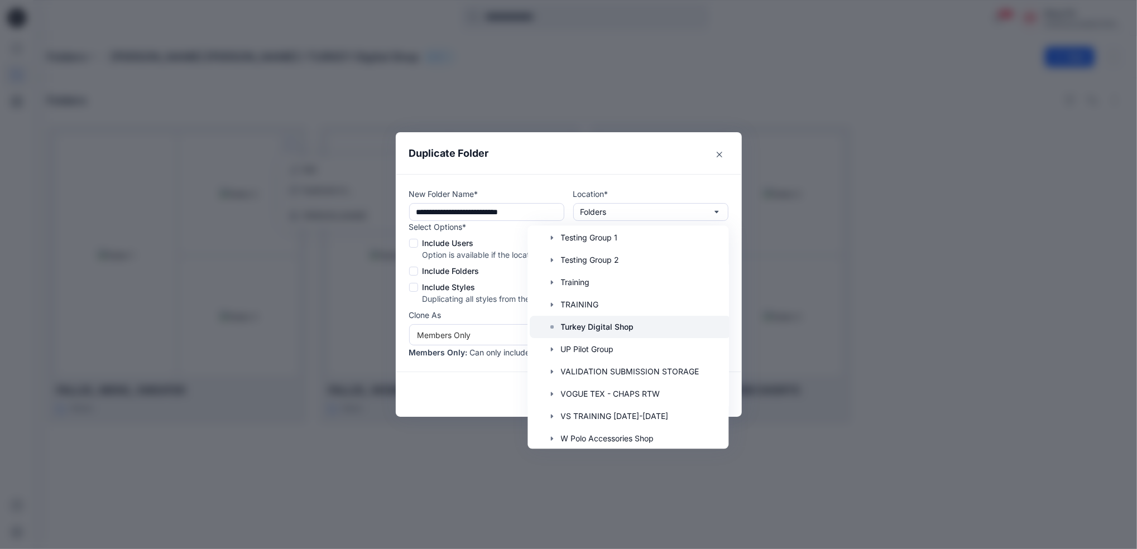
click at [608, 330] on p "Turkey Digital Shop" at bounding box center [597, 326] width 73 height 13
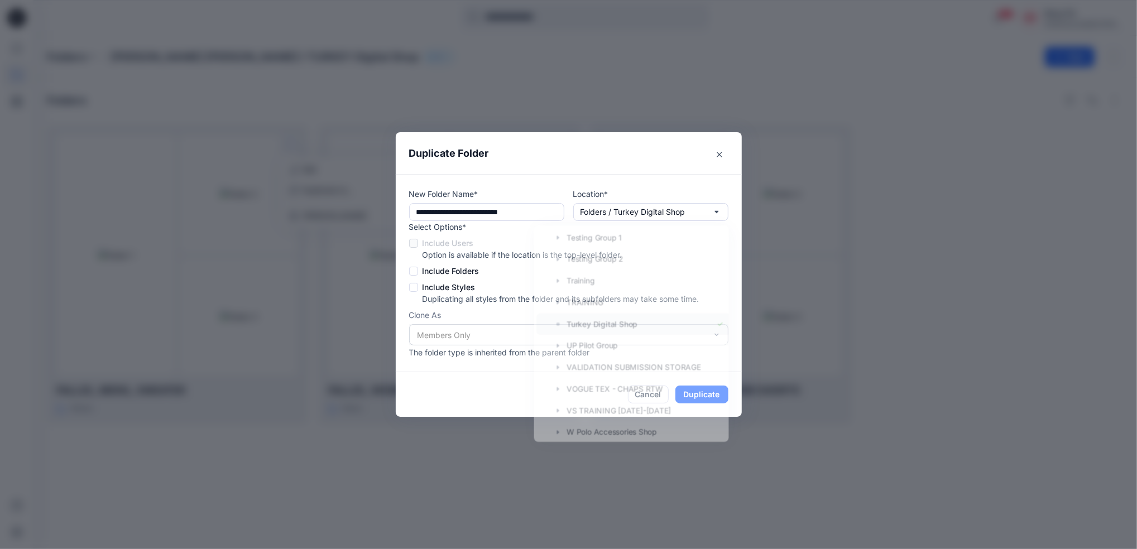
scroll to position [0, 0]
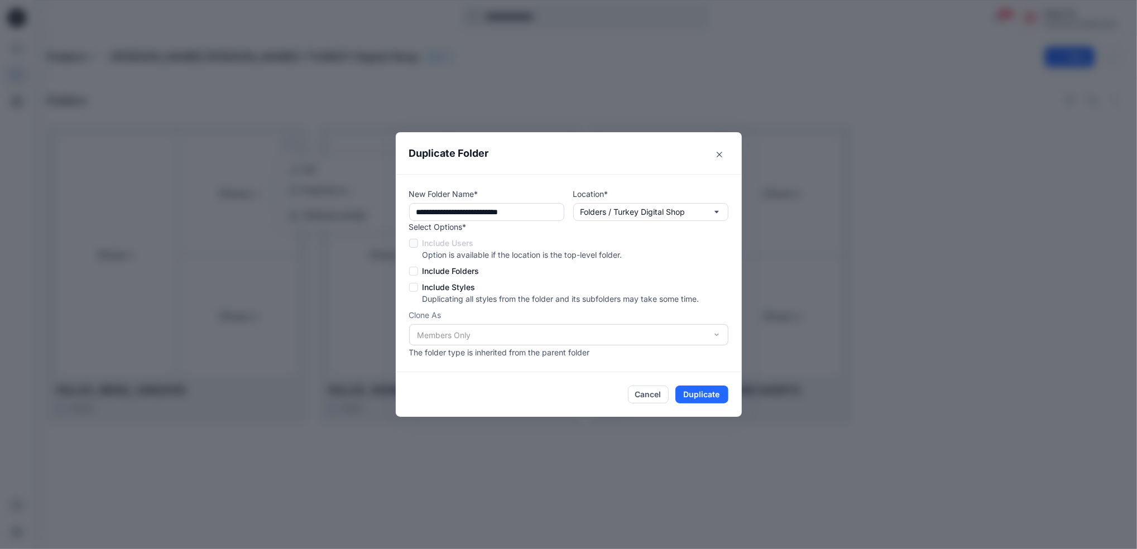
click at [410, 270] on span at bounding box center [413, 271] width 9 height 9
click at [410, 287] on span at bounding box center [413, 287] width 9 height 9
click at [714, 393] on button "Duplicate" at bounding box center [701, 395] width 53 height 18
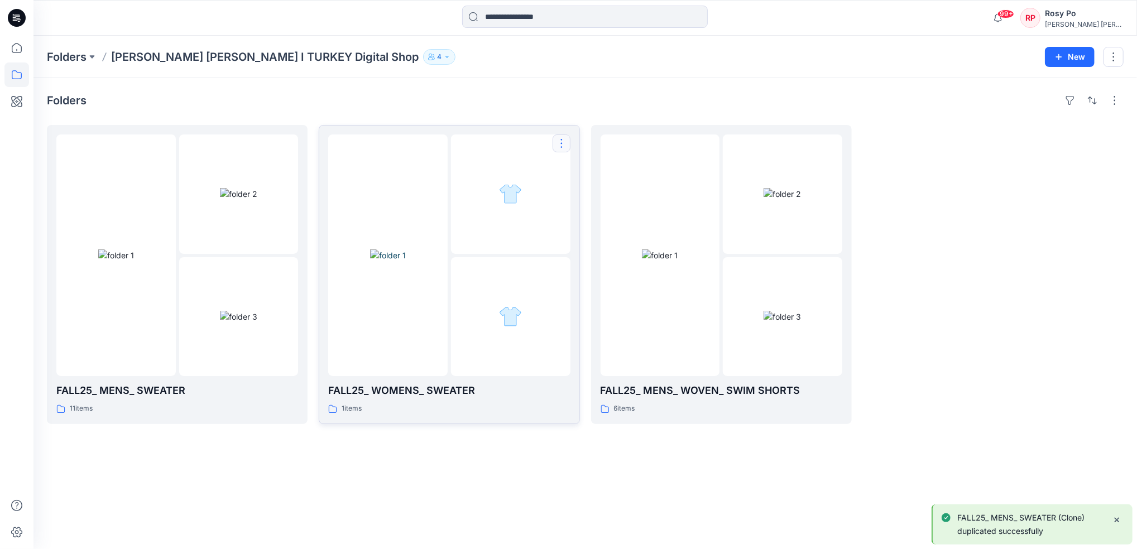
click at [554, 148] on button "button" at bounding box center [561, 143] width 18 height 18
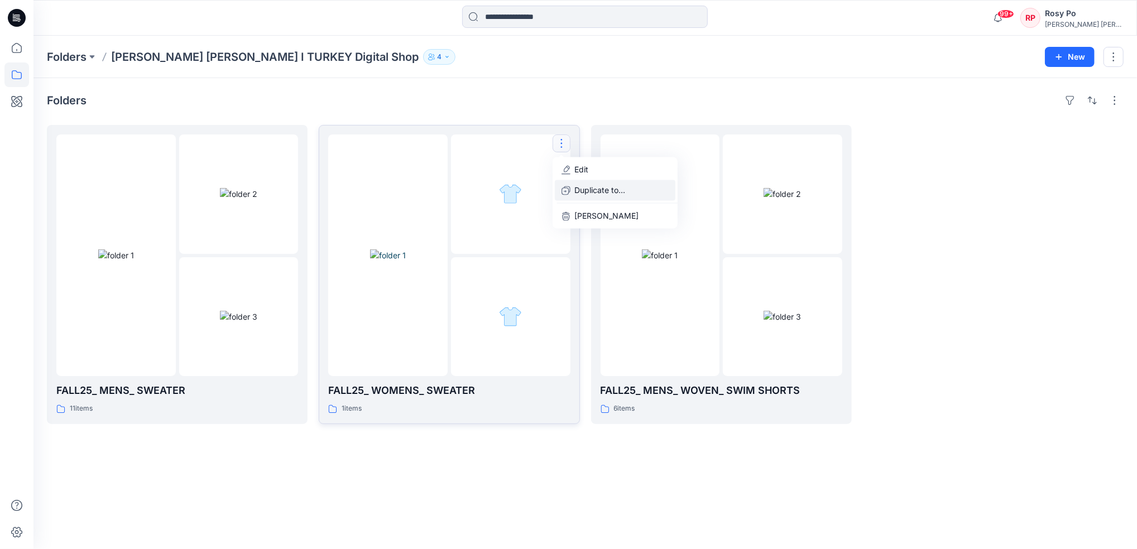
click at [599, 193] on p "Duplicate to..." at bounding box center [600, 191] width 51 height 12
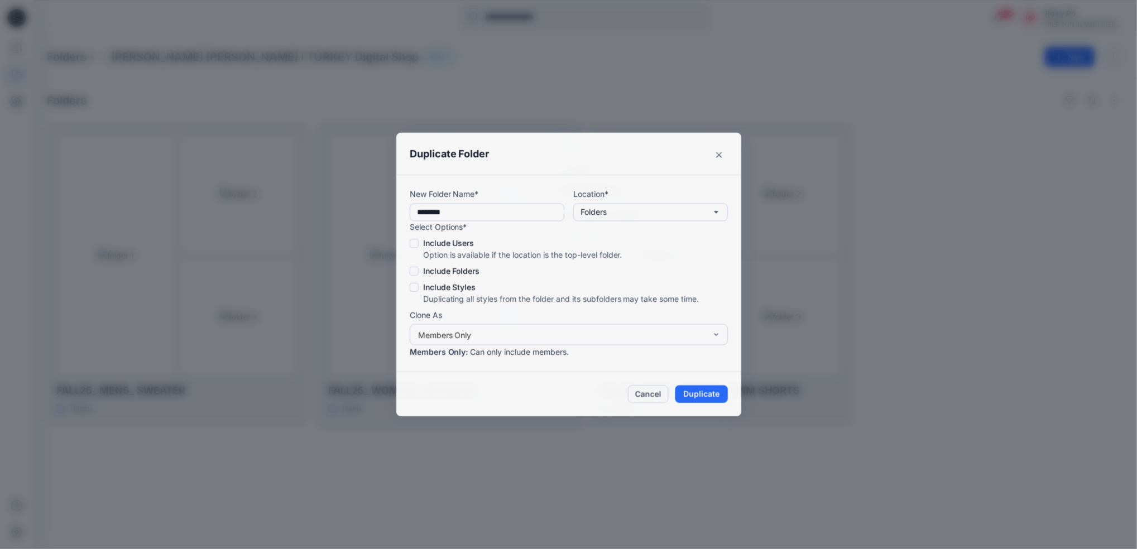
type input "**********"
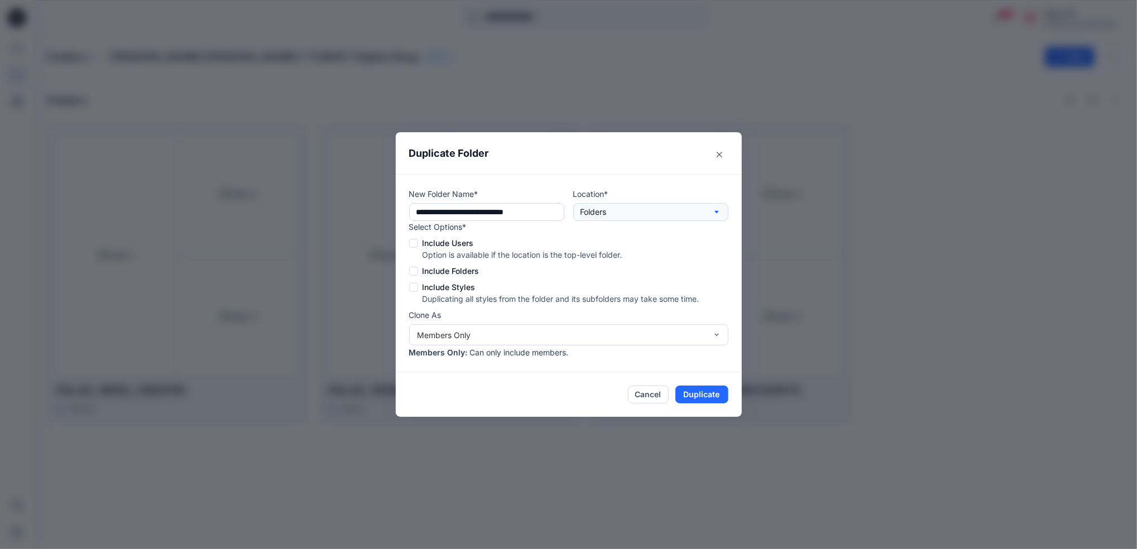
click at [613, 212] on button "Folders" at bounding box center [650, 212] width 155 height 18
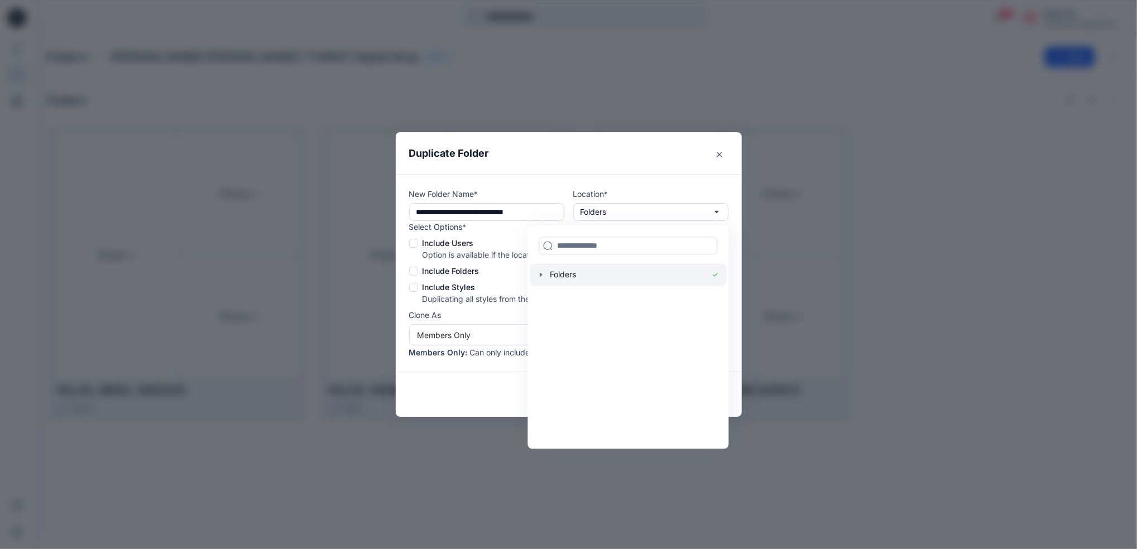
click at [540, 273] on icon "button" at bounding box center [541, 275] width 2 height 4
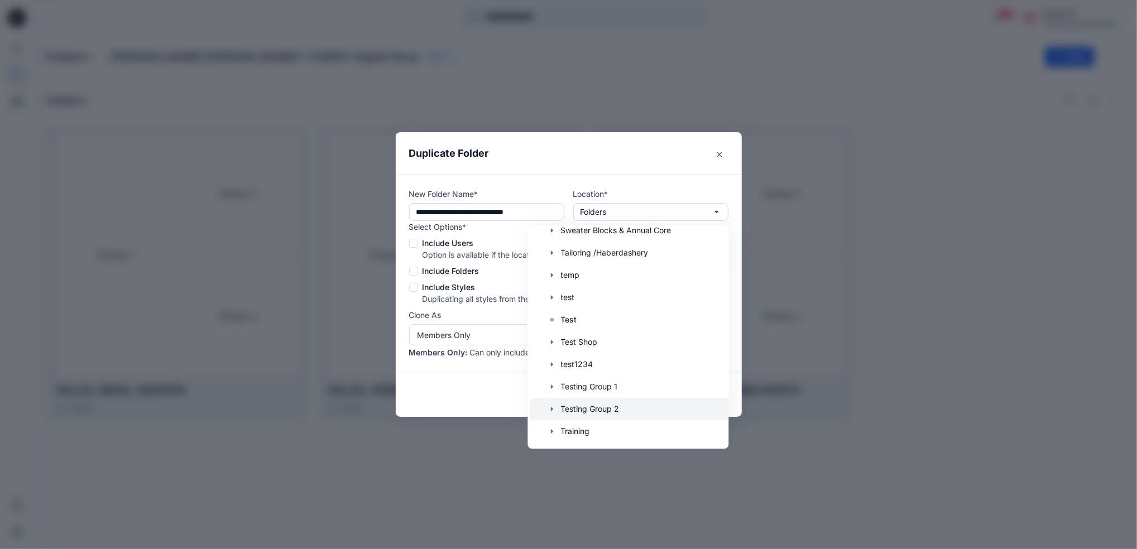
scroll to position [2939, 0]
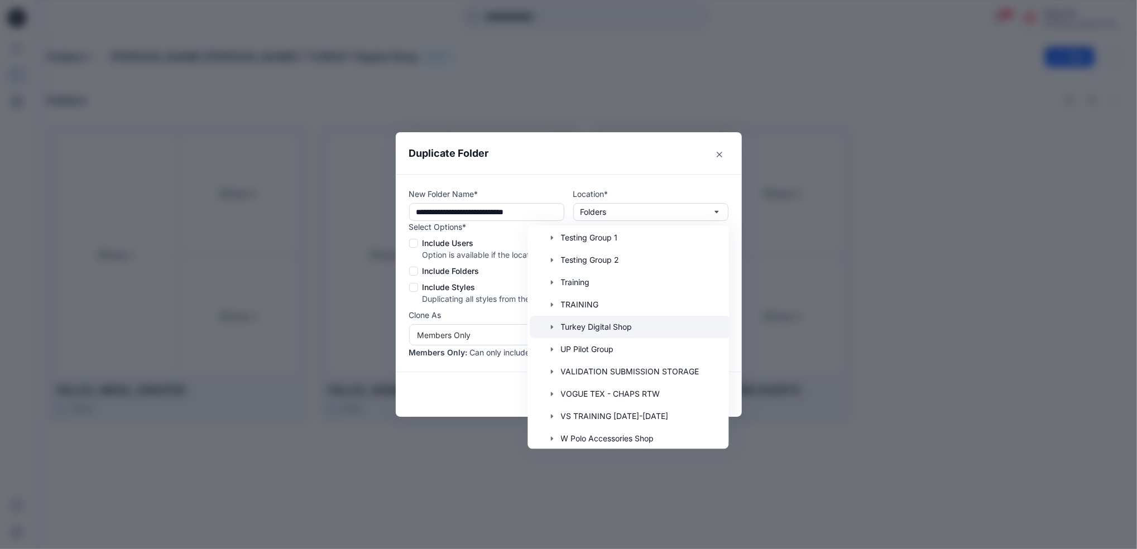
click at [619, 327] on div at bounding box center [630, 327] width 201 height 22
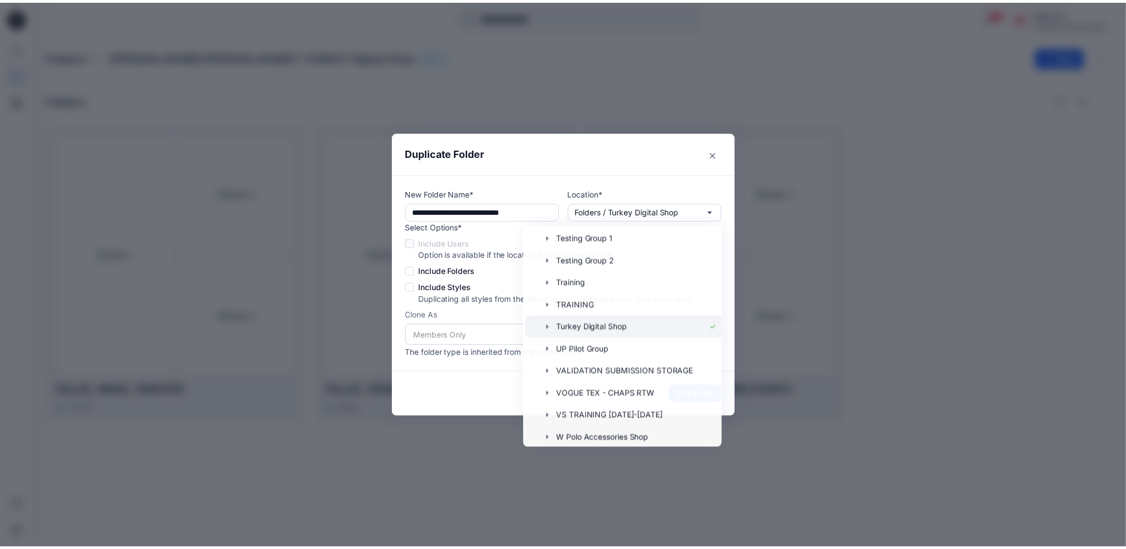
scroll to position [0, 0]
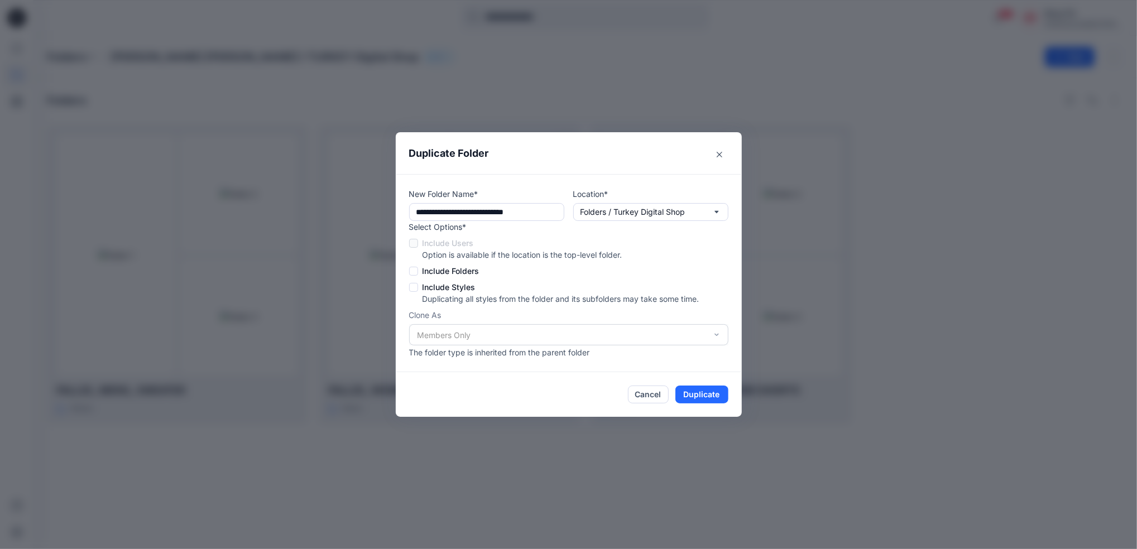
click at [407, 269] on div "**********" at bounding box center [569, 273] width 346 height 198
click at [414, 267] on span at bounding box center [413, 271] width 9 height 9
click at [414, 286] on span at bounding box center [413, 287] width 9 height 9
click at [701, 393] on button "Duplicate" at bounding box center [701, 395] width 53 height 18
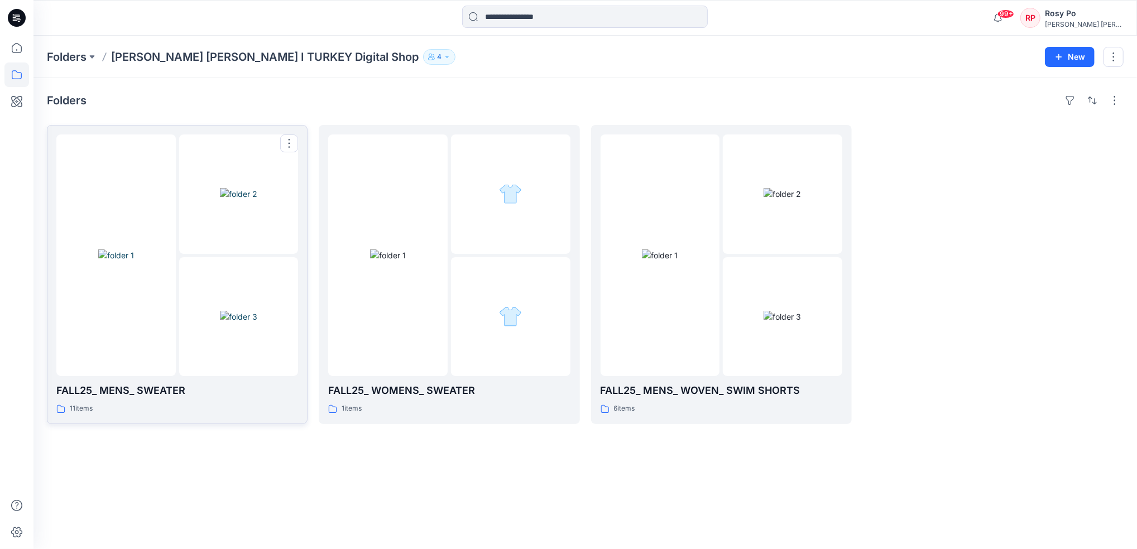
click at [233, 200] on img at bounding box center [238, 194] width 37 height 12
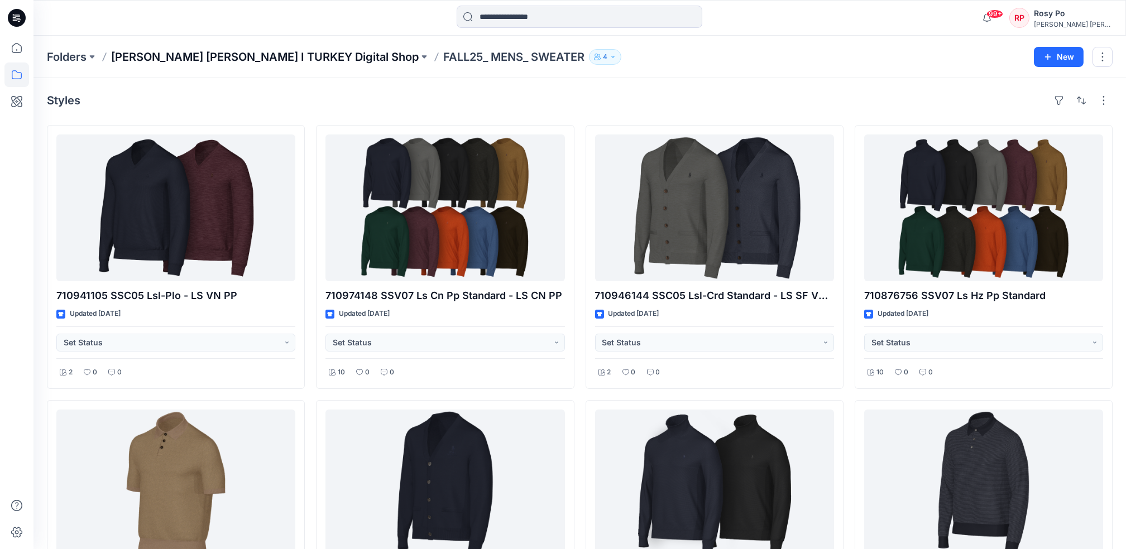
click at [248, 58] on p "[PERSON_NAME] [PERSON_NAME] I TURKEY Digital Shop" at bounding box center [264, 57] width 307 height 16
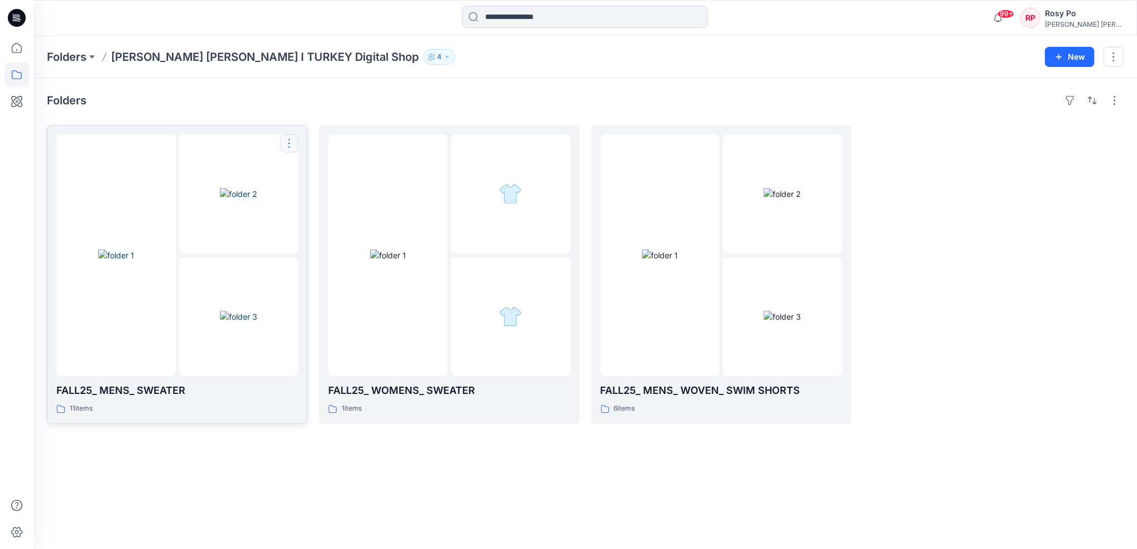
click at [288, 146] on button "button" at bounding box center [289, 143] width 18 height 18
click at [356, 211] on button "[PERSON_NAME]" at bounding box center [342, 216] width 121 height 21
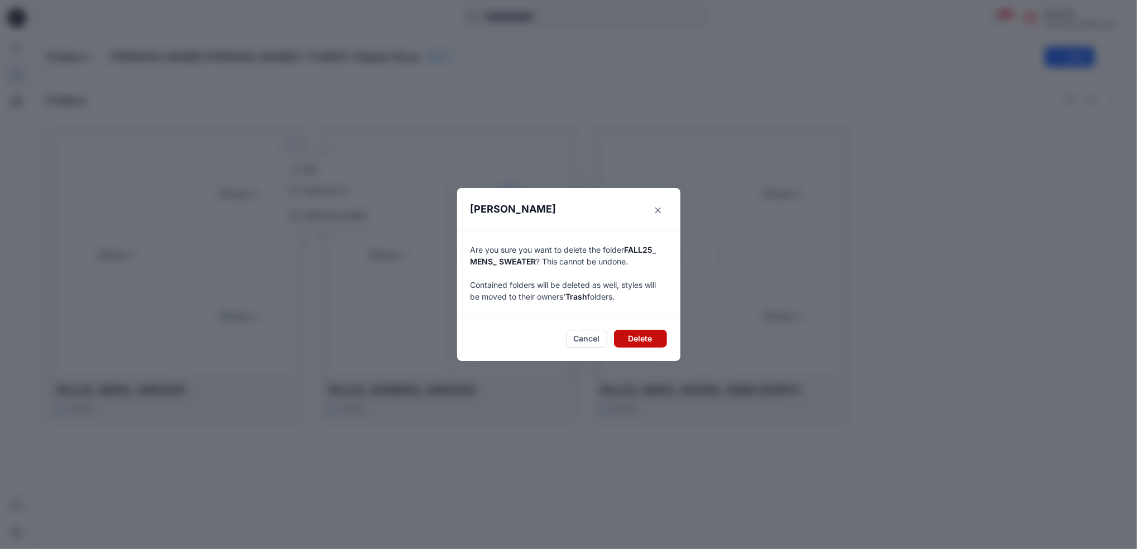
click at [628, 341] on button "Delete" at bounding box center [640, 339] width 53 height 18
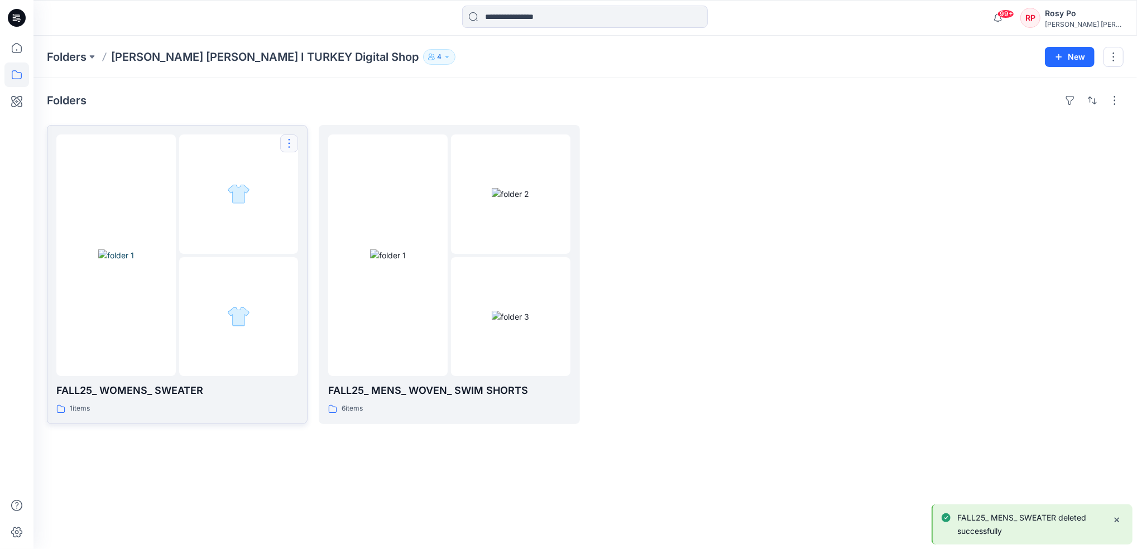
click at [293, 147] on button "button" at bounding box center [289, 143] width 18 height 18
click at [368, 211] on button "[PERSON_NAME]" at bounding box center [342, 216] width 121 height 21
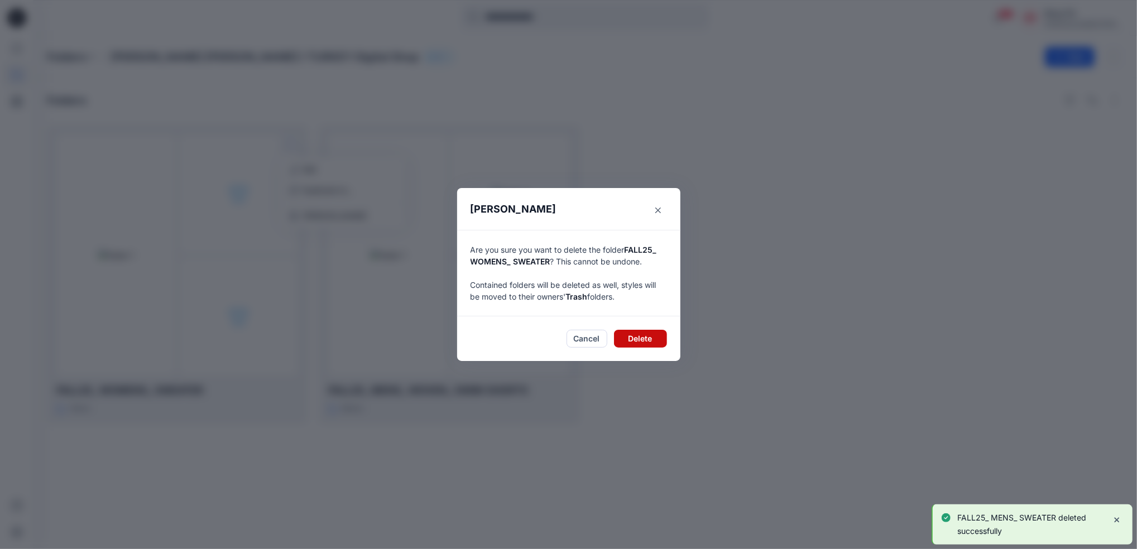
click at [631, 347] on button "Delete" at bounding box center [640, 339] width 53 height 18
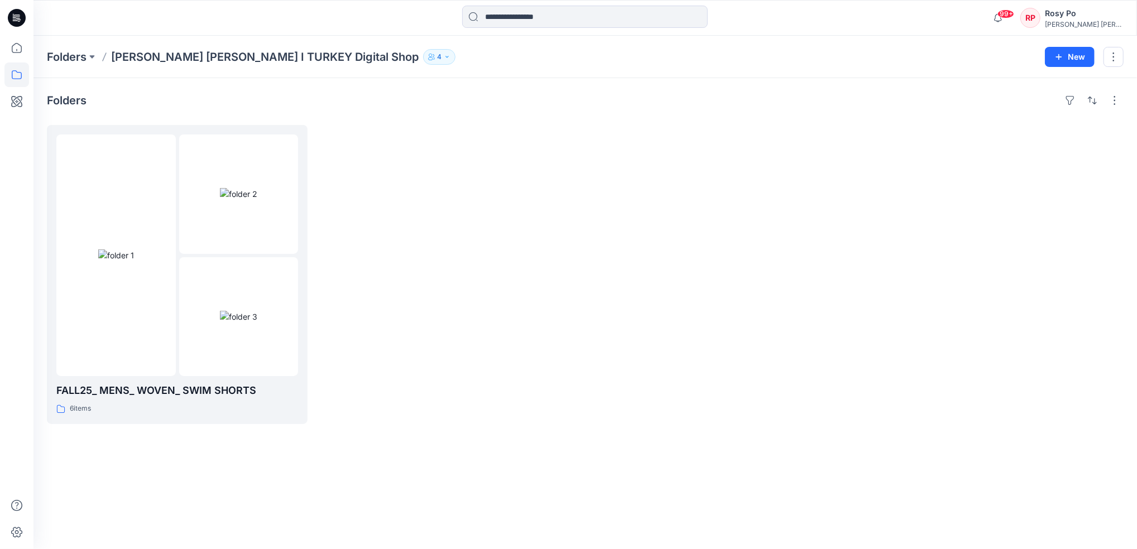
click at [650, 329] on div at bounding box center [721, 274] width 261 height 299
click at [257, 200] on img at bounding box center [238, 194] width 37 height 12
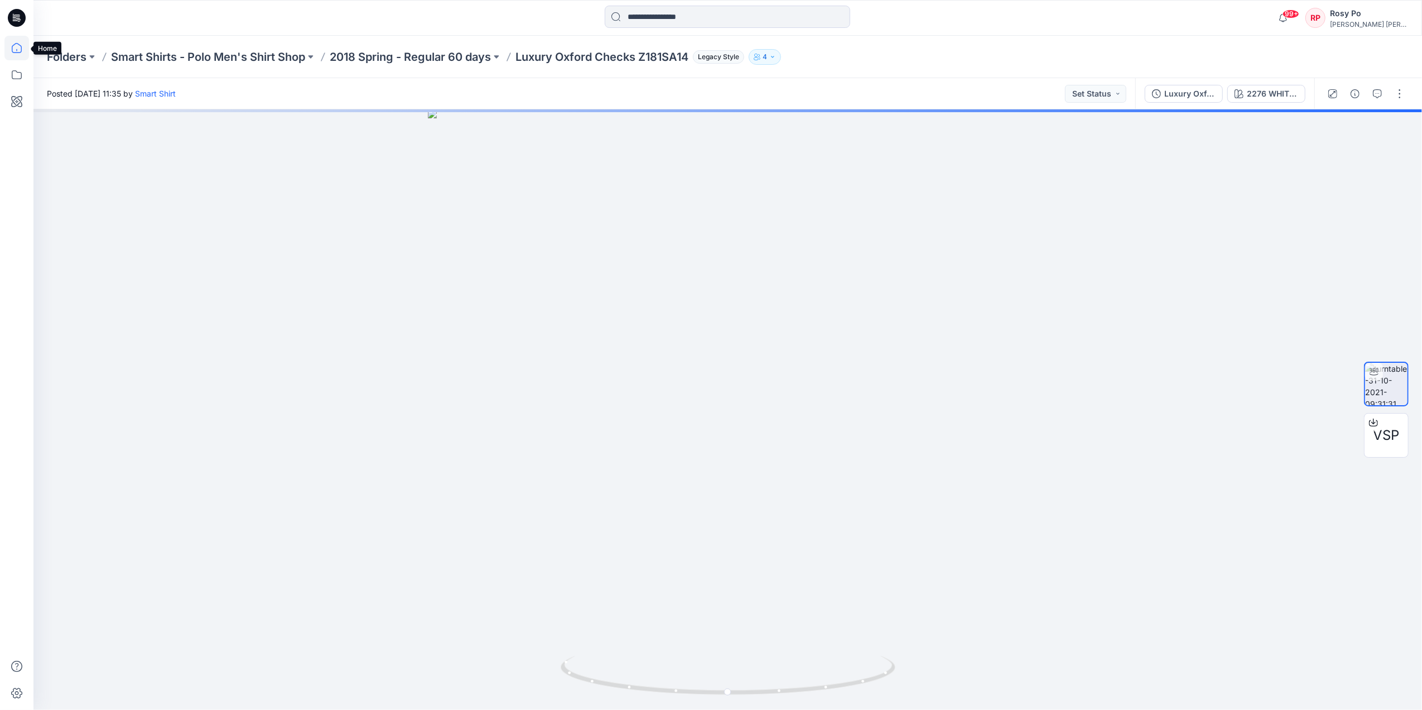
click at [18, 46] on icon at bounding box center [16, 48] width 25 height 25
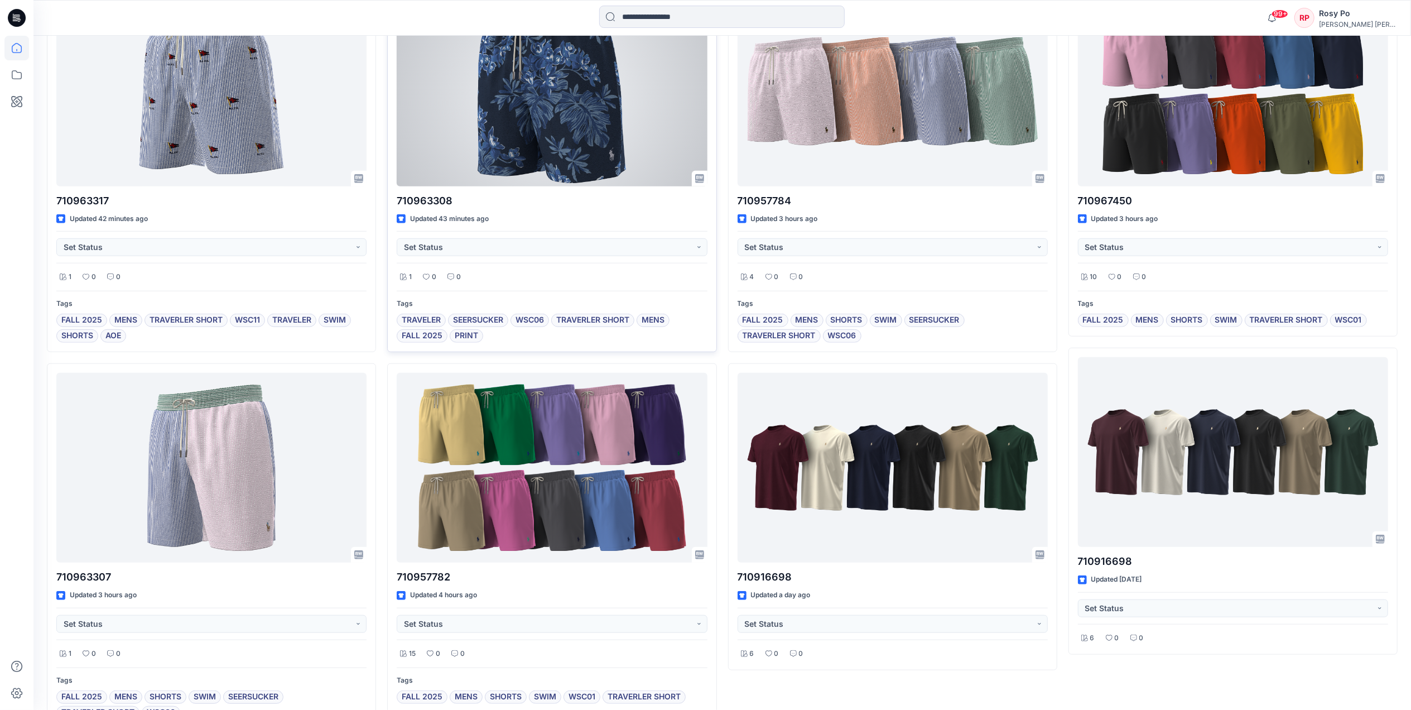
scroll to position [820, 0]
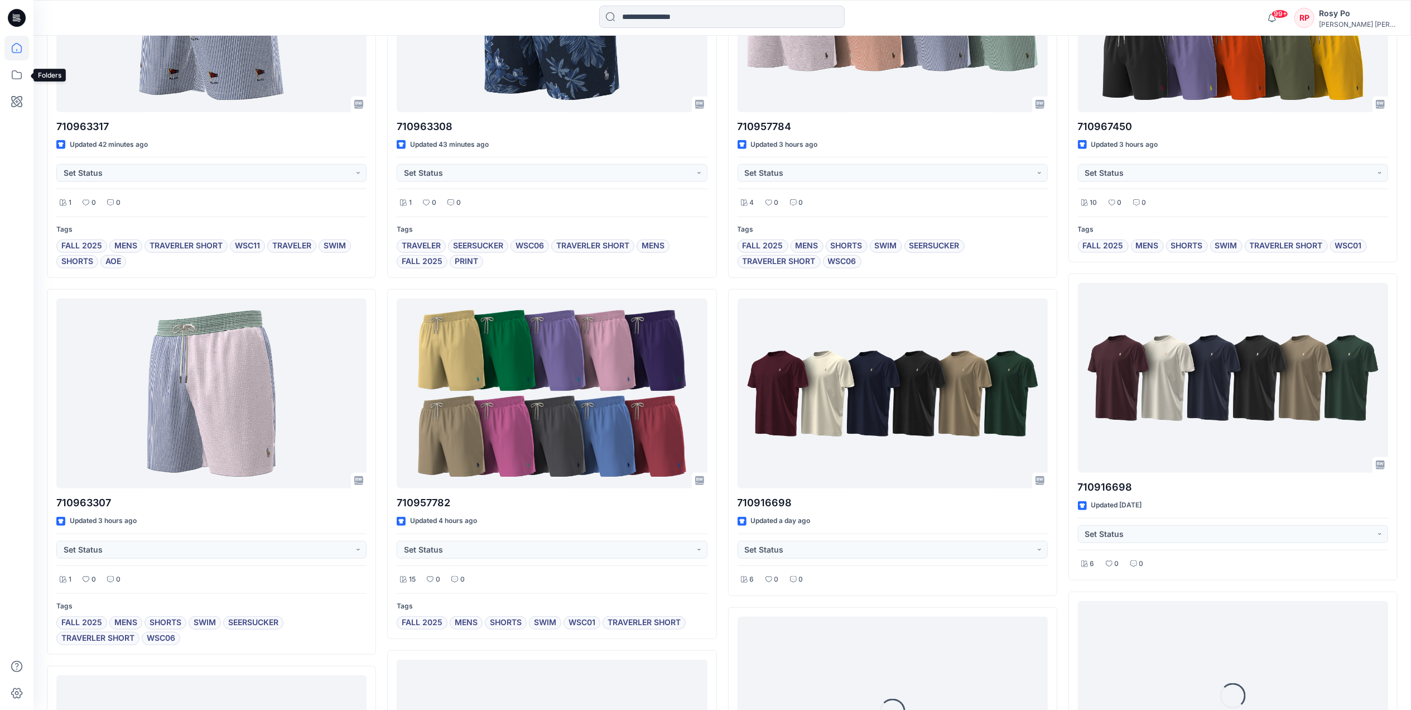
click at [23, 54] on icon at bounding box center [16, 48] width 25 height 25
click at [23, 81] on icon at bounding box center [16, 74] width 25 height 25
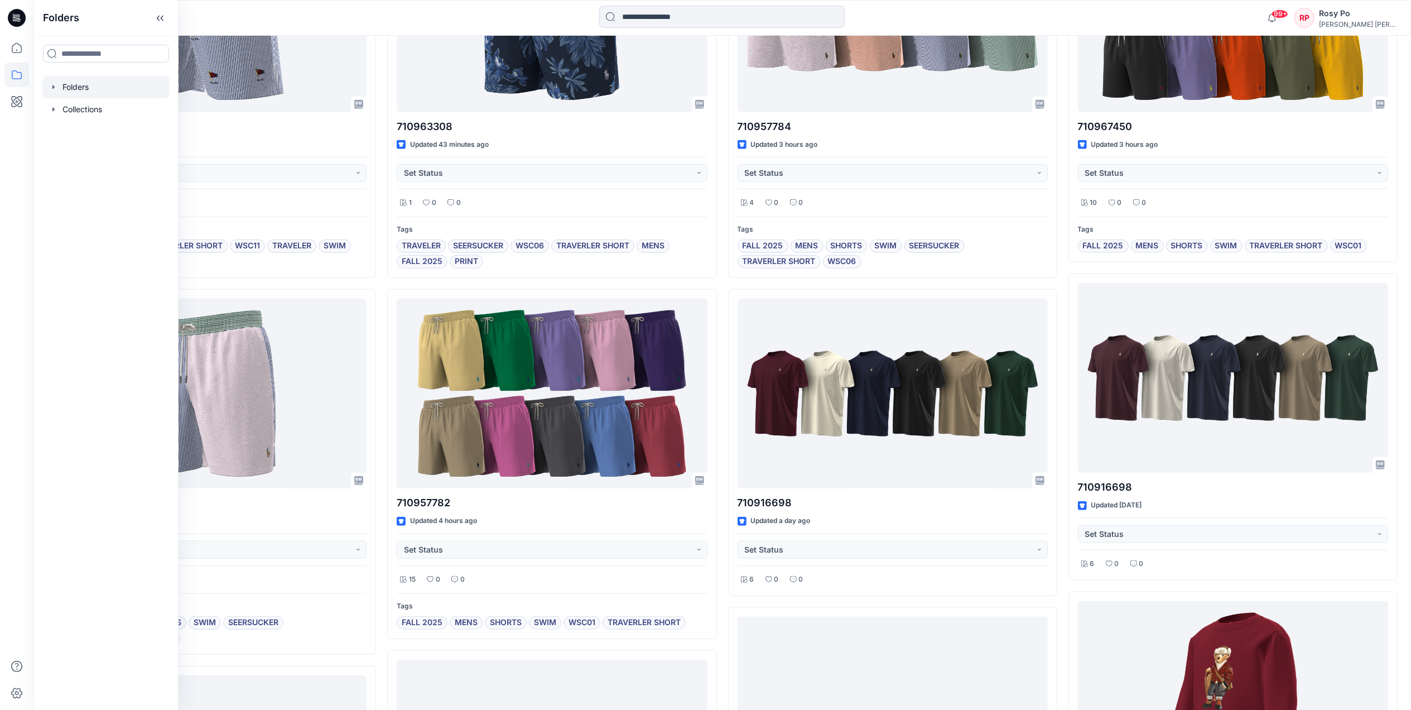
click at [90, 90] on div at bounding box center [105, 87] width 127 height 22
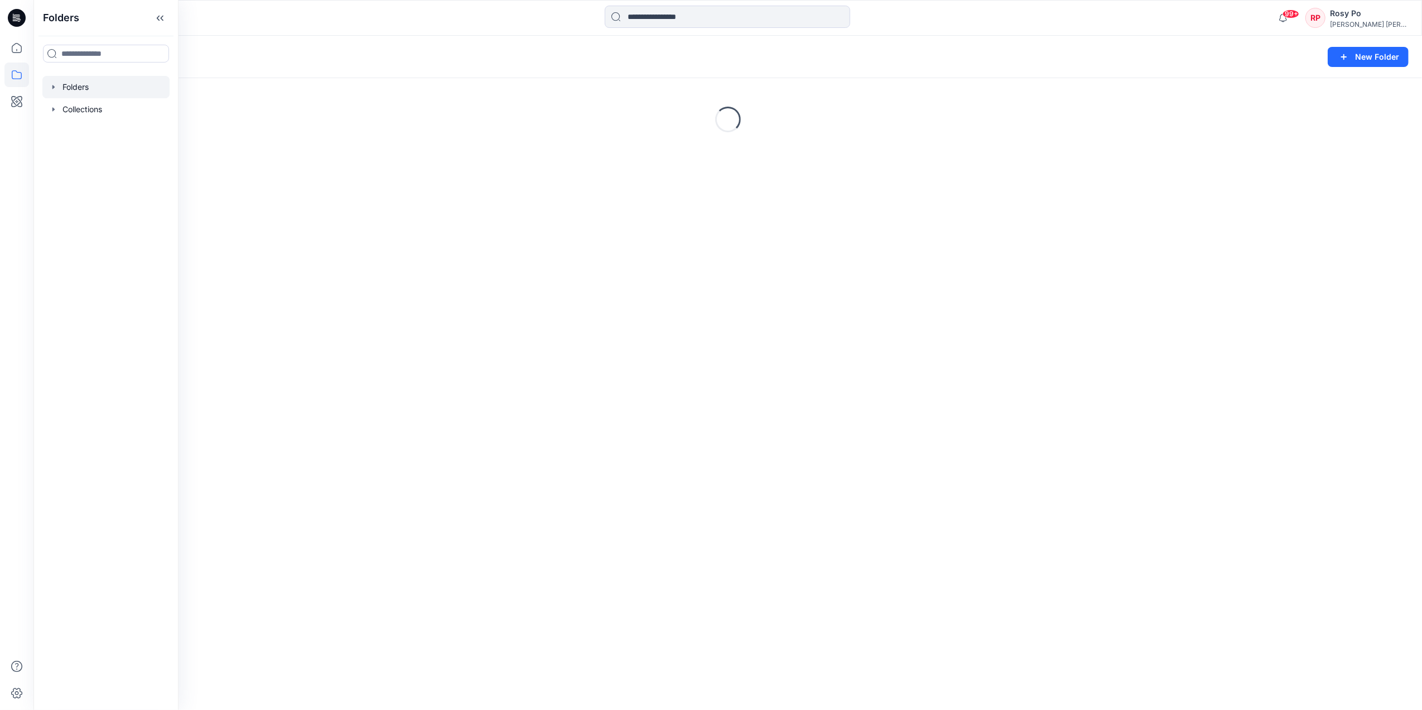
click at [56, 90] on icon "button" at bounding box center [53, 87] width 9 height 9
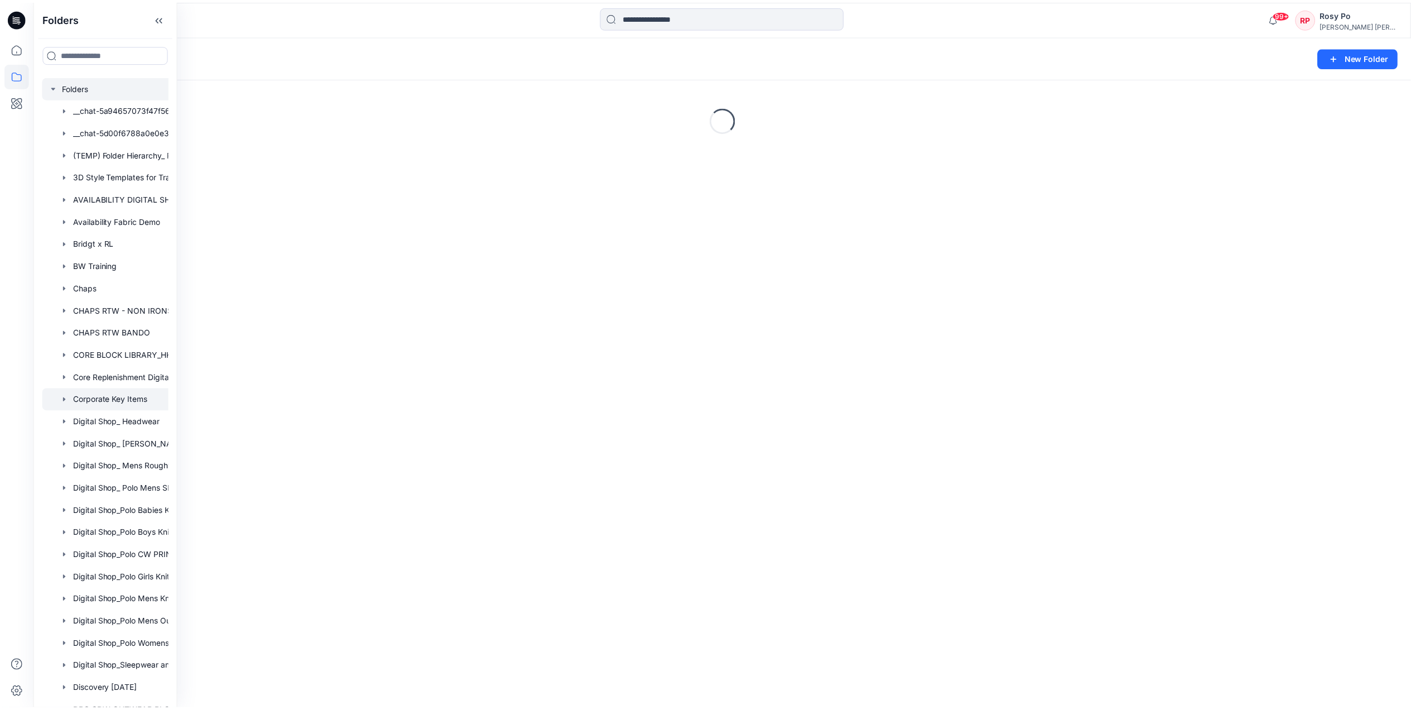
scroll to position [372, 0]
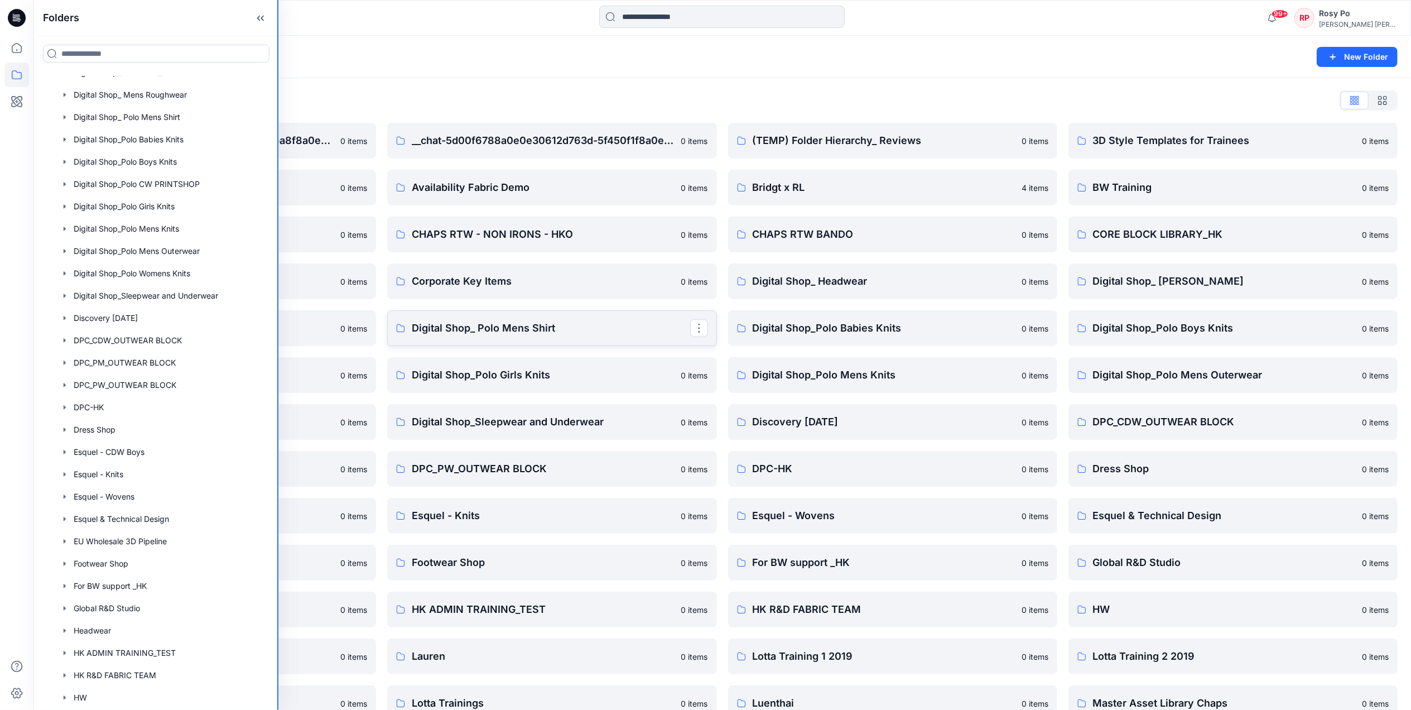
drag, startPoint x: 177, startPoint y: 343, endPoint x: 402, endPoint y: 343, distance: 225.4
click at [402, 343] on div "Folders Folders __chat-5a94657073f47f565851c764-5c17ba8f8a0e0e62b1b82ea3 __chat…" at bounding box center [705, 544] width 1411 height 1088
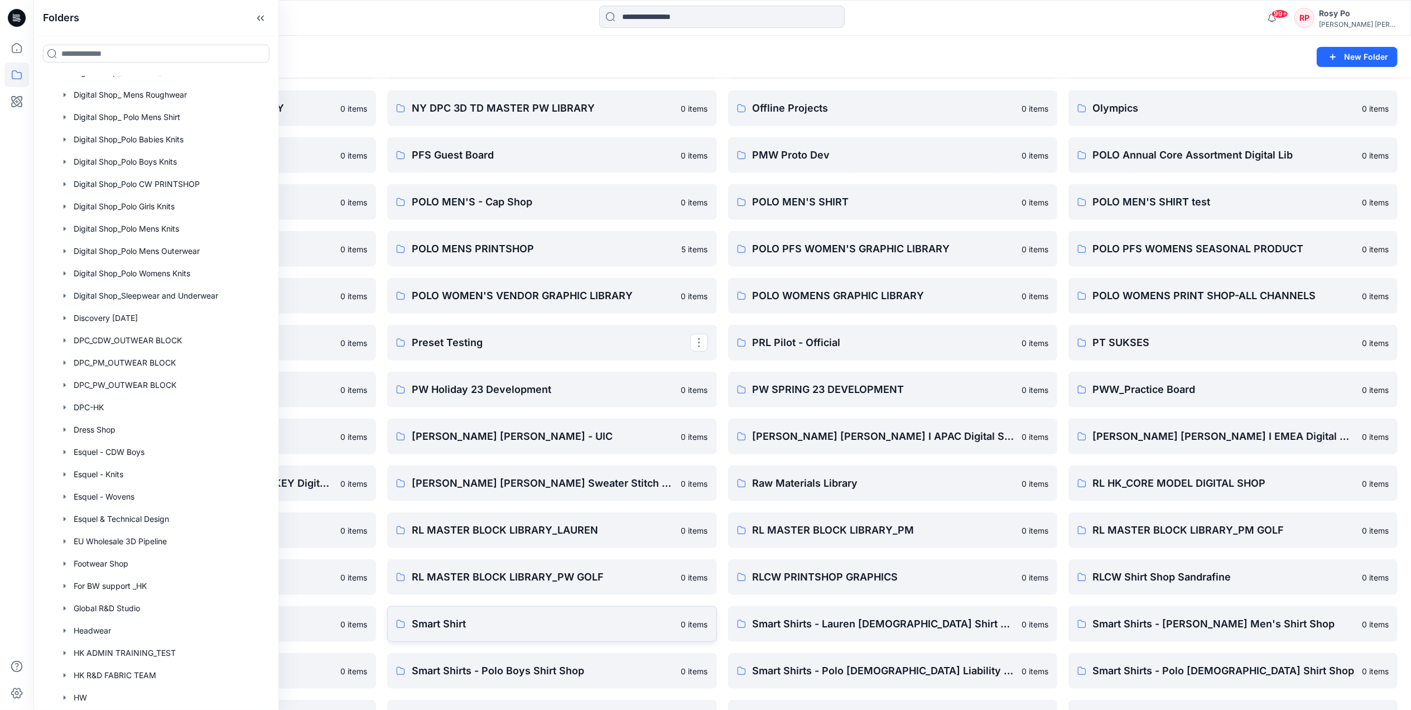
scroll to position [670, 0]
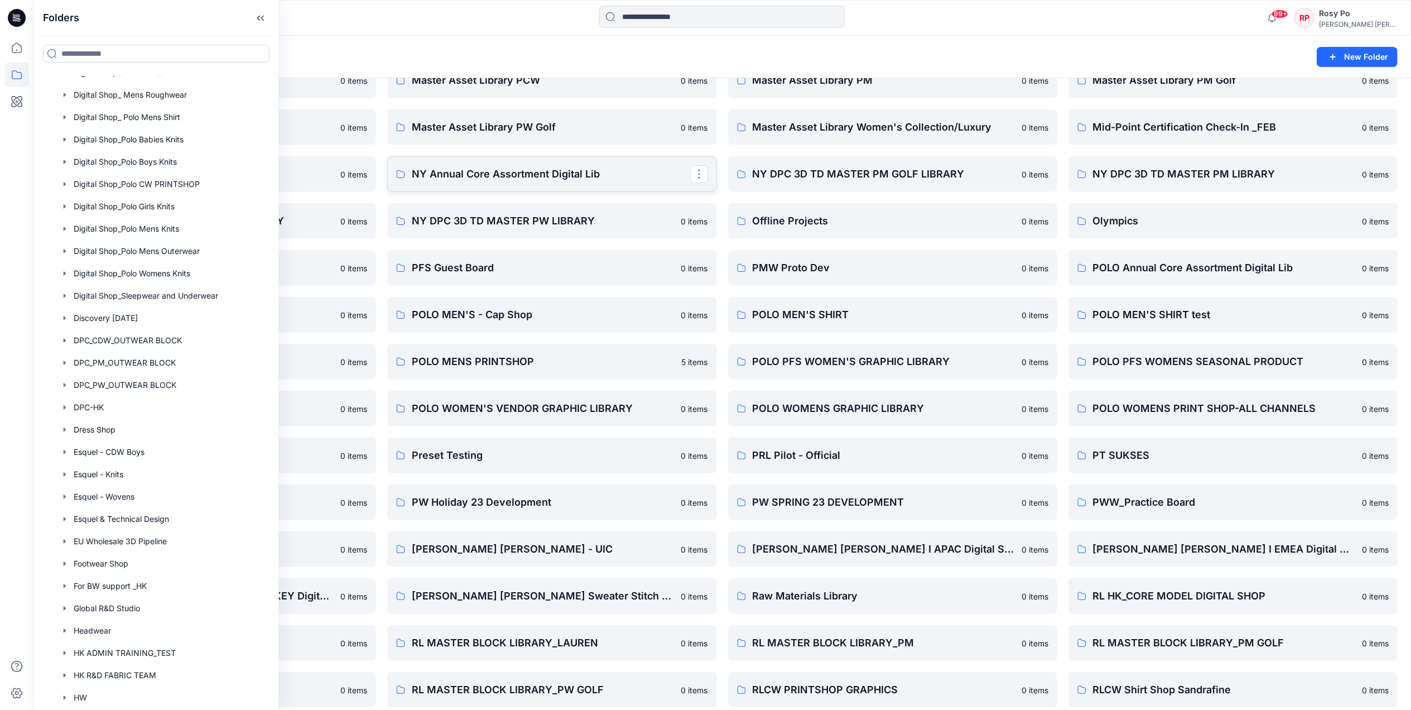
click at [525, 170] on p "NY Annual Core Assortment Digital Lib" at bounding box center [551, 174] width 278 height 16
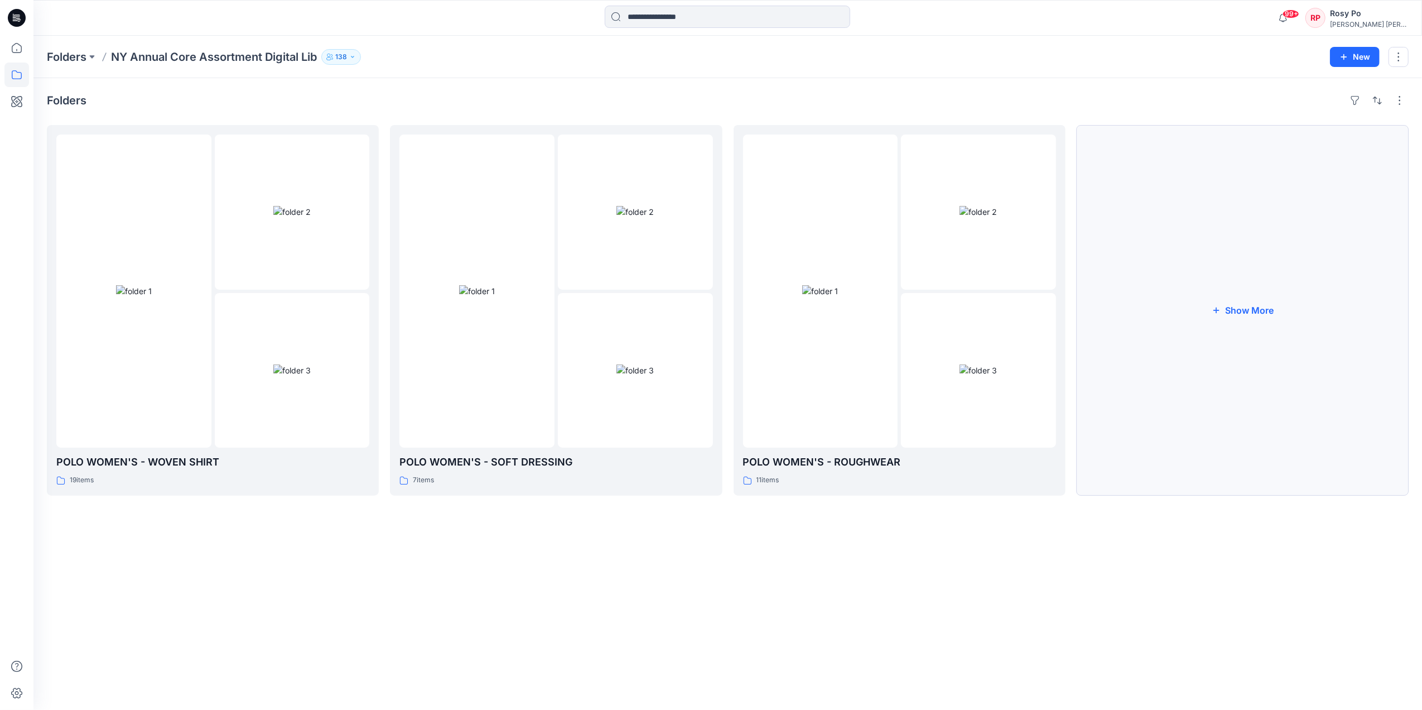
click at [1229, 323] on button "Show More" at bounding box center [1243, 310] width 332 height 371
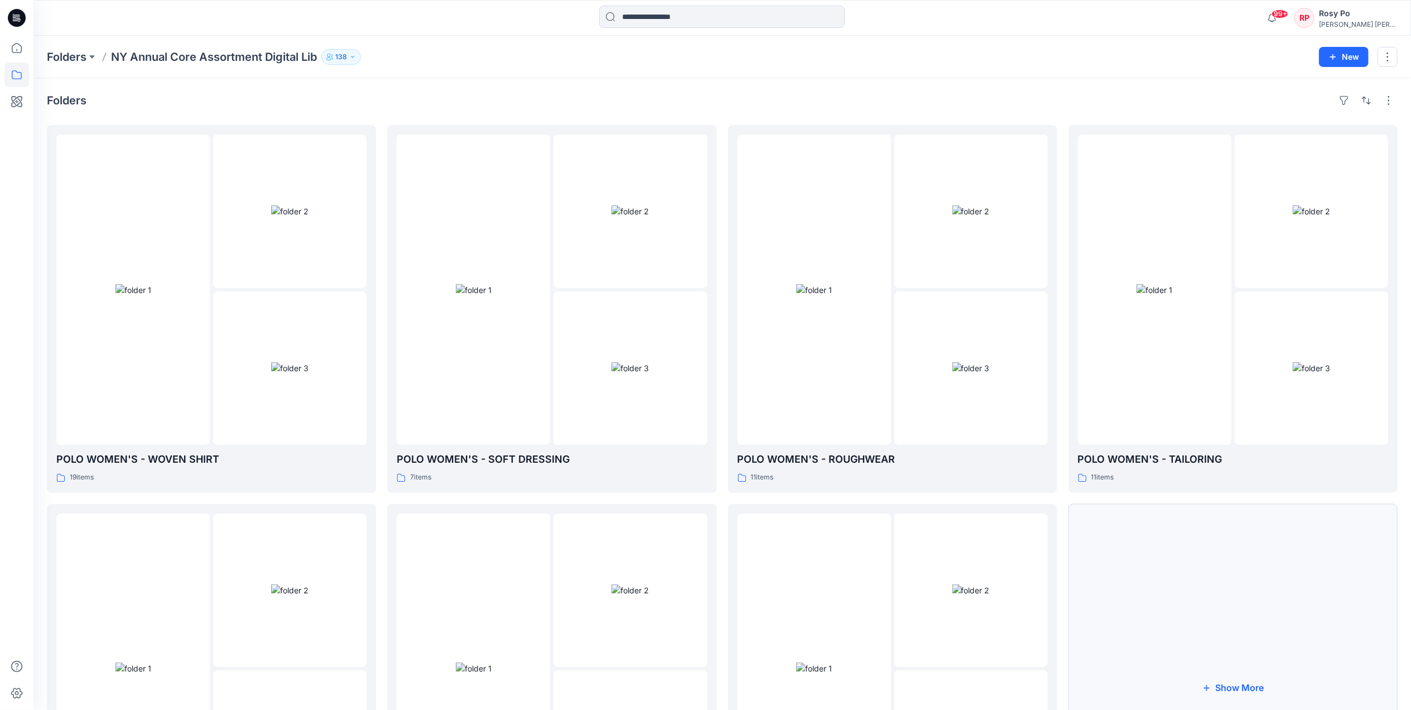
scroll to position [193, 0]
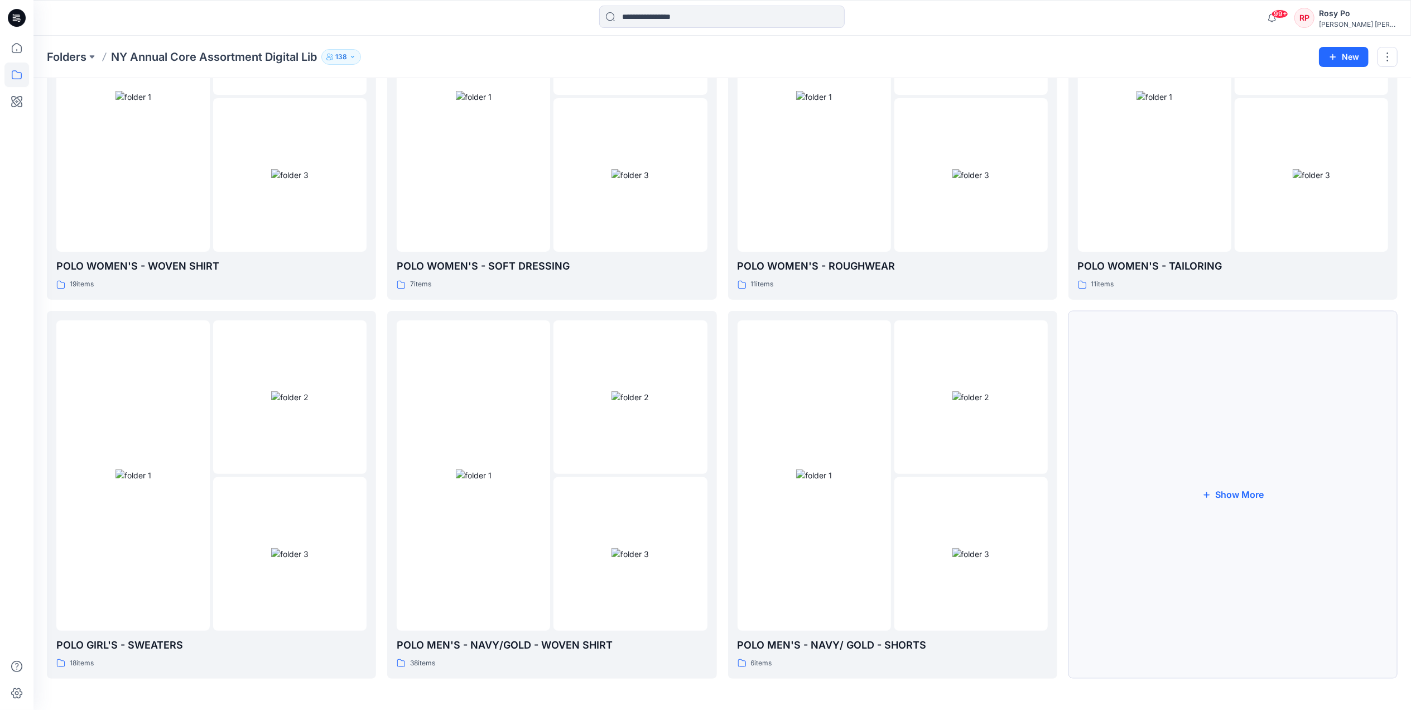
click at [1233, 543] on button "Show More" at bounding box center [1233, 495] width 329 height 368
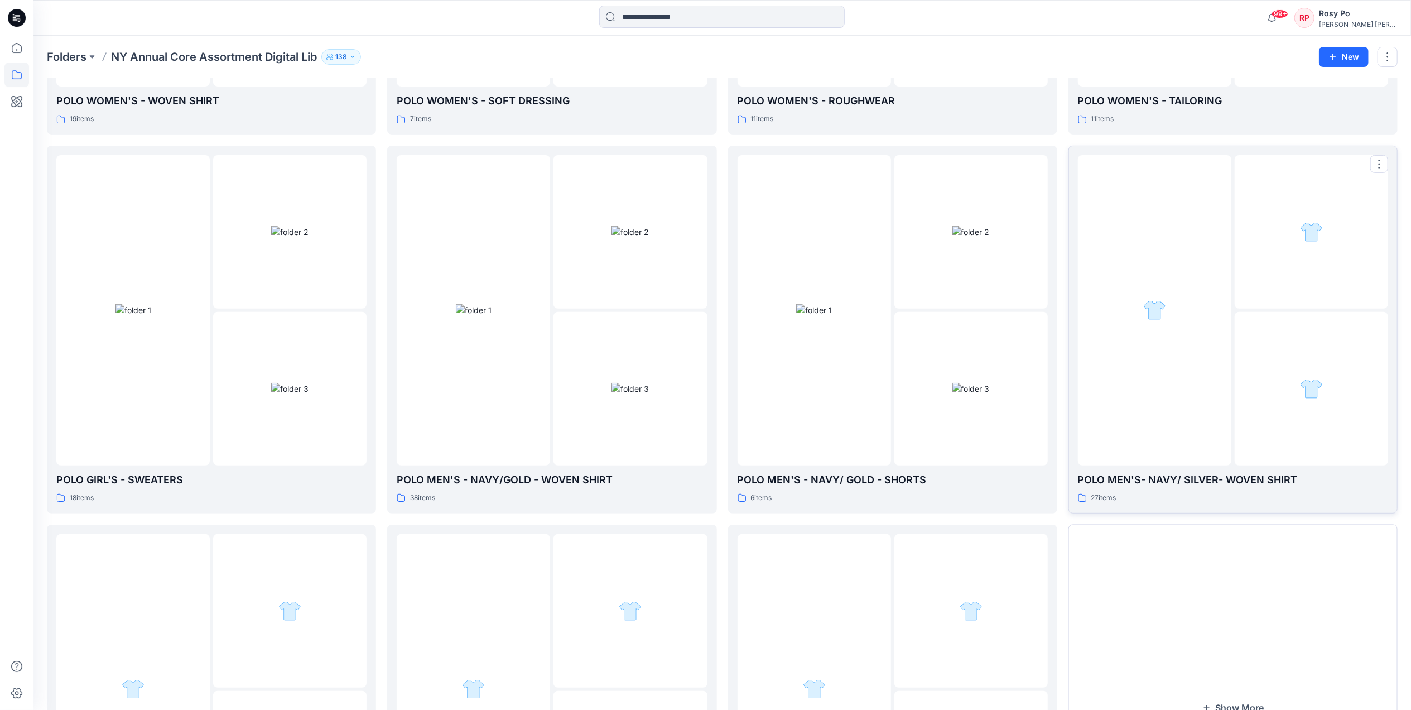
scroll to position [416, 0]
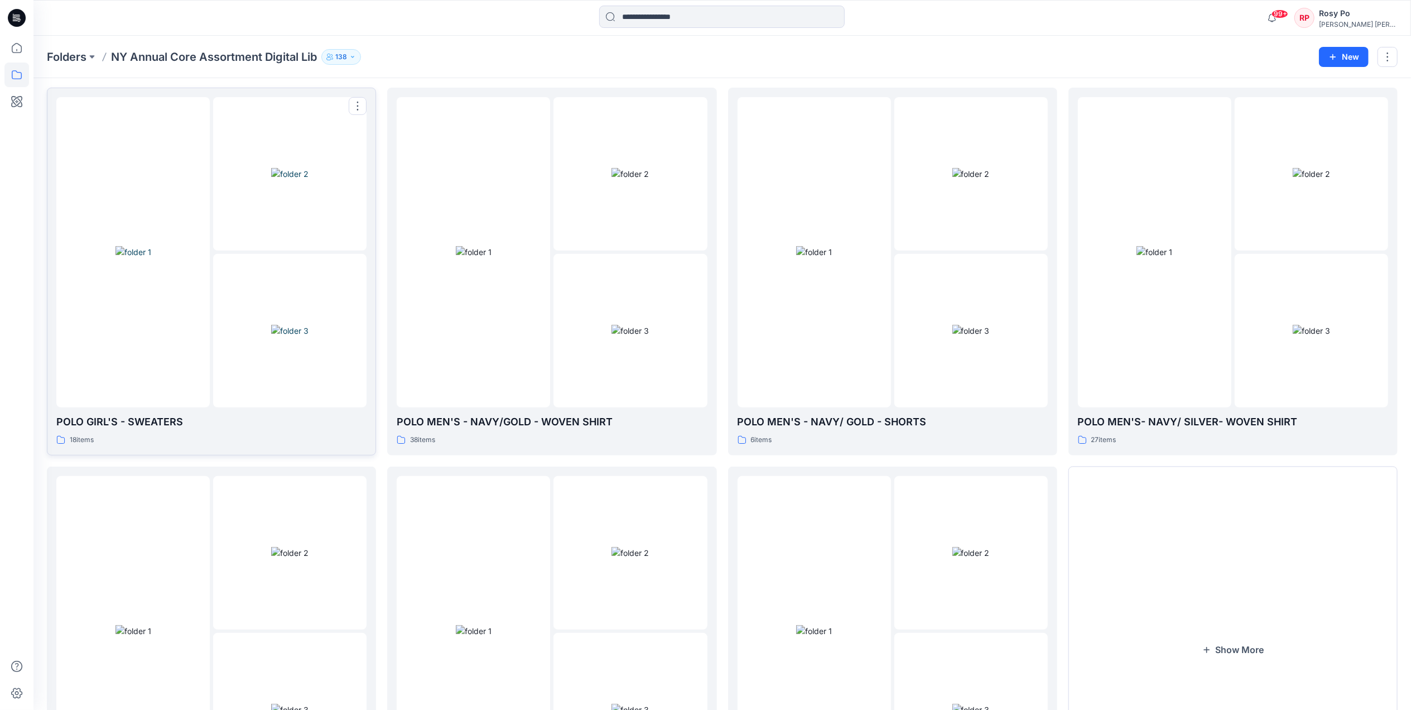
click at [223, 375] on div at bounding box center [289, 330] width 153 height 153
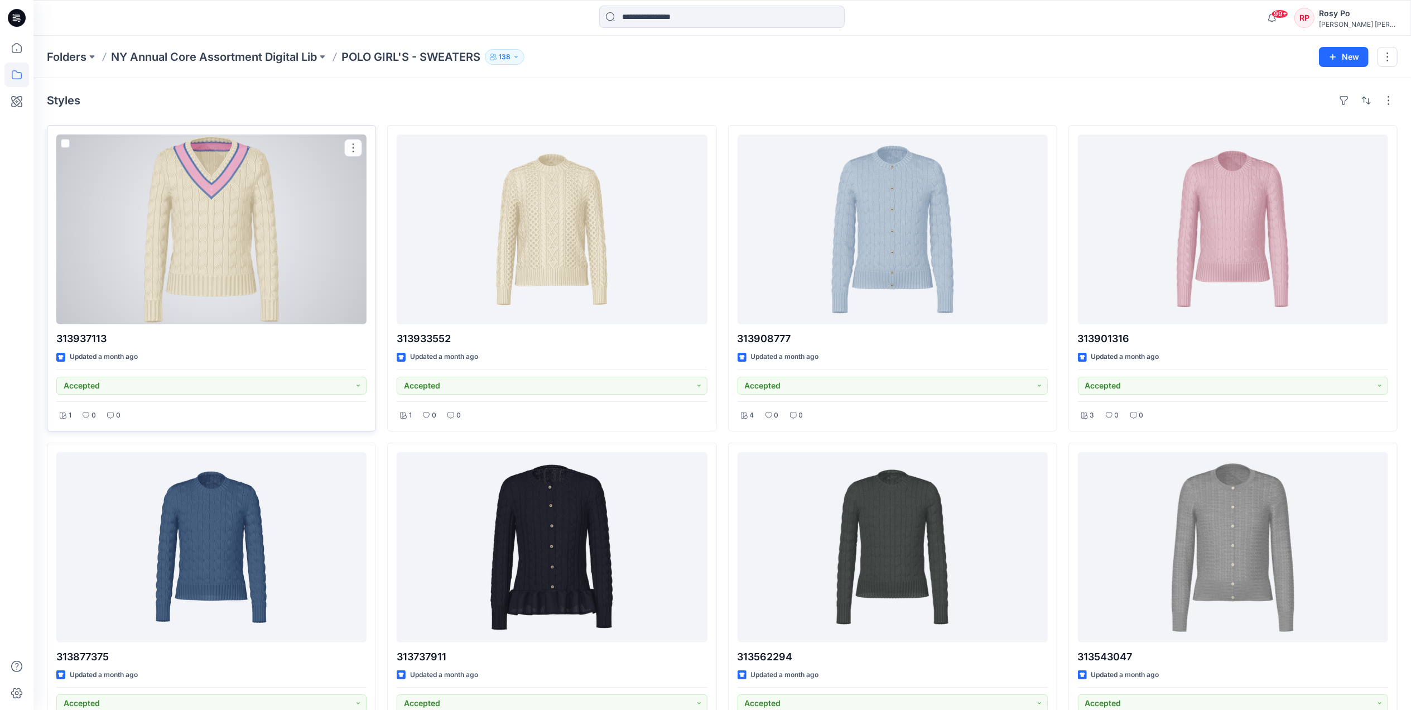
click at [308, 255] on div at bounding box center [211, 229] width 310 height 190
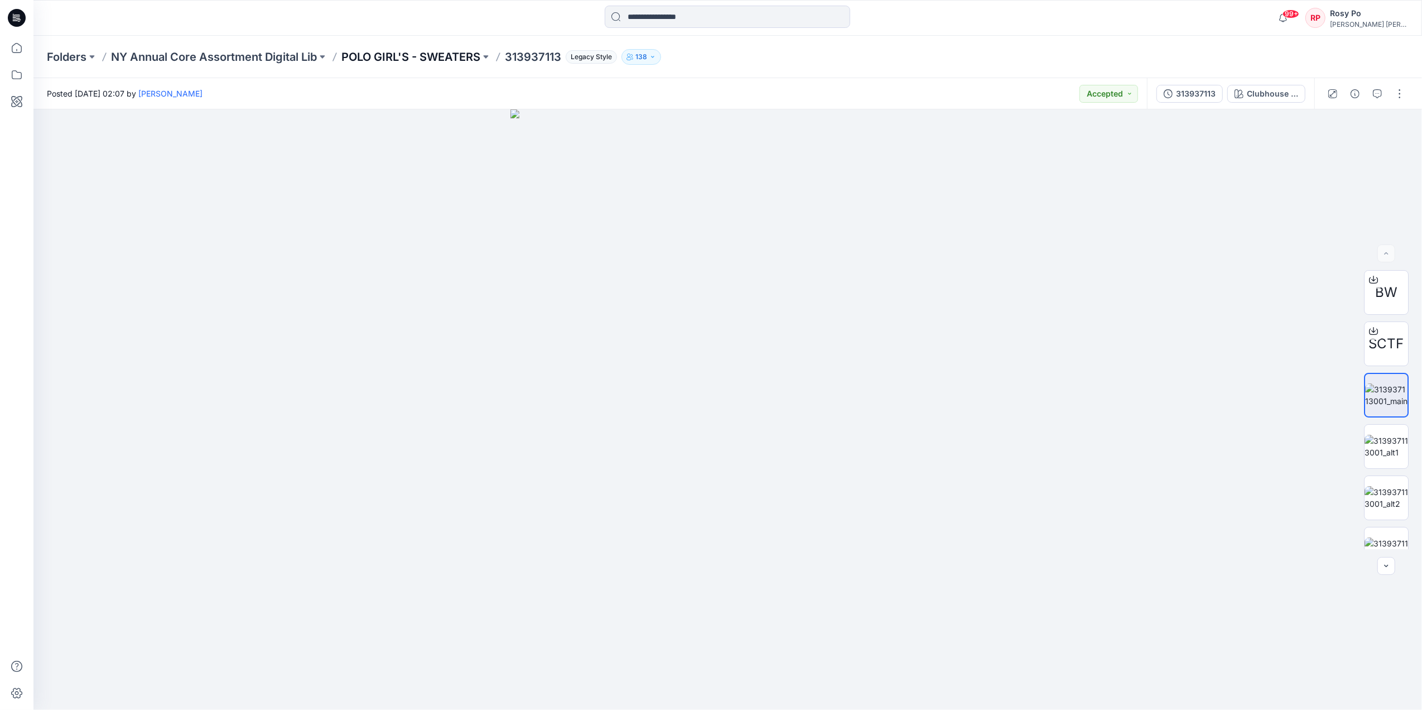
click at [465, 62] on p "POLO GIRL'S - SWEATERS" at bounding box center [411, 57] width 139 height 16
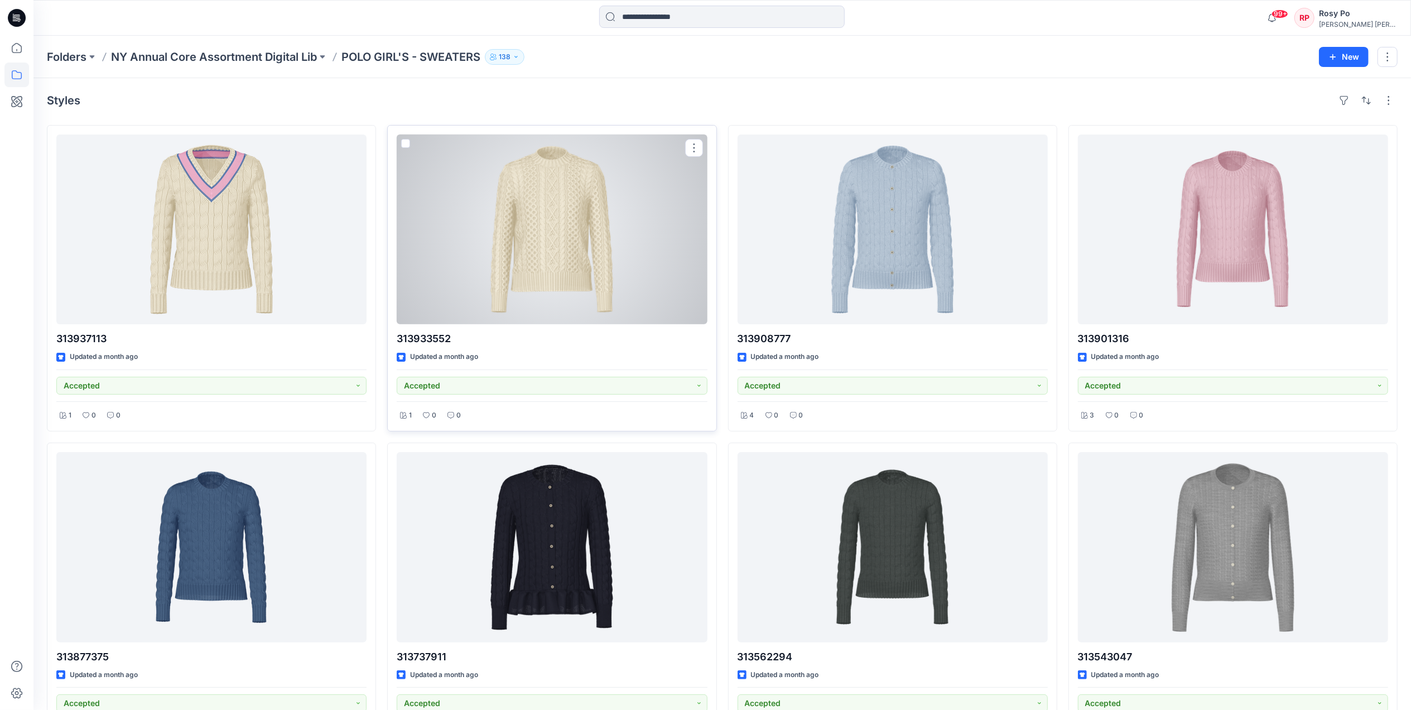
click at [552, 210] on div at bounding box center [552, 229] width 310 height 190
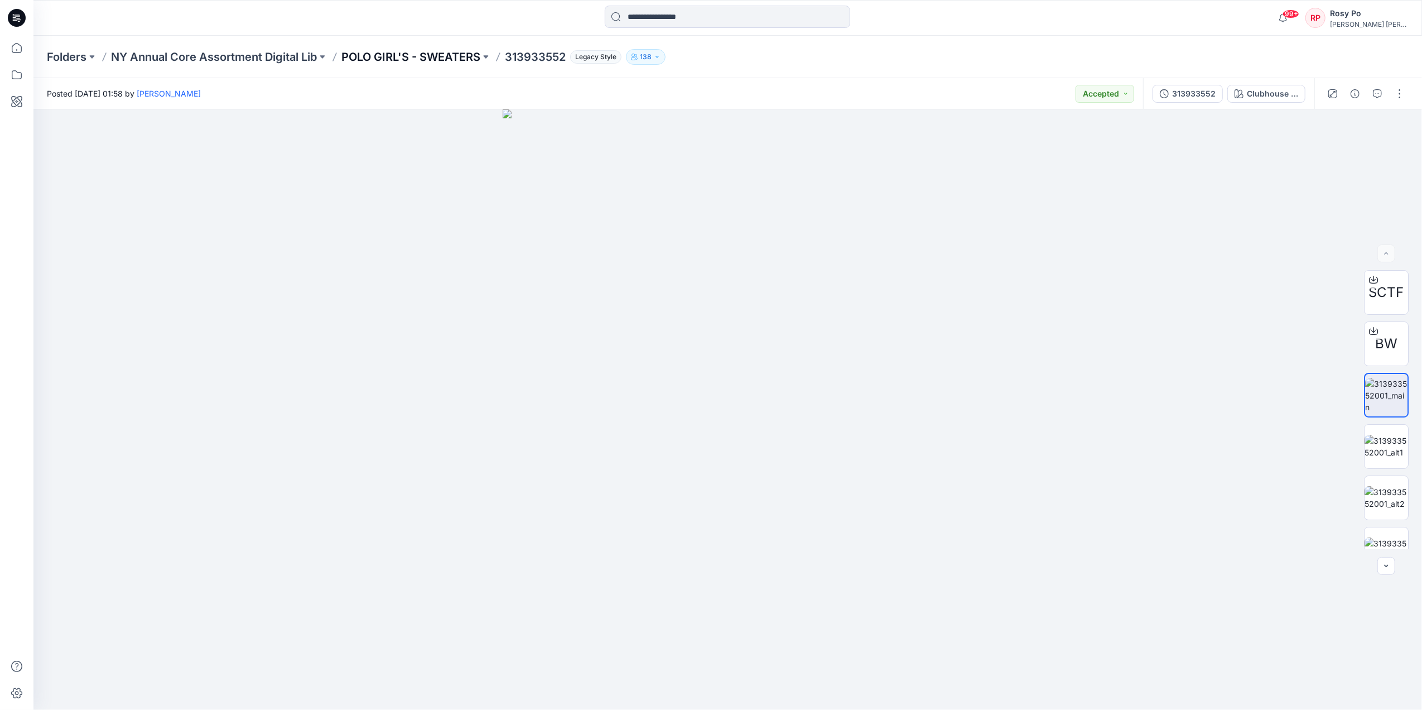
click at [392, 50] on p "POLO GIRL'S - SWEATERS" at bounding box center [411, 57] width 139 height 16
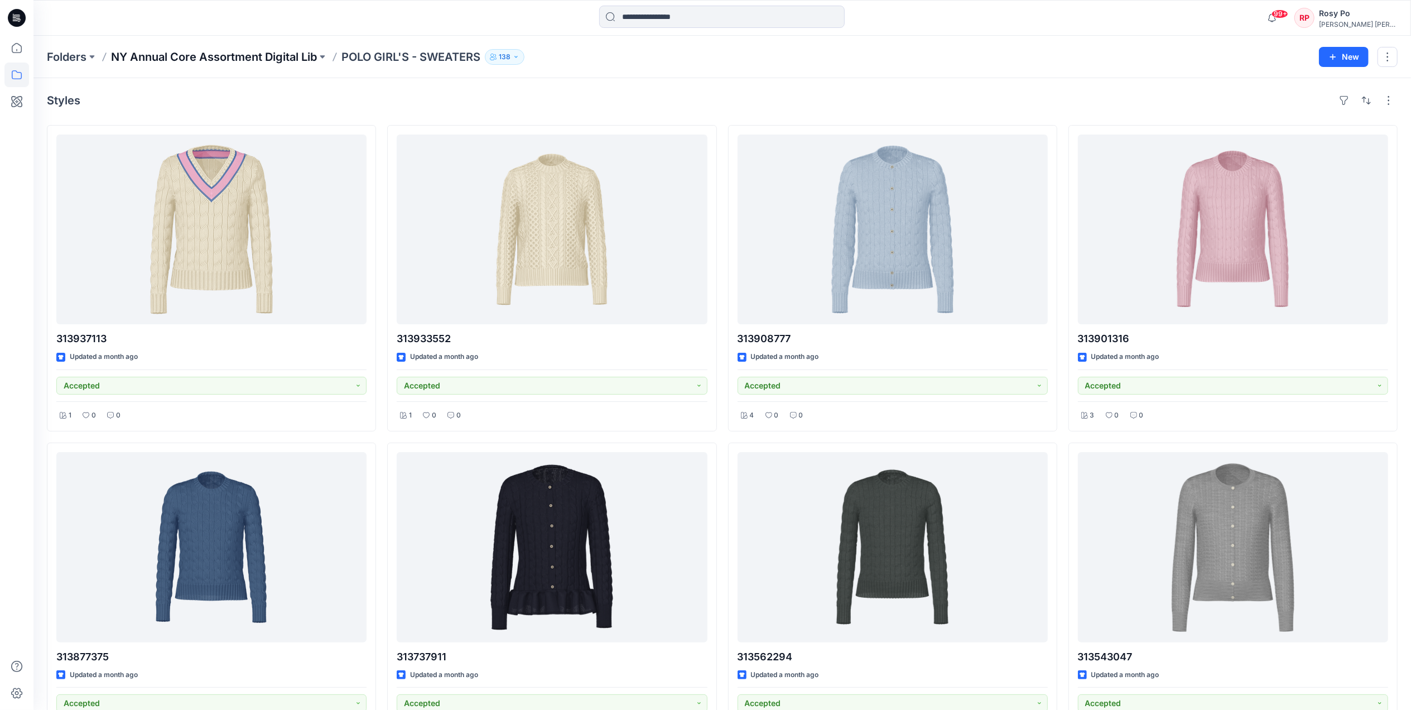
click at [304, 61] on p "NY Annual Core Assortment Digital Lib" at bounding box center [214, 57] width 206 height 16
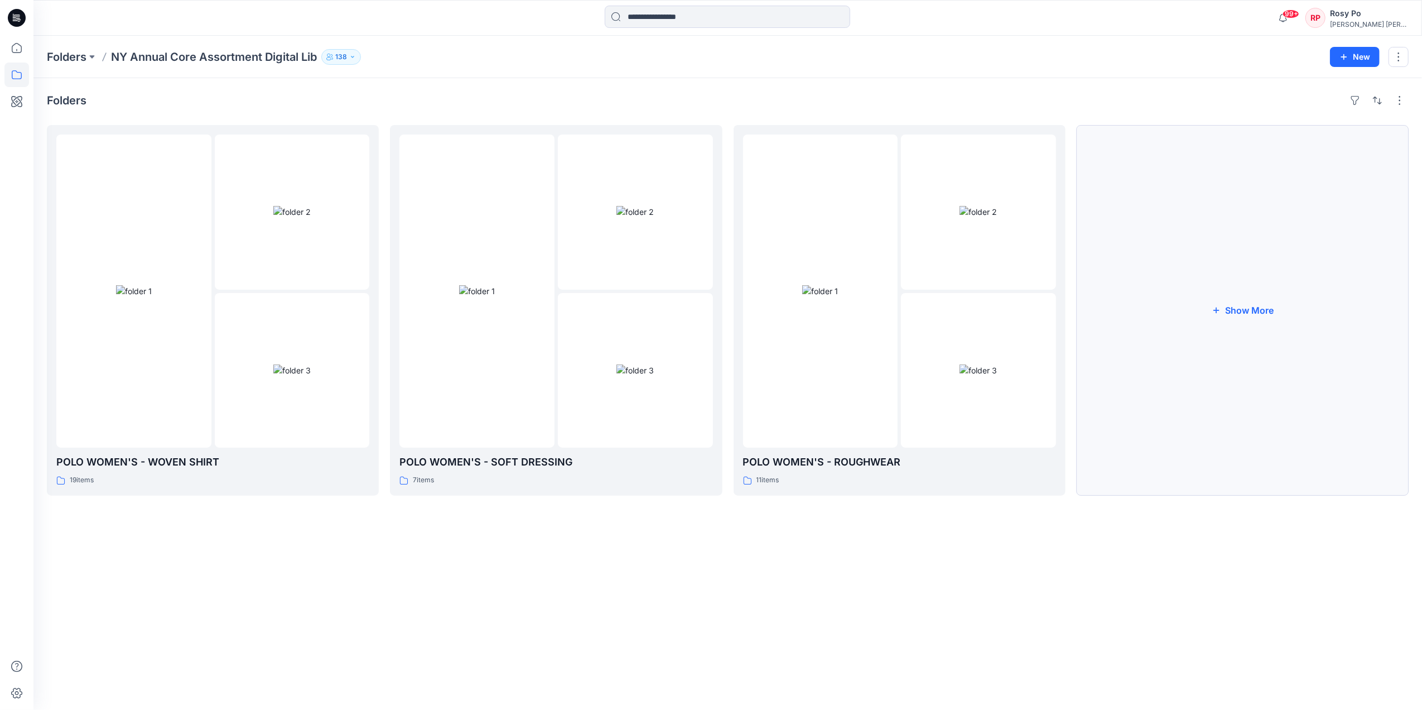
click at [1175, 295] on button "Show More" at bounding box center [1243, 310] width 332 height 371
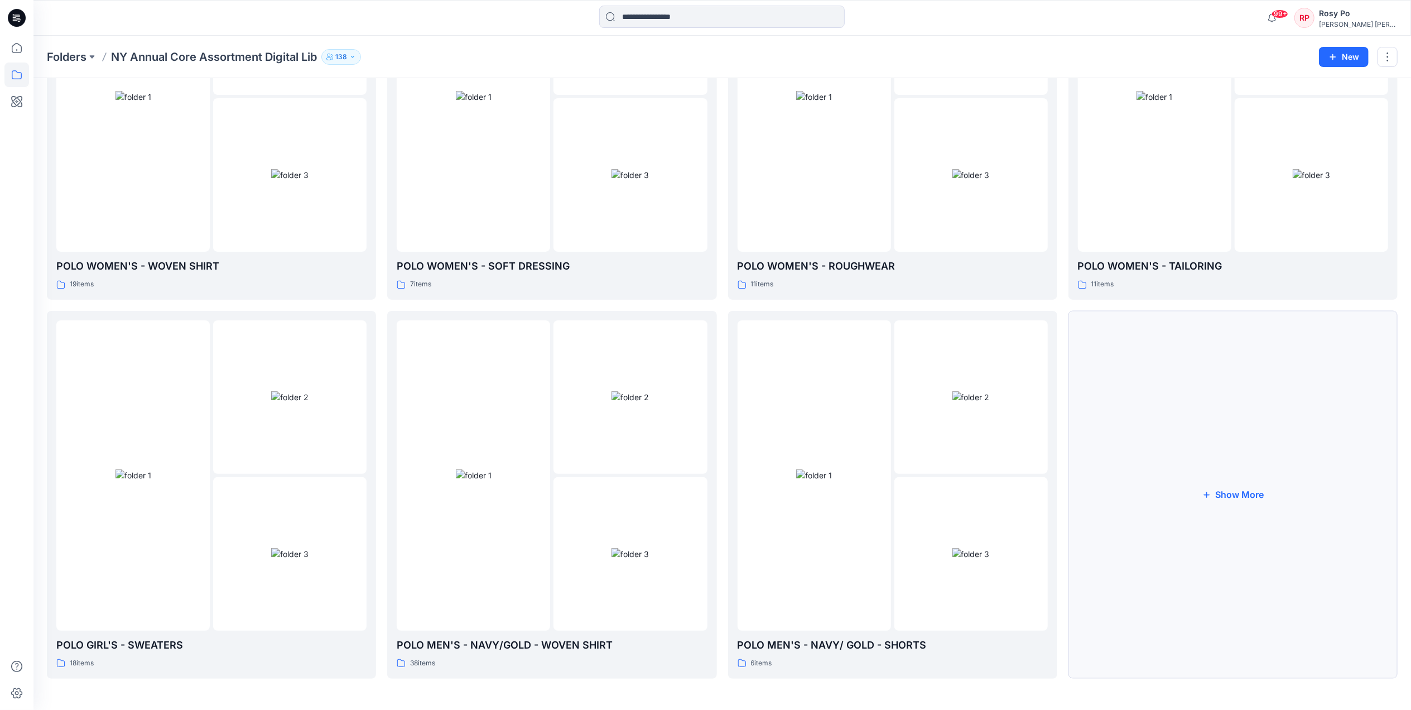
click at [1213, 469] on button "Show More" at bounding box center [1233, 495] width 329 height 368
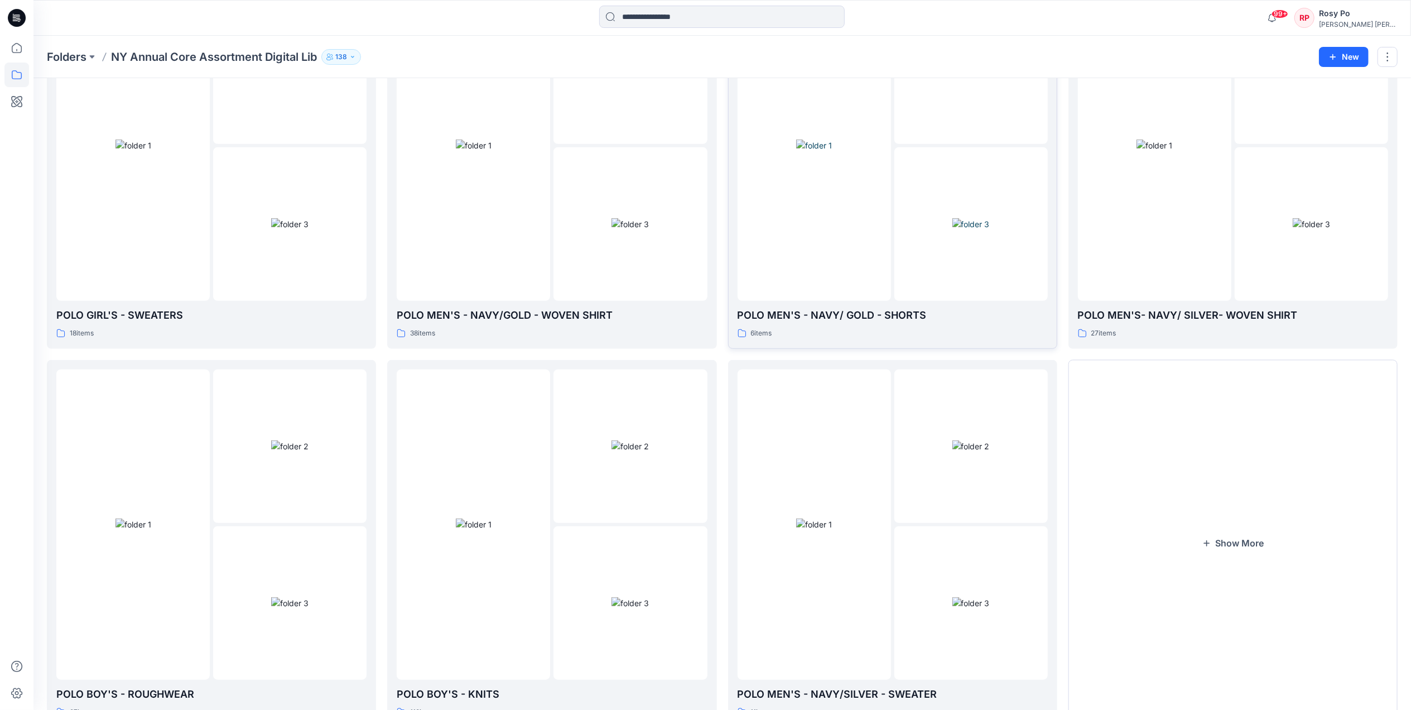
scroll to position [572, 0]
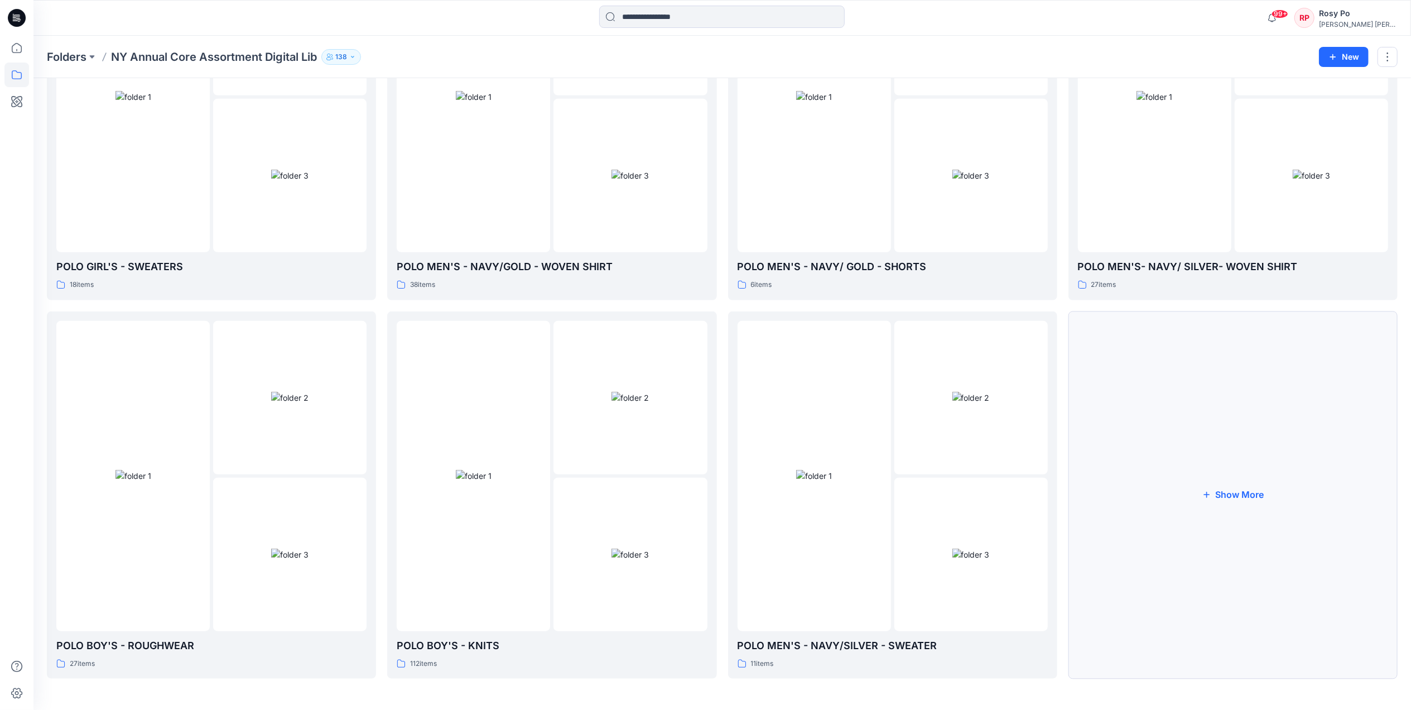
click at [1262, 468] on button "Show More" at bounding box center [1233, 495] width 329 height 368
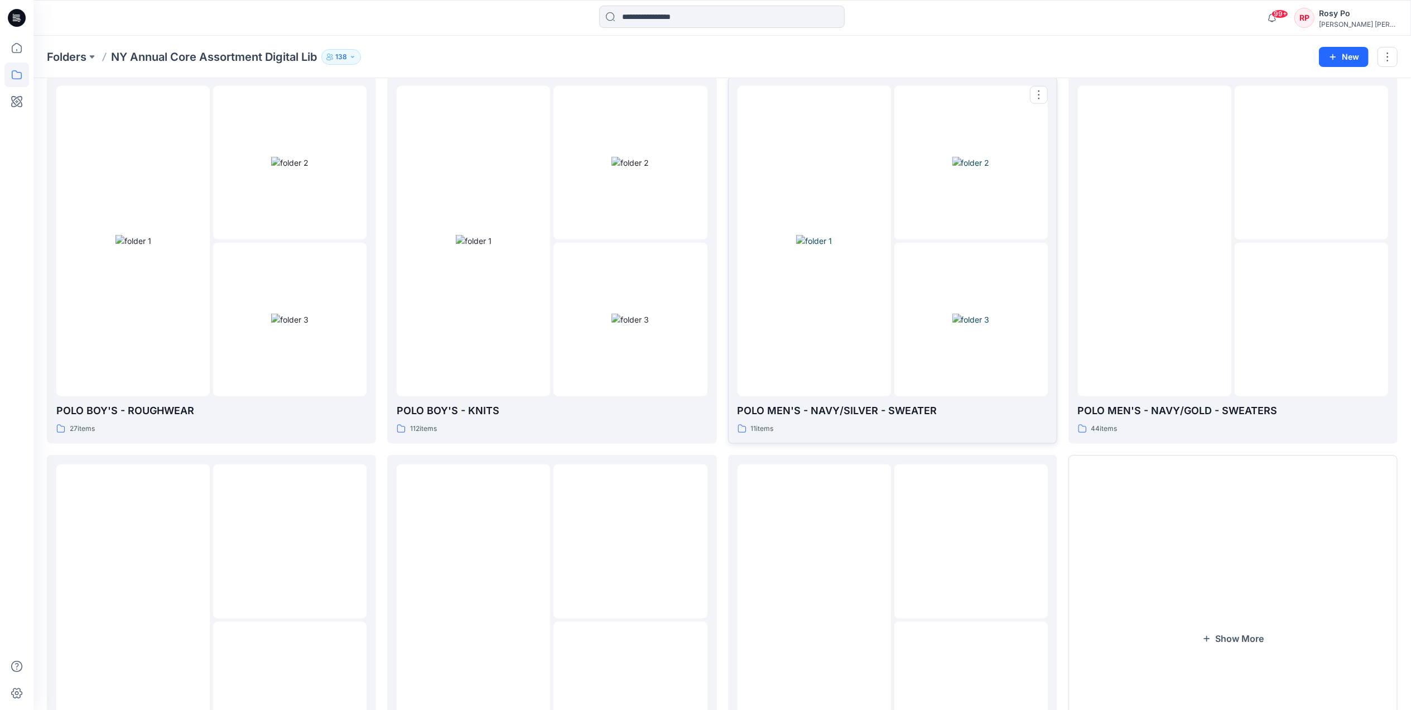
scroll to position [869, 0]
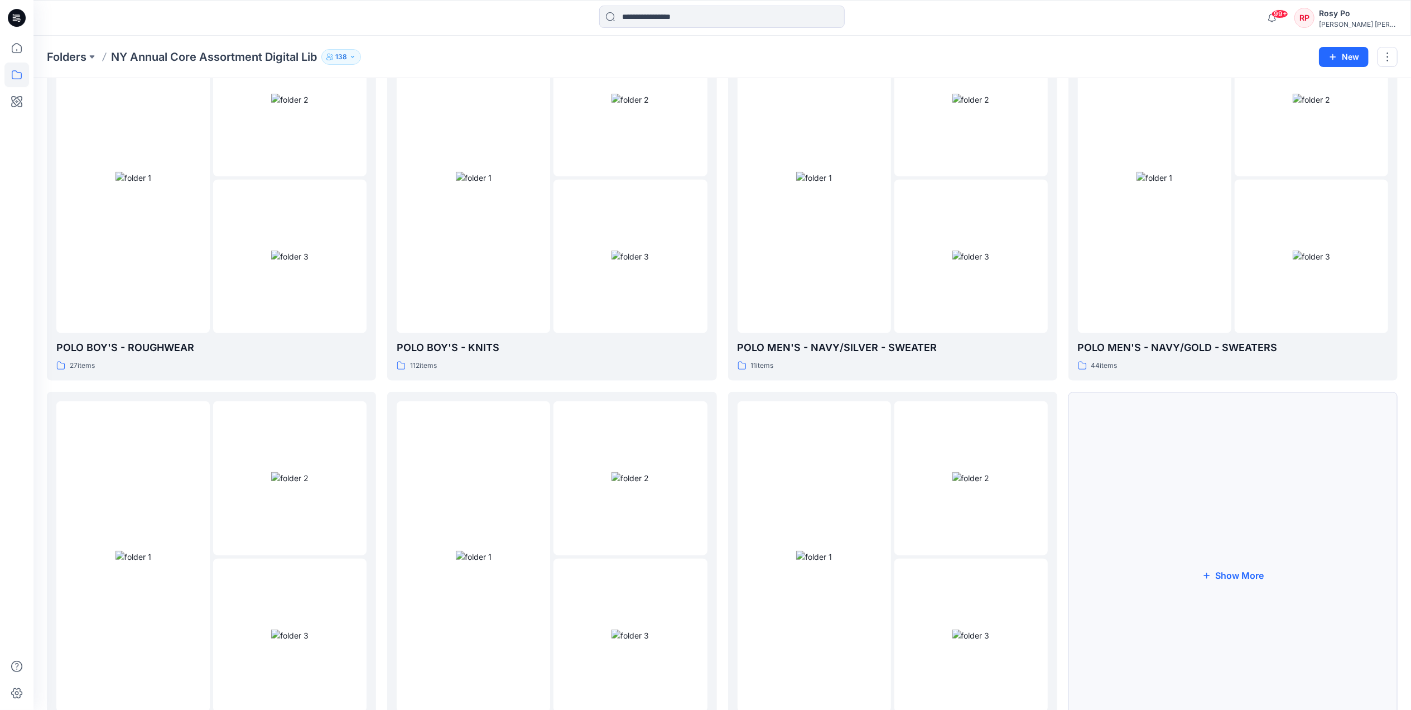
click at [1244, 504] on button "Show More" at bounding box center [1233, 576] width 329 height 368
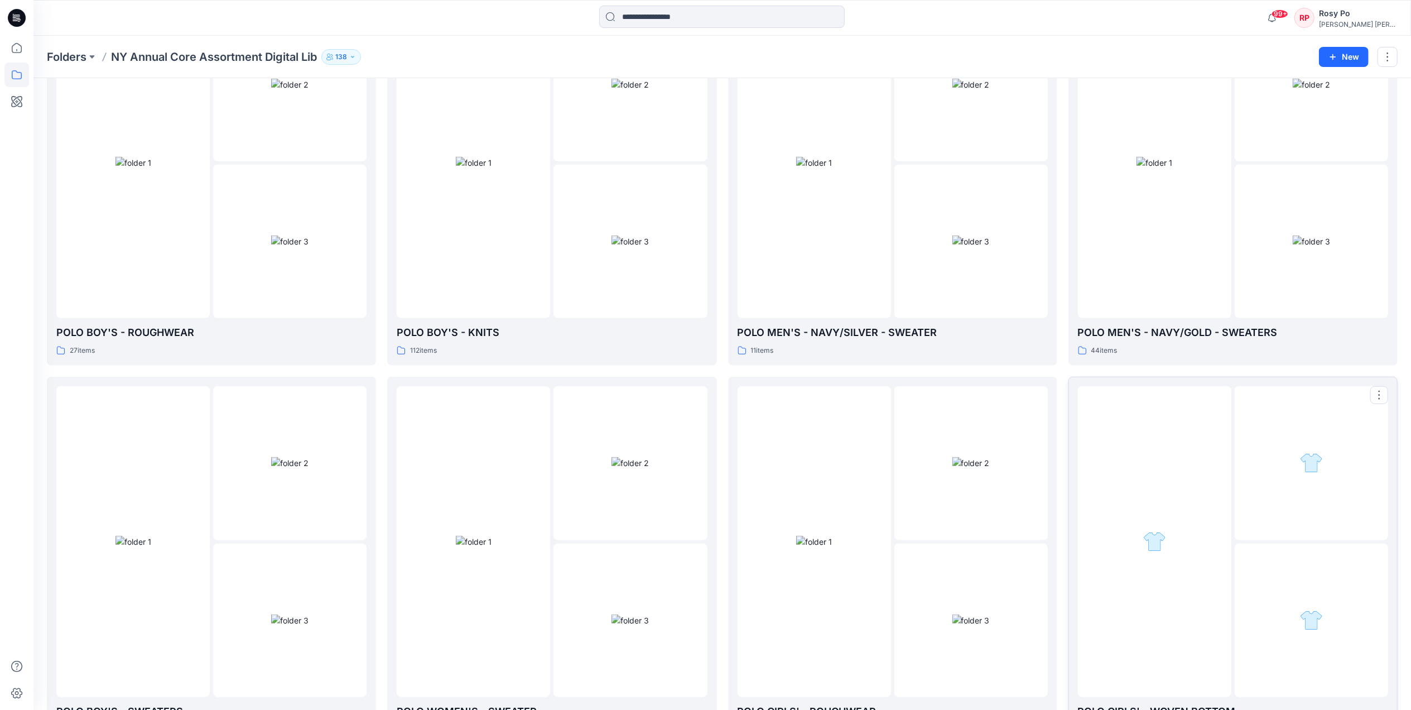
scroll to position [1018, 0]
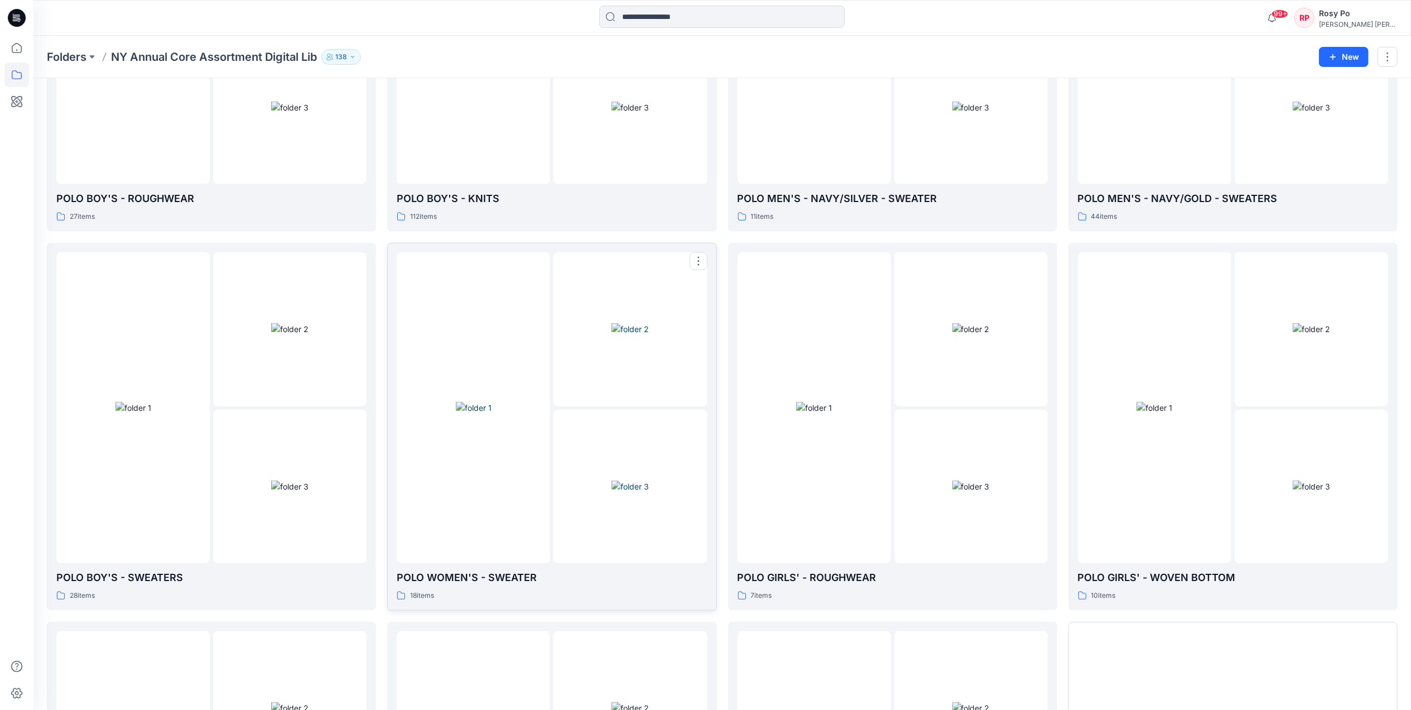
click at [501, 509] on div at bounding box center [473, 407] width 153 height 310
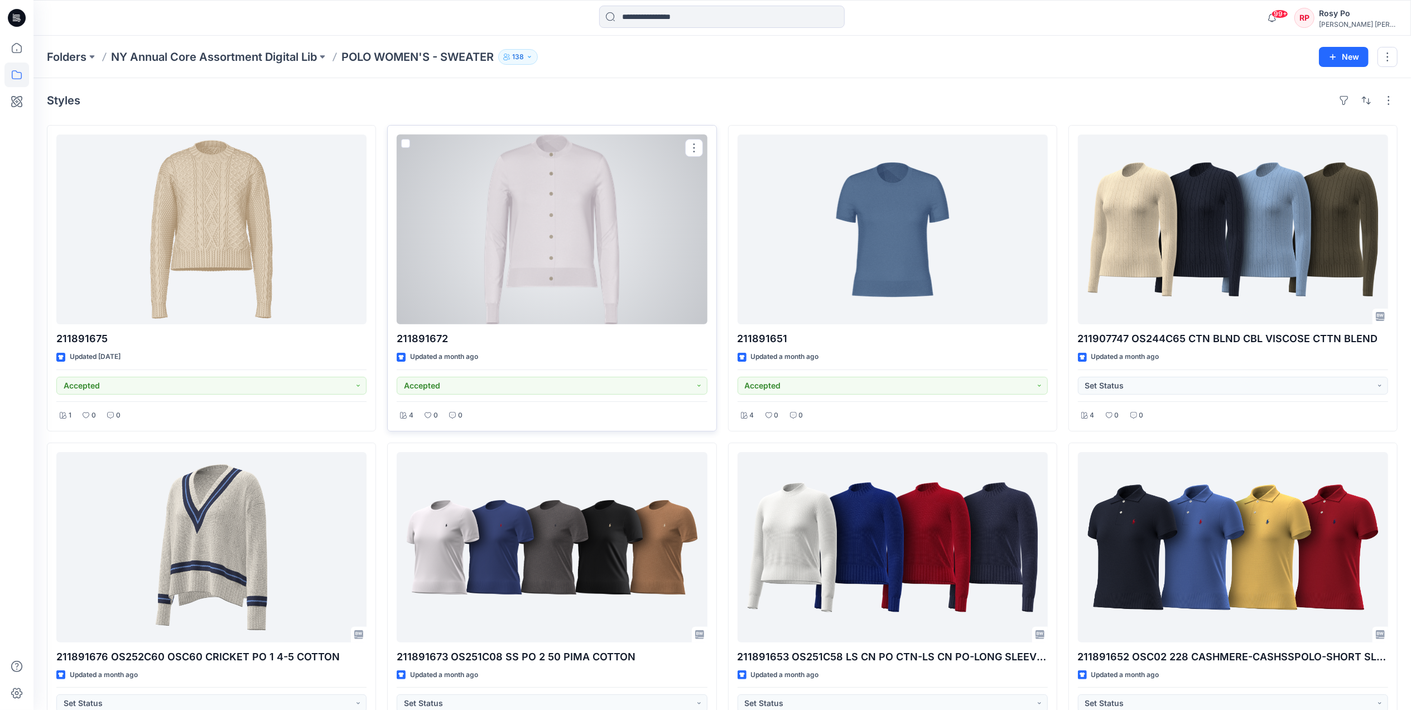
click at [590, 212] on div at bounding box center [552, 229] width 310 height 190
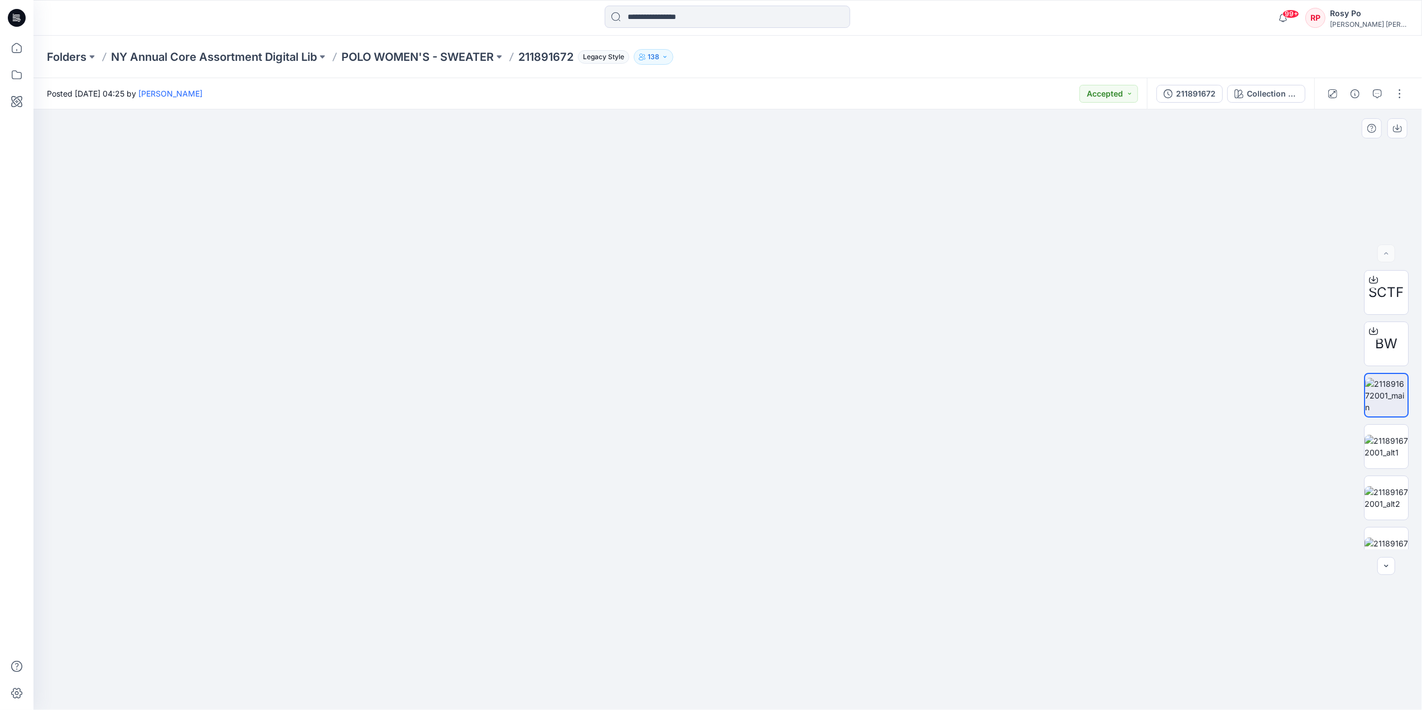
drag, startPoint x: 786, startPoint y: 244, endPoint x: 783, endPoint y: 481, distance: 236.6
click at [800, 554] on img at bounding box center [728, 321] width 1121 height 780
drag, startPoint x: 768, startPoint y: 315, endPoint x: 766, endPoint y: 458, distance: 142.9
click at [766, 458] on img at bounding box center [728, 400] width 1121 height 619
click at [1394, 449] on img at bounding box center [1387, 446] width 44 height 23
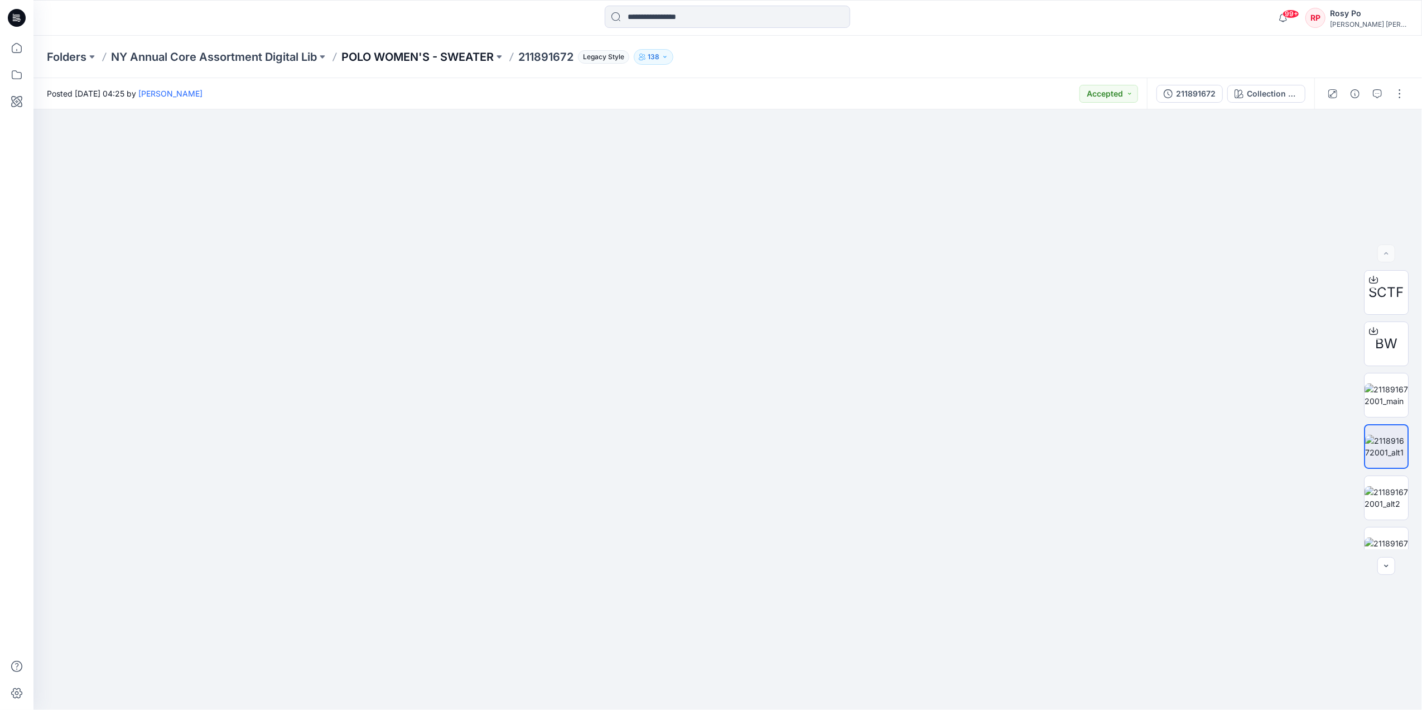
click at [488, 52] on p "POLO WOMEN'S - SWEATER" at bounding box center [418, 57] width 152 height 16
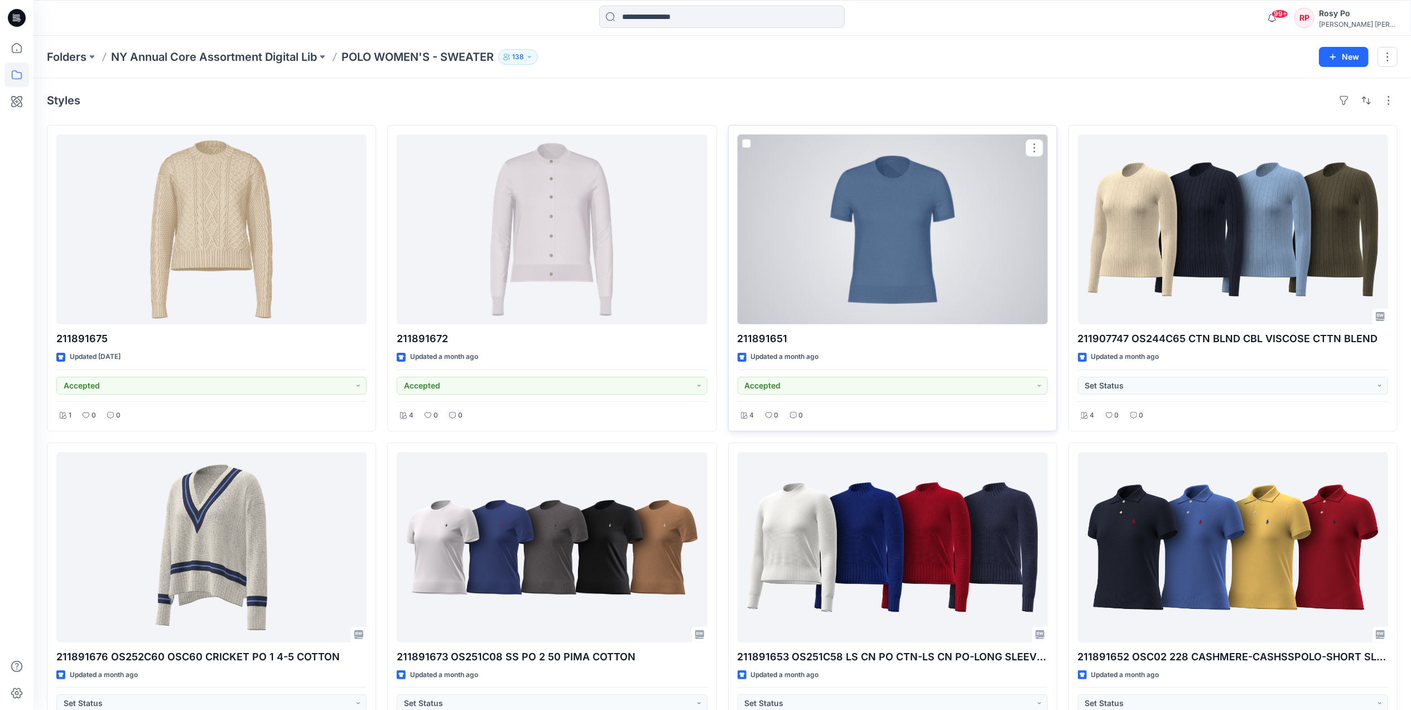
click at [866, 244] on div at bounding box center [893, 229] width 310 height 190
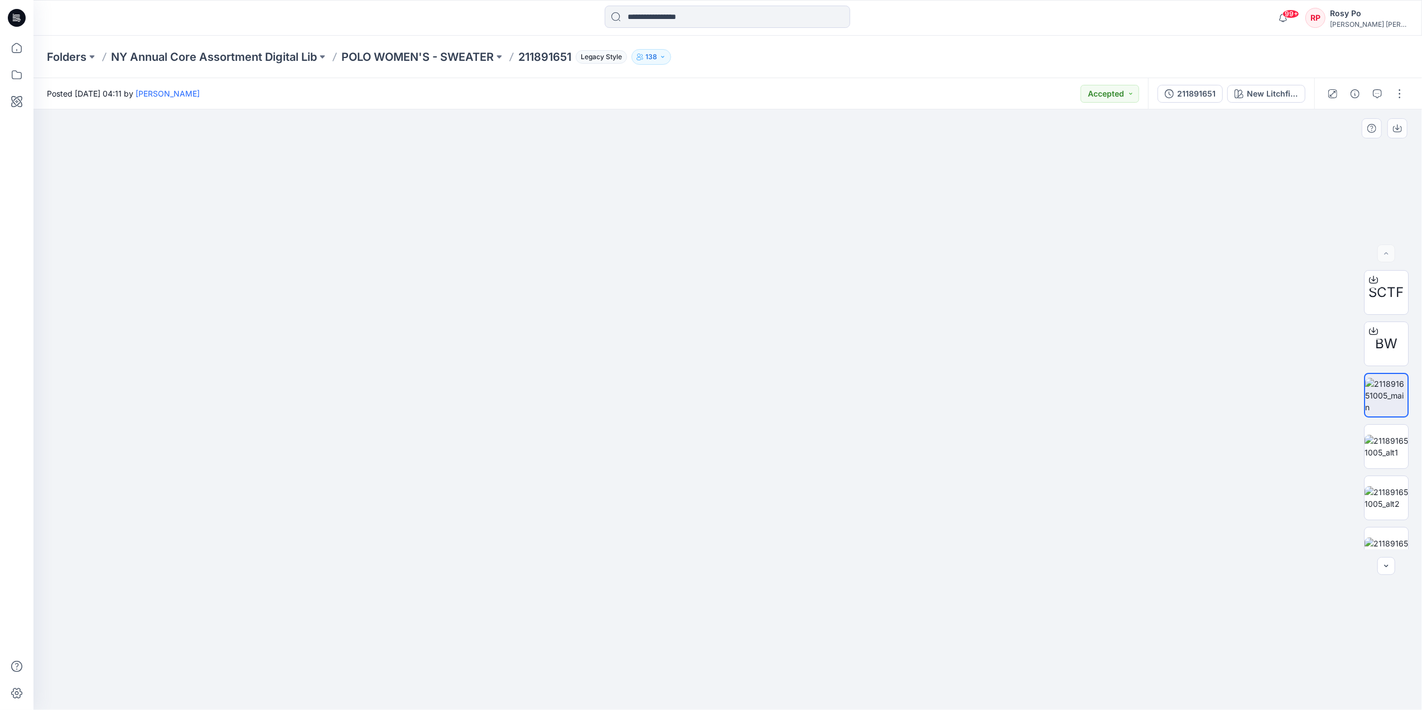
drag, startPoint x: 618, startPoint y: 232, endPoint x: 666, endPoint y: 527, distance: 298.4
click at [666, 527] on img at bounding box center [744, 288] width 1423 height 843
drag, startPoint x: 677, startPoint y: 358, endPoint x: 675, endPoint y: 414, distance: 56.4
click at [675, 414] on img at bounding box center [739, 347] width 1423 height 726
click at [492, 61] on p "POLO WOMEN'S - SWEATER" at bounding box center [418, 57] width 152 height 16
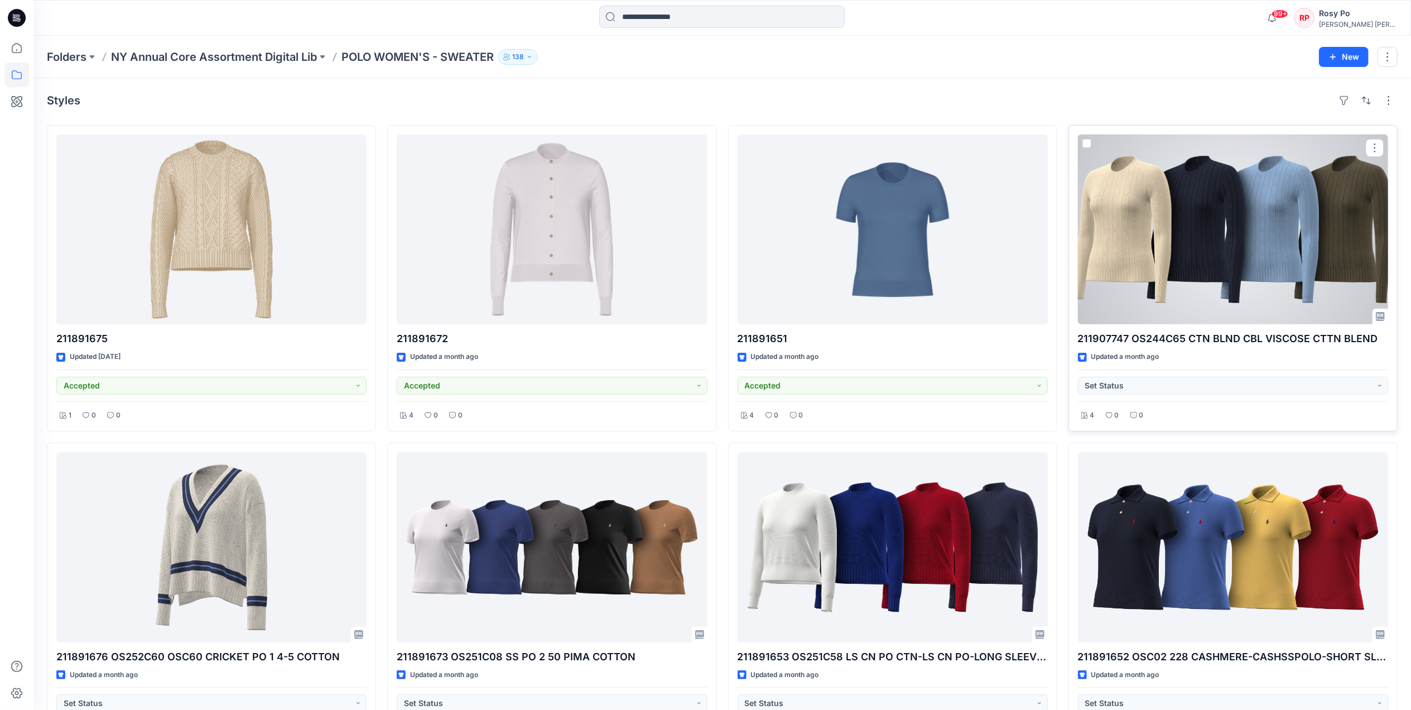
click at [1138, 235] on div at bounding box center [1233, 229] width 310 height 190
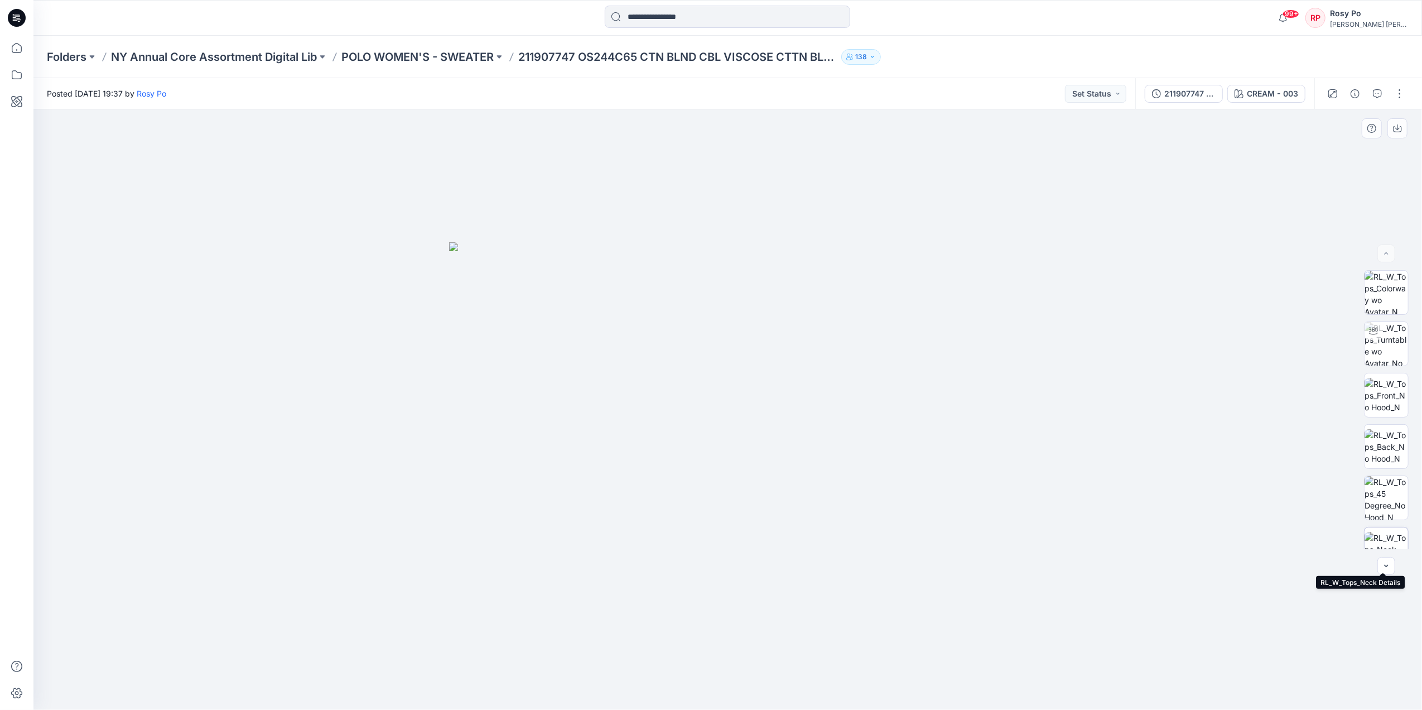
click at [1381, 540] on img at bounding box center [1387, 549] width 44 height 35
click at [492, 49] on p "POLO WOMEN'S - SWEATER" at bounding box center [418, 57] width 152 height 16
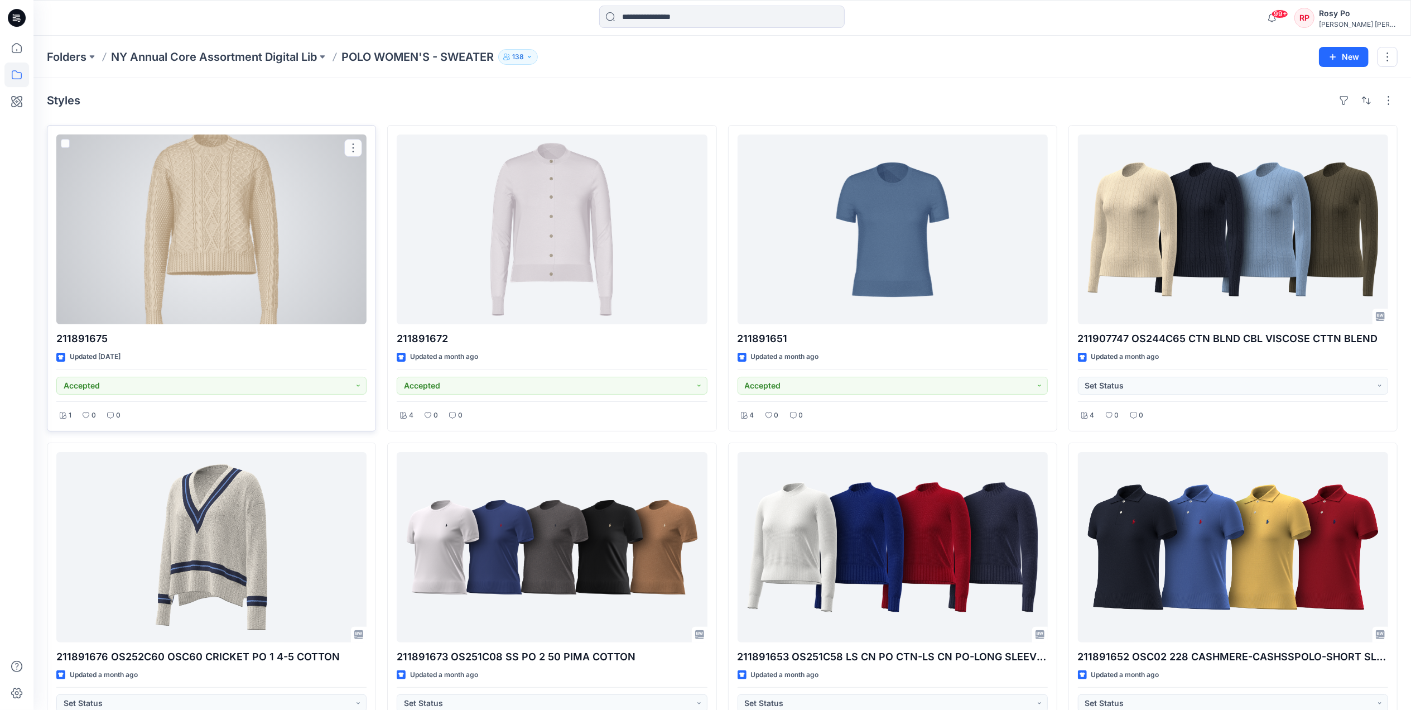
click at [210, 265] on div at bounding box center [211, 229] width 310 height 190
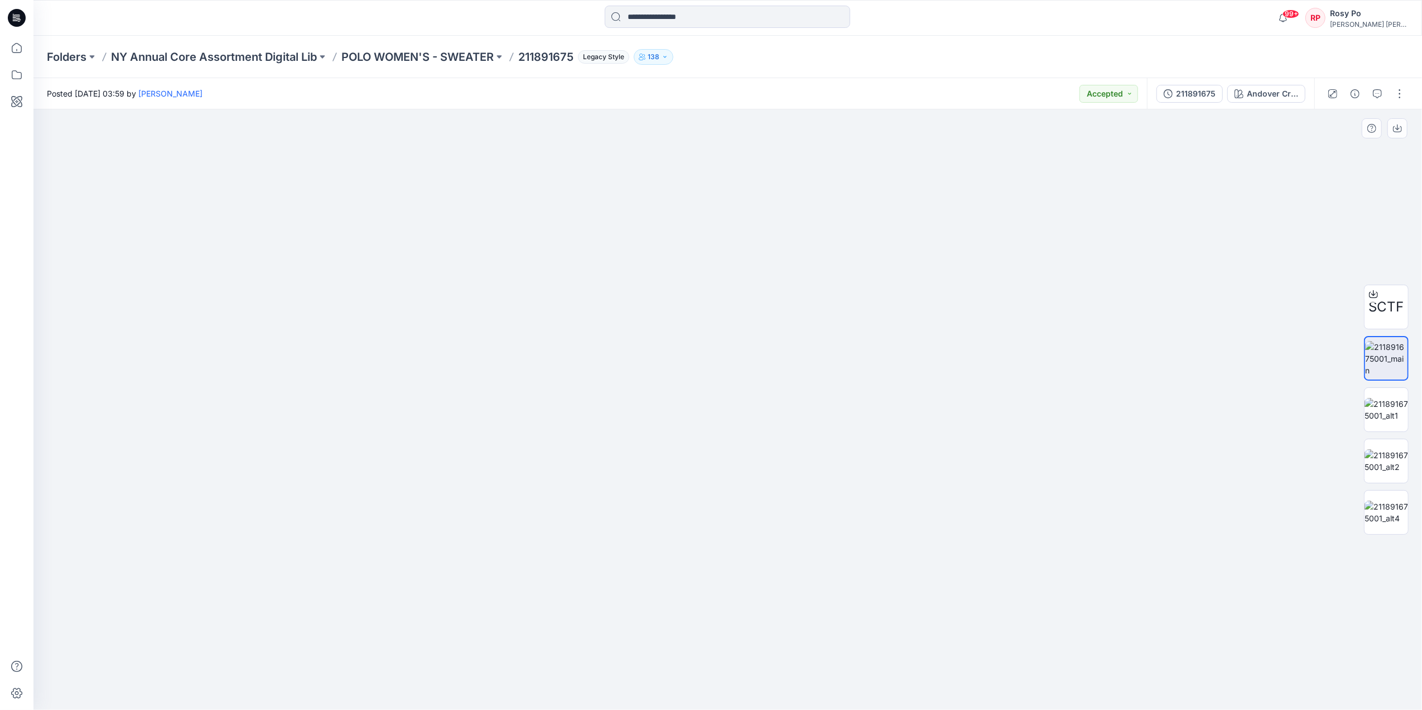
drag, startPoint x: 743, startPoint y: 251, endPoint x: 683, endPoint y: 556, distance: 311.1
click at [684, 581] on img at bounding box center [728, 322] width 1105 height 776
drag, startPoint x: 695, startPoint y: 334, endPoint x: 666, endPoint y: 478, distance: 147.5
click at [666, 478] on img at bounding box center [728, 395] width 1105 height 630
click at [425, 59] on p "POLO WOMEN'S - SWEATER" at bounding box center [418, 57] width 152 height 16
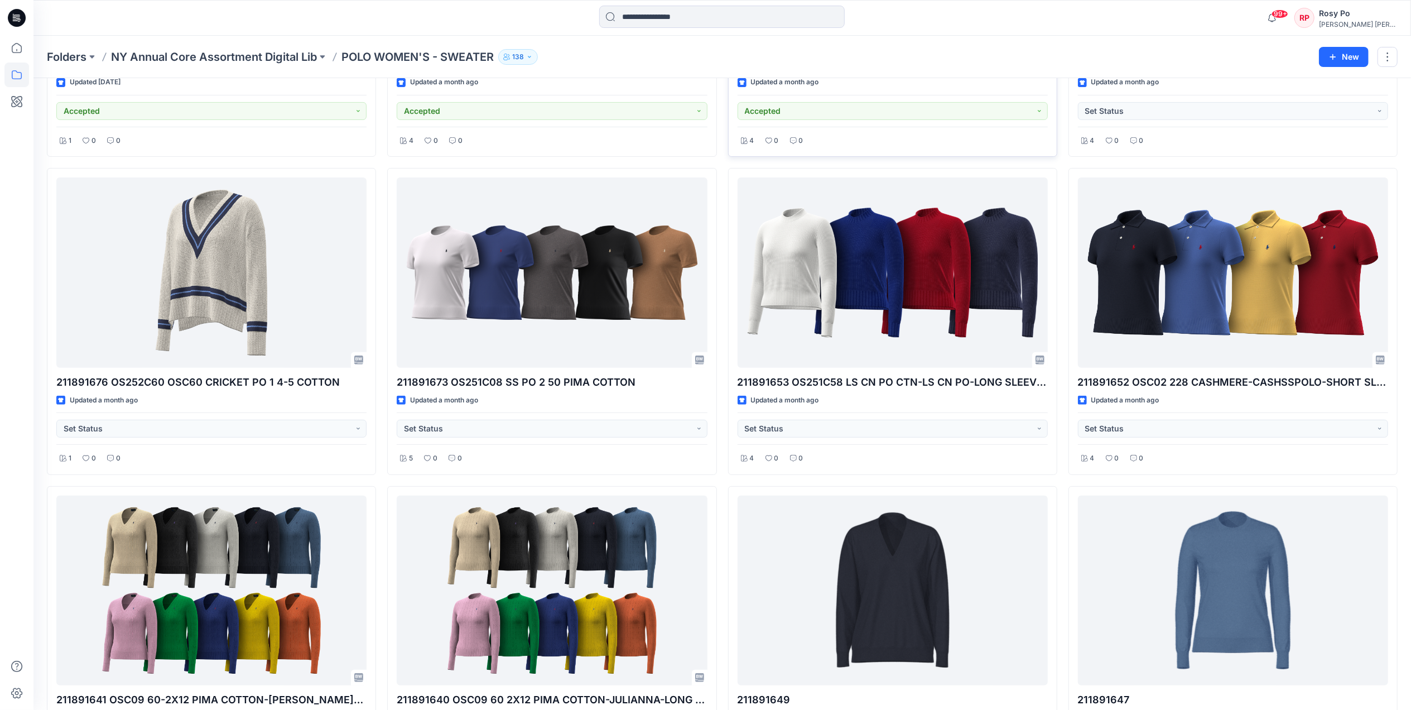
scroll to position [297, 0]
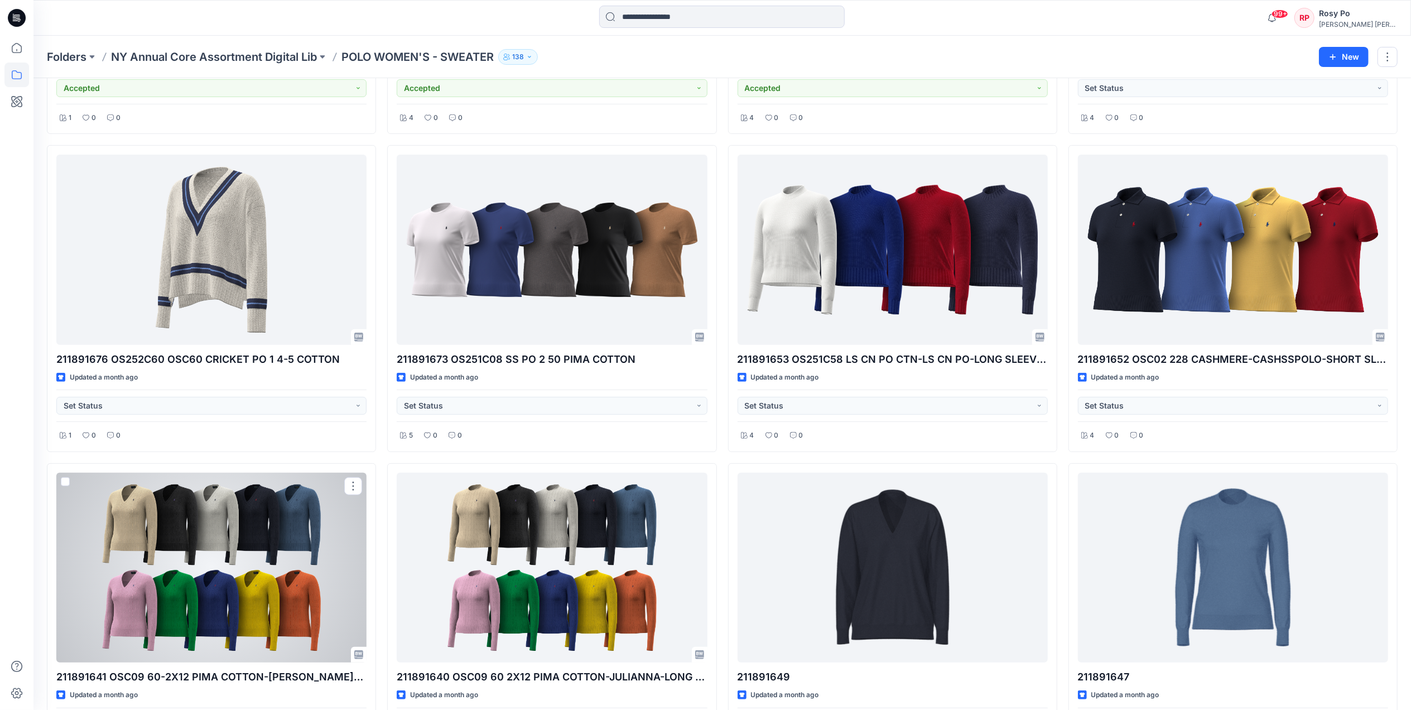
click at [268, 584] on div at bounding box center [211, 568] width 310 height 190
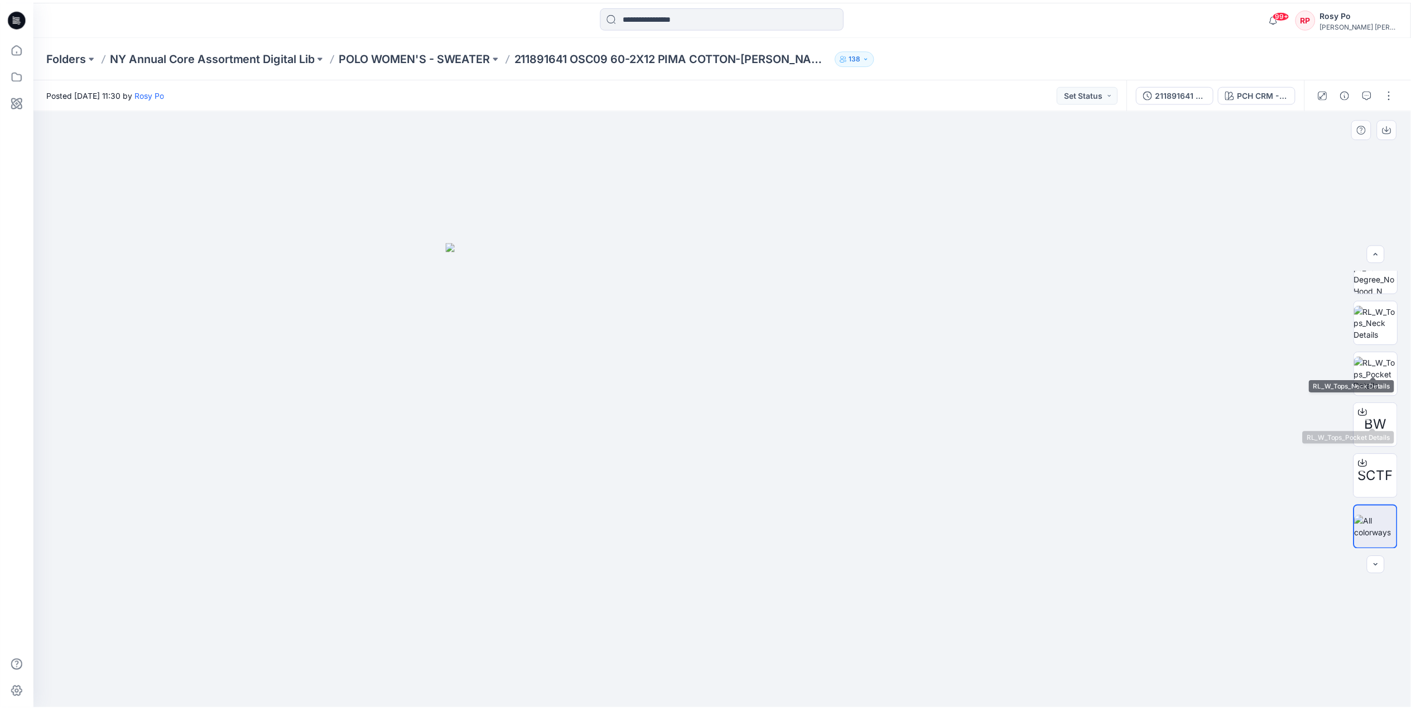
scroll to position [228, 0]
click at [1385, 330] on img at bounding box center [1387, 321] width 44 height 35
click at [439, 59] on p "POLO WOMEN'S - SWEATER" at bounding box center [418, 57] width 152 height 16
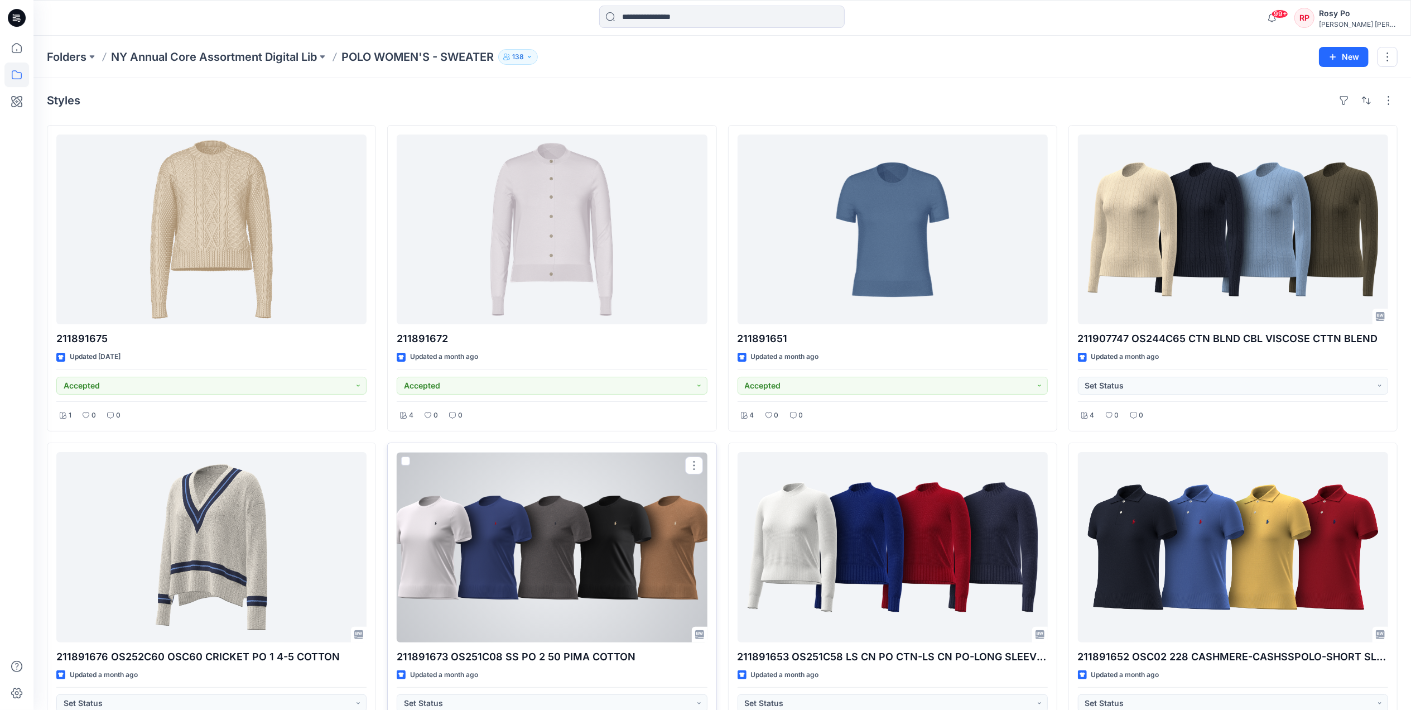
click at [632, 554] on div at bounding box center [552, 547] width 310 height 190
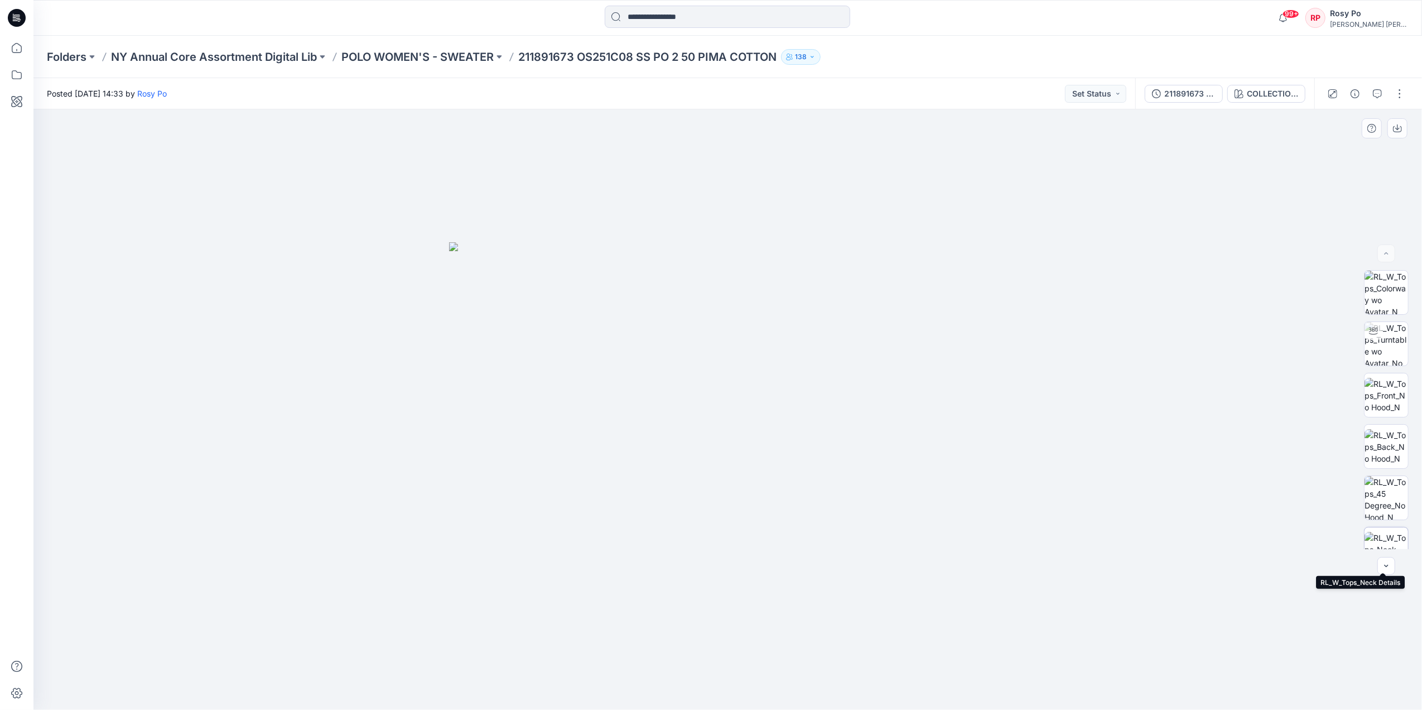
click at [1391, 535] on img at bounding box center [1387, 549] width 44 height 35
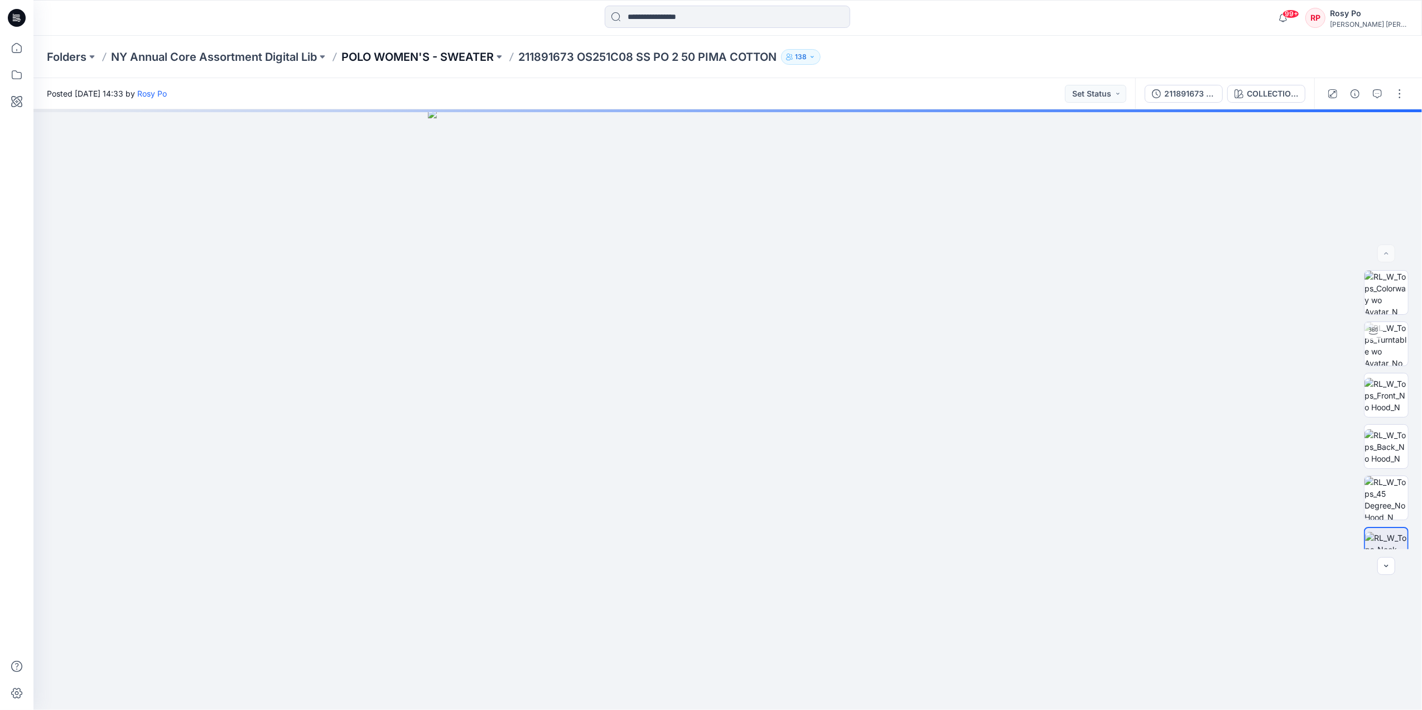
click at [440, 56] on p "POLO WOMEN'S - SWEATER" at bounding box center [418, 57] width 152 height 16
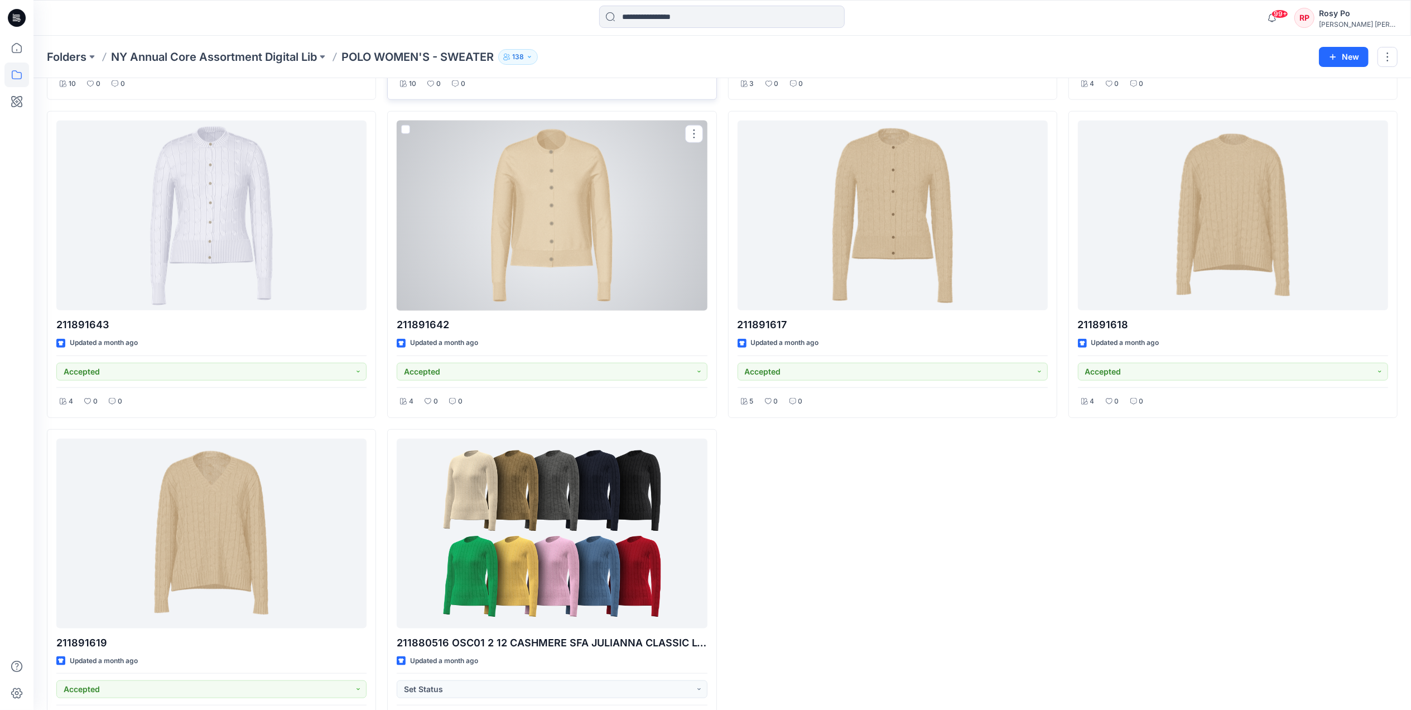
scroll to position [1009, 0]
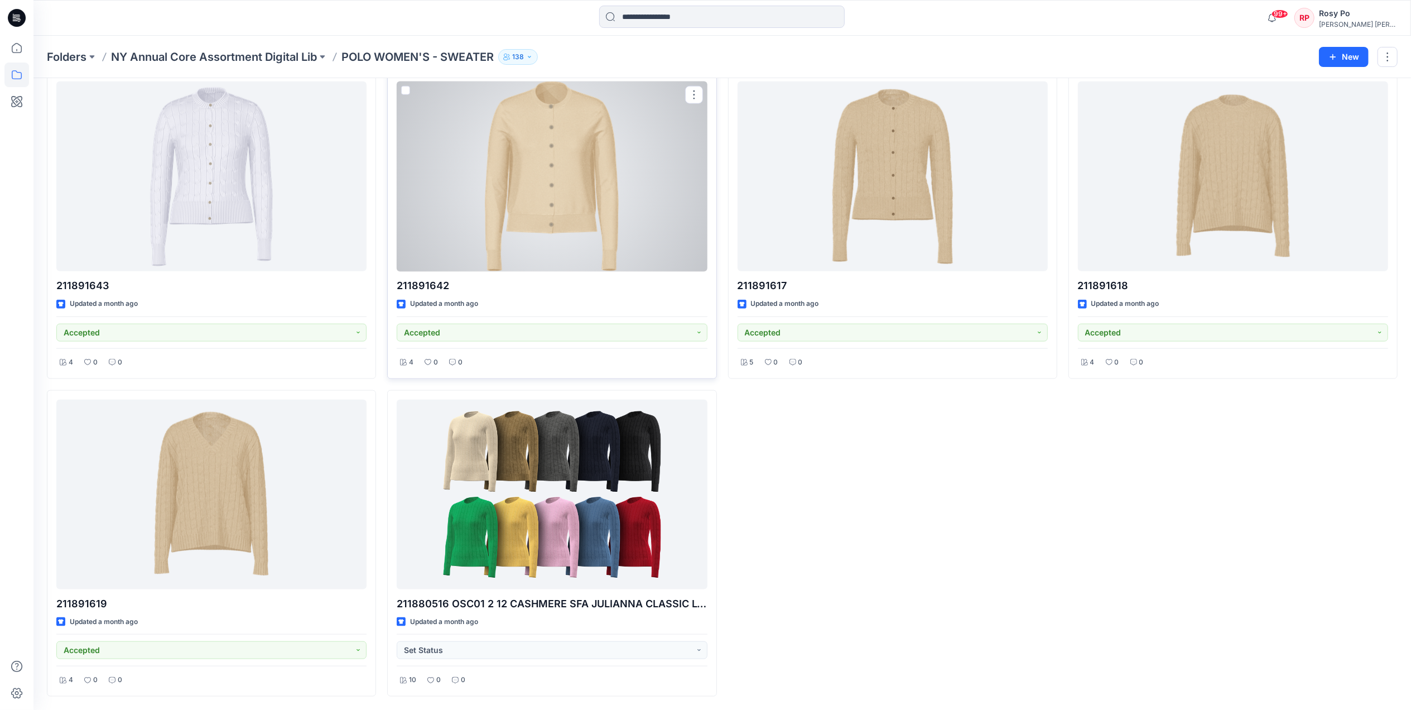
click at [565, 231] on div at bounding box center [552, 176] width 310 height 190
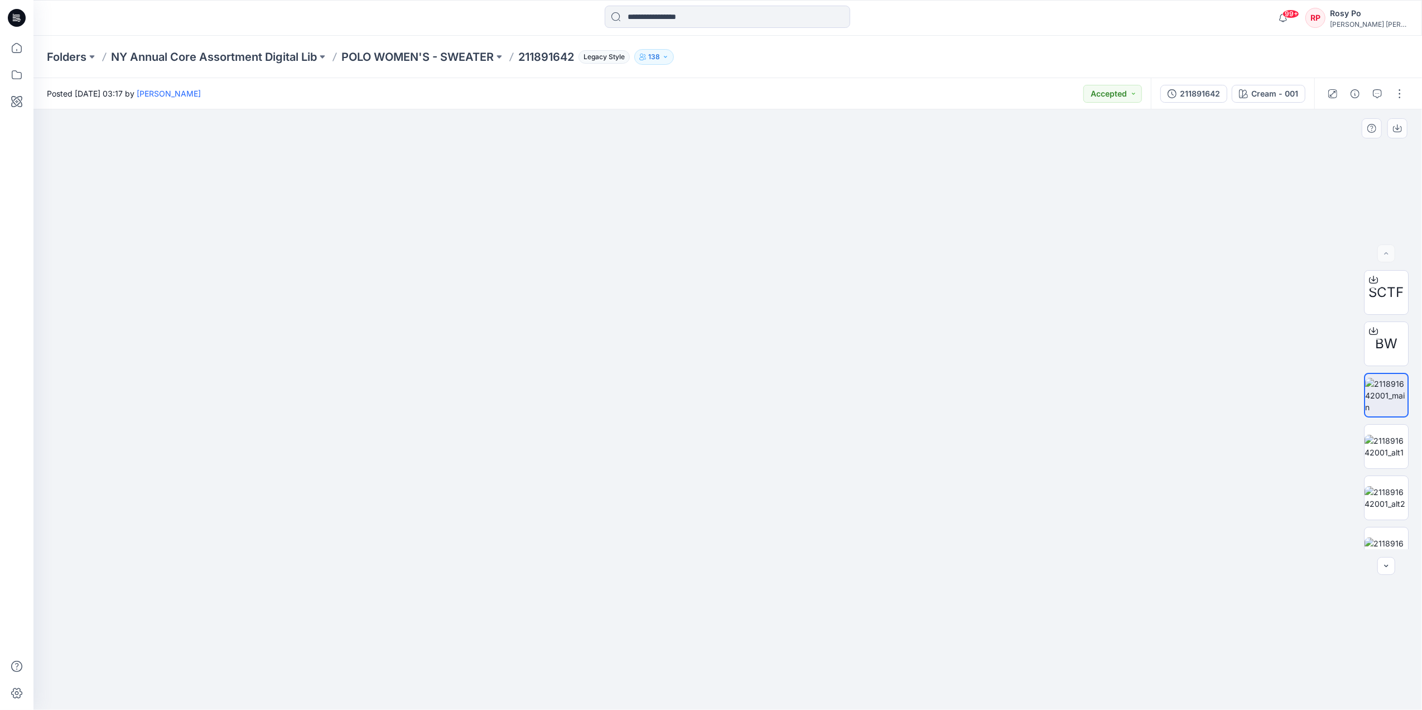
drag, startPoint x: 724, startPoint y: 259, endPoint x: 764, endPoint y: 552, distance: 295.2
click at [764, 554] on img at bounding box center [728, 304] width 1136 height 811
drag, startPoint x: 739, startPoint y: 298, endPoint x: 681, endPoint y: 112, distance: 195.2
click at [681, 112] on img at bounding box center [728, 248] width 1136 height 923
drag, startPoint x: 685, startPoint y: 369, endPoint x: 666, endPoint y: 658, distance: 290.2
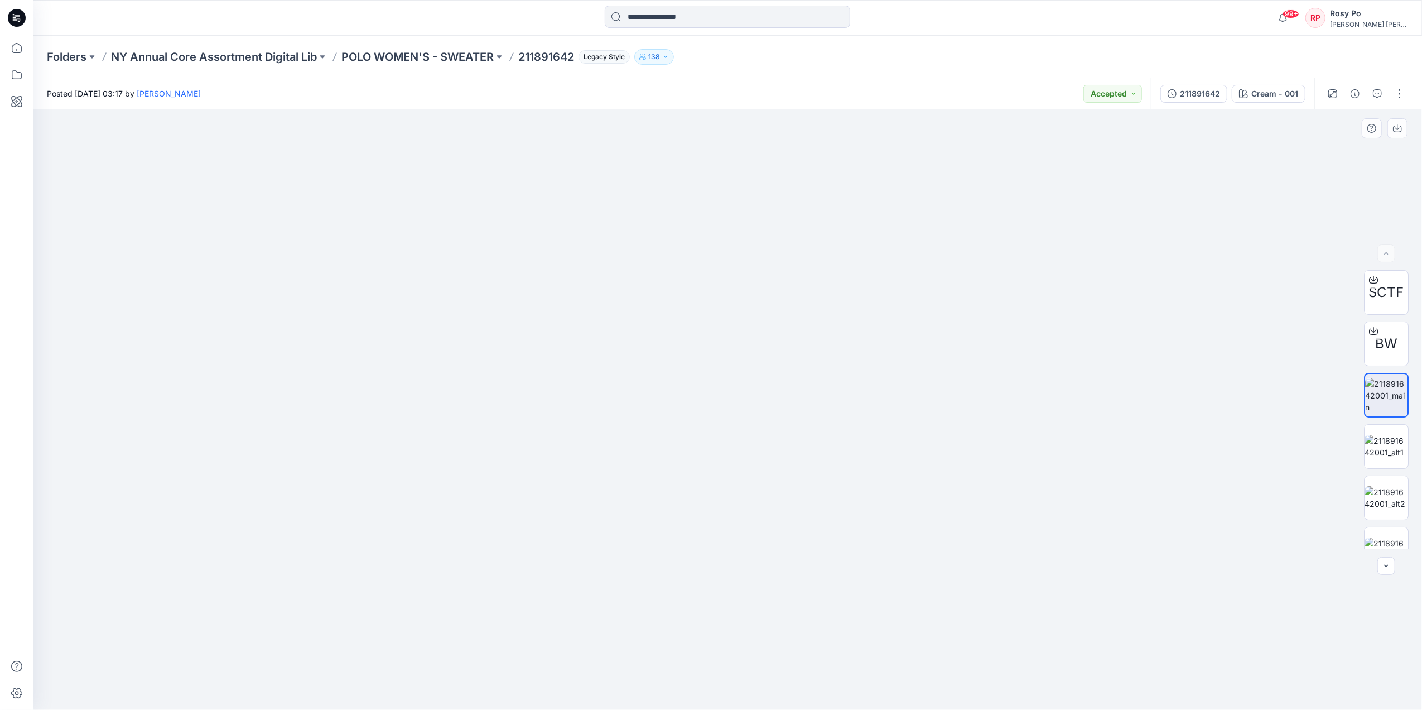
click at [670, 670] on img at bounding box center [728, 149] width 1136 height 1122
click at [1386, 521] on img at bounding box center [1387, 526] width 44 height 23
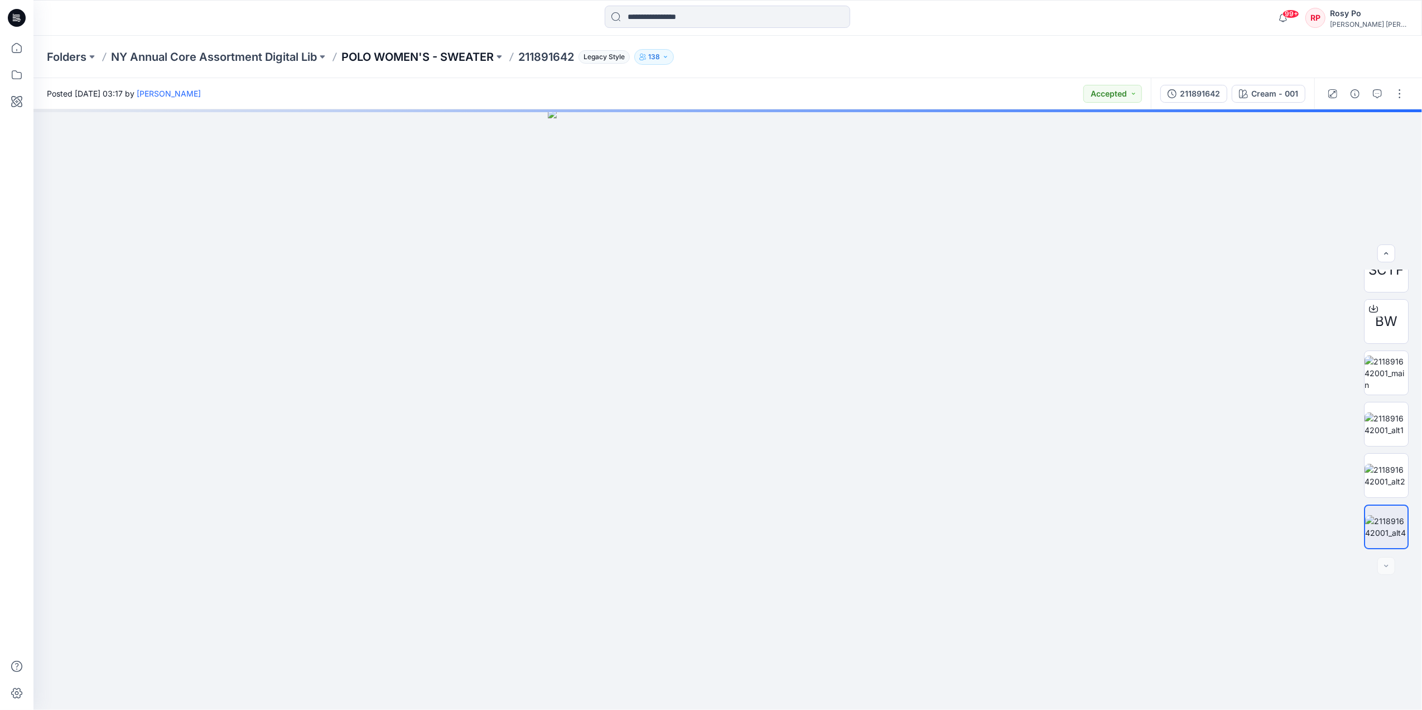
click at [482, 58] on p "POLO WOMEN'S - SWEATER" at bounding box center [418, 57] width 152 height 16
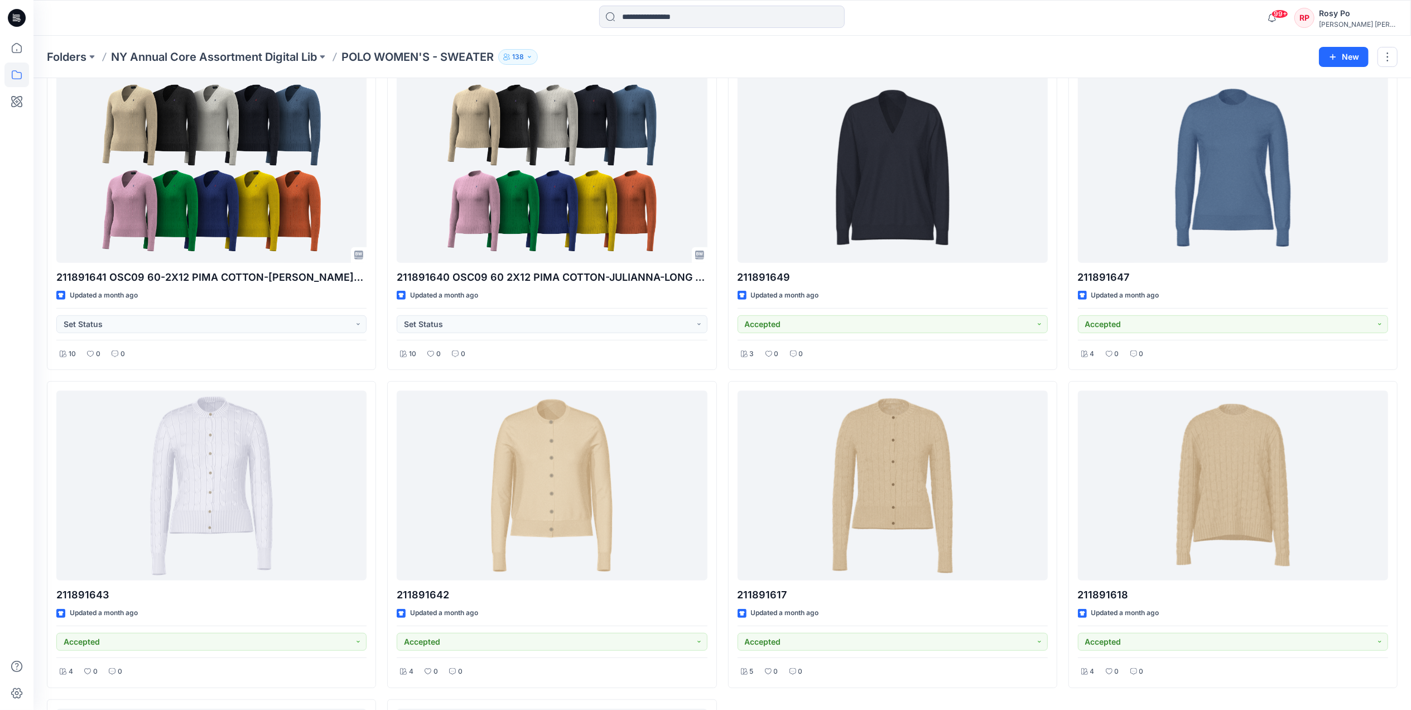
scroll to position [744, 0]
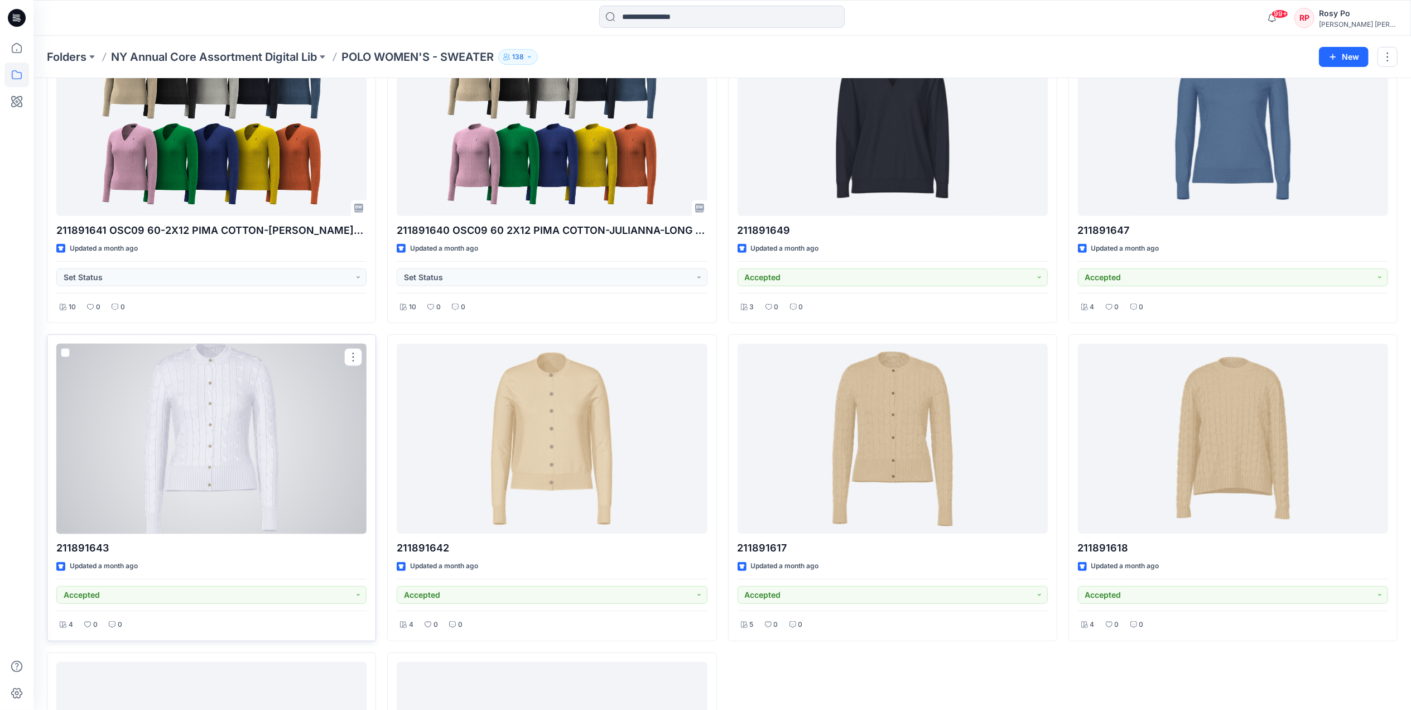
click at [257, 471] on div at bounding box center [211, 439] width 310 height 190
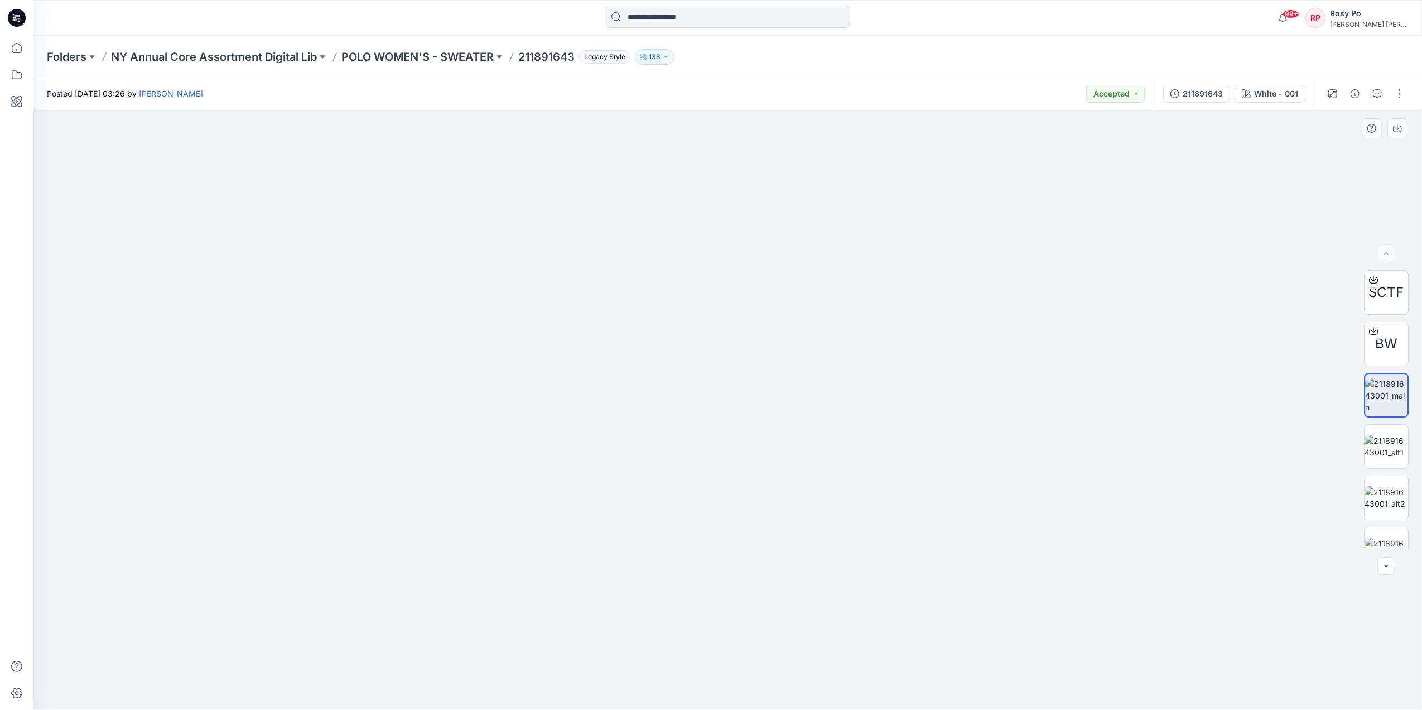
drag, startPoint x: 729, startPoint y: 259, endPoint x: 742, endPoint y: 483, distance: 224.7
click at [735, 501] on img at bounding box center [728, 290] width 1074 height 840
drag, startPoint x: 770, startPoint y: 259, endPoint x: 775, endPoint y: 359, distance: 100.0
click at [775, 359] on img at bounding box center [728, 360] width 1074 height 700
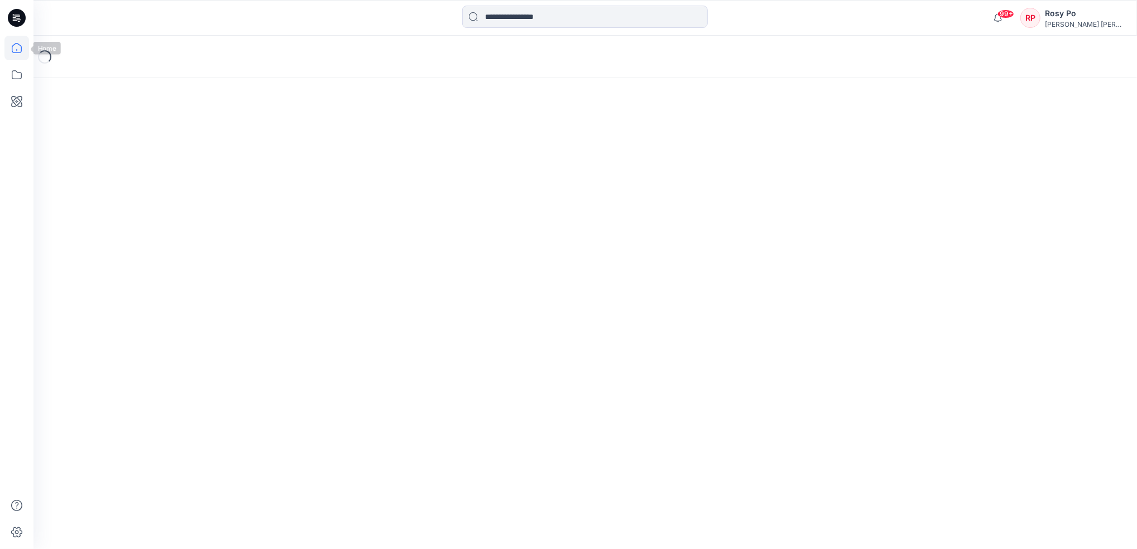
click at [23, 55] on icon at bounding box center [16, 48] width 25 height 25
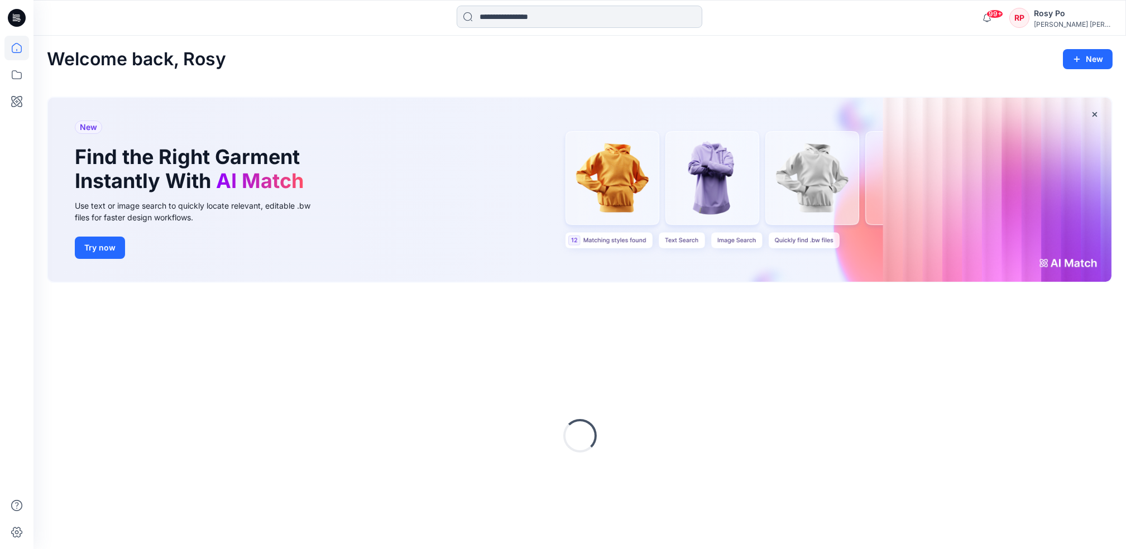
click at [547, 21] on input at bounding box center [579, 17] width 246 height 22
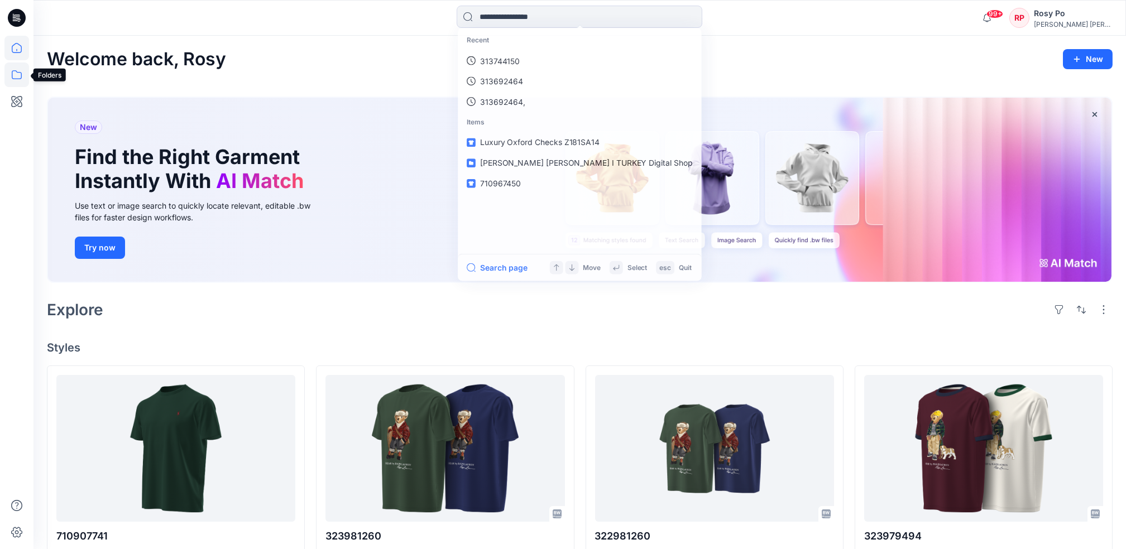
click at [24, 71] on icon at bounding box center [16, 74] width 25 height 25
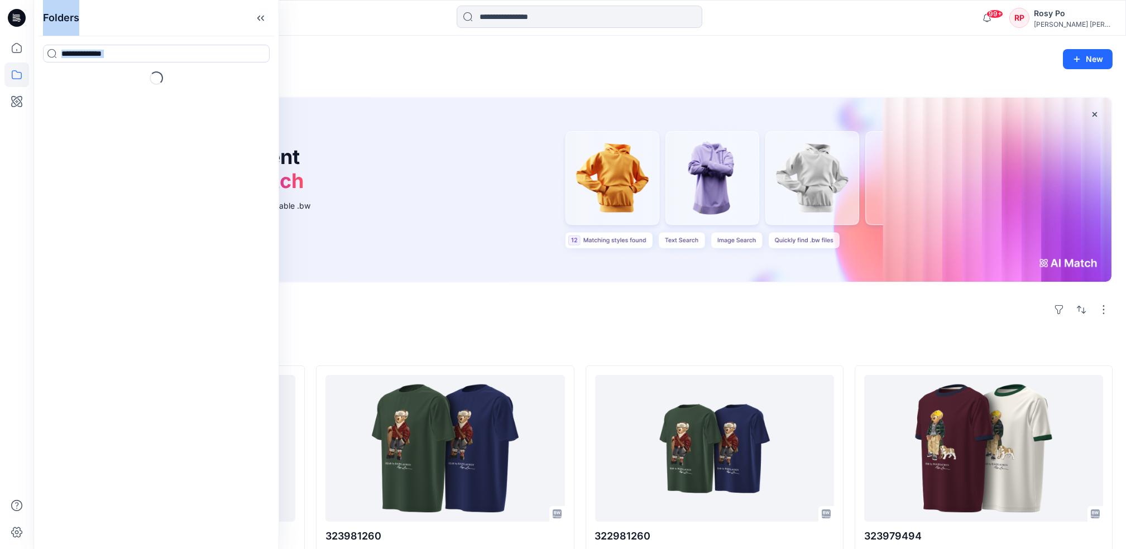
drag, startPoint x: 24, startPoint y: 71, endPoint x: 66, endPoint y: 71, distance: 42.4
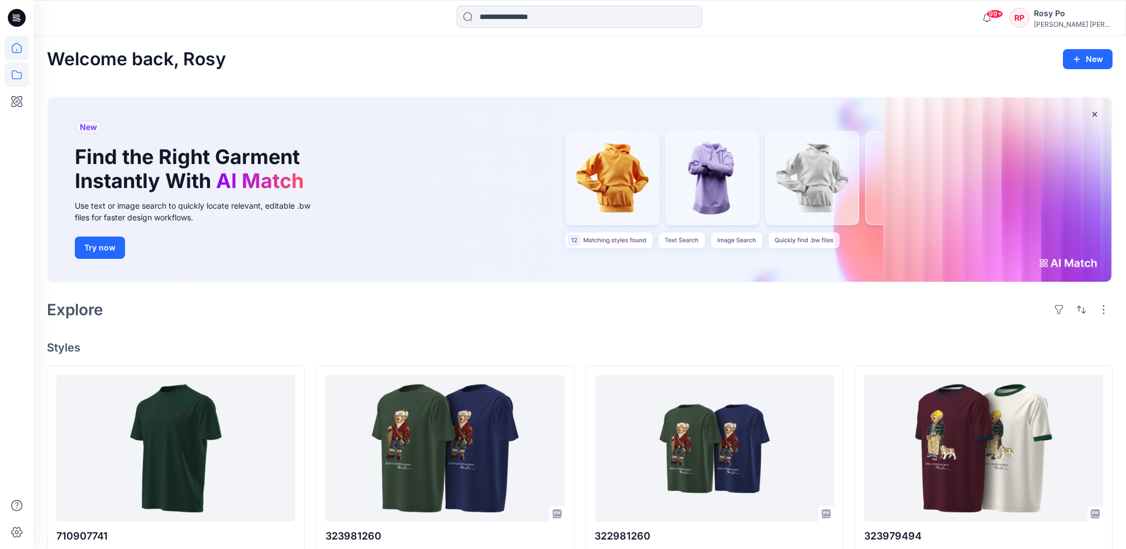
drag, startPoint x: 66, startPoint y: 71, endPoint x: 18, endPoint y: 81, distance: 49.6
click at [18, 81] on icon at bounding box center [16, 74] width 25 height 25
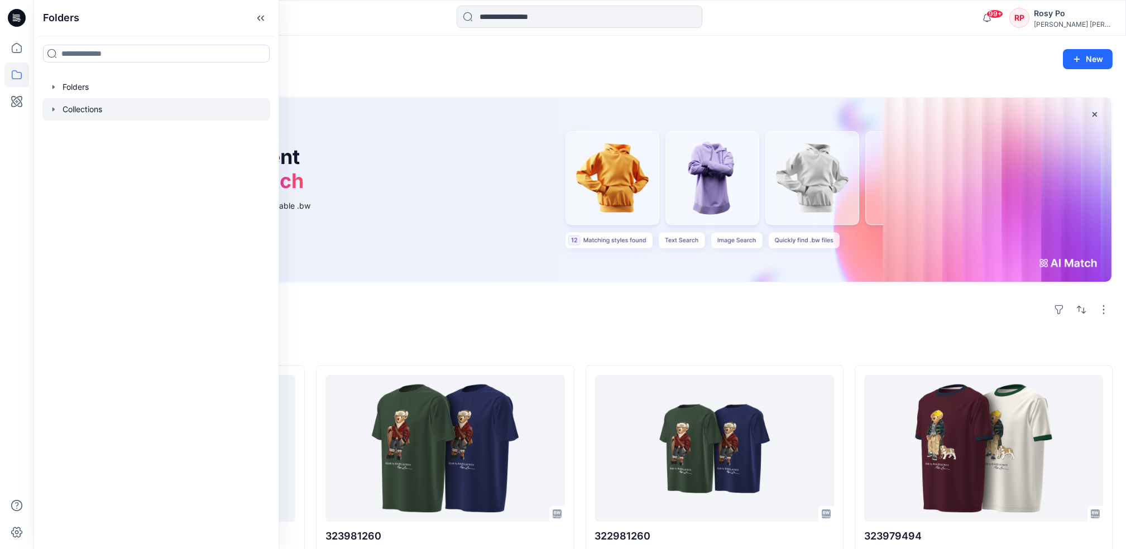
click at [47, 107] on div at bounding box center [156, 109] width 228 height 22
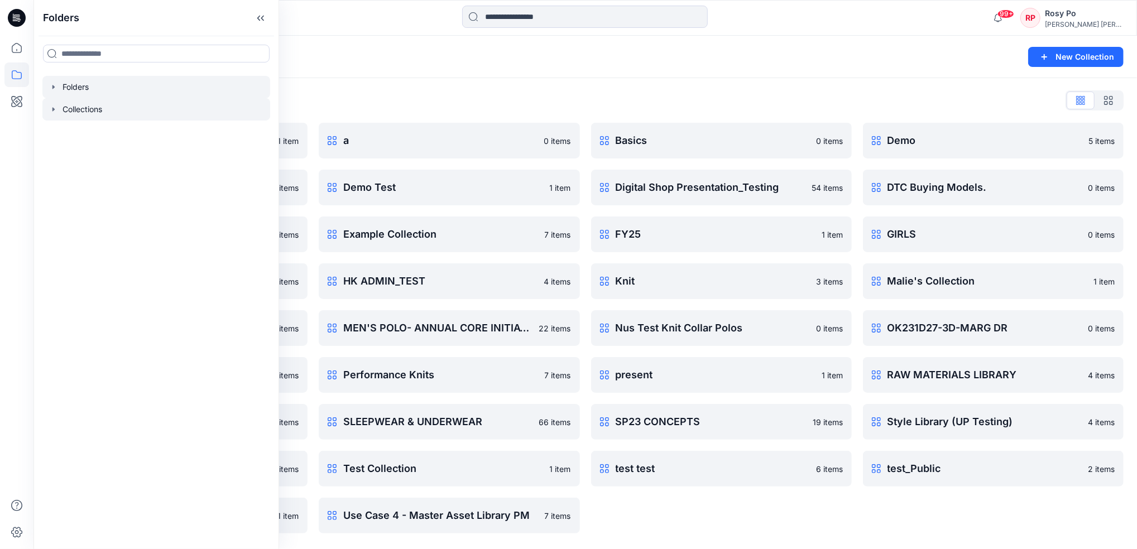
click at [105, 83] on div at bounding box center [156, 87] width 228 height 22
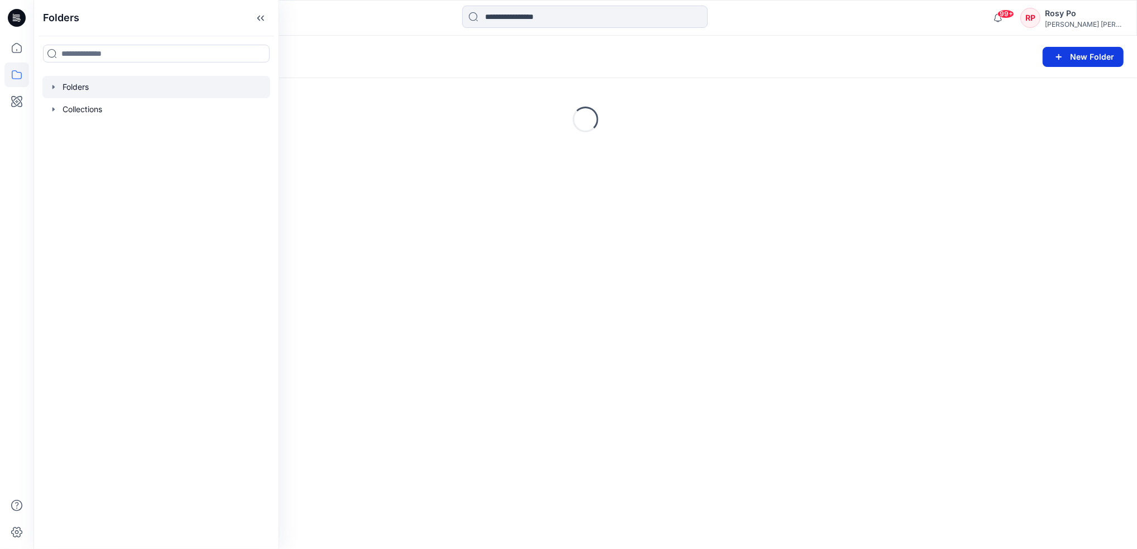
click at [1060, 52] on icon "button" at bounding box center [1058, 56] width 13 height 13
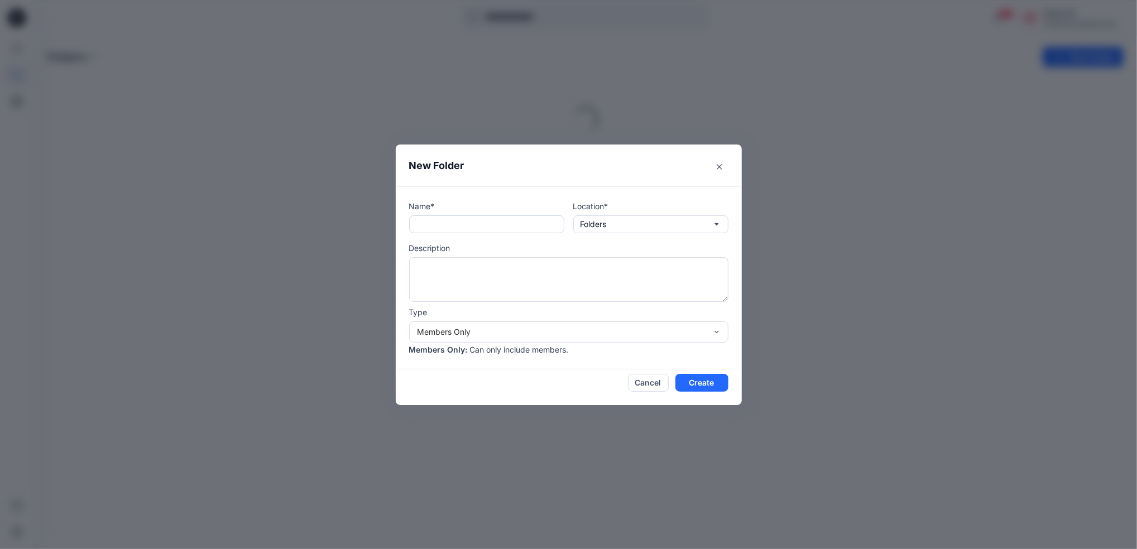
click at [447, 224] on input "text" at bounding box center [486, 224] width 155 height 18
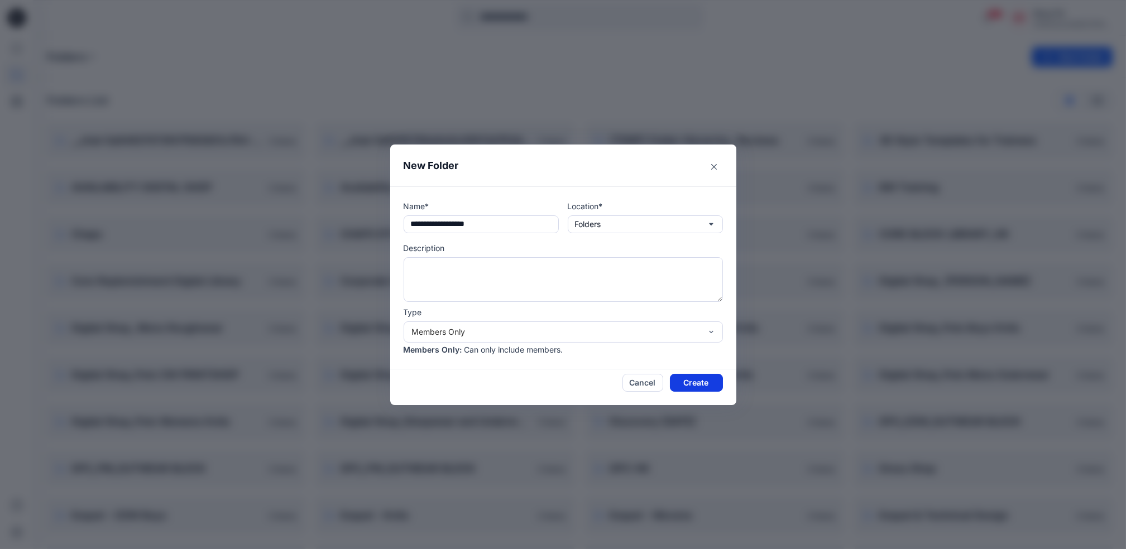
type input "**********"
click at [703, 383] on button "Create" at bounding box center [696, 383] width 53 height 18
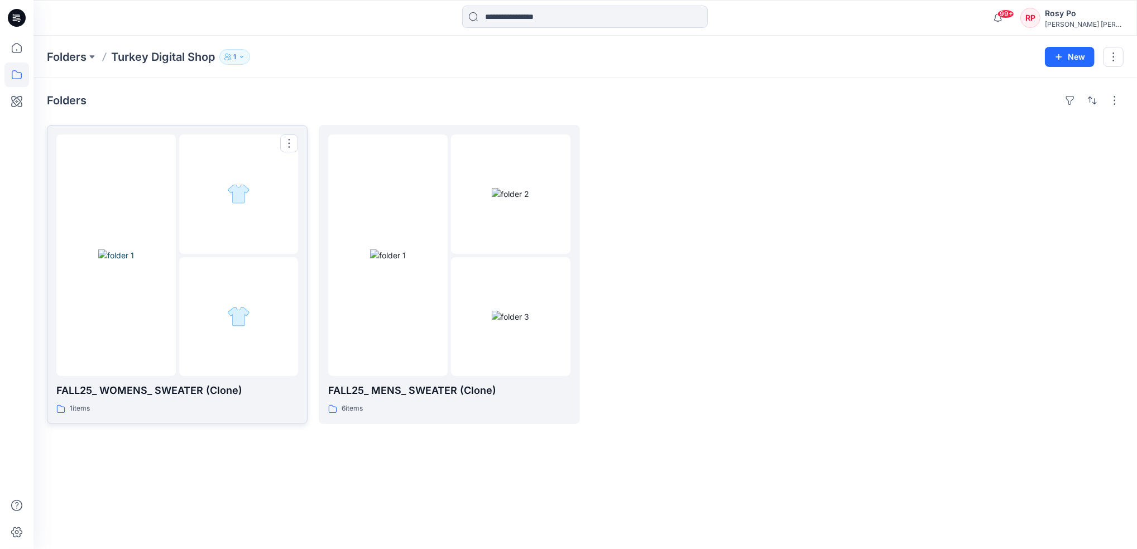
click at [251, 297] on div at bounding box center [238, 316] width 119 height 119
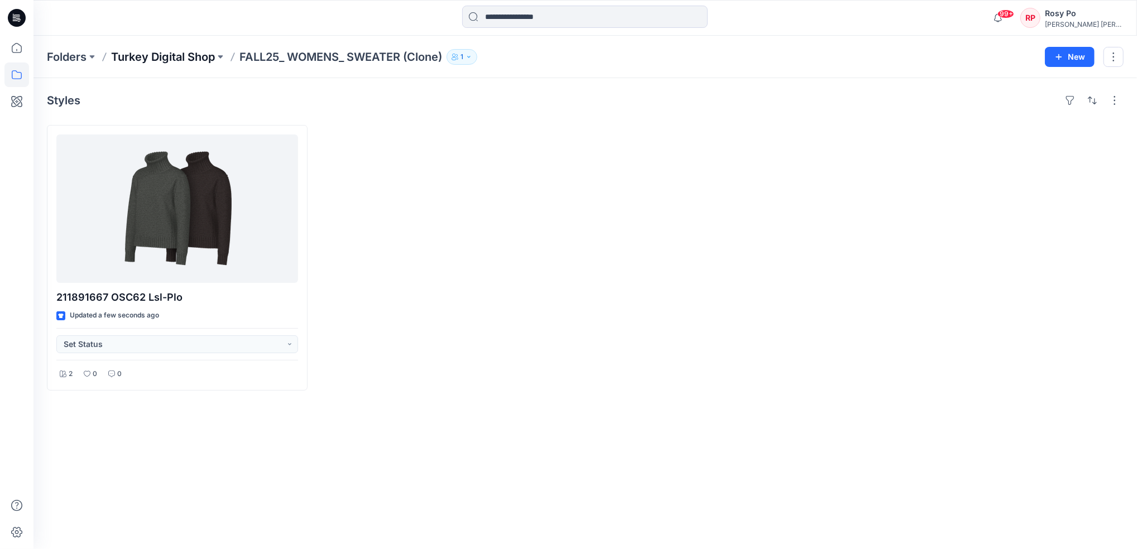
click at [161, 54] on p "Turkey Digital Shop" at bounding box center [163, 57] width 104 height 16
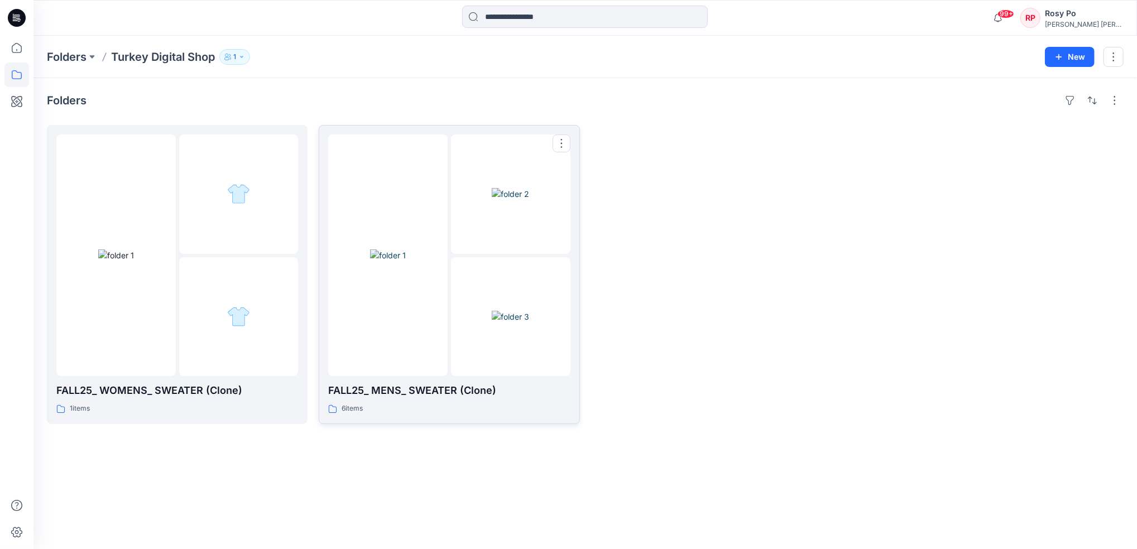
click at [406, 251] on img at bounding box center [388, 255] width 36 height 12
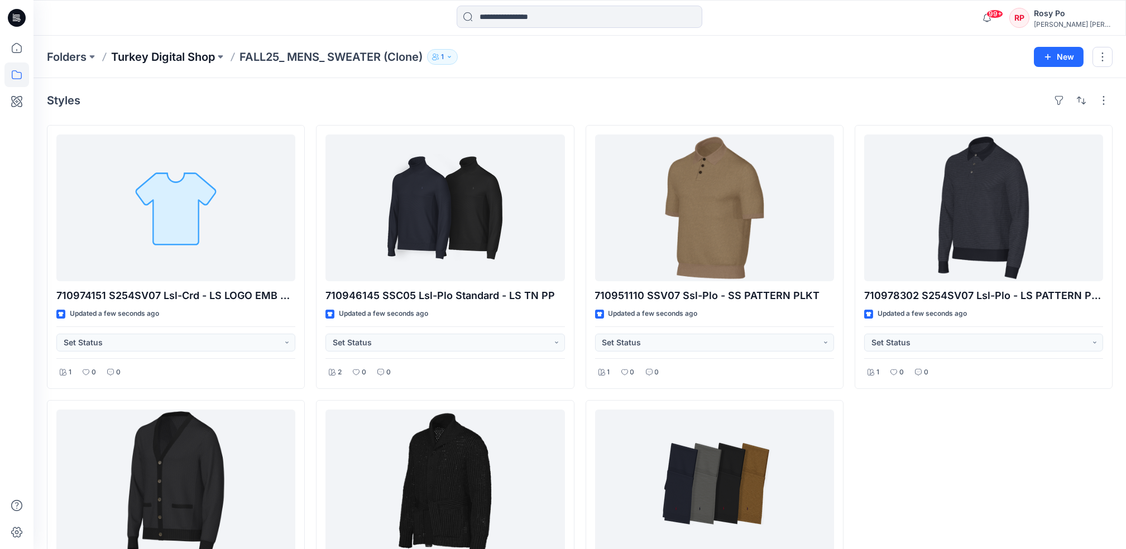
click at [182, 49] on p "Turkey Digital Shop" at bounding box center [163, 57] width 104 height 16
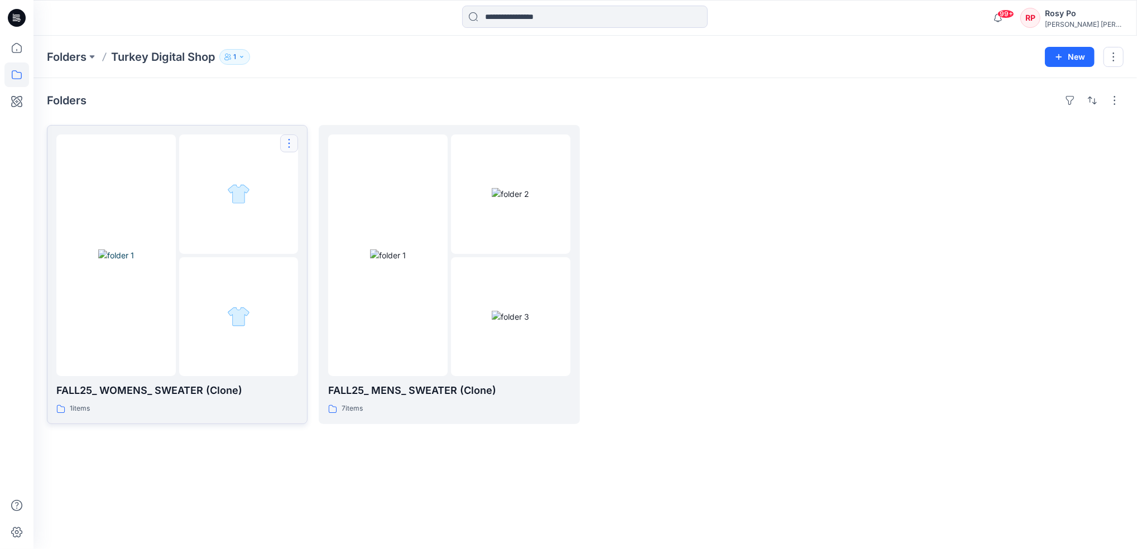
click at [290, 140] on button "button" at bounding box center [289, 143] width 18 height 18
click at [317, 172] on button "Edit" at bounding box center [342, 170] width 121 height 21
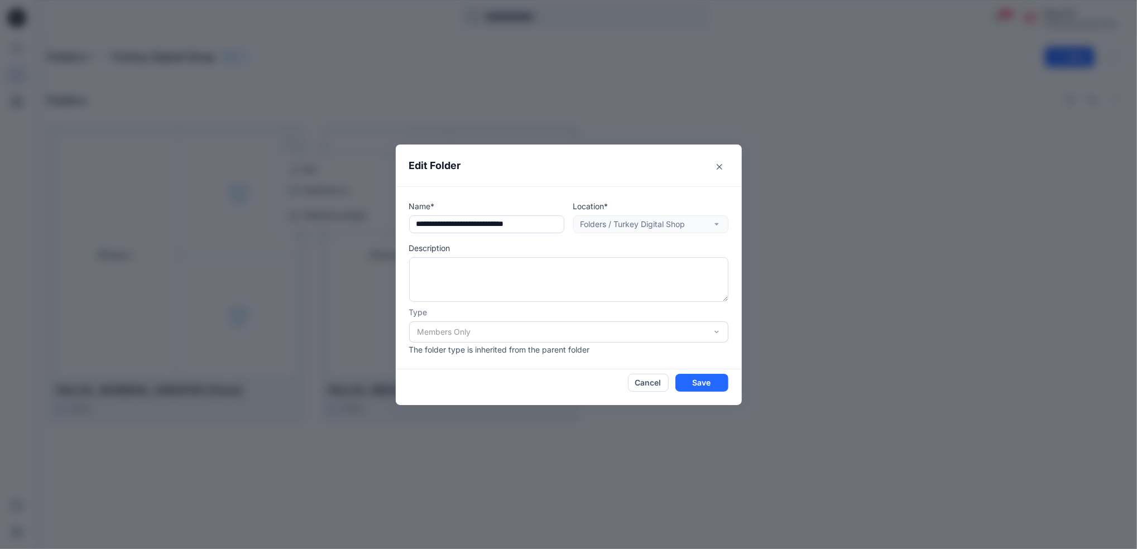
scroll to position [0, 1]
drag, startPoint x: 530, startPoint y: 222, endPoint x: 633, endPoint y: 220, distance: 102.7
click at [633, 220] on div "**********" at bounding box center [568, 216] width 319 height 33
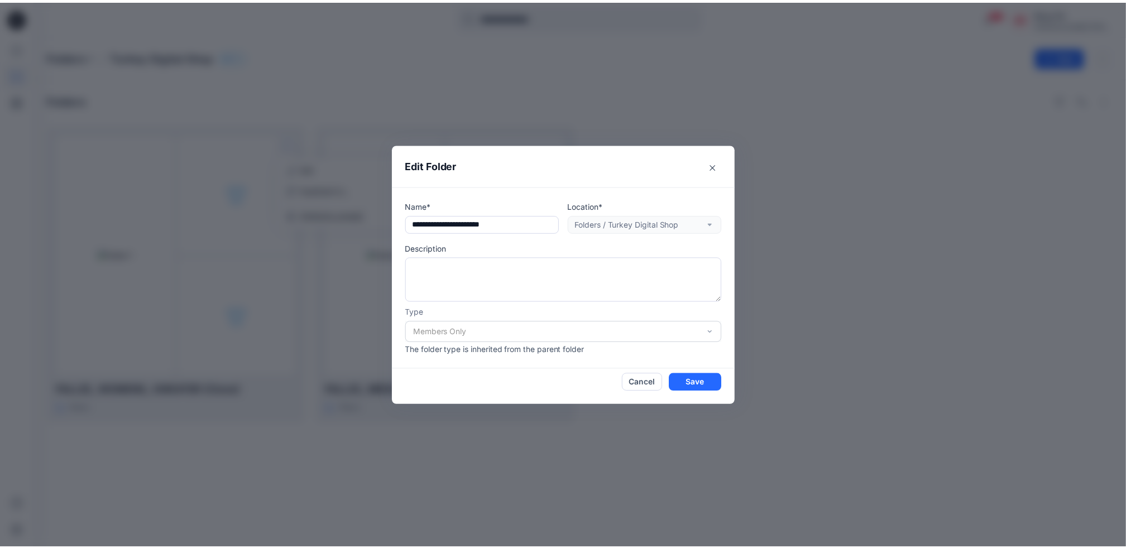
scroll to position [0, 0]
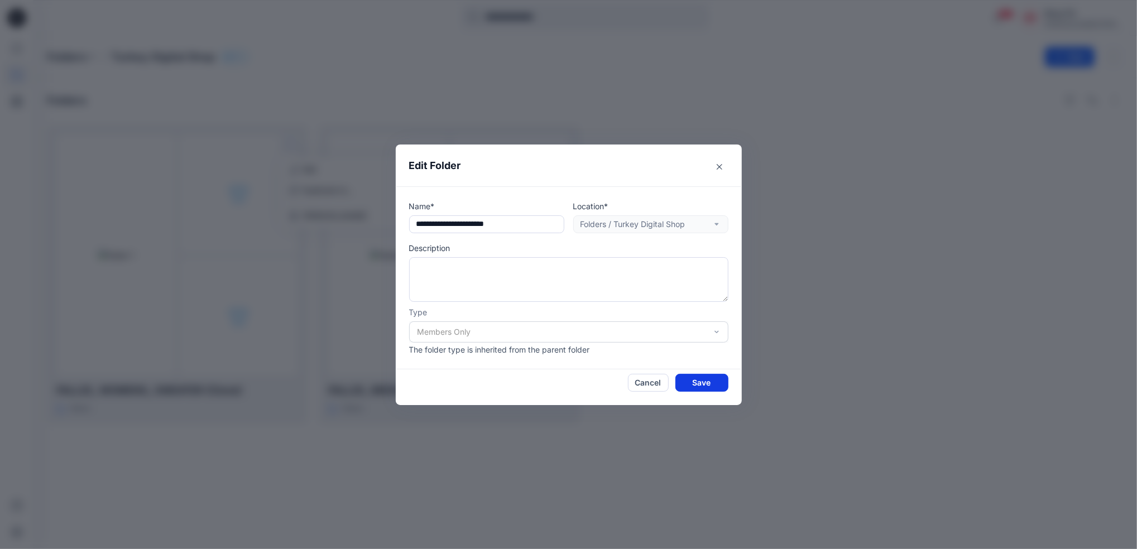
type input "**********"
click at [679, 384] on button "Save" at bounding box center [701, 383] width 53 height 18
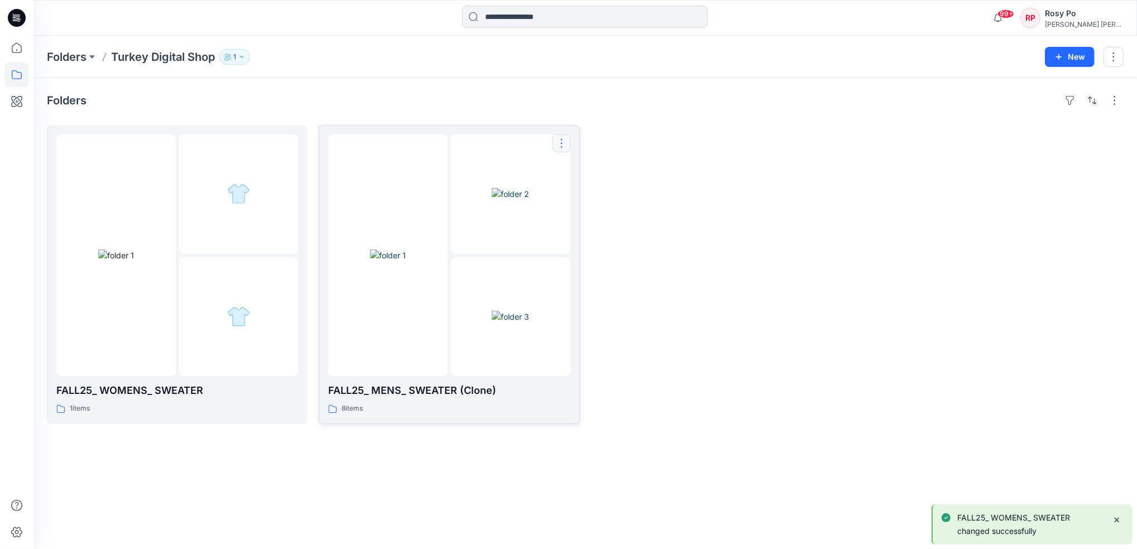
click at [564, 144] on button "button" at bounding box center [561, 143] width 18 height 18
click at [603, 172] on button "Edit" at bounding box center [615, 170] width 121 height 21
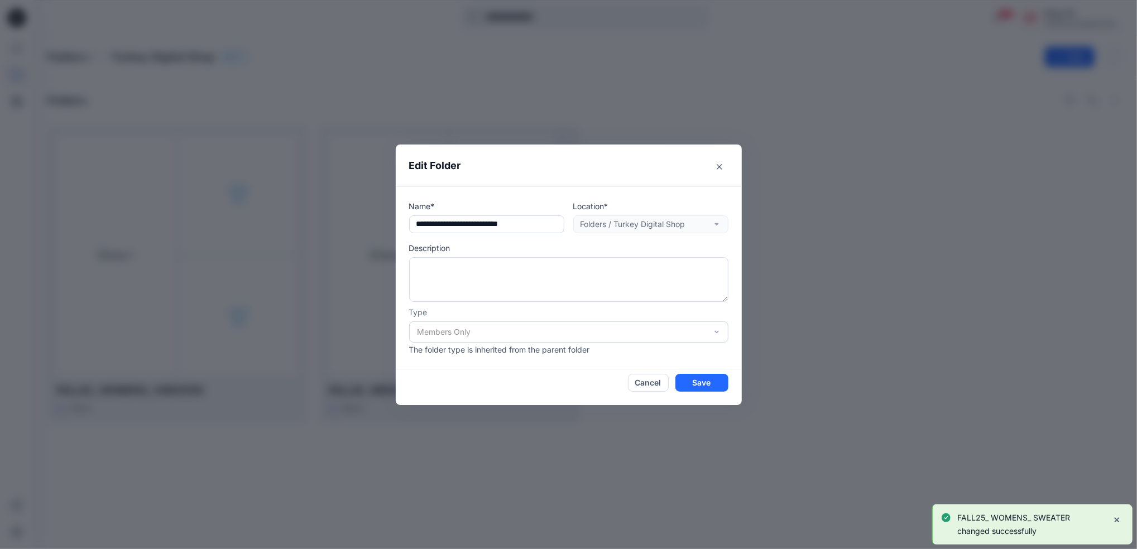
drag, startPoint x: 516, startPoint y: 225, endPoint x: 632, endPoint y: 228, distance: 115.5
click at [632, 228] on div "**********" at bounding box center [568, 216] width 319 height 33
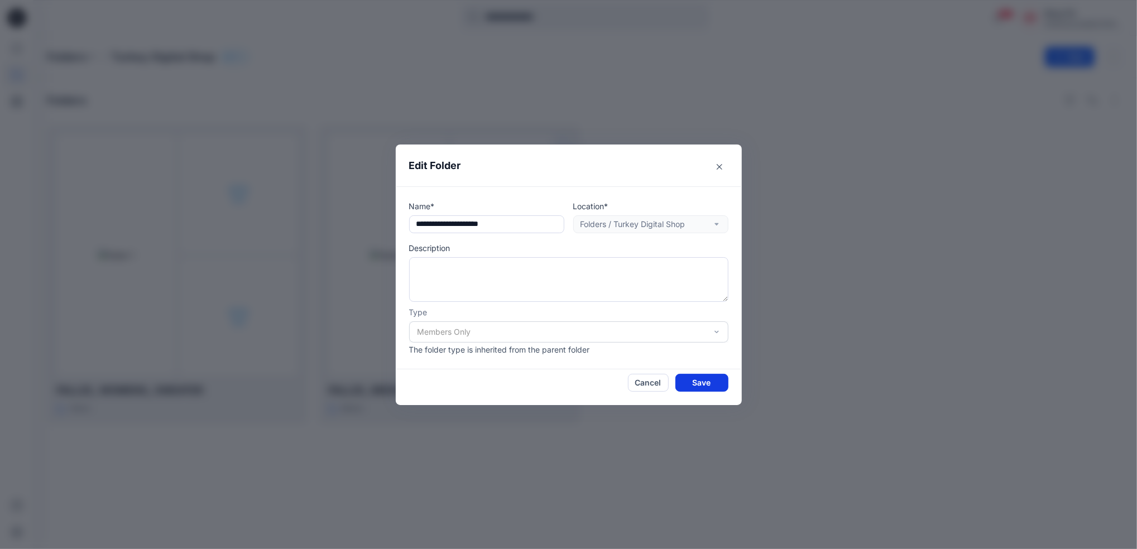
type input "**********"
click at [708, 384] on button "Save" at bounding box center [701, 383] width 53 height 18
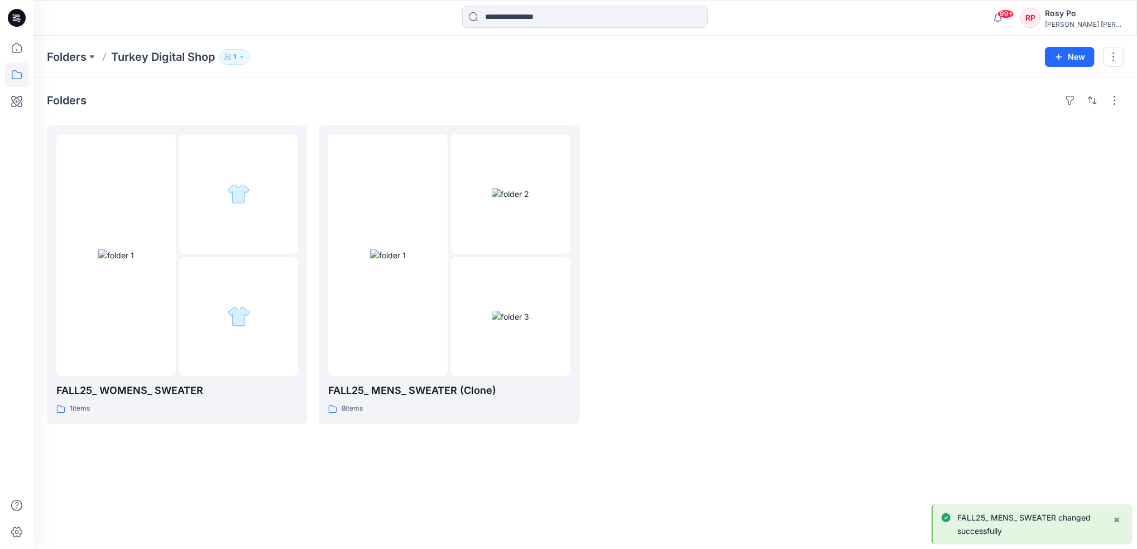
click at [771, 344] on div at bounding box center [721, 274] width 261 height 299
click at [86, 59] on p "Folders" at bounding box center [67, 57] width 40 height 16
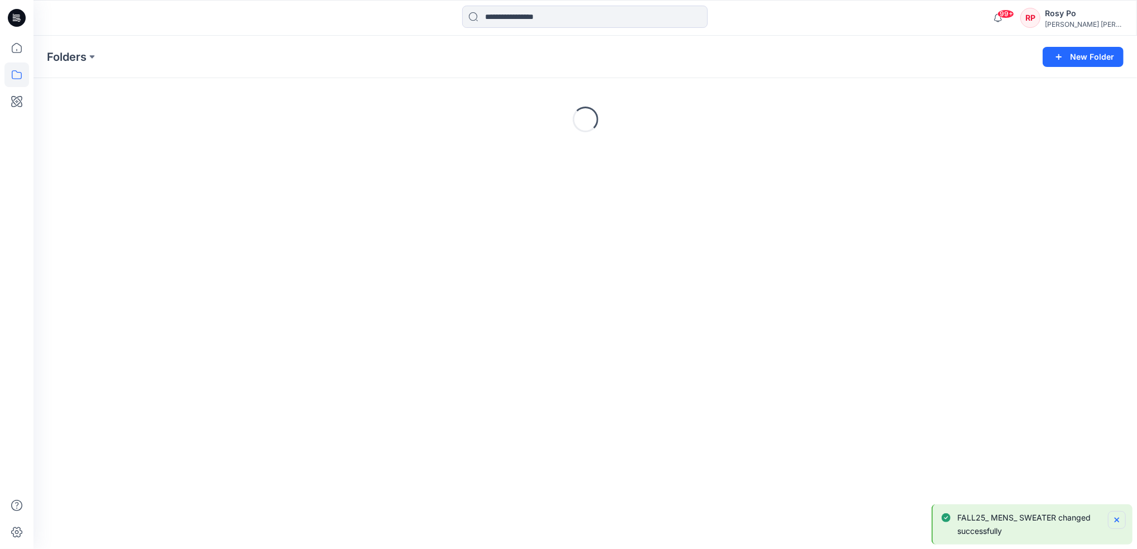
click at [1114, 520] on icon "Notifications-bottom-right" at bounding box center [1116, 520] width 9 height 9
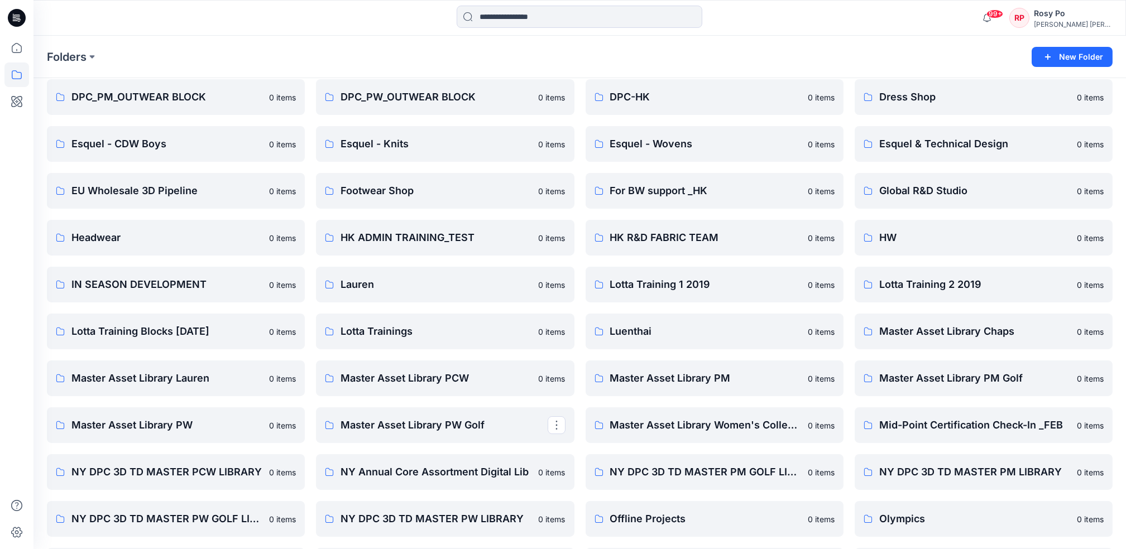
scroll to position [818, 0]
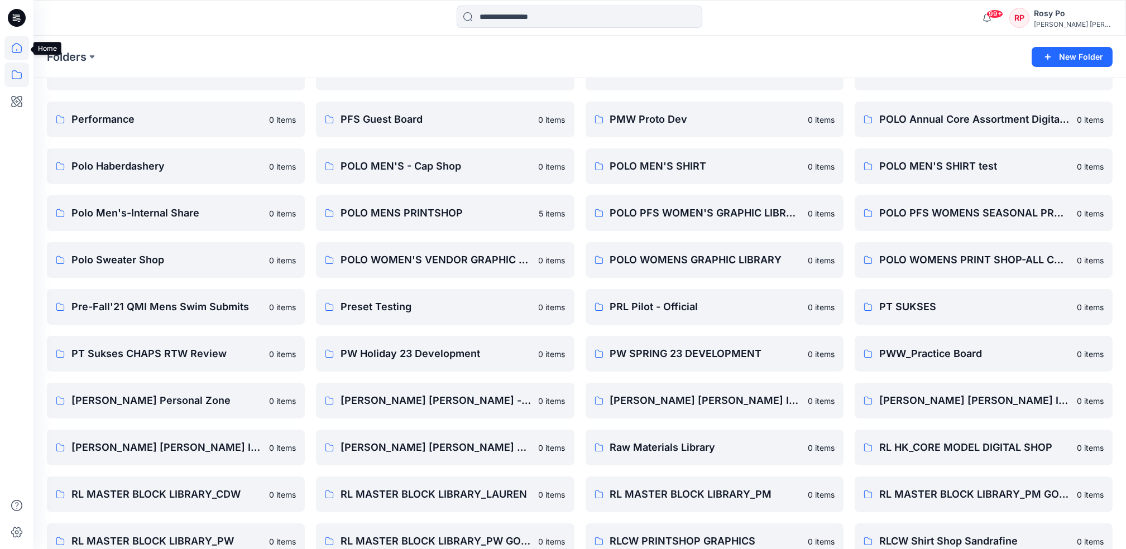
click at [13, 40] on icon at bounding box center [16, 48] width 25 height 25
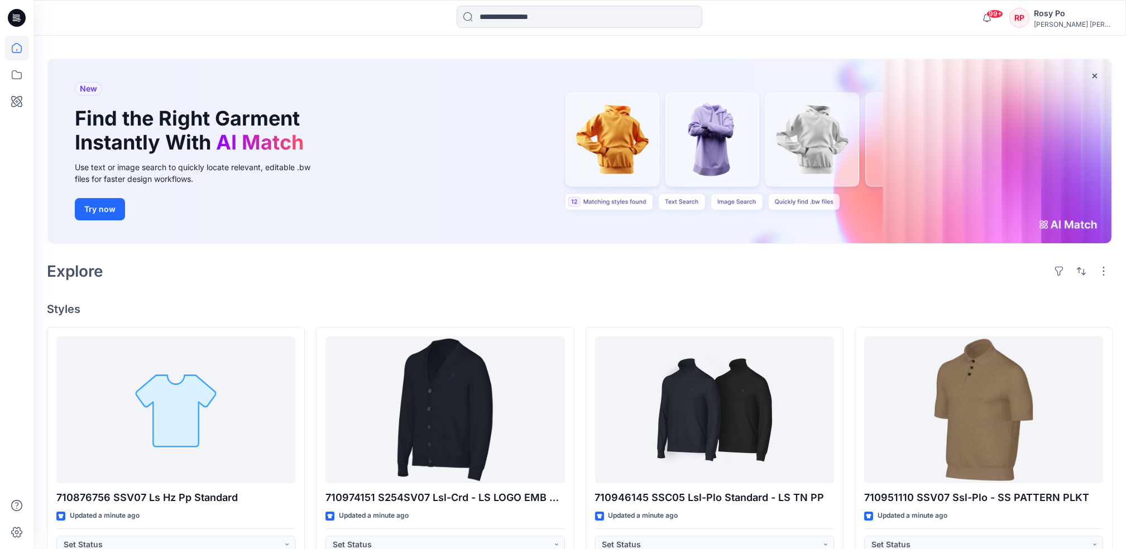
scroll to position [336, 0]
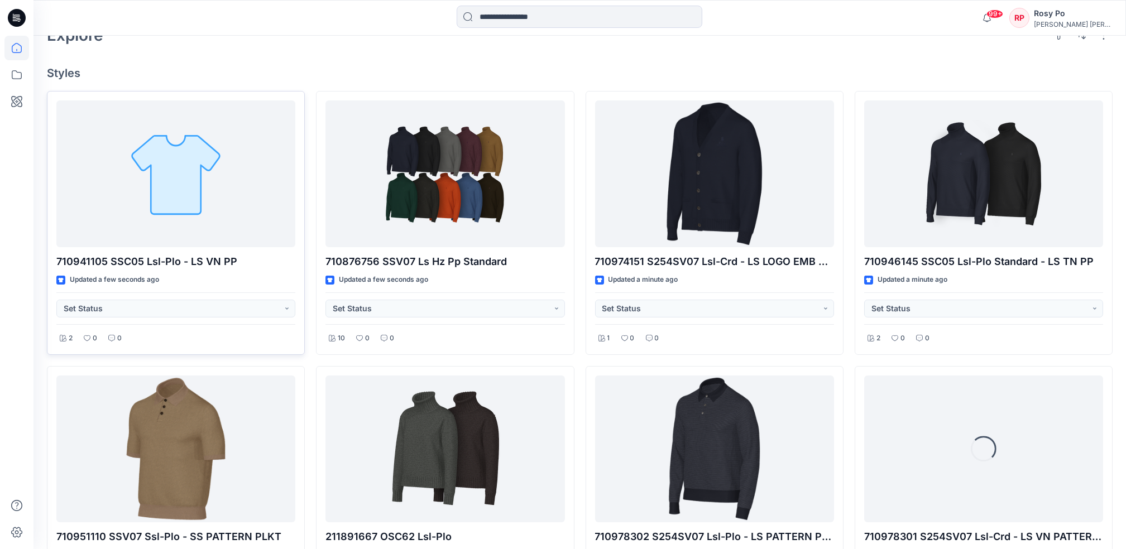
scroll to position [297, 0]
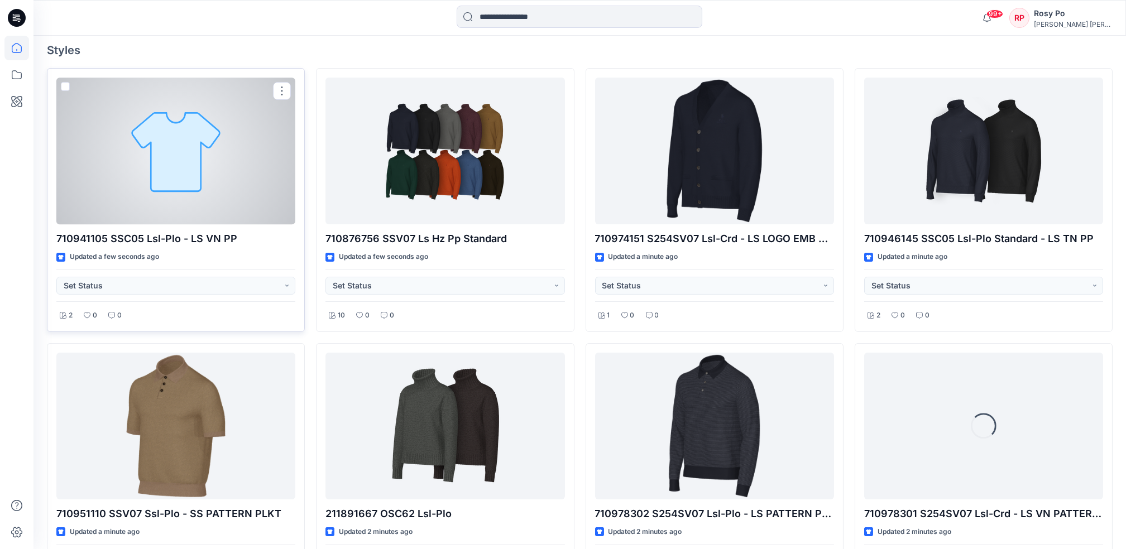
click at [227, 166] on div at bounding box center [175, 151] width 239 height 147
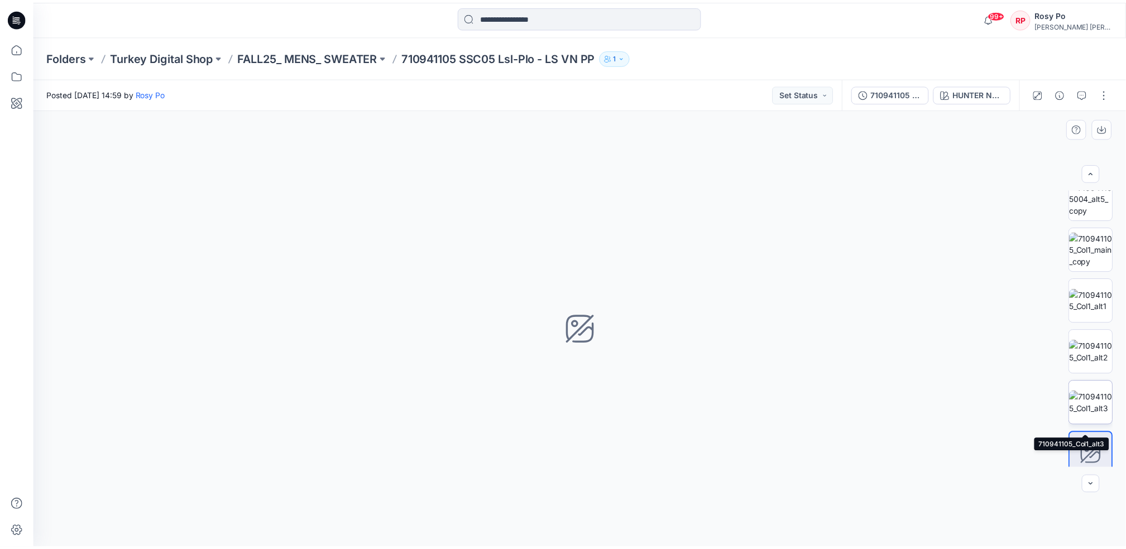
scroll to position [22, 0]
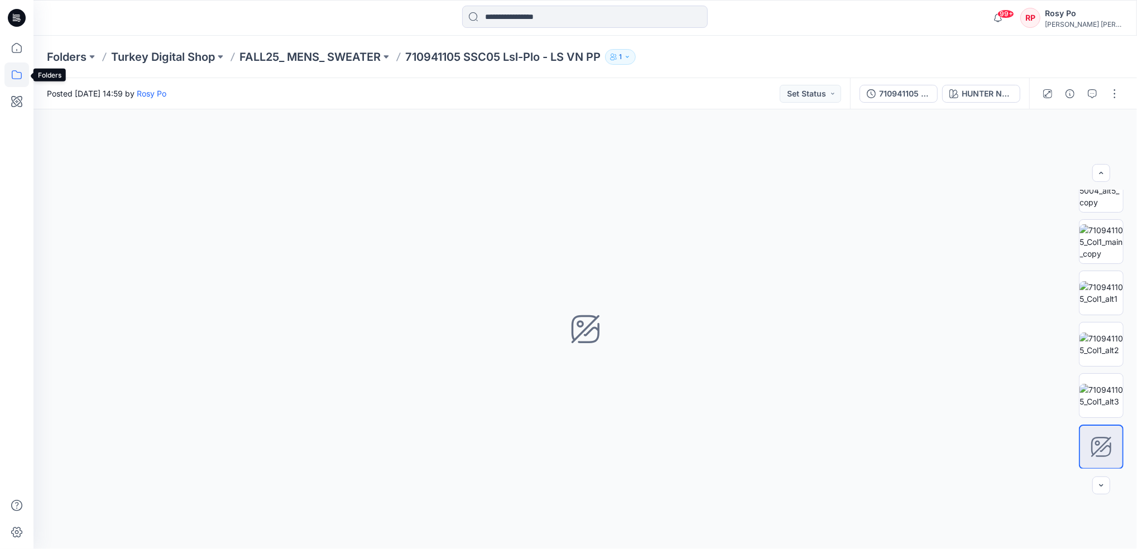
click at [13, 78] on icon at bounding box center [16, 74] width 25 height 25
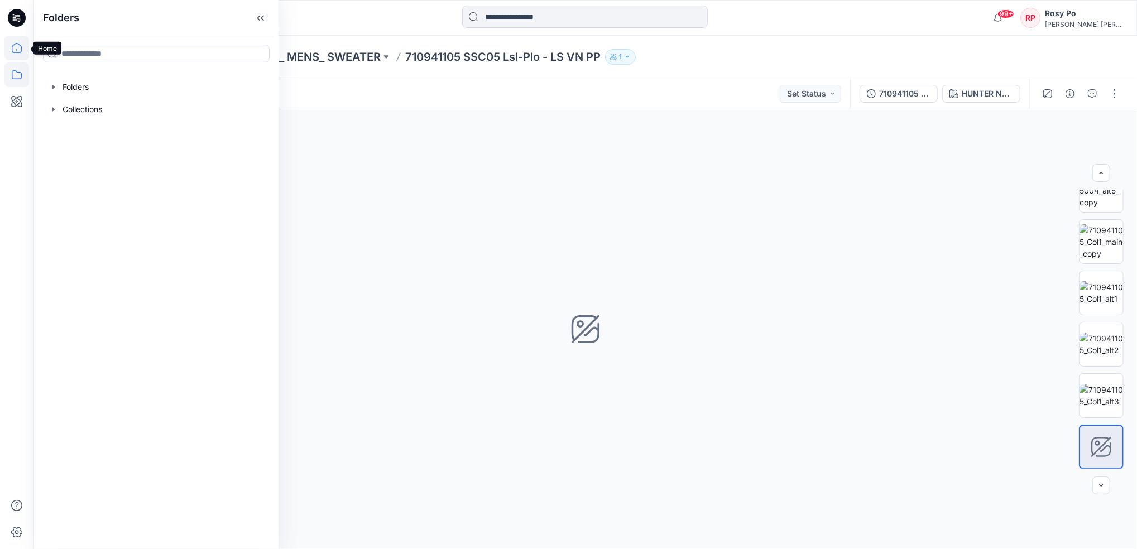
click at [15, 46] on icon at bounding box center [16, 48] width 25 height 25
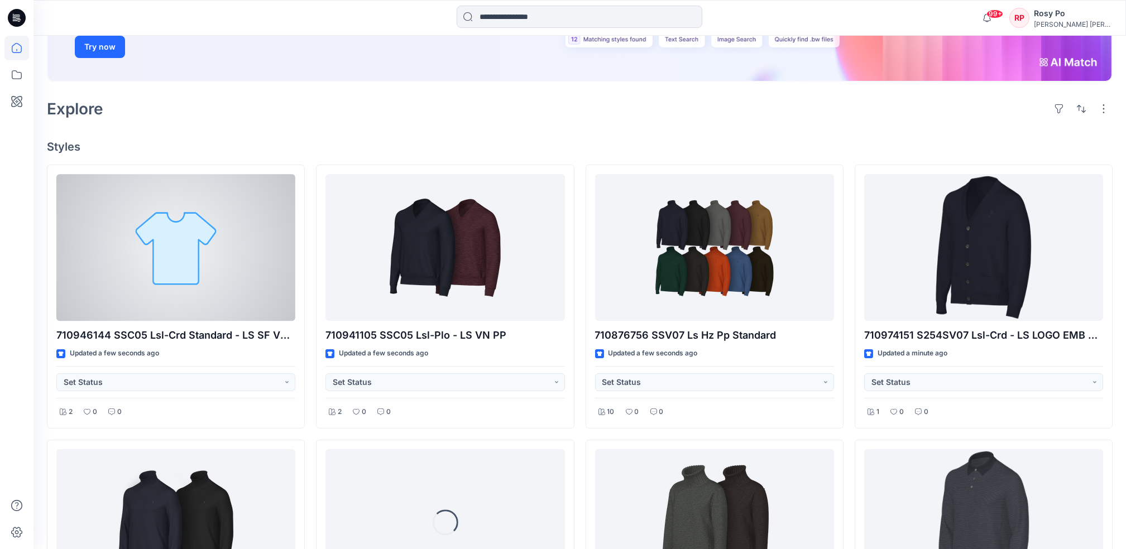
scroll to position [297, 0]
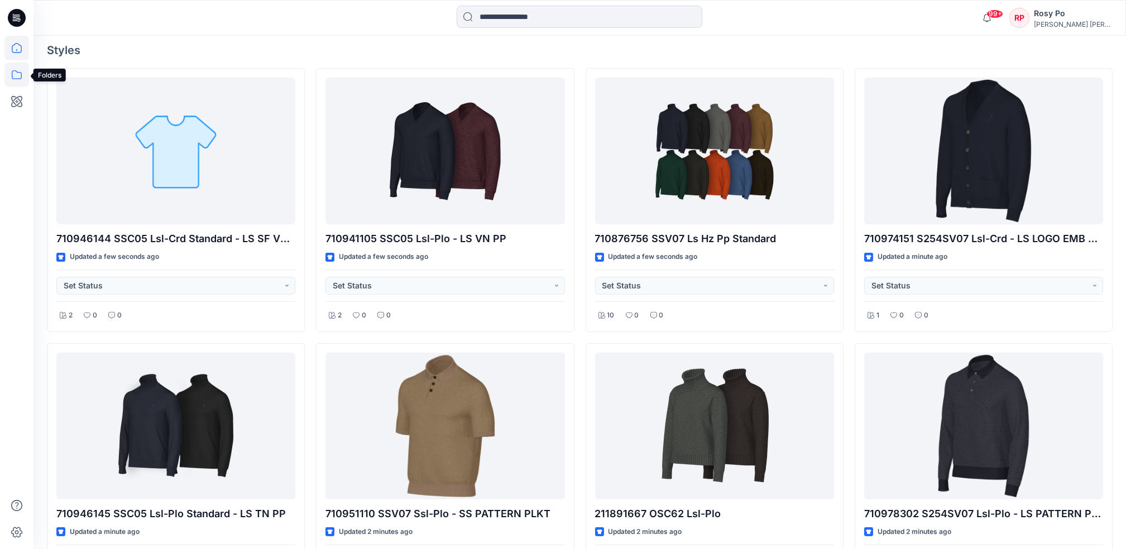
click at [17, 77] on icon at bounding box center [16, 74] width 25 height 25
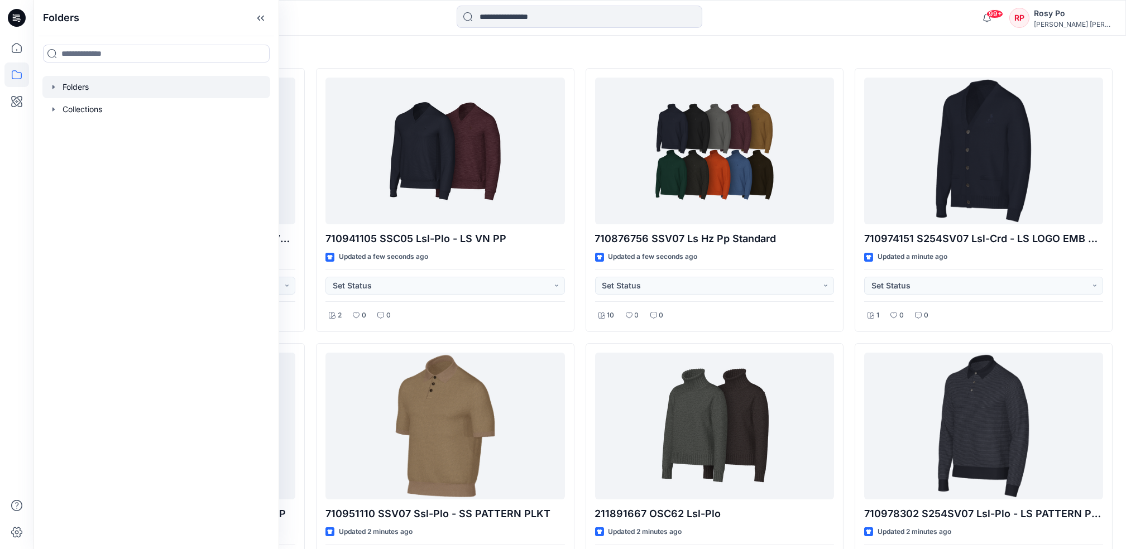
click at [96, 89] on div at bounding box center [156, 87] width 228 height 22
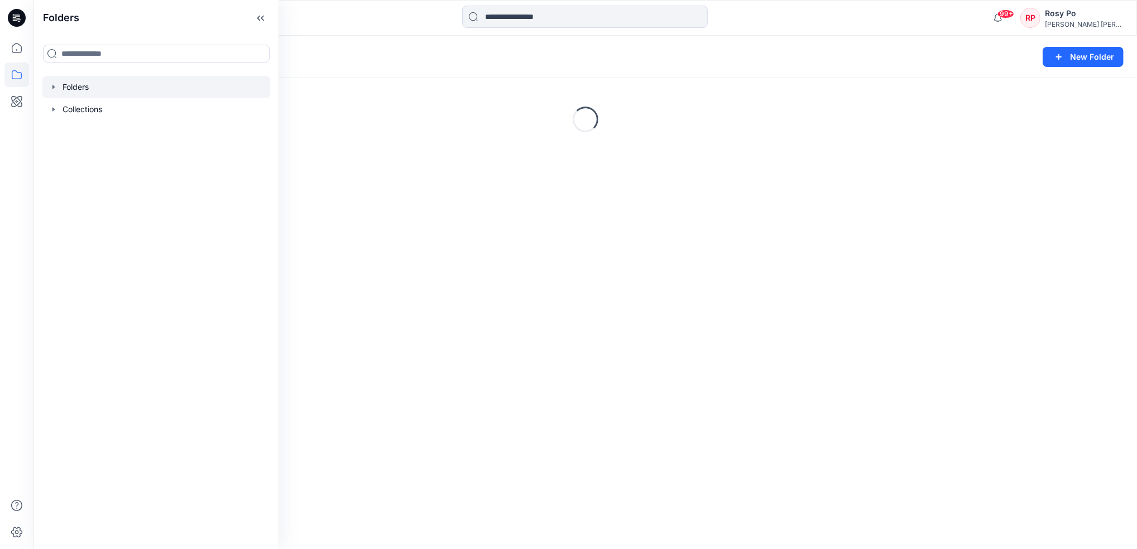
click at [47, 84] on div at bounding box center [156, 87] width 228 height 22
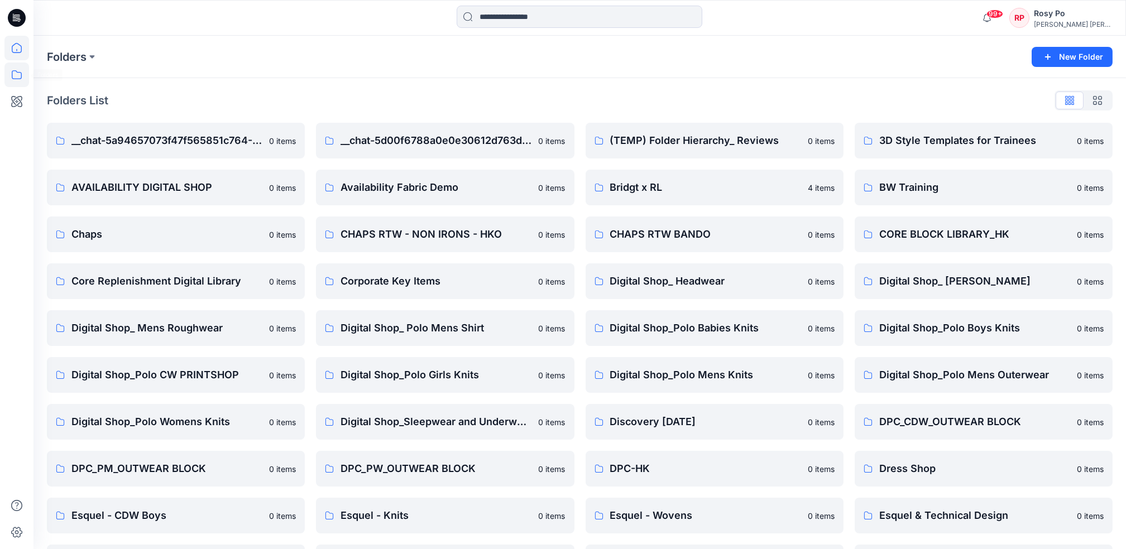
click at [28, 47] on icon at bounding box center [16, 48] width 25 height 25
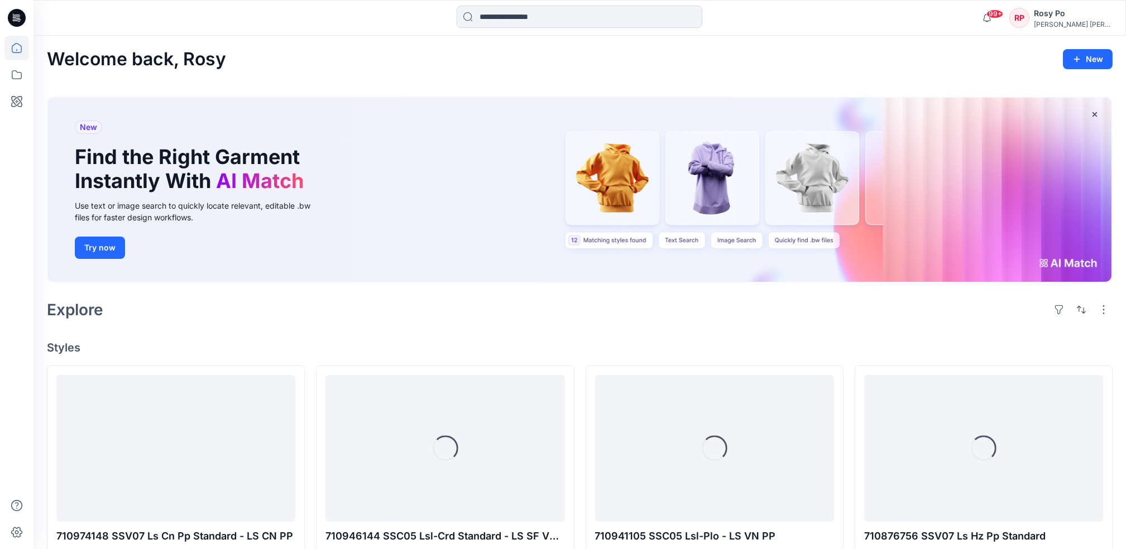
click at [1102, 9] on div "Rosy Po" at bounding box center [1072, 13] width 78 height 13
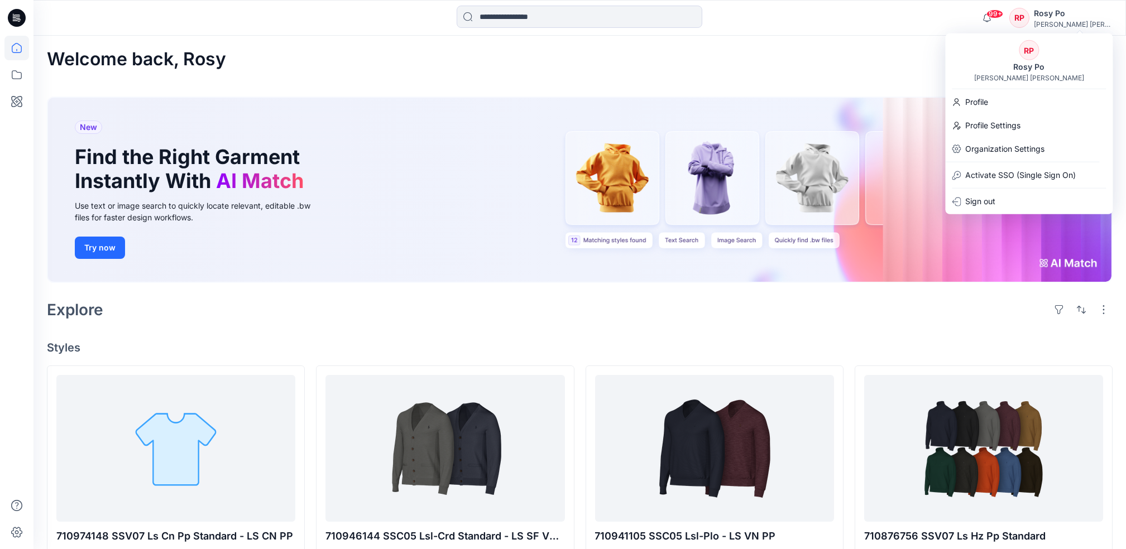
click at [1021, 55] on div "RP" at bounding box center [1028, 50] width 20 height 20
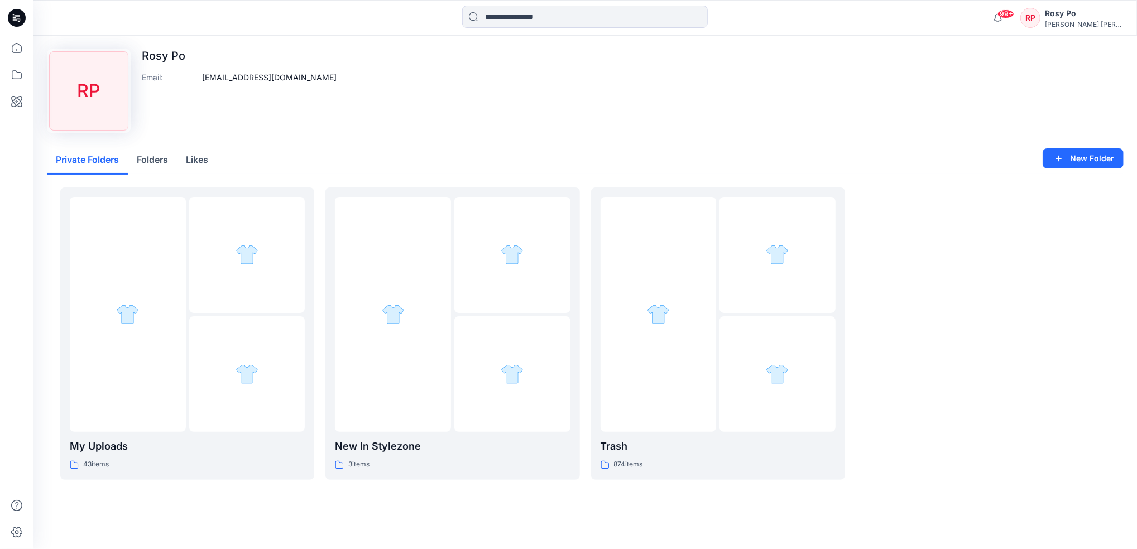
click at [167, 159] on button "Folders" at bounding box center [152, 160] width 49 height 28
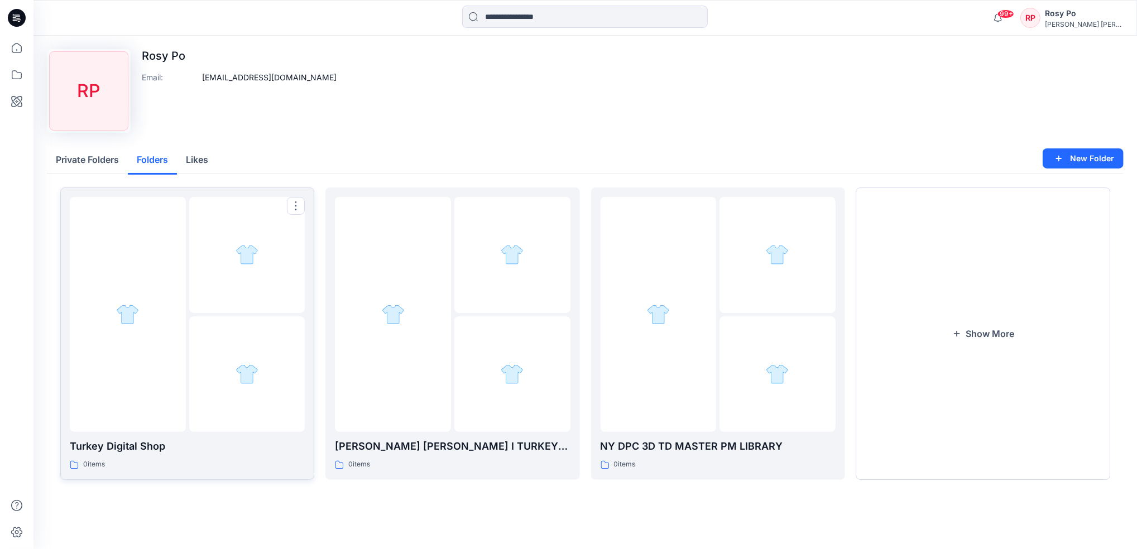
click at [236, 277] on div at bounding box center [247, 255] width 116 height 116
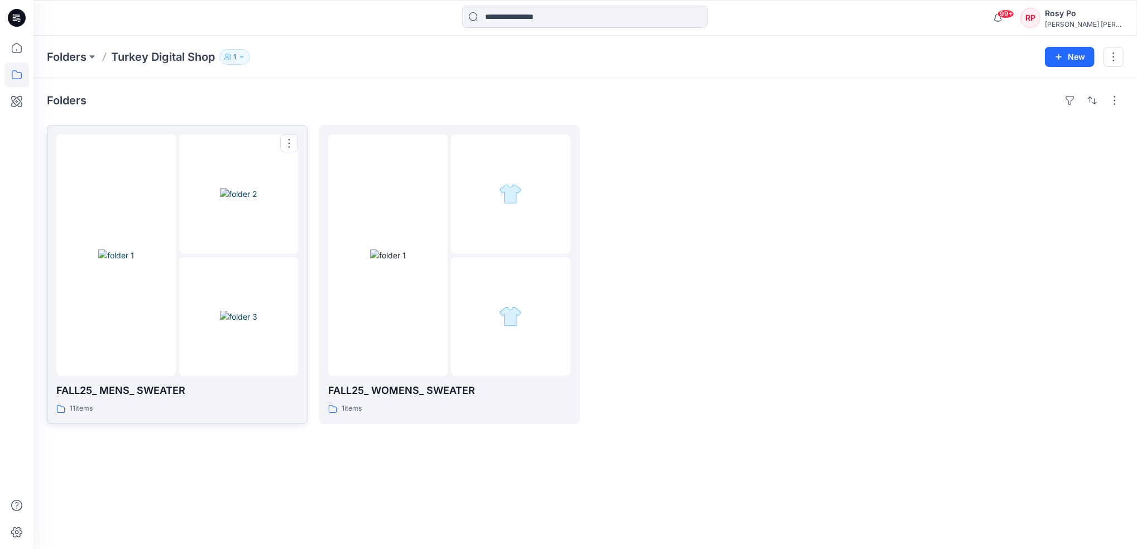
click at [220, 200] on img at bounding box center [238, 194] width 37 height 12
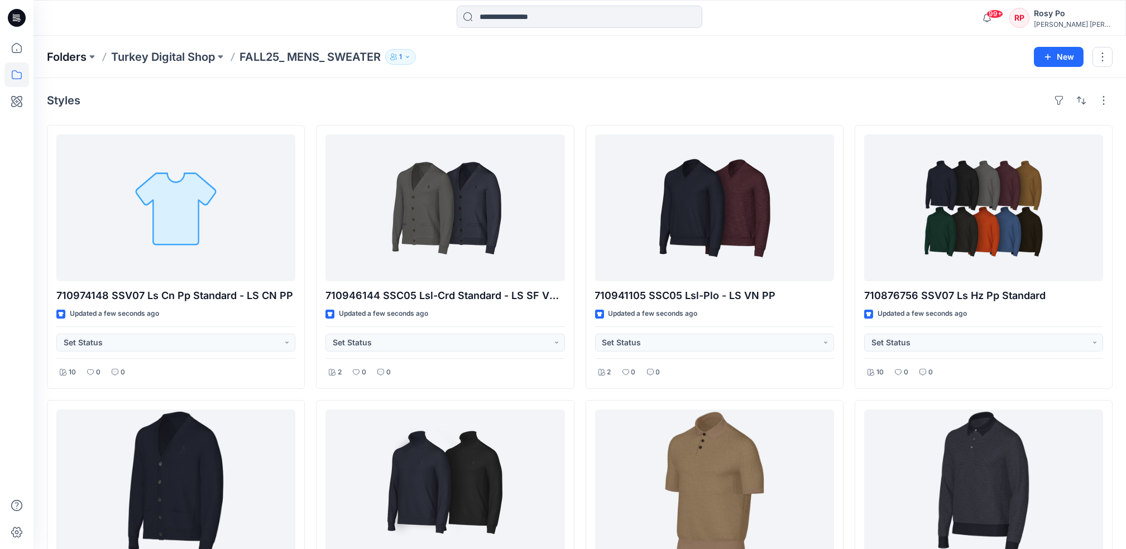
click at [65, 59] on p "Folders" at bounding box center [67, 57] width 40 height 16
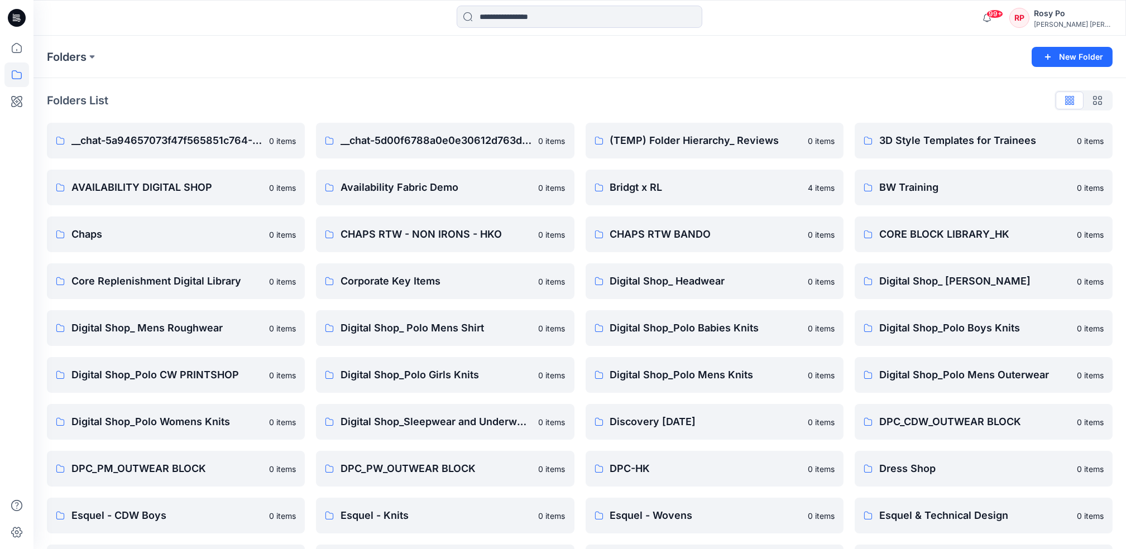
click at [1076, 23] on div "[PERSON_NAME] [PERSON_NAME]" at bounding box center [1072, 24] width 78 height 8
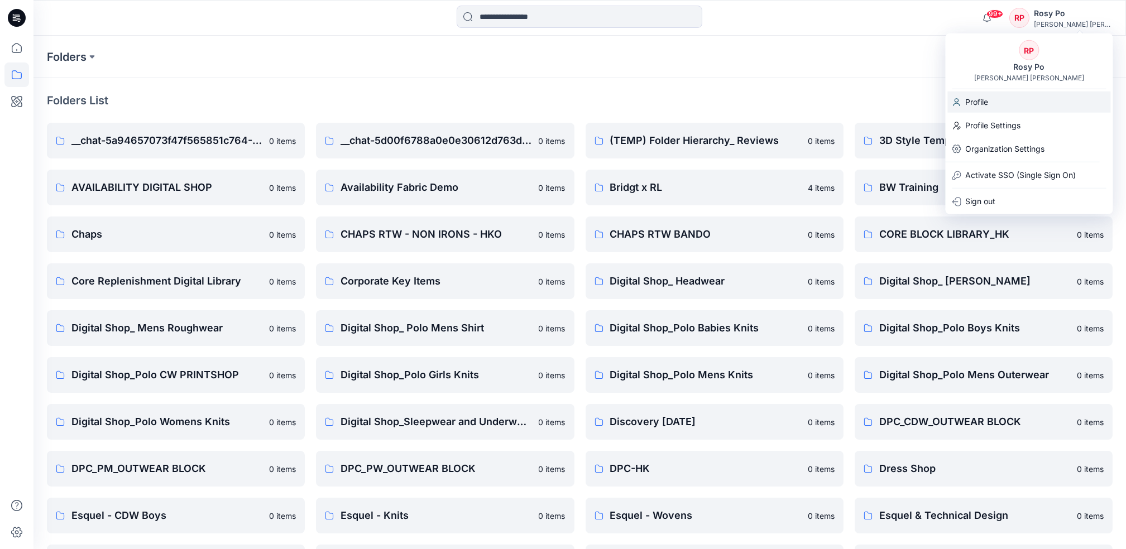
click at [984, 102] on p "Profile" at bounding box center [976, 102] width 23 height 21
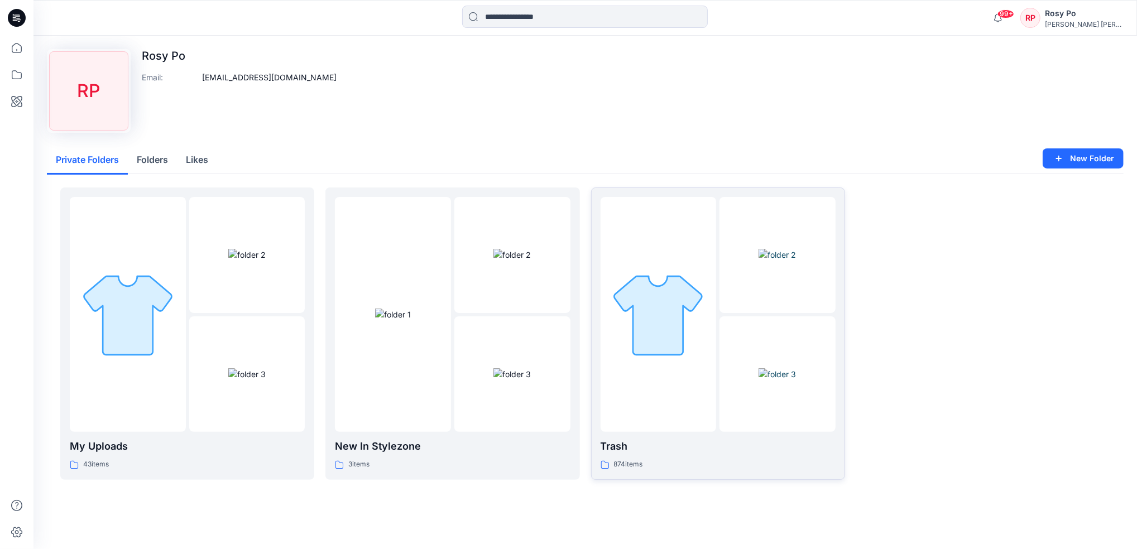
click at [638, 376] on div at bounding box center [658, 314] width 116 height 235
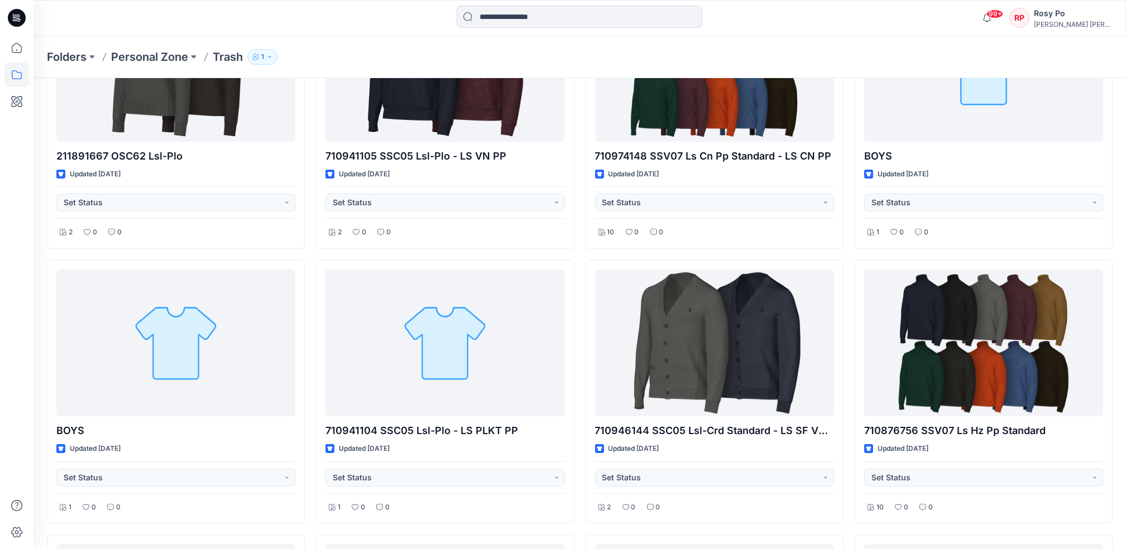
scroll to position [815, 0]
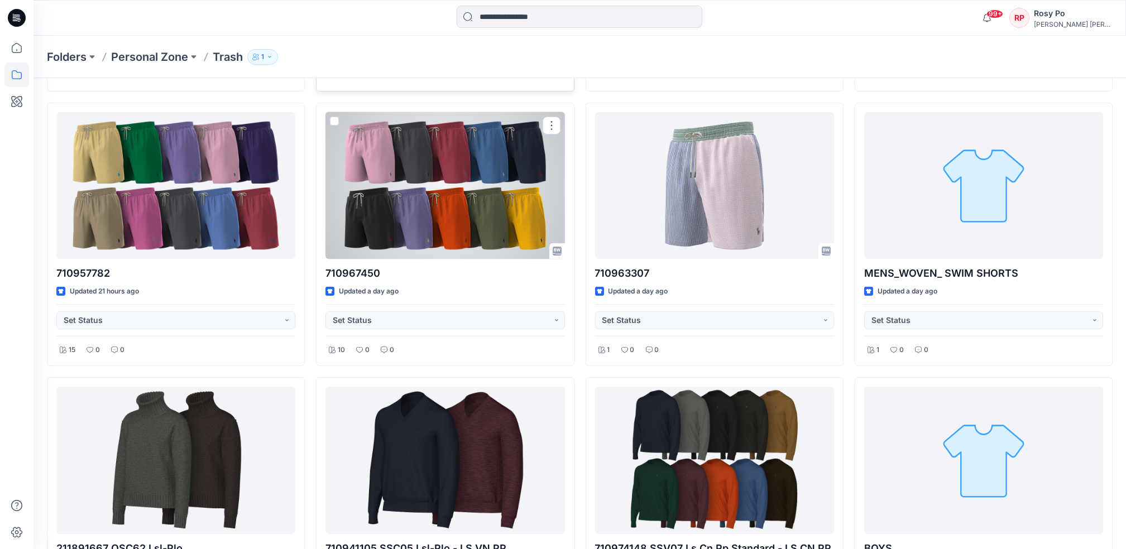
scroll to position [443, 0]
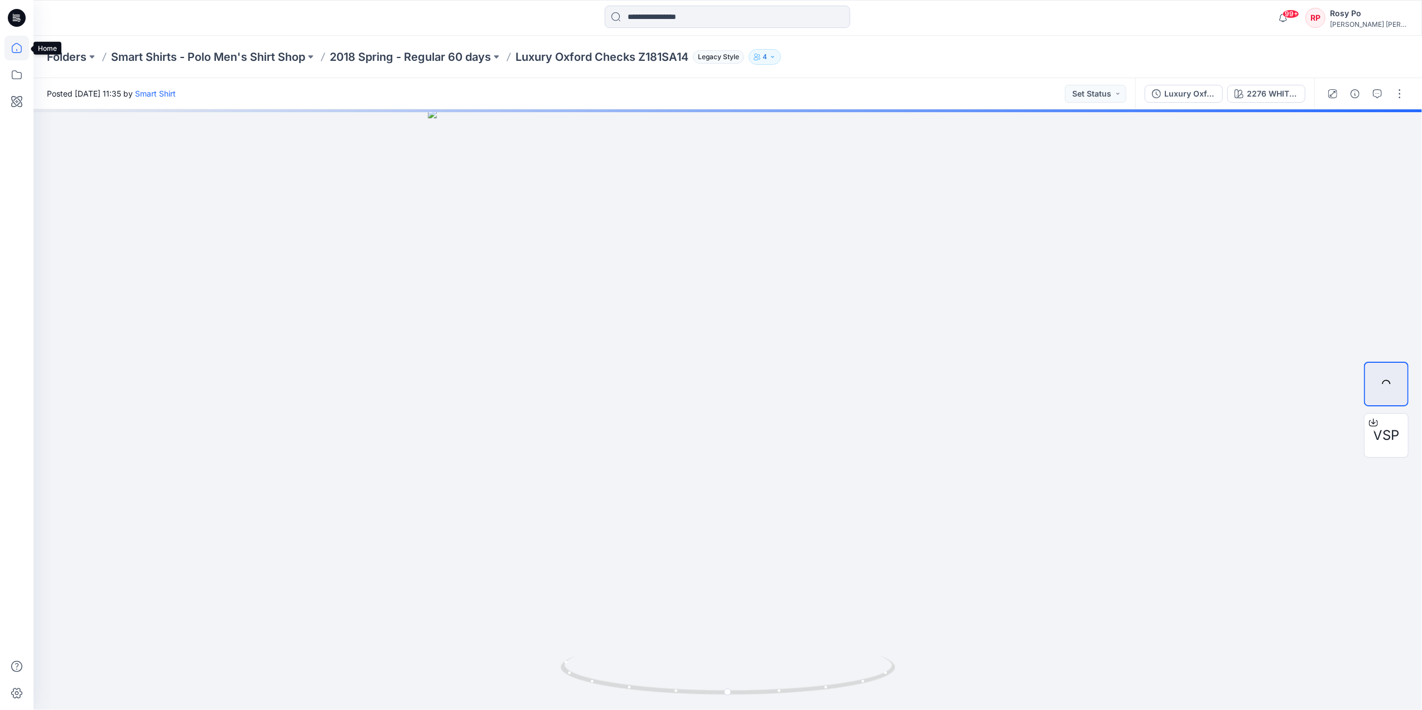
click at [12, 57] on icon at bounding box center [16, 48] width 25 height 25
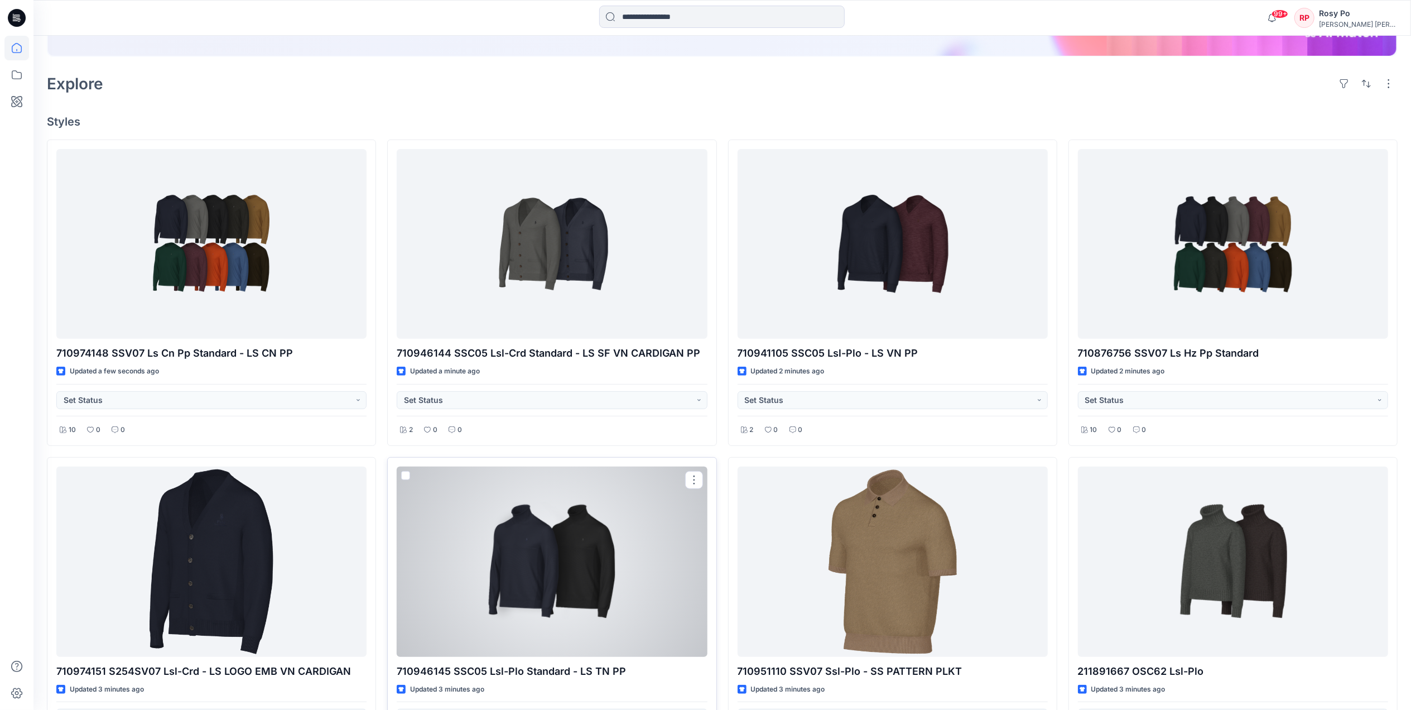
scroll to position [148, 0]
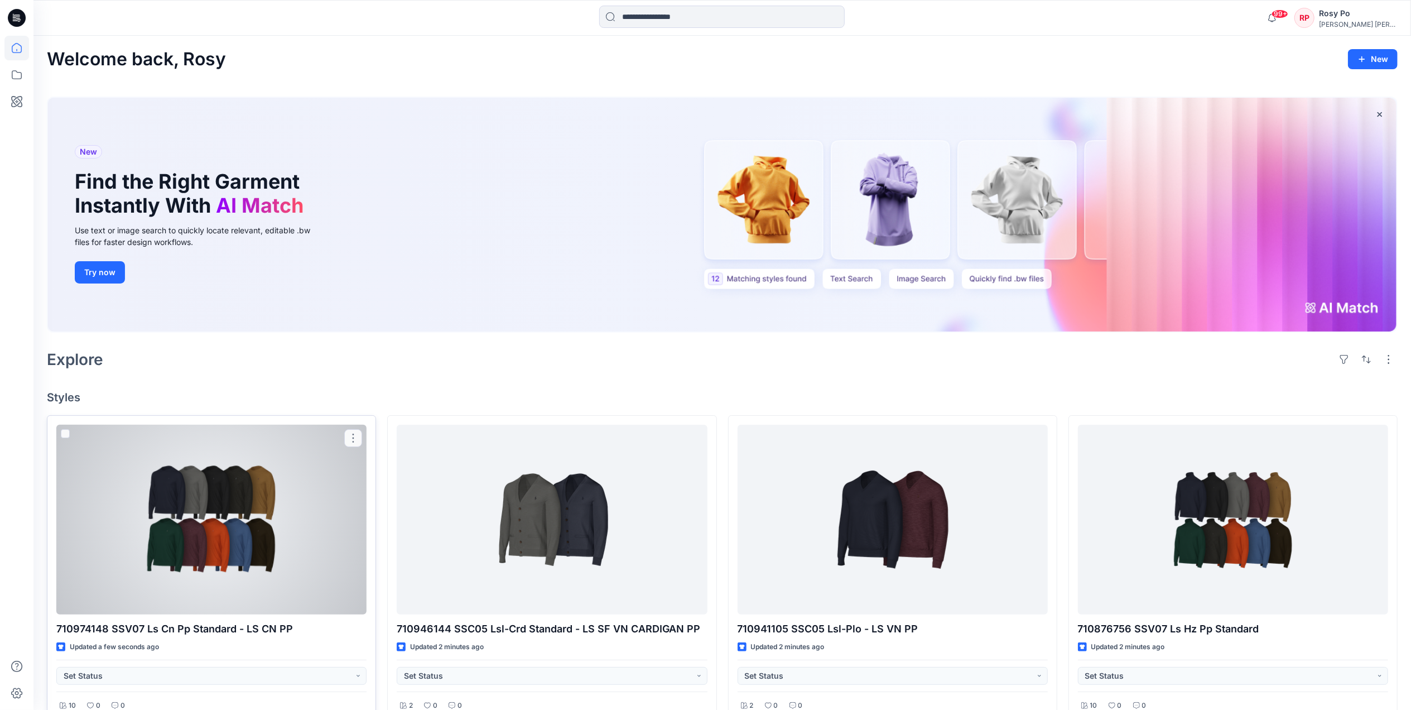
click at [323, 525] on div at bounding box center [211, 520] width 310 height 190
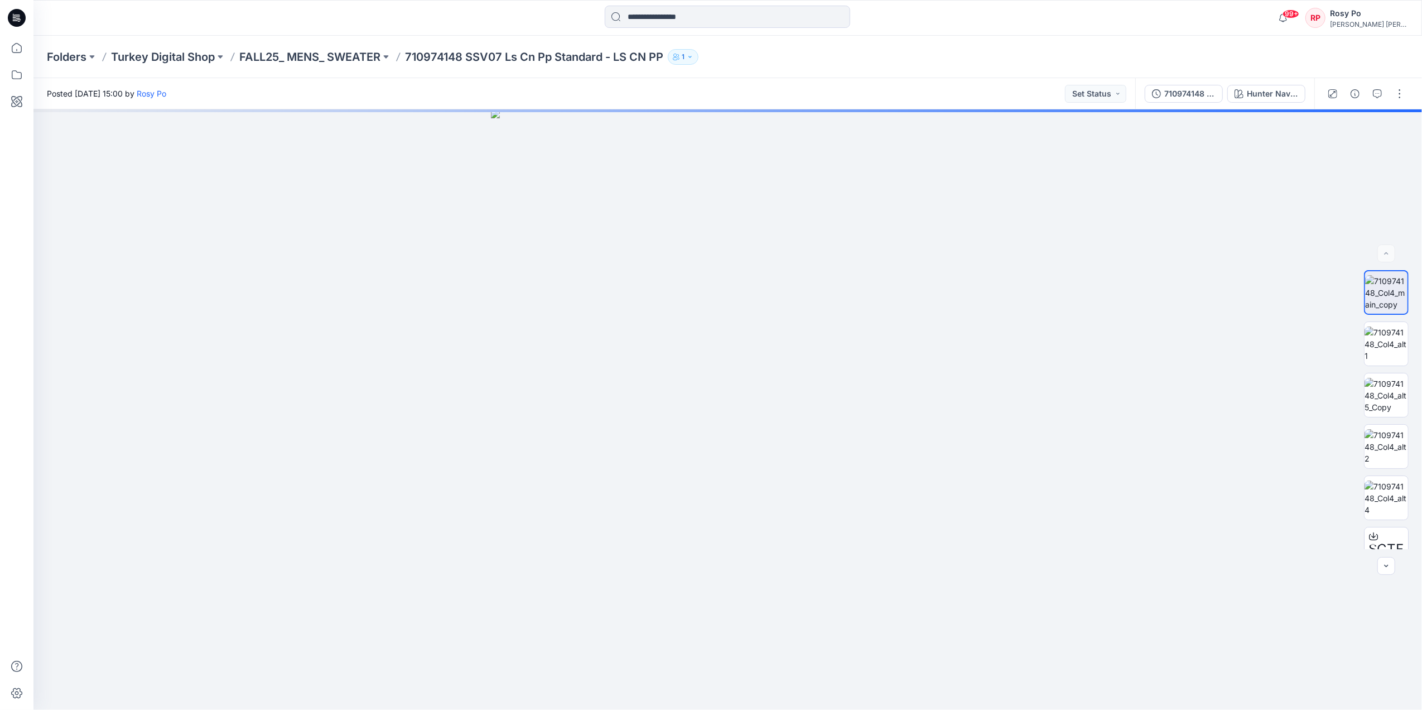
click at [680, 54] on icon "button" at bounding box center [676, 57] width 7 height 7
click at [199, 56] on p "Turkey Digital Shop" at bounding box center [163, 57] width 104 height 16
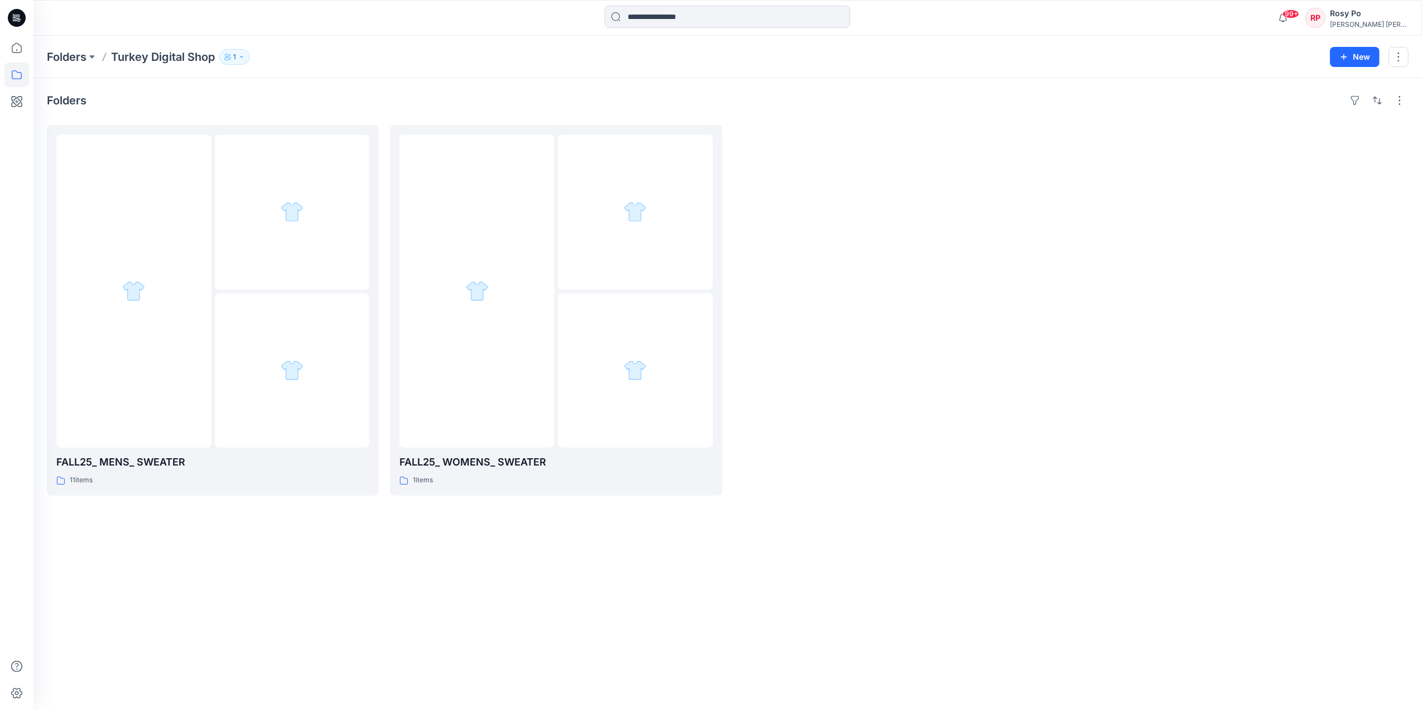
click at [242, 55] on icon "button" at bounding box center [241, 57] width 7 height 7
click at [371, 92] on icon "Manage Users" at bounding box center [372, 92] width 2 height 1
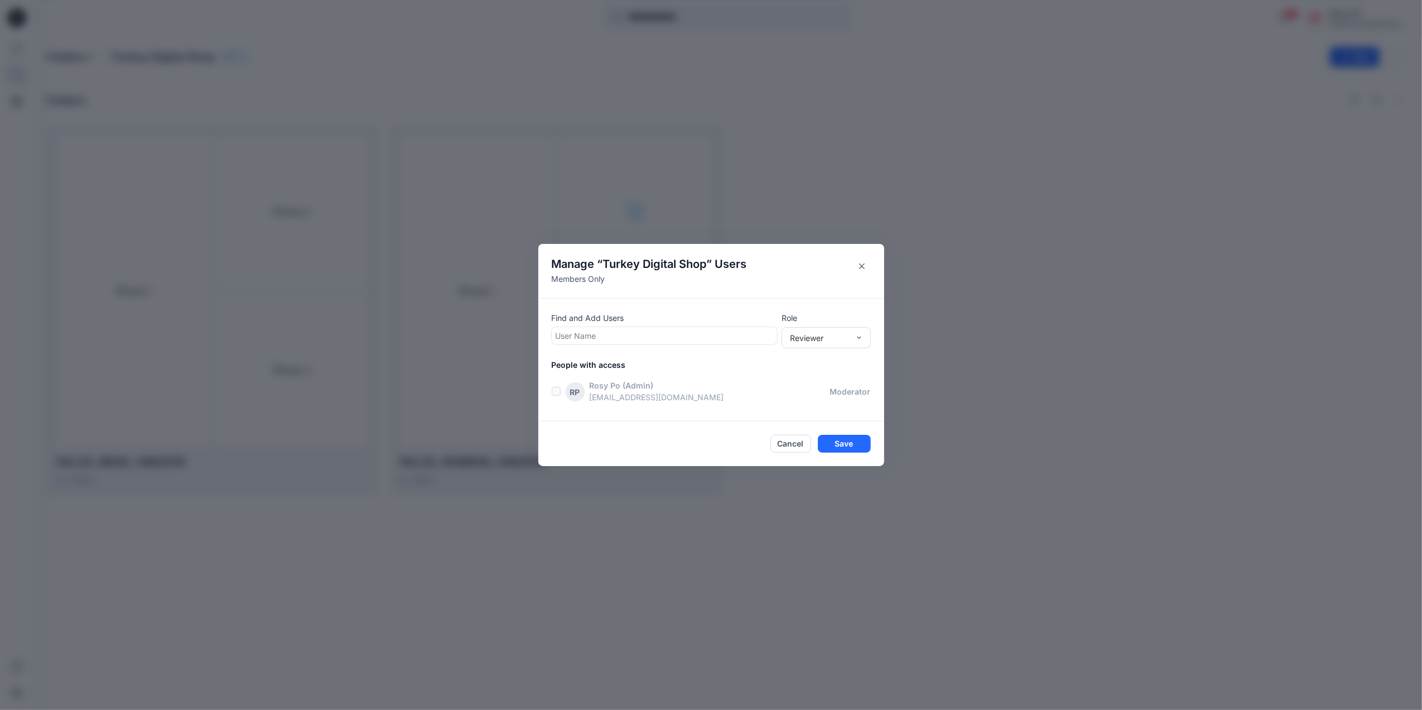
click at [696, 342] on div at bounding box center [665, 336] width 218 height 14
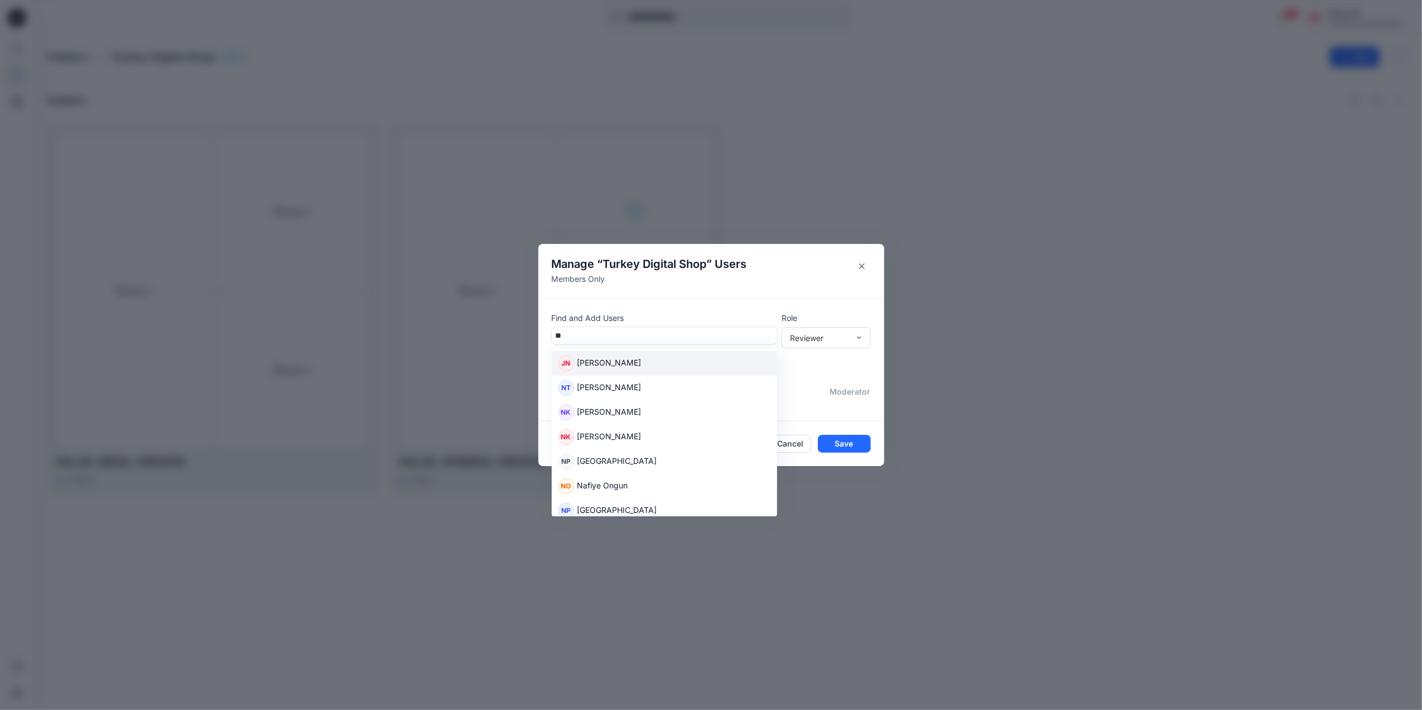
type input "*"
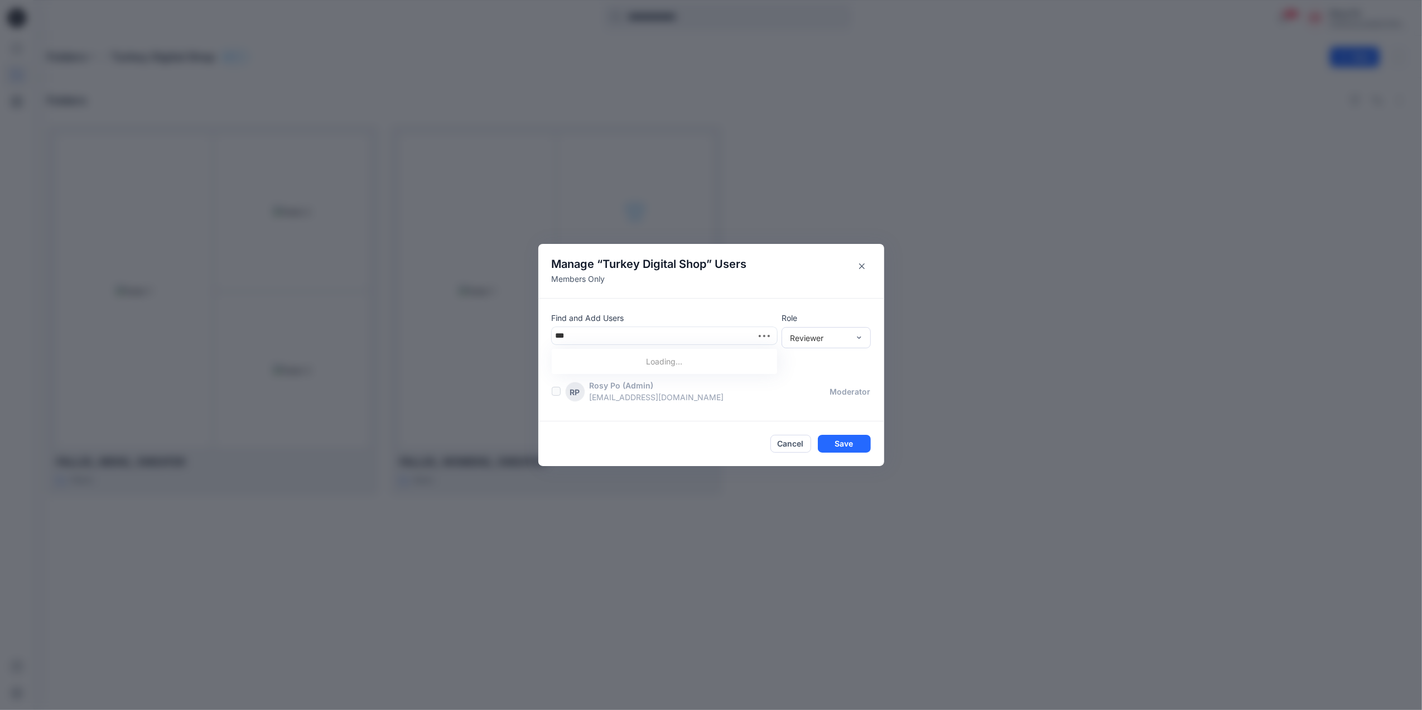
type input "****"
click at [685, 389] on div "MC Mandy Chong" at bounding box center [665, 388] width 212 height 16
type input "***"
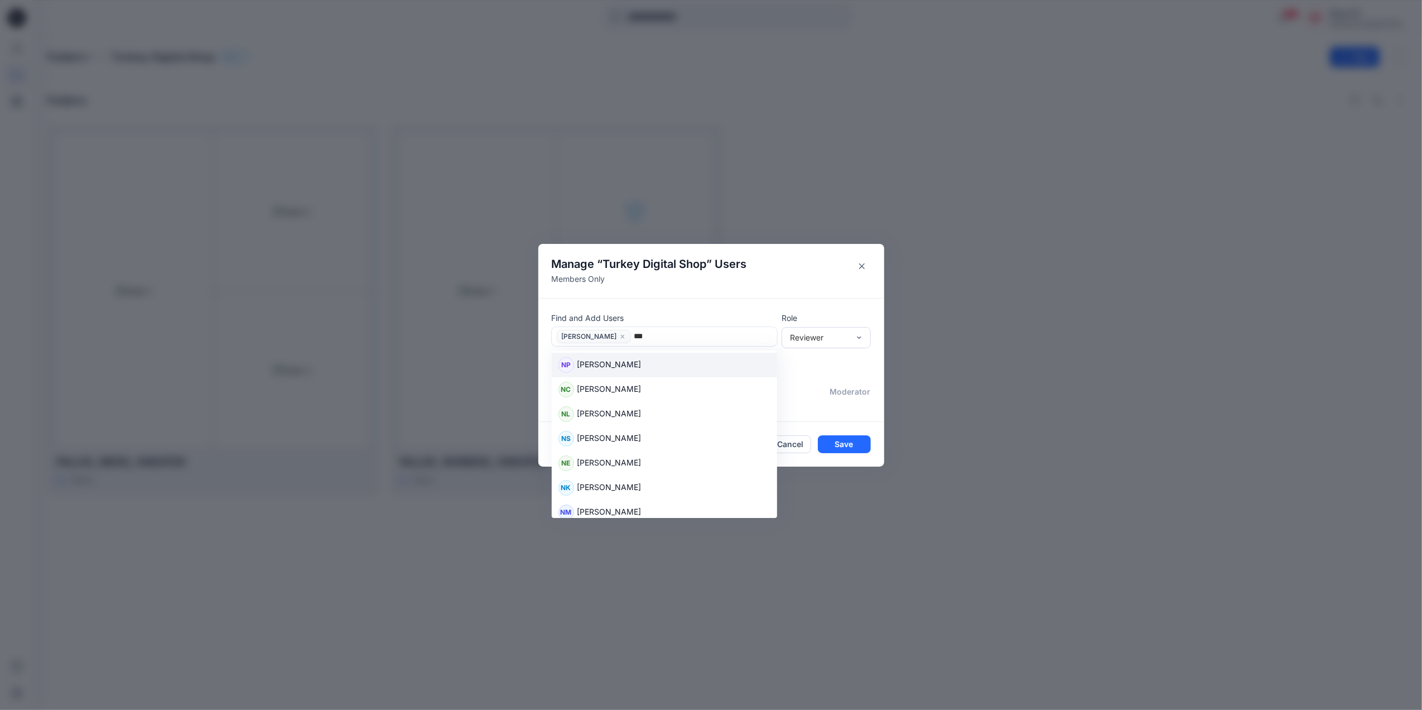
click at [697, 372] on div "NP Nicholas Paganelli" at bounding box center [665, 365] width 212 height 16
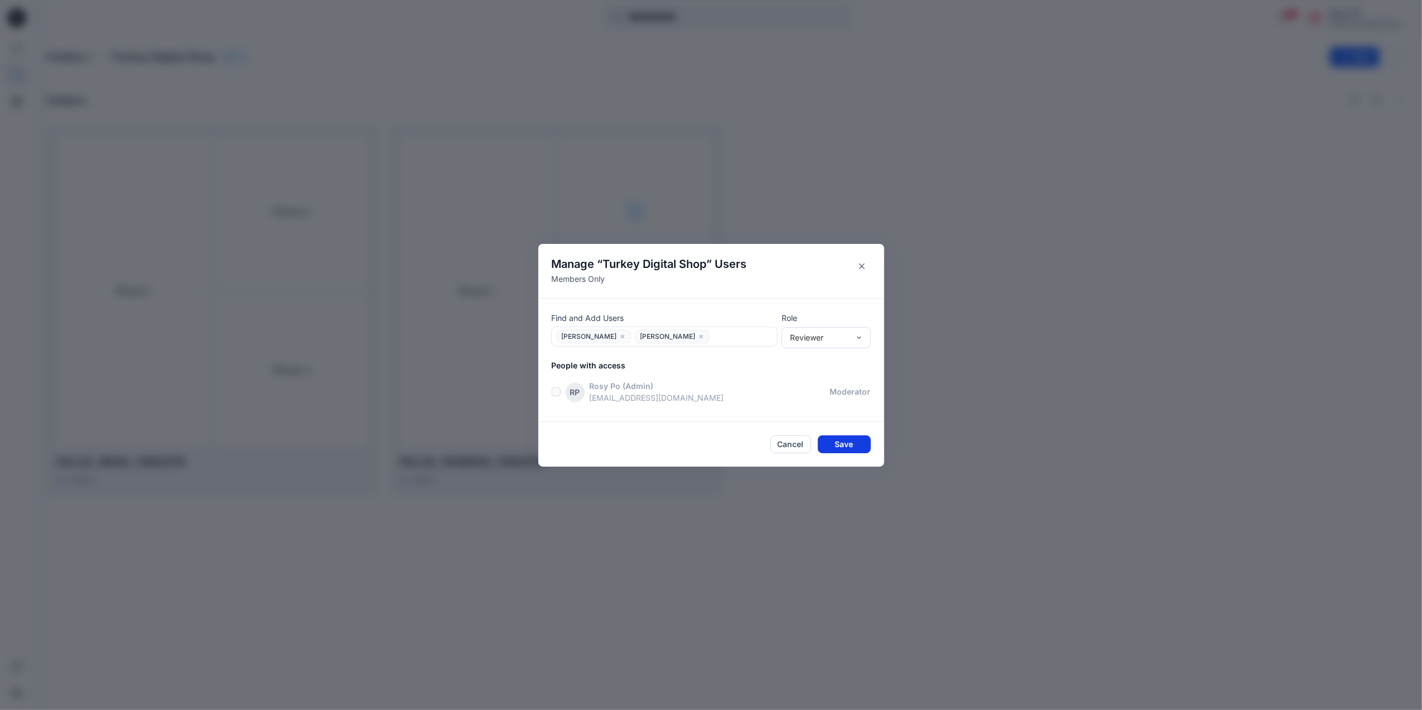
click at [858, 440] on button "Save" at bounding box center [844, 444] width 53 height 18
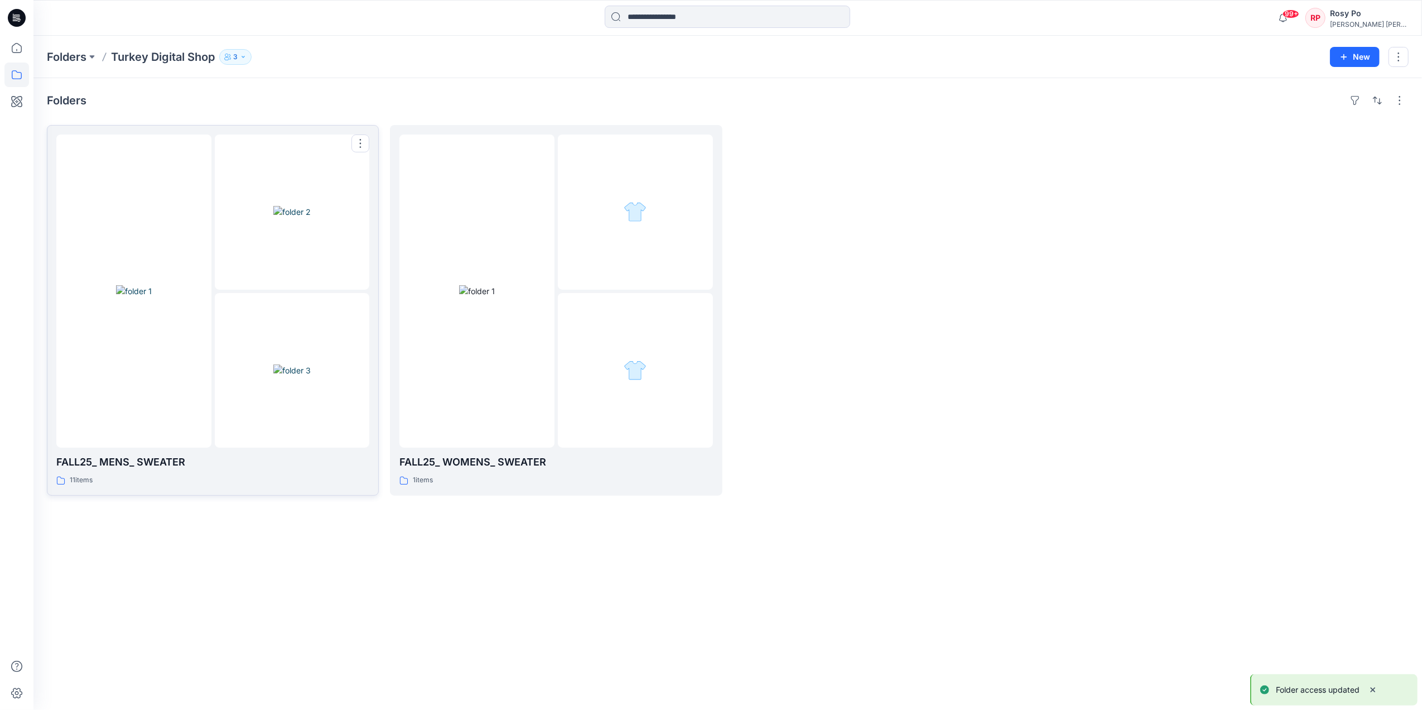
click at [195, 382] on div at bounding box center [133, 290] width 155 height 313
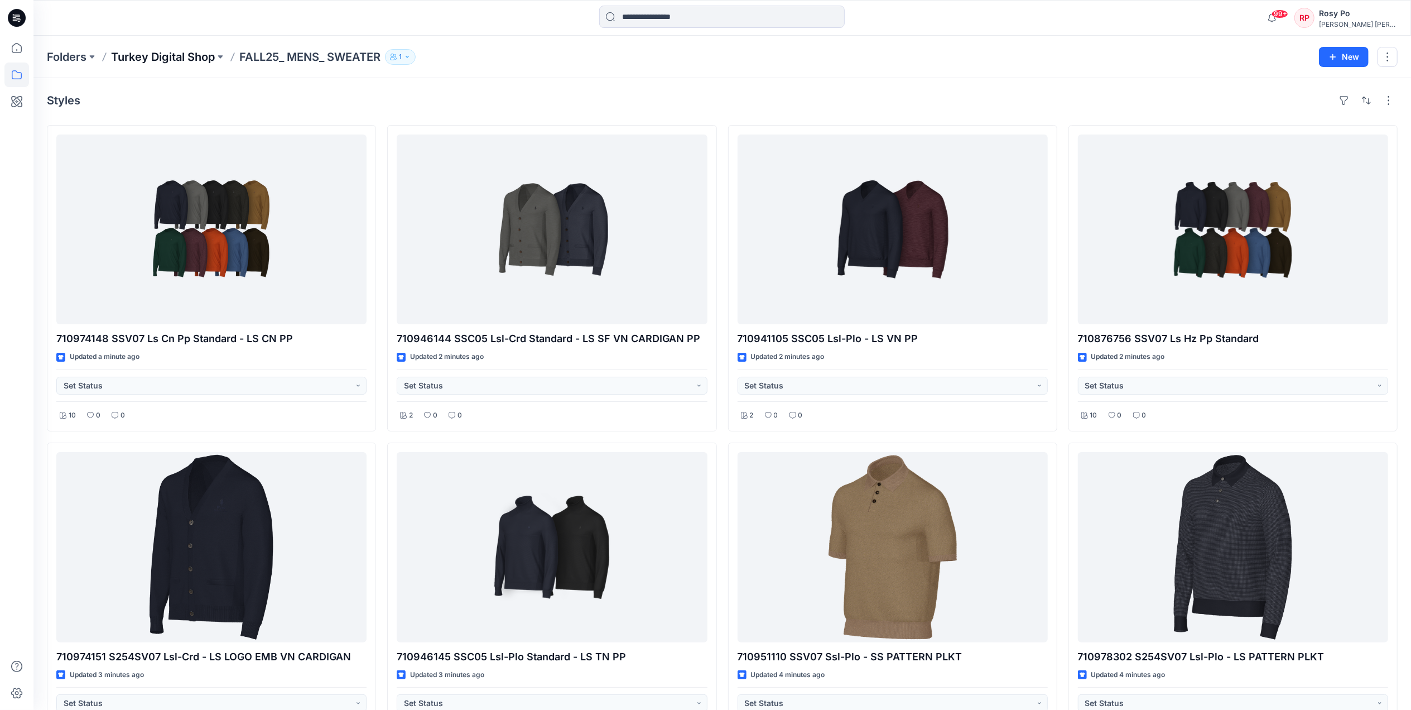
click at [194, 52] on p "Turkey Digital Shop" at bounding box center [163, 57] width 104 height 16
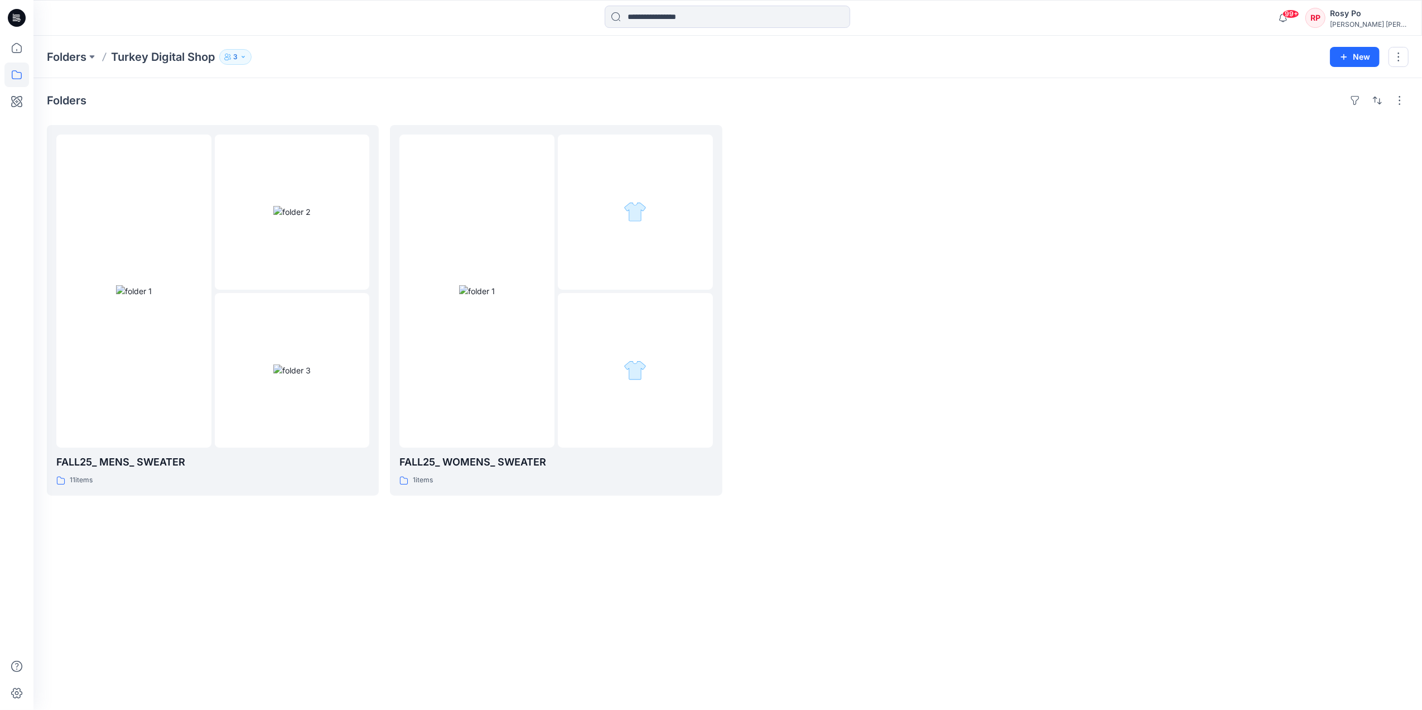
click at [1029, 319] on div at bounding box center [900, 310] width 332 height 371
